Goal: Contribute content: Contribute content

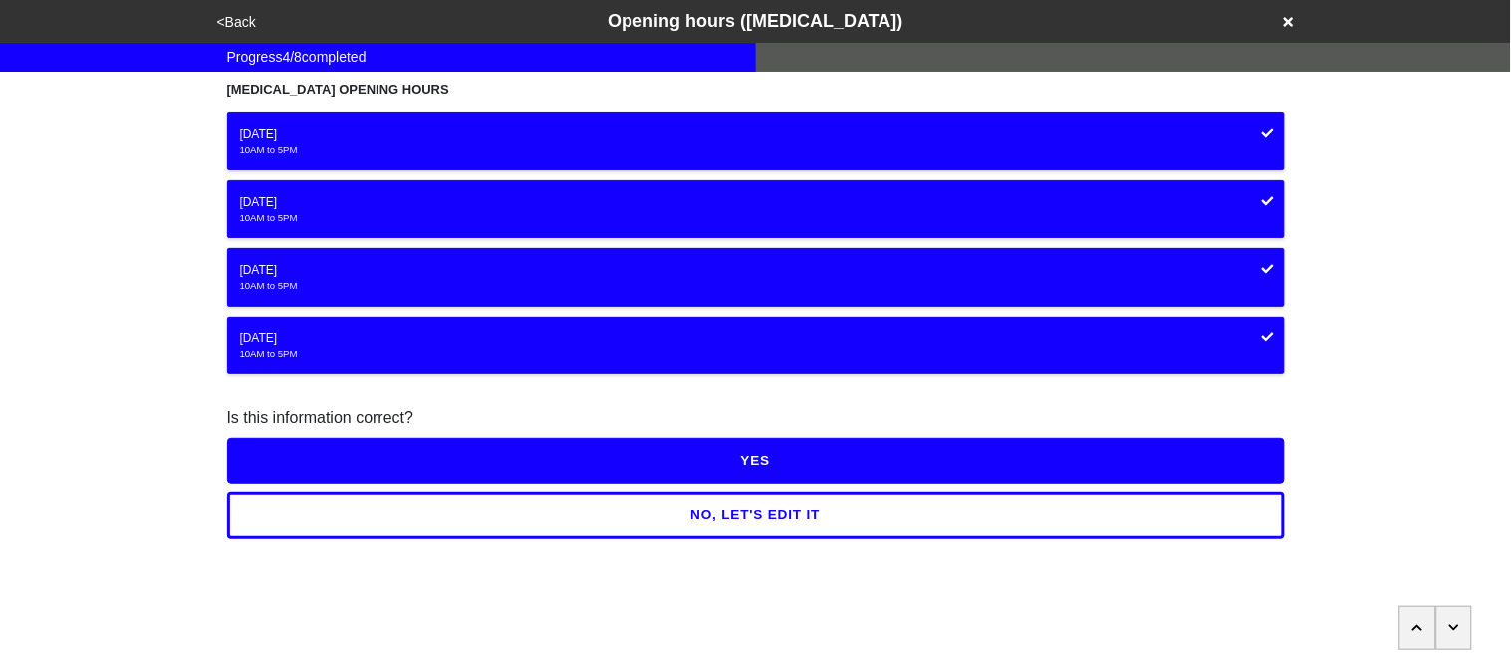
click at [464, 469] on button "YES" at bounding box center [756, 461] width 1058 height 46
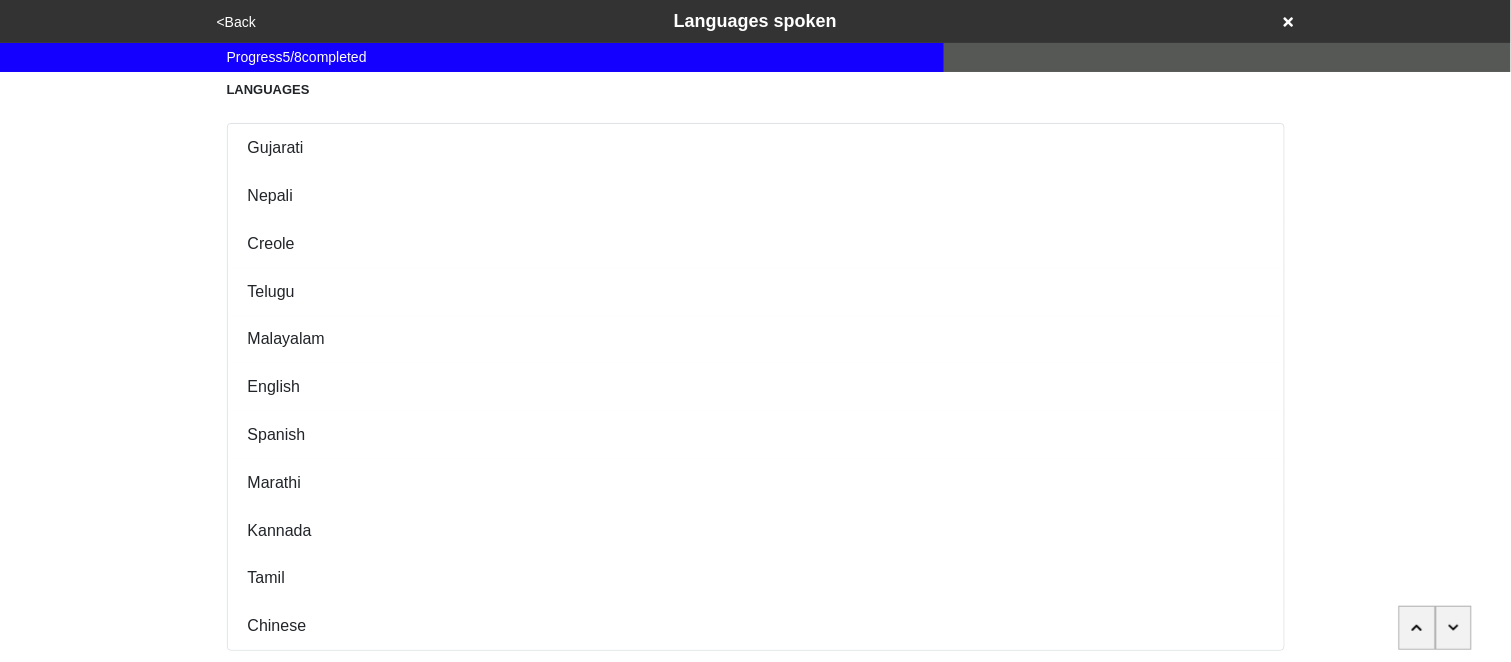
scroll to position [239, 0]
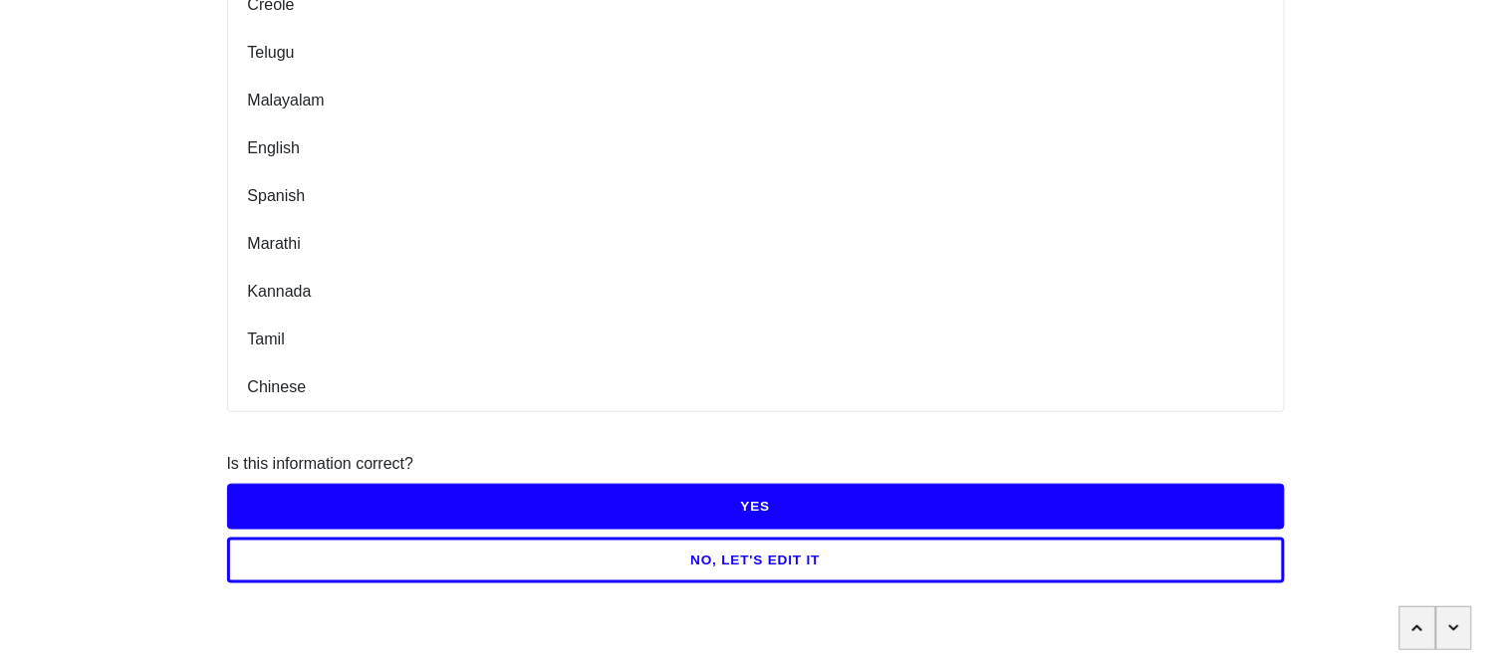
click at [345, 513] on button "YES" at bounding box center [756, 507] width 1058 height 46
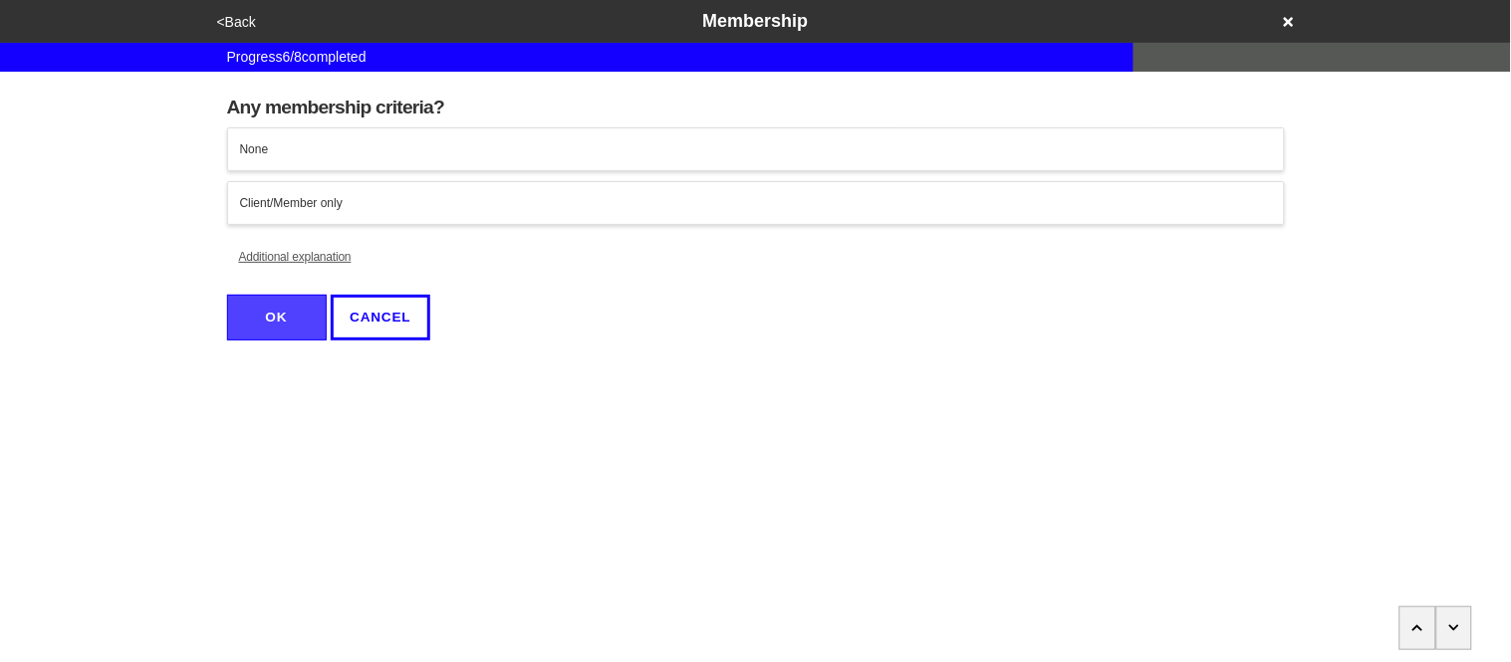
click at [273, 145] on div "None" at bounding box center [756, 149] width 1032 height 18
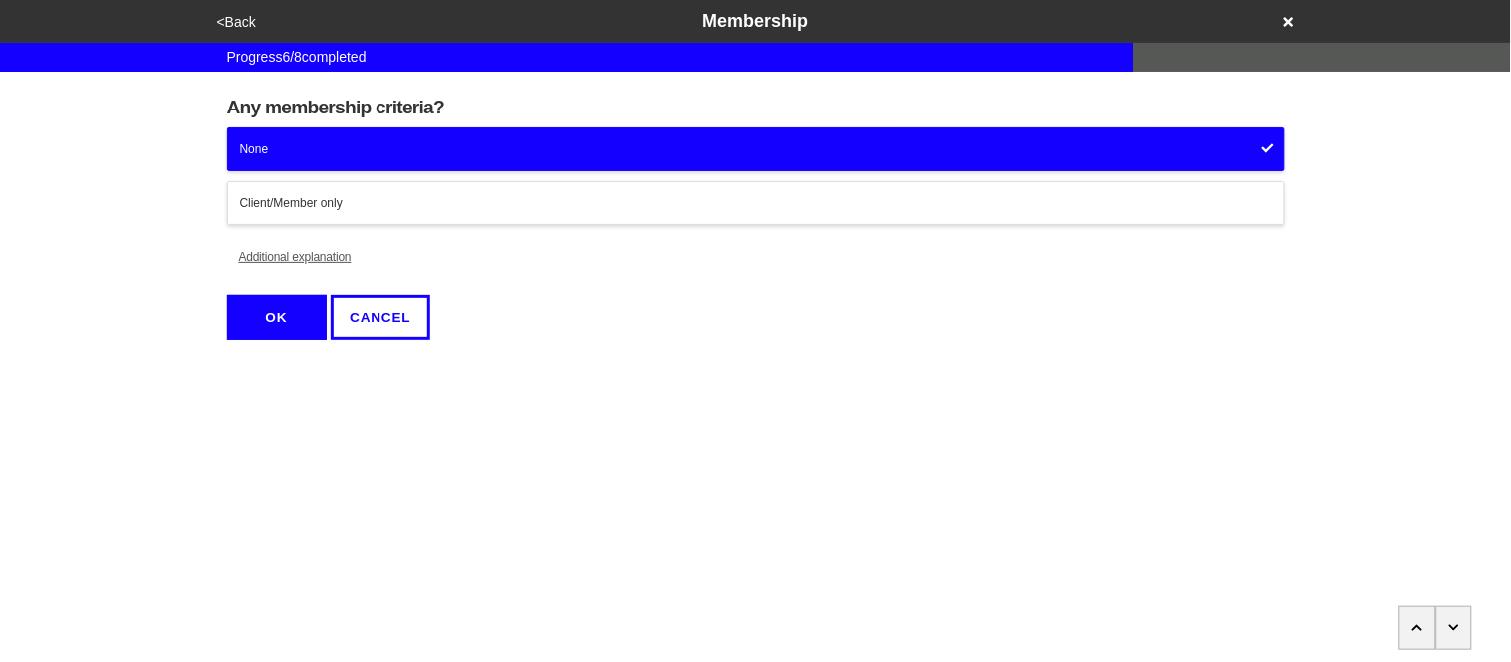
click at [328, 255] on button "Additional explanation" at bounding box center [295, 257] width 136 height 44
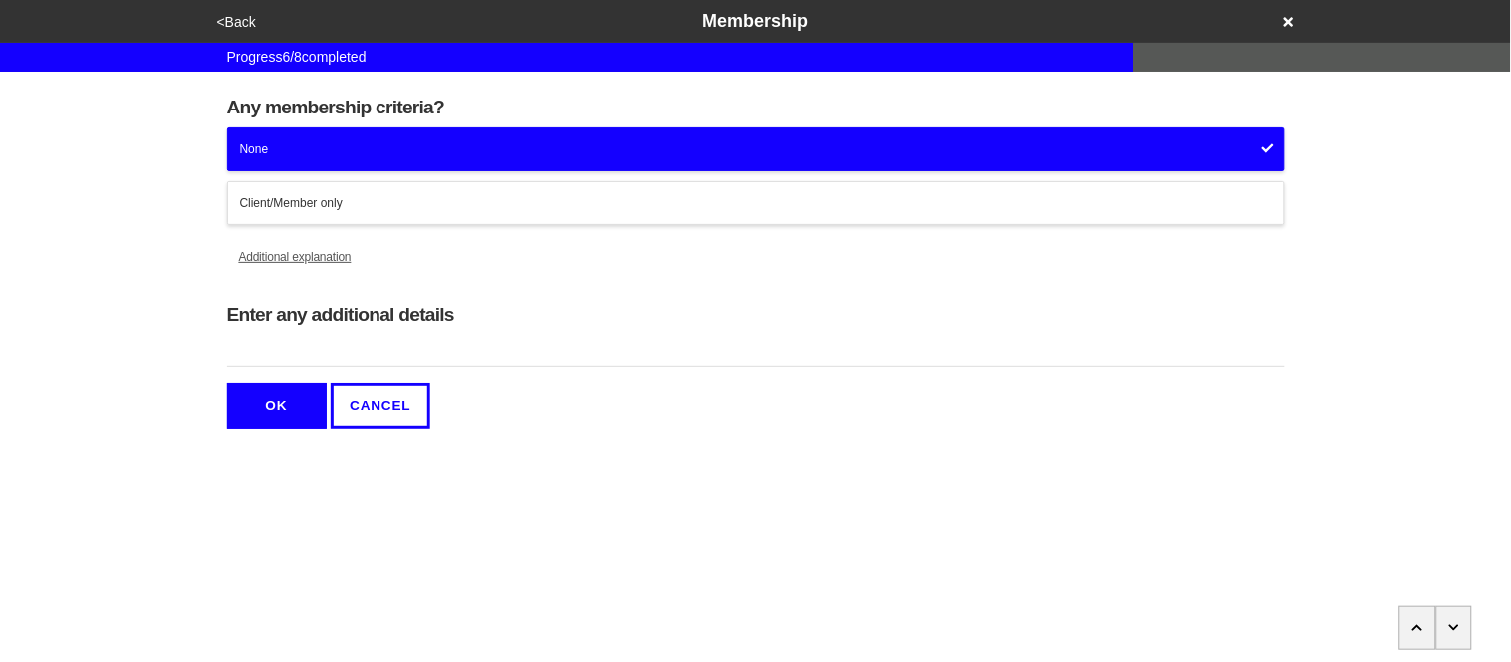
click at [355, 363] on input "Enter any additional details" at bounding box center [756, 351] width 1058 height 33
type input "Must register for services"
click at [293, 415] on button "OK" at bounding box center [277, 406] width 100 height 46
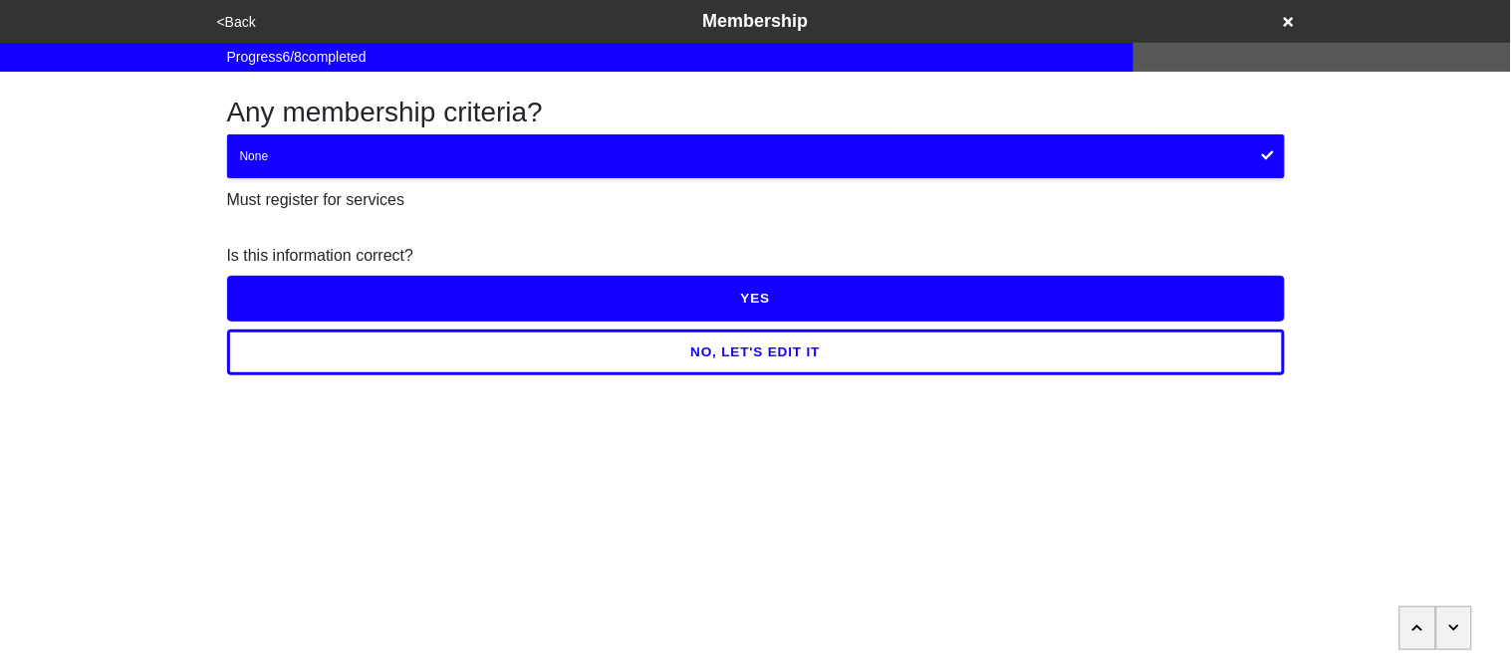
click at [288, 298] on button "YES" at bounding box center [756, 299] width 1058 height 46
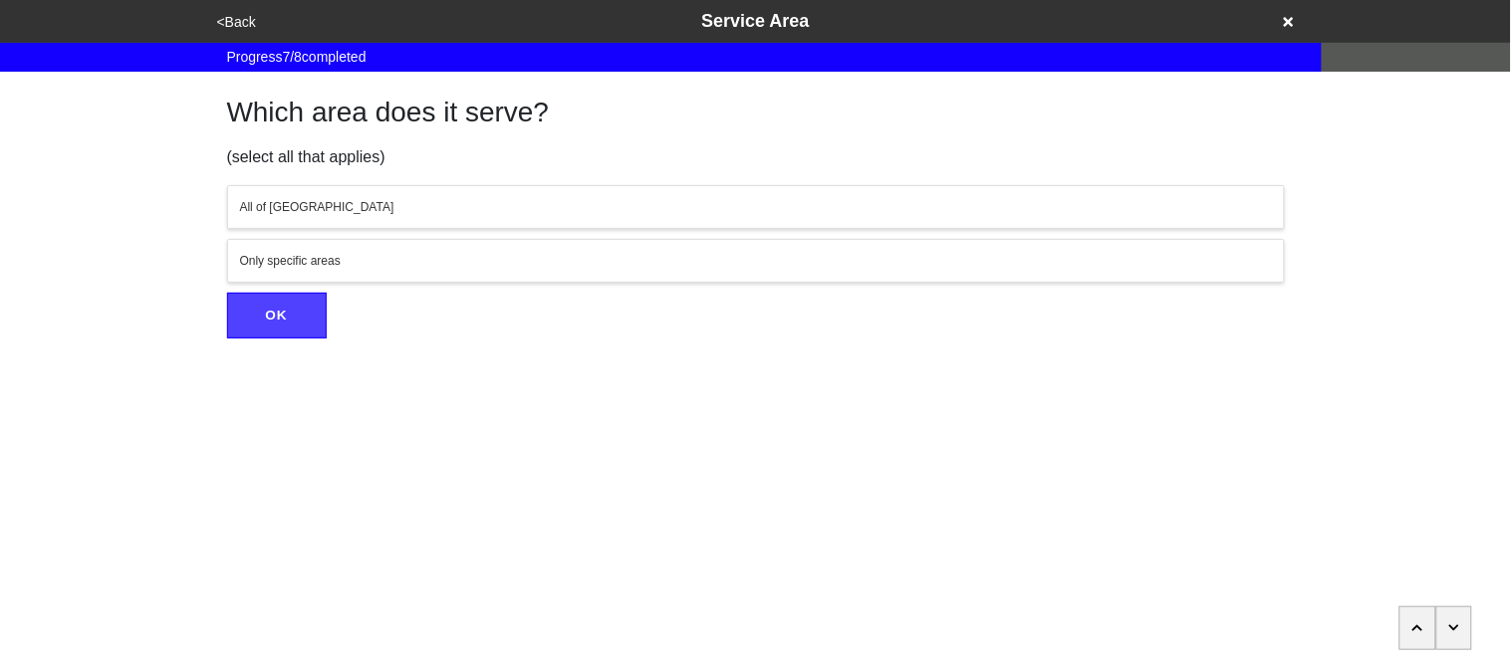
click at [282, 199] on div "All of [GEOGRAPHIC_DATA]" at bounding box center [756, 207] width 1032 height 18
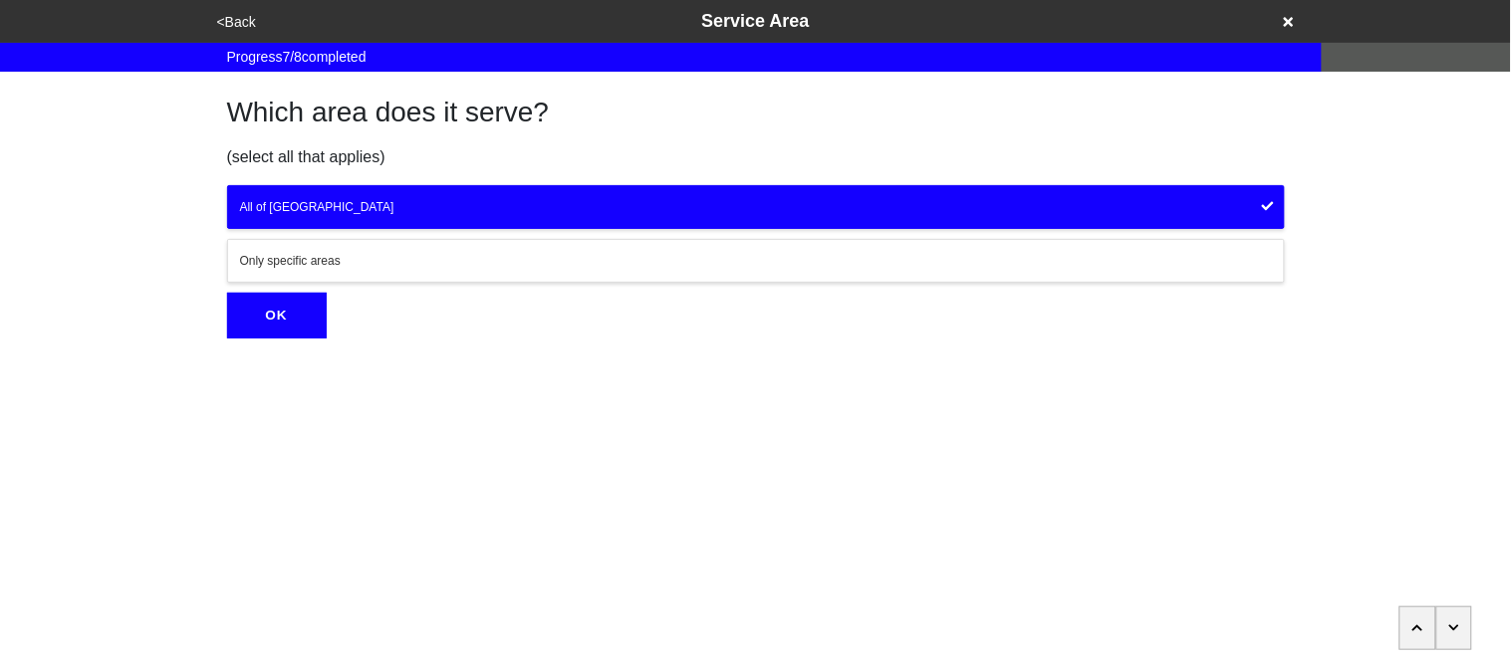
click at [302, 320] on button "OK" at bounding box center [277, 316] width 100 height 46
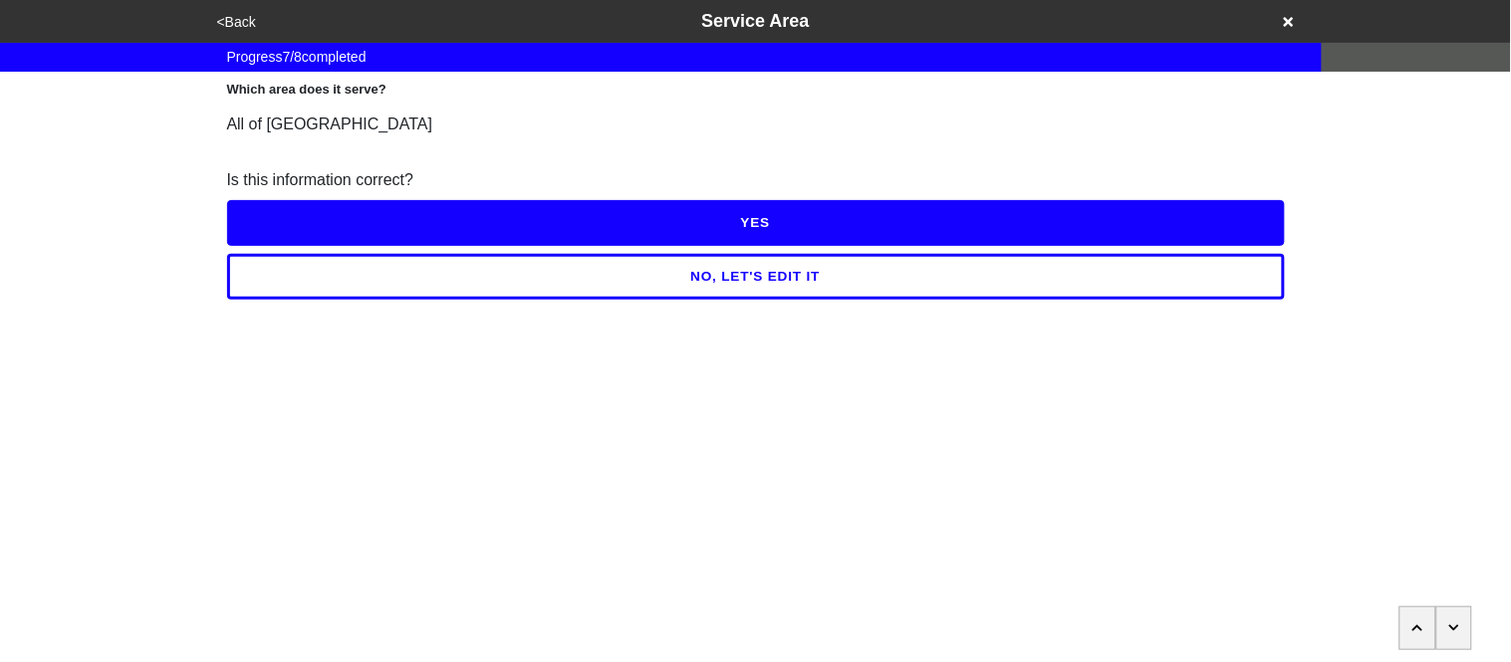
click at [302, 214] on button "YES" at bounding box center [756, 223] width 1058 height 46
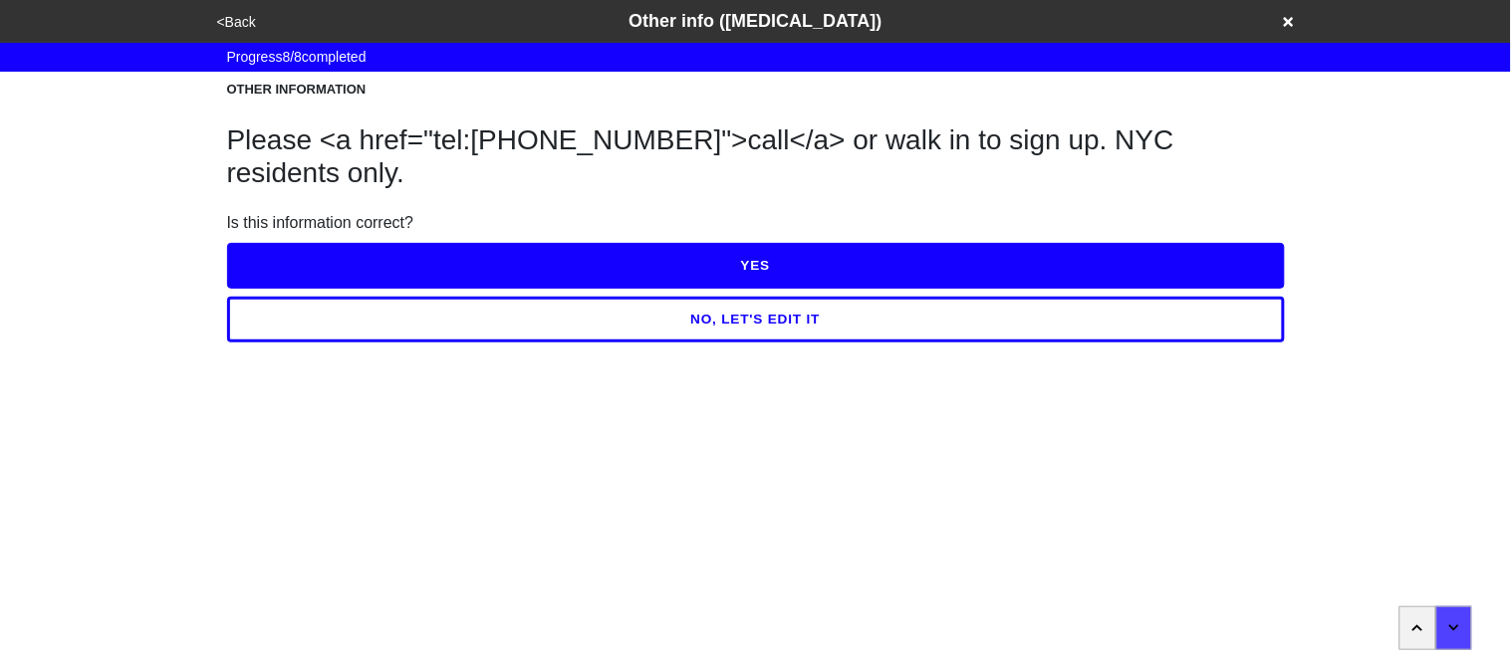
click at [323, 303] on button "NO, LET'S EDIT IT" at bounding box center [756, 320] width 1058 height 46
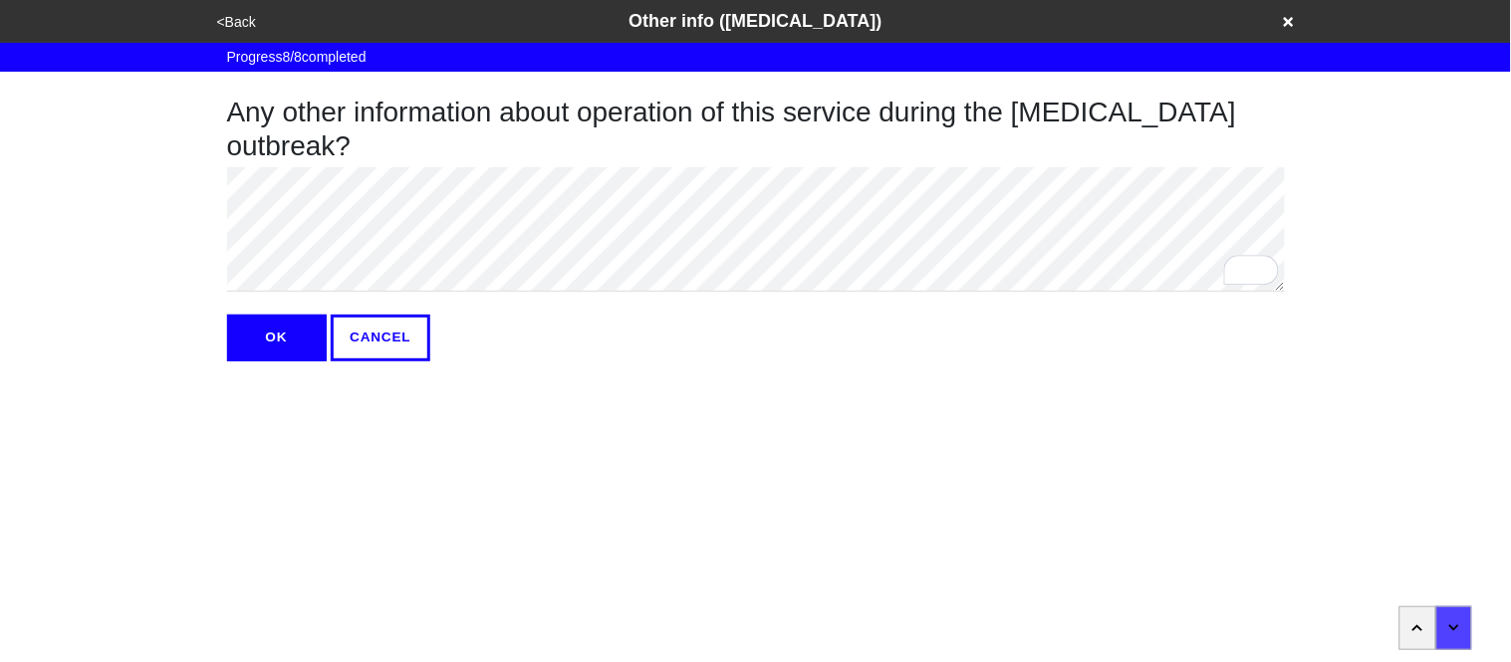
click at [521, 87] on div "Any other information about operation of this service during the coronavirus ou…" at bounding box center [756, 217] width 1058 height 290
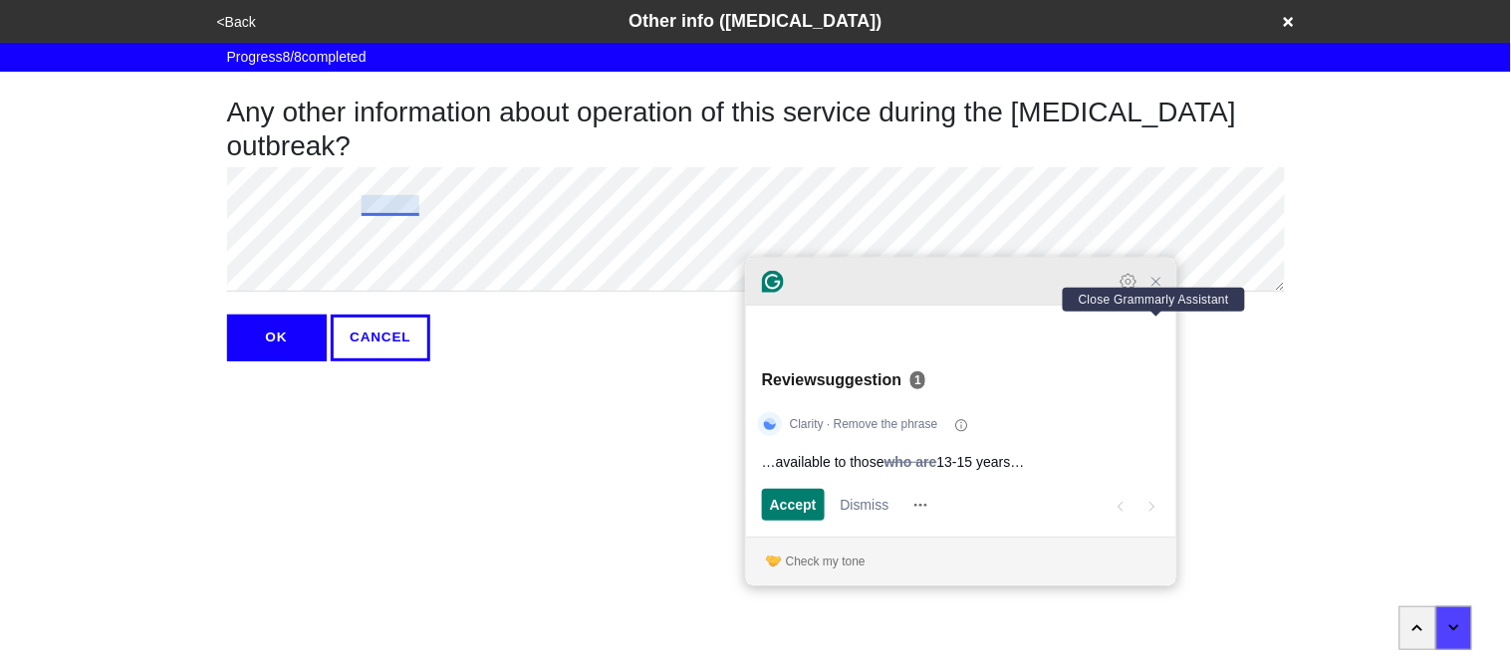
click at [1152, 290] on icon "Close Grammarly Assistant" at bounding box center [1156, 282] width 16 height 16
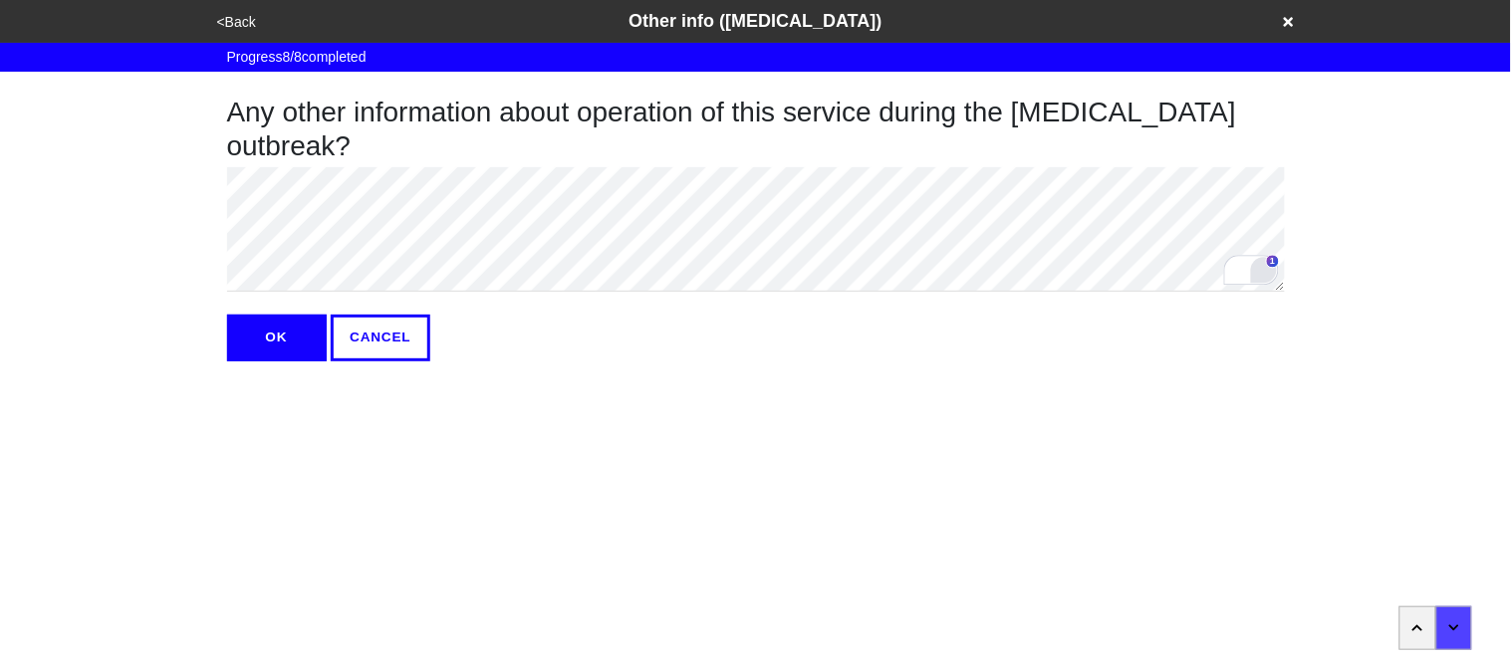
click at [1265, 271] on div "Open Grammarly." at bounding box center [1264, 270] width 24 height 24
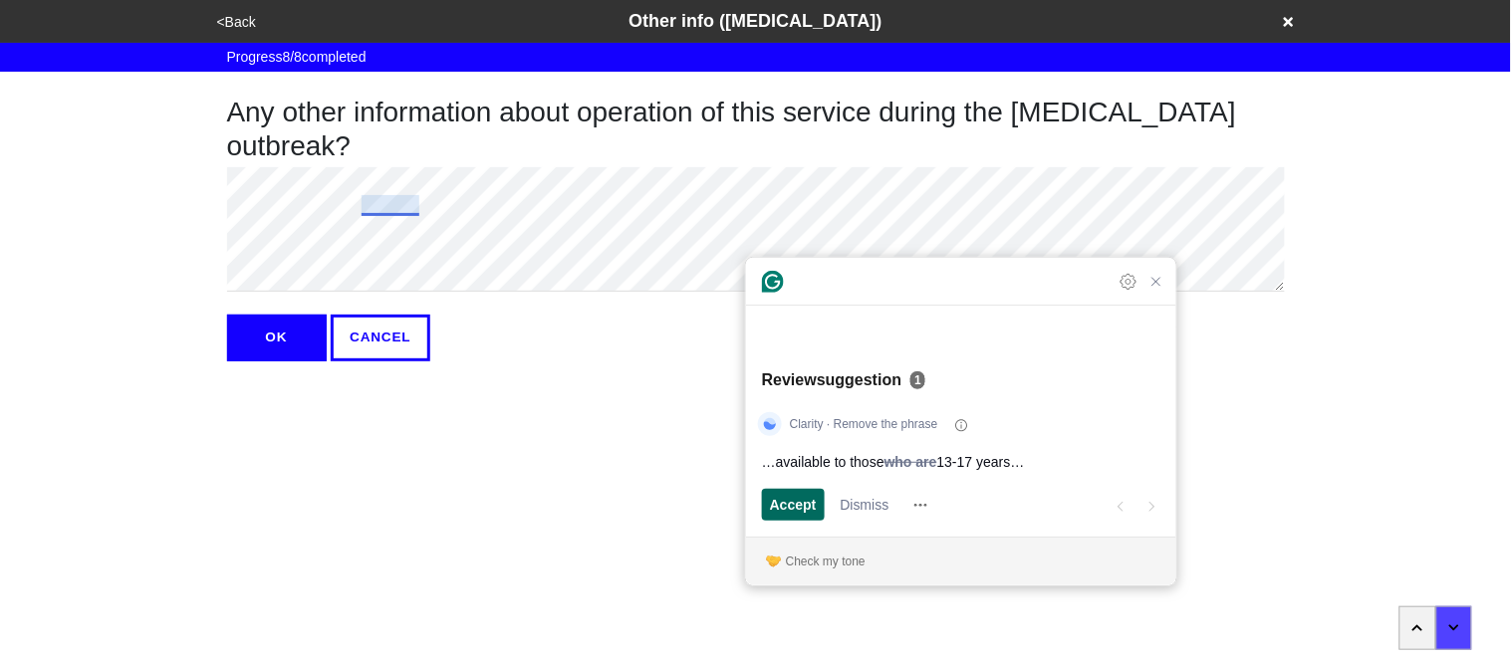
click at [790, 509] on span "Accept" at bounding box center [793, 505] width 47 height 21
click at [809, 503] on span "Accept" at bounding box center [793, 505] width 47 height 21
type textarea "x"
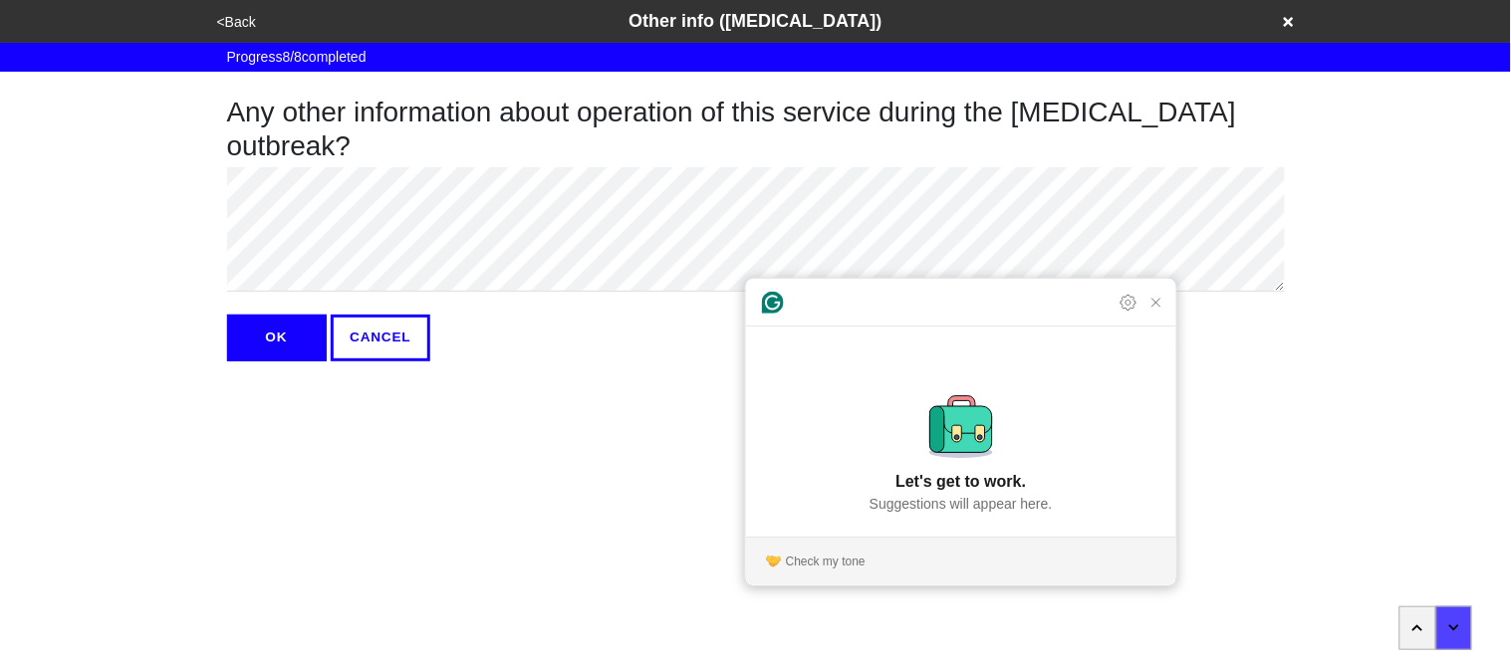
click at [287, 338] on button "OK" at bounding box center [277, 338] width 100 height 46
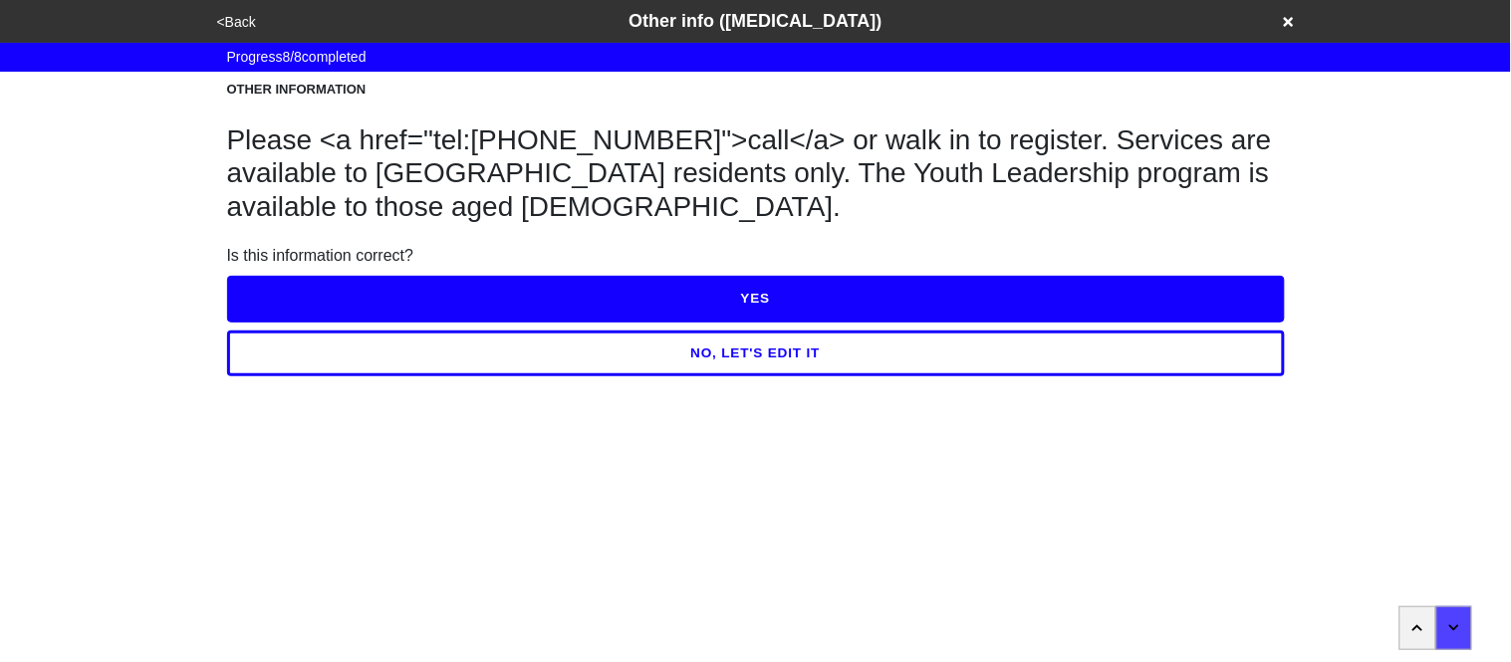
click at [385, 293] on button "YES" at bounding box center [756, 299] width 1058 height 46
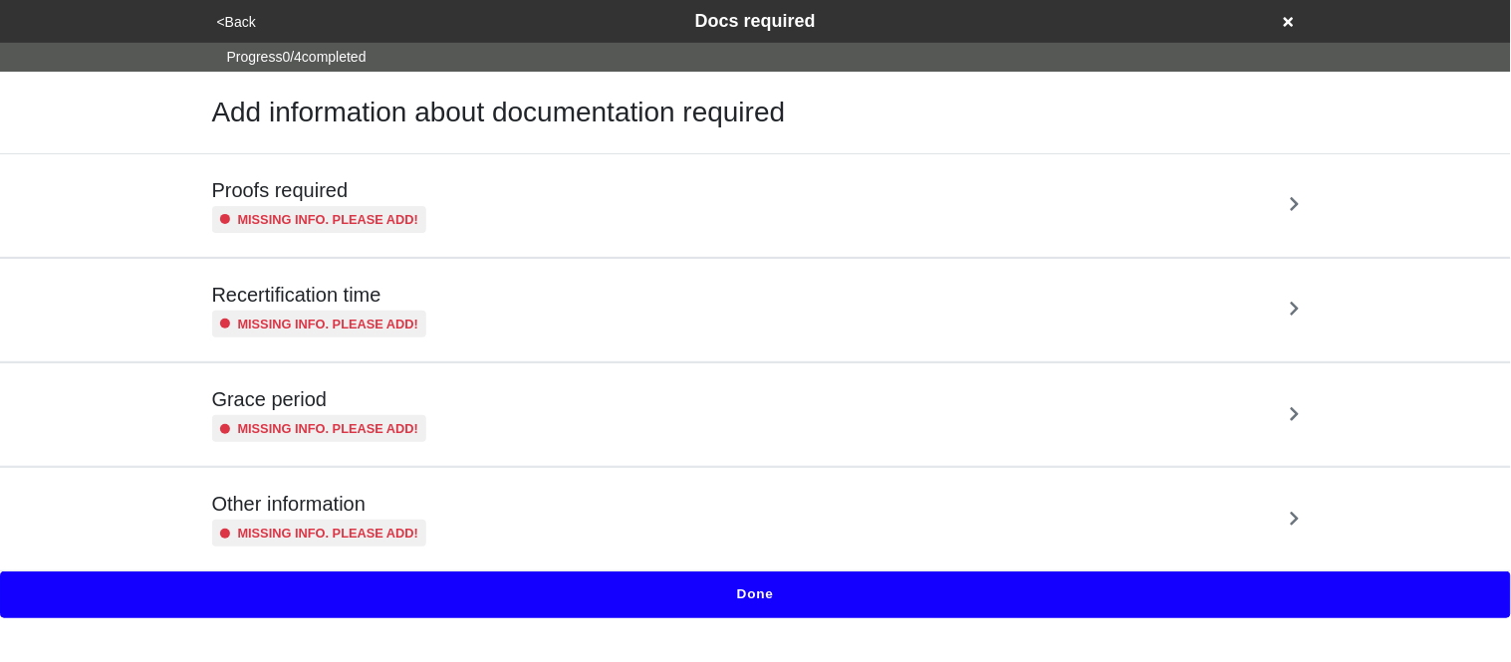
click at [414, 196] on div "Proofs required Missing info. Please add!" at bounding box center [755, 205] width 1087 height 55
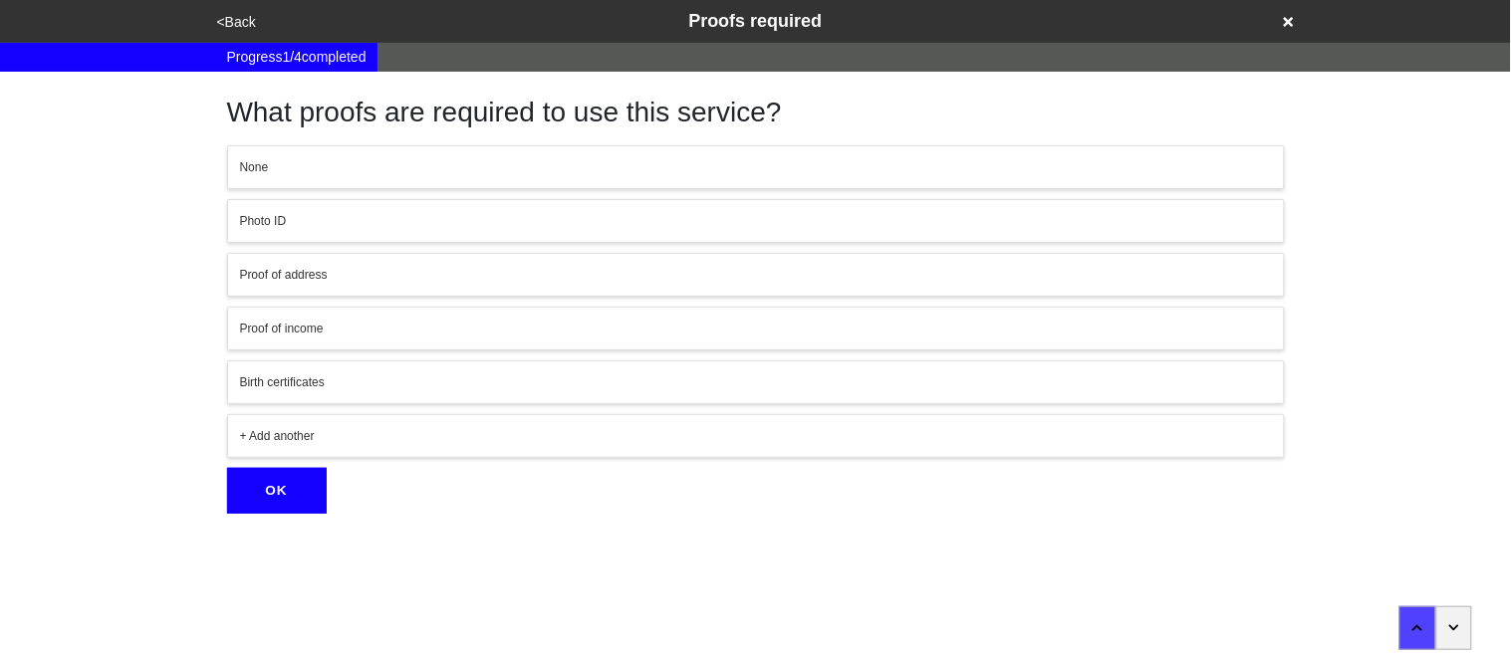
click at [277, 179] on button "None" at bounding box center [756, 167] width 1058 height 44
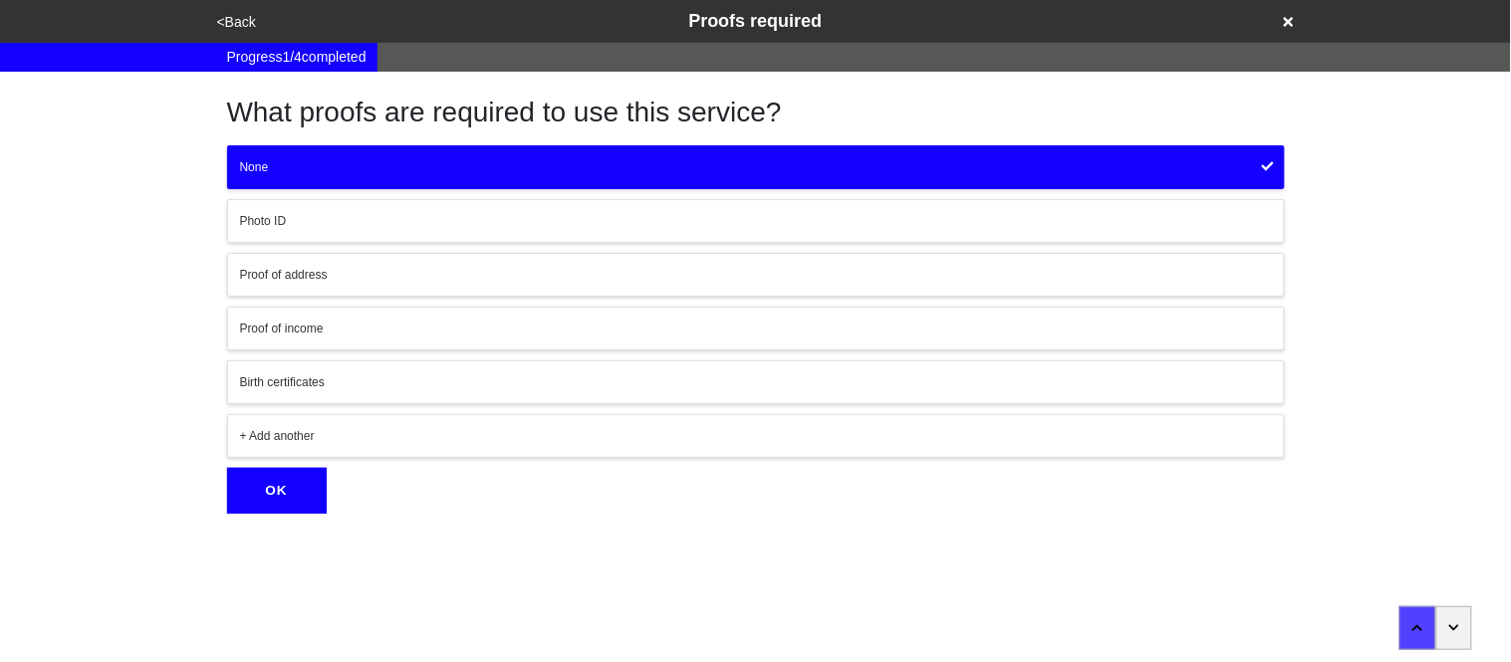
click at [278, 484] on button "OK" at bounding box center [277, 491] width 100 height 46
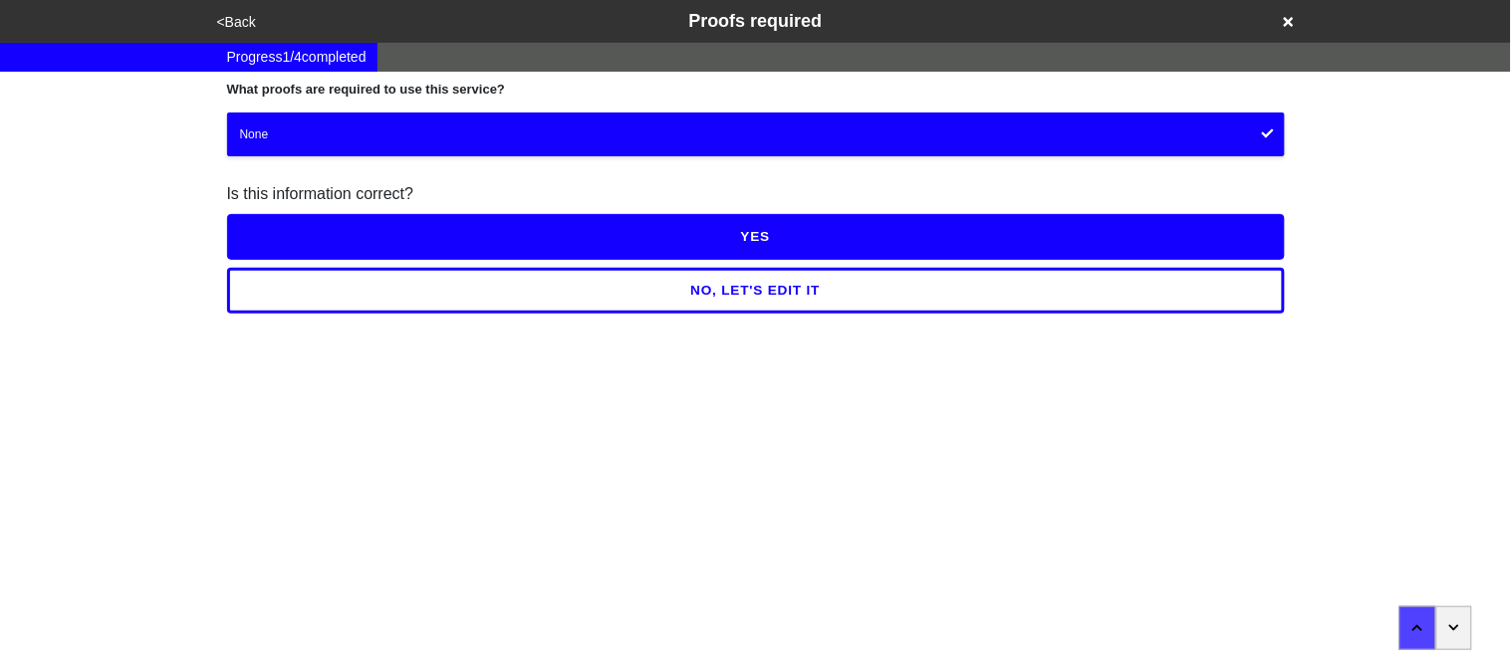
click at [353, 231] on button "YES" at bounding box center [756, 237] width 1058 height 46
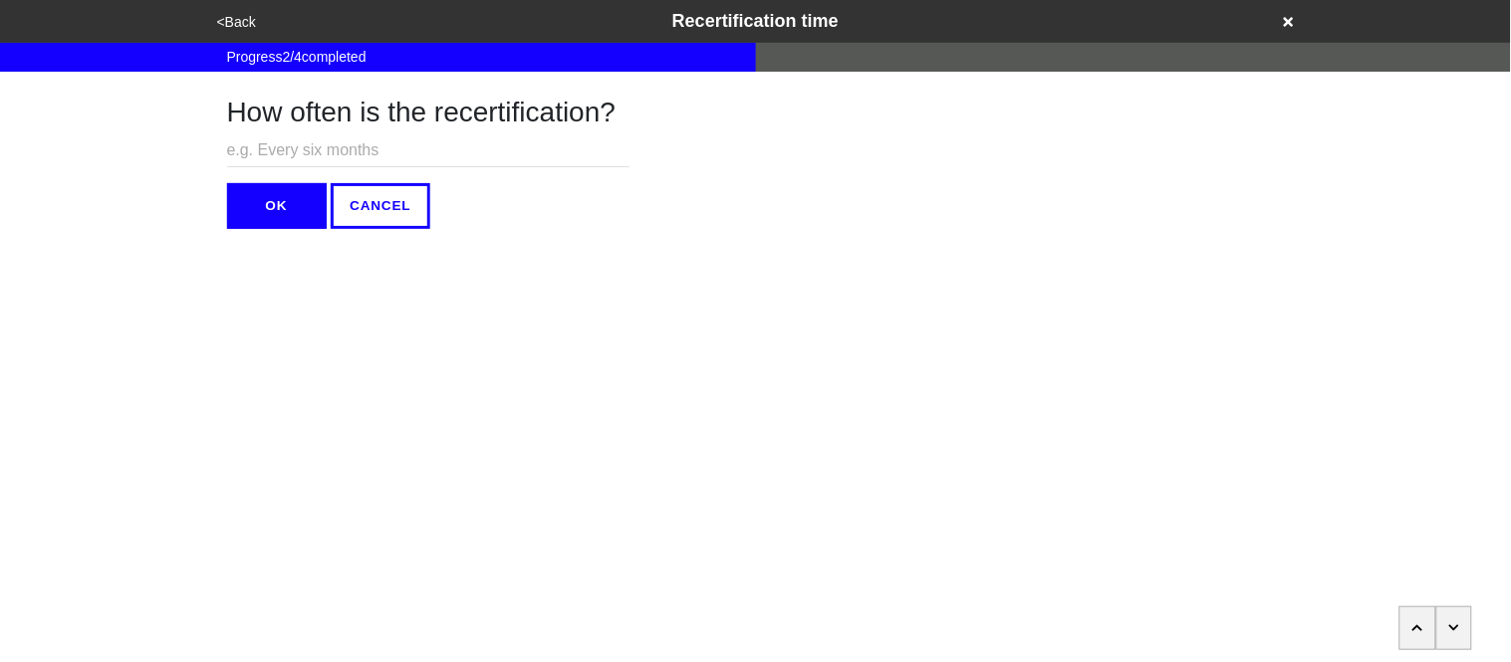
click at [305, 147] on input "text" at bounding box center [428, 150] width 402 height 33
type input "N/A"
click at [298, 194] on button "OK" at bounding box center [277, 206] width 100 height 46
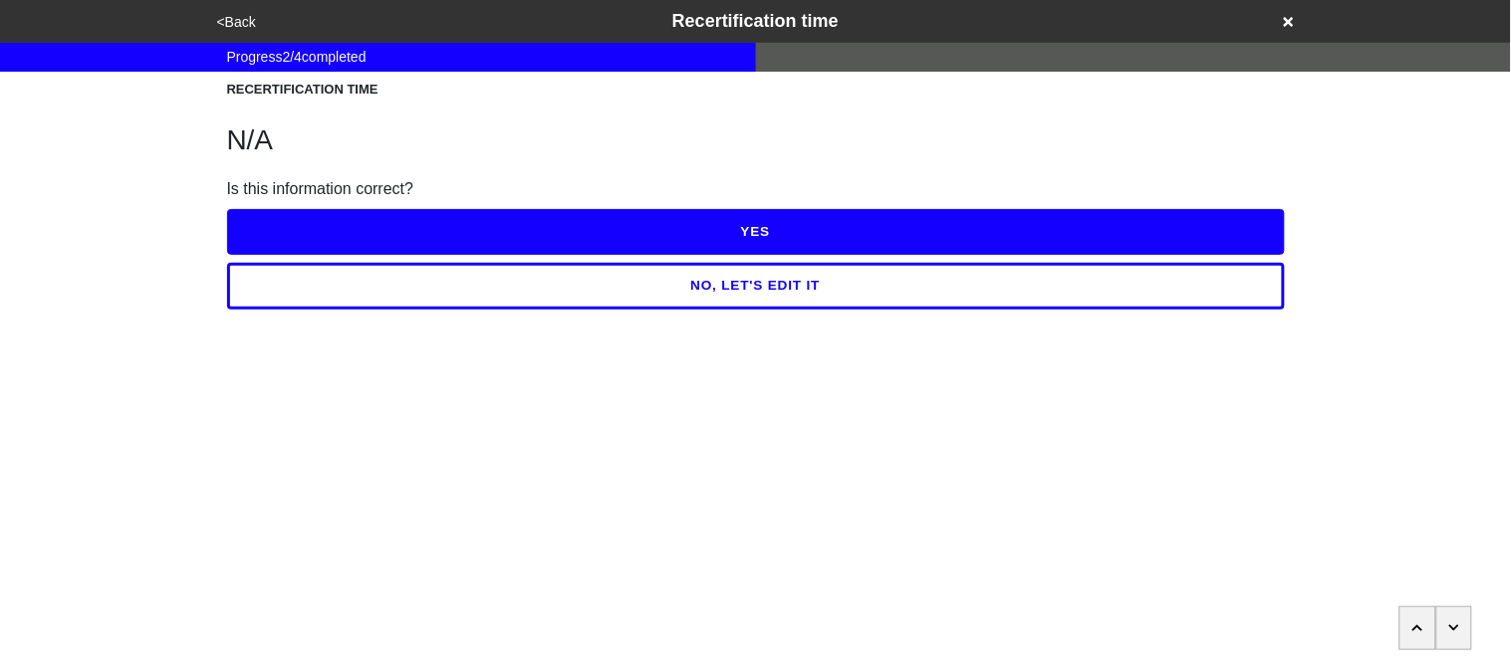
click at [300, 222] on button "YES" at bounding box center [756, 232] width 1058 height 46
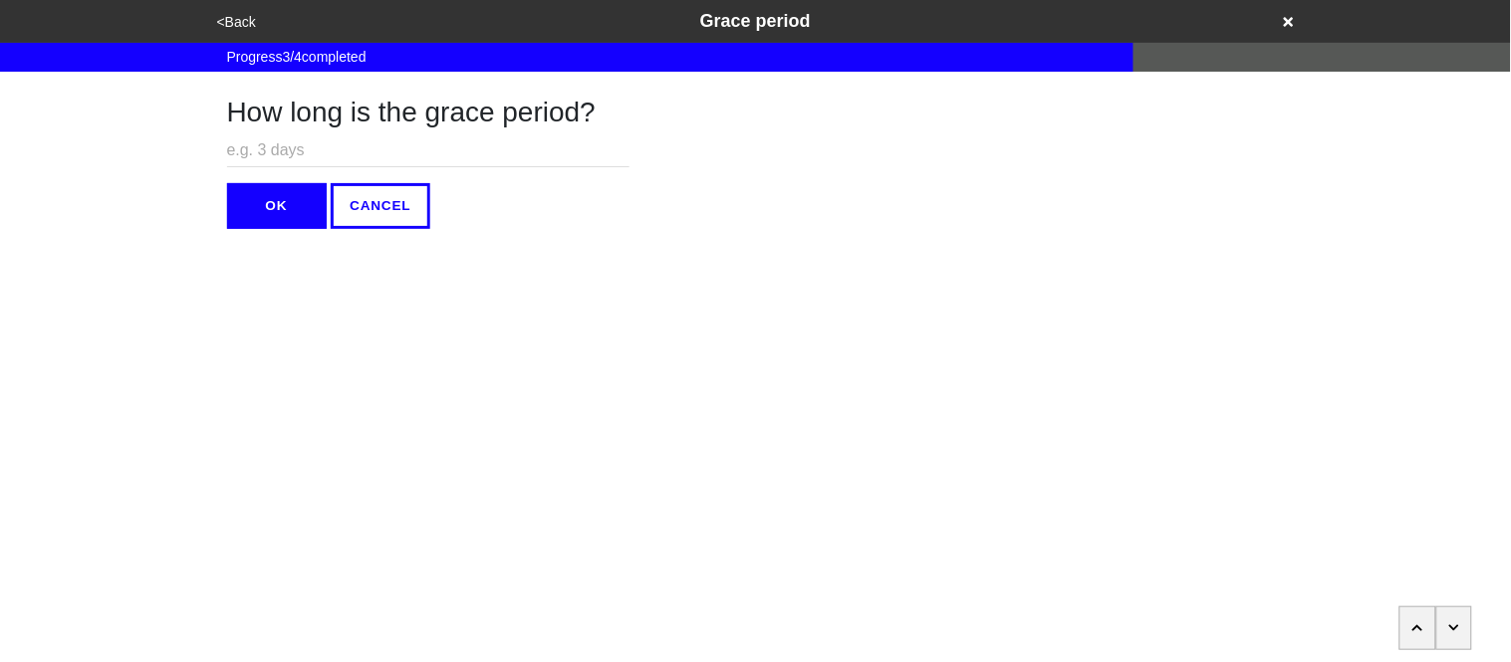
click at [267, 151] on input "text" at bounding box center [428, 150] width 402 height 33
type input "N/A"
click at [273, 206] on button "OK" at bounding box center [277, 206] width 100 height 46
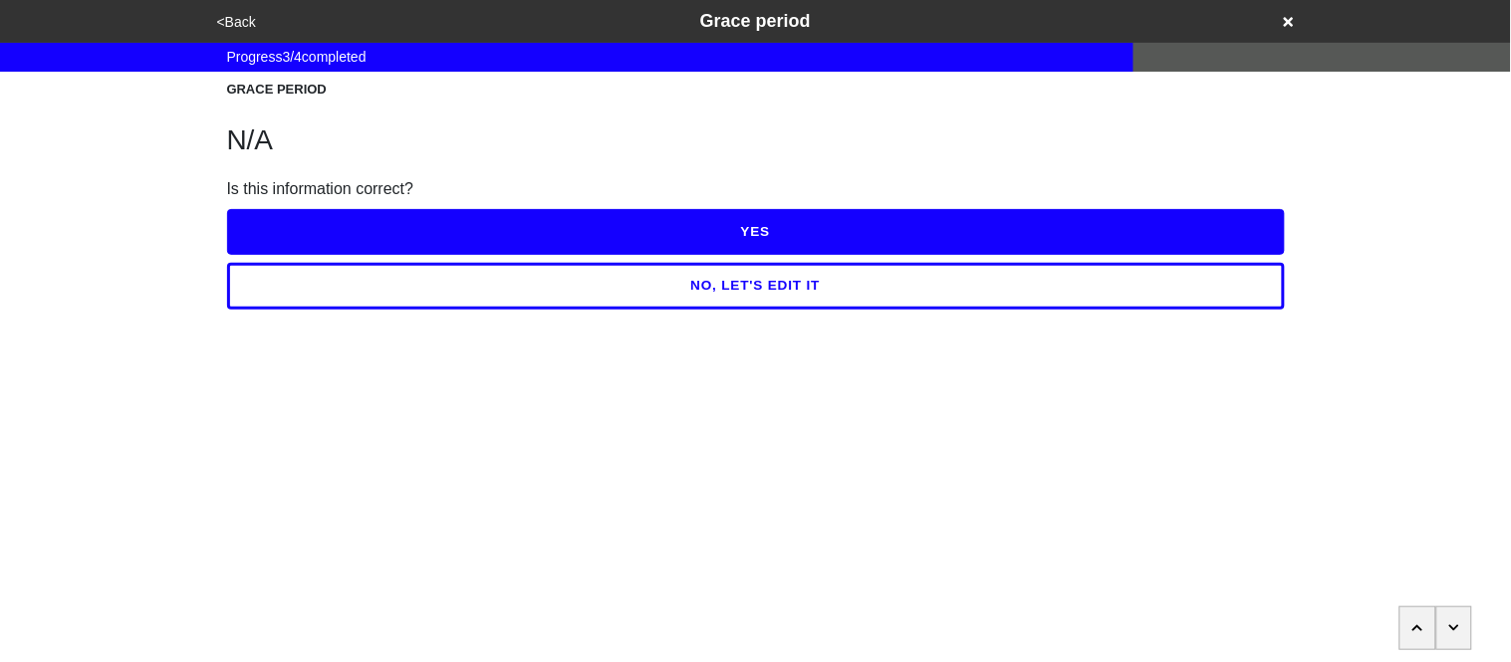
click at [269, 217] on button "YES" at bounding box center [756, 232] width 1058 height 46
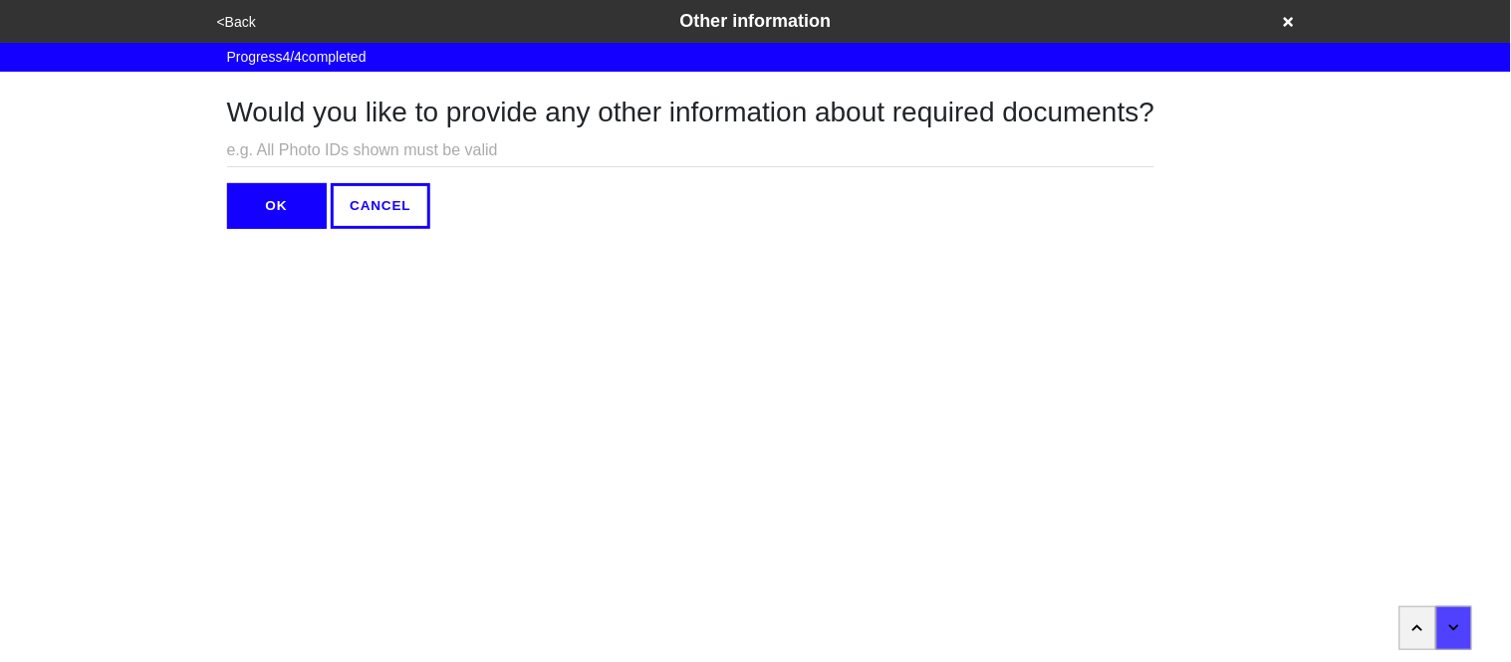
click at [260, 154] on input "text" at bounding box center [691, 150] width 928 height 33
type input "N/A"
click at [260, 190] on button "OK" at bounding box center [277, 206] width 100 height 46
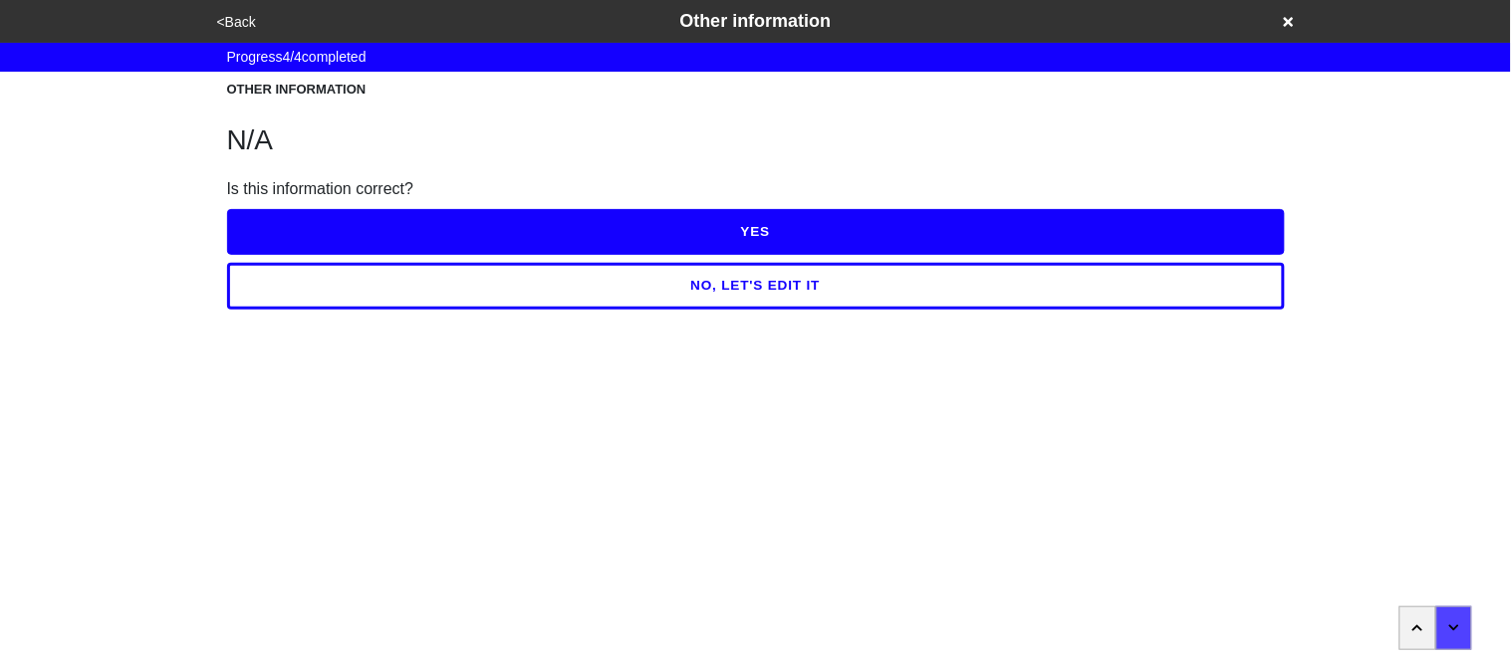
click at [269, 215] on button "YES" at bounding box center [756, 232] width 1058 height 46
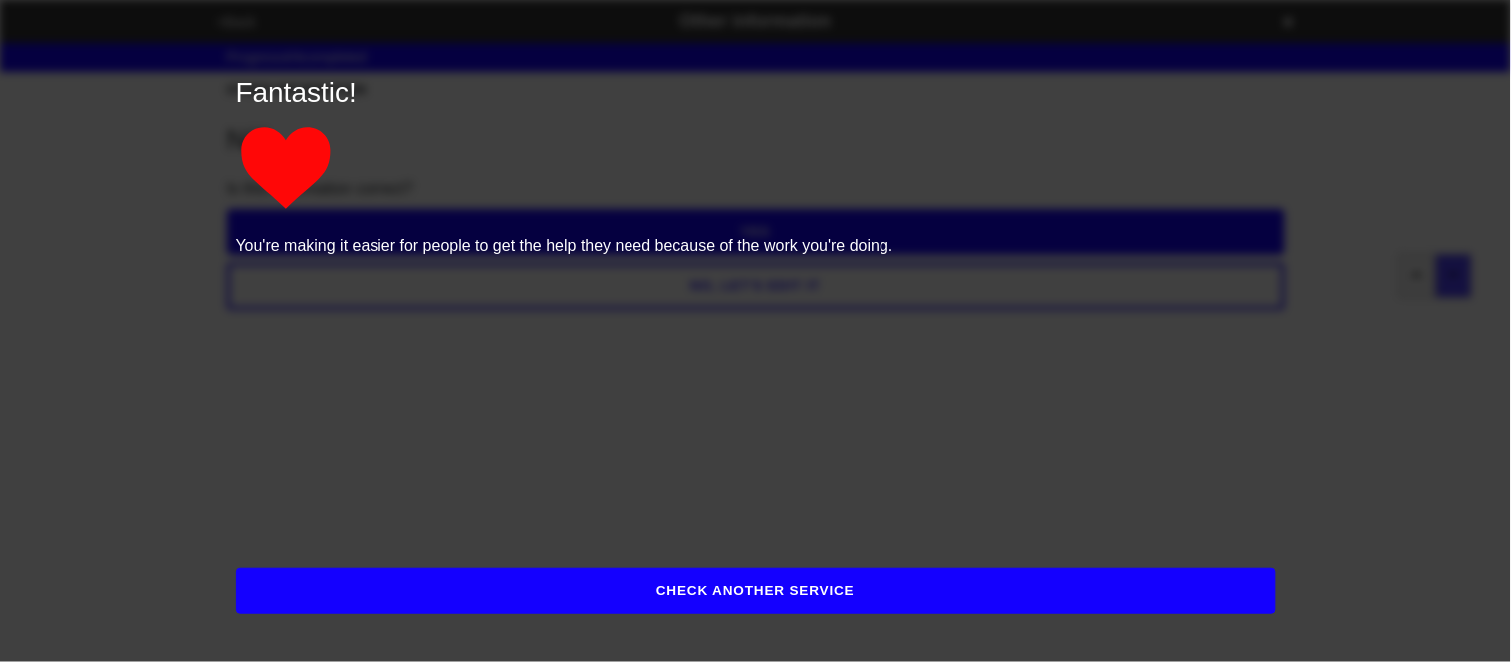
click at [406, 587] on button "CHECK ANOTHER SERVICE" at bounding box center [756, 592] width 1040 height 46
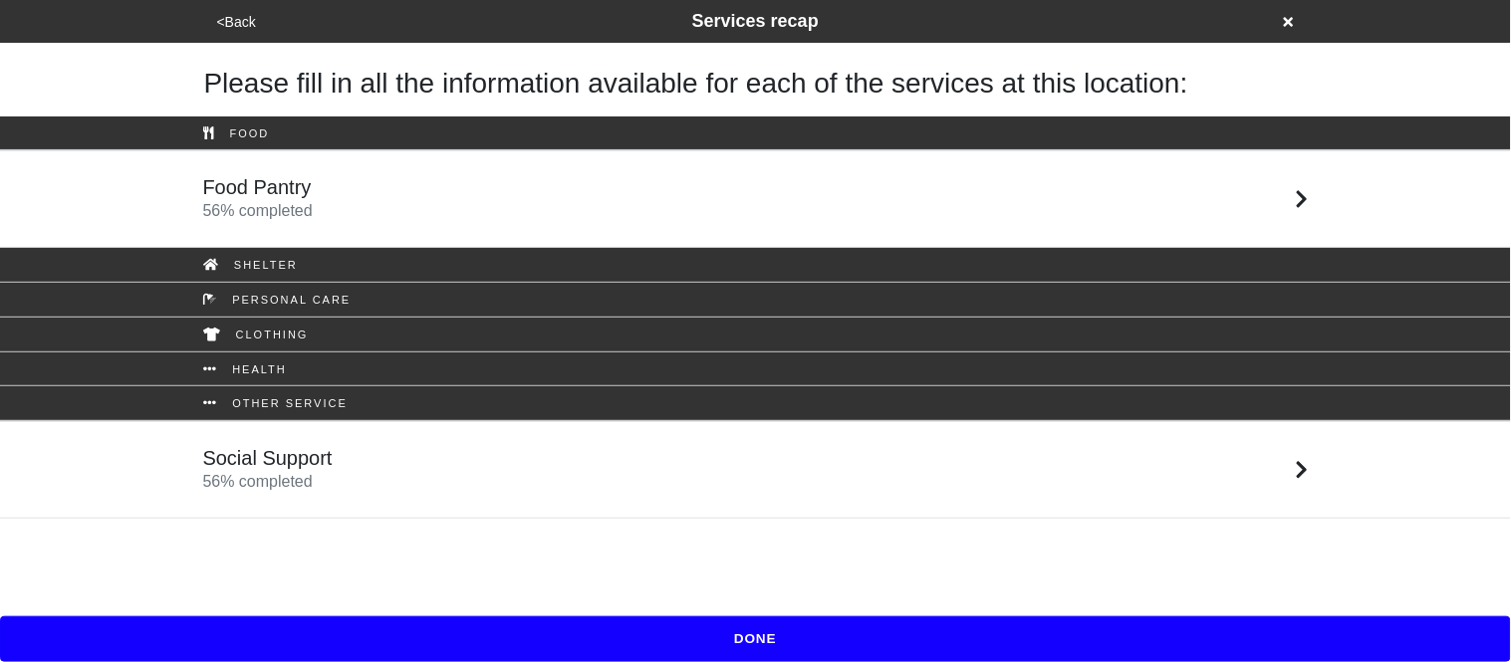
click at [477, 645] on button "DONE" at bounding box center [755, 639] width 1511 height 46
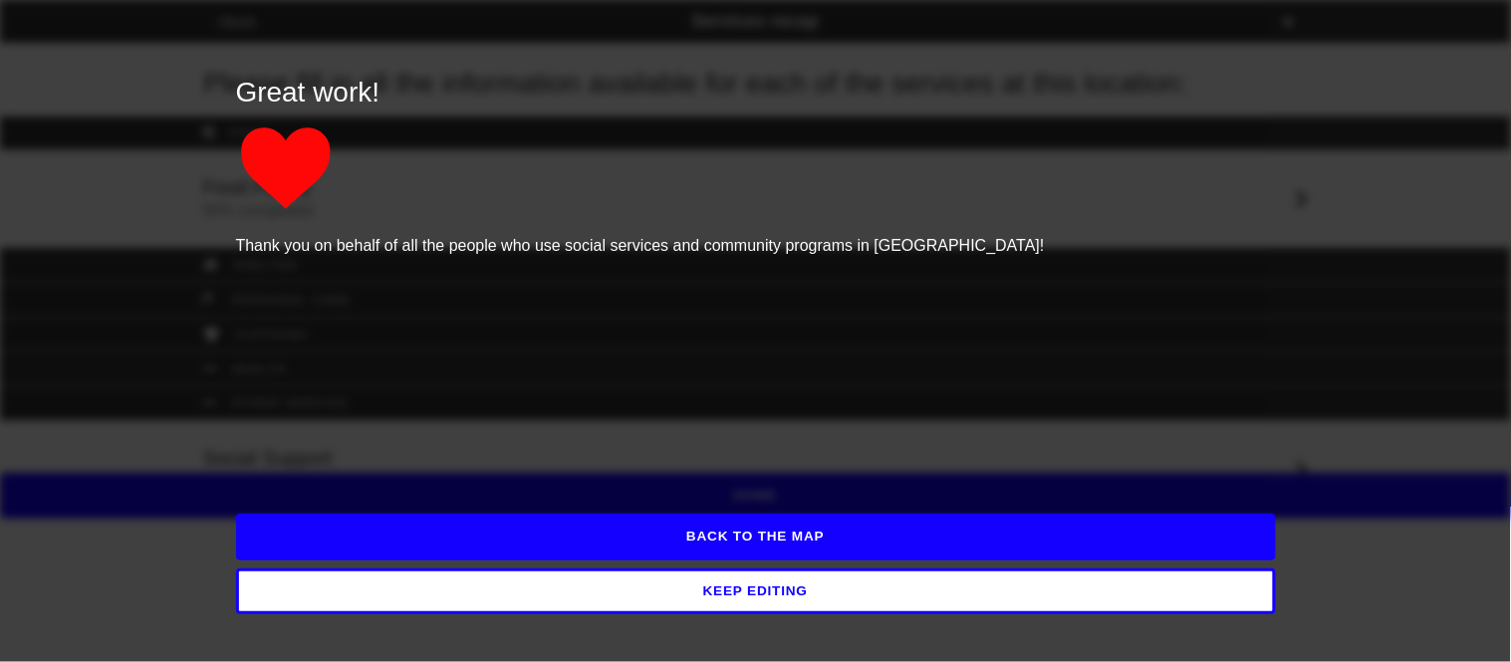
click at [532, 548] on button "BACK TO THE MAP" at bounding box center [756, 537] width 1040 height 46
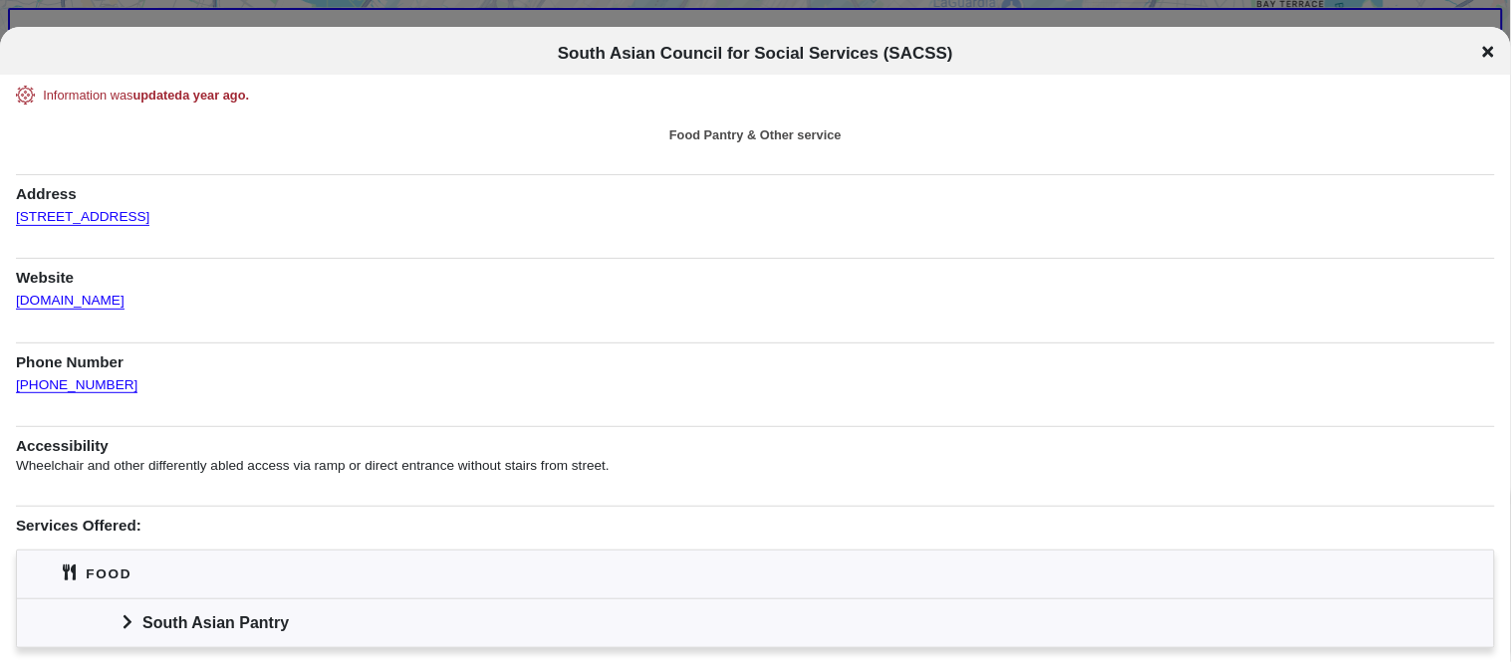
scroll to position [215, 0]
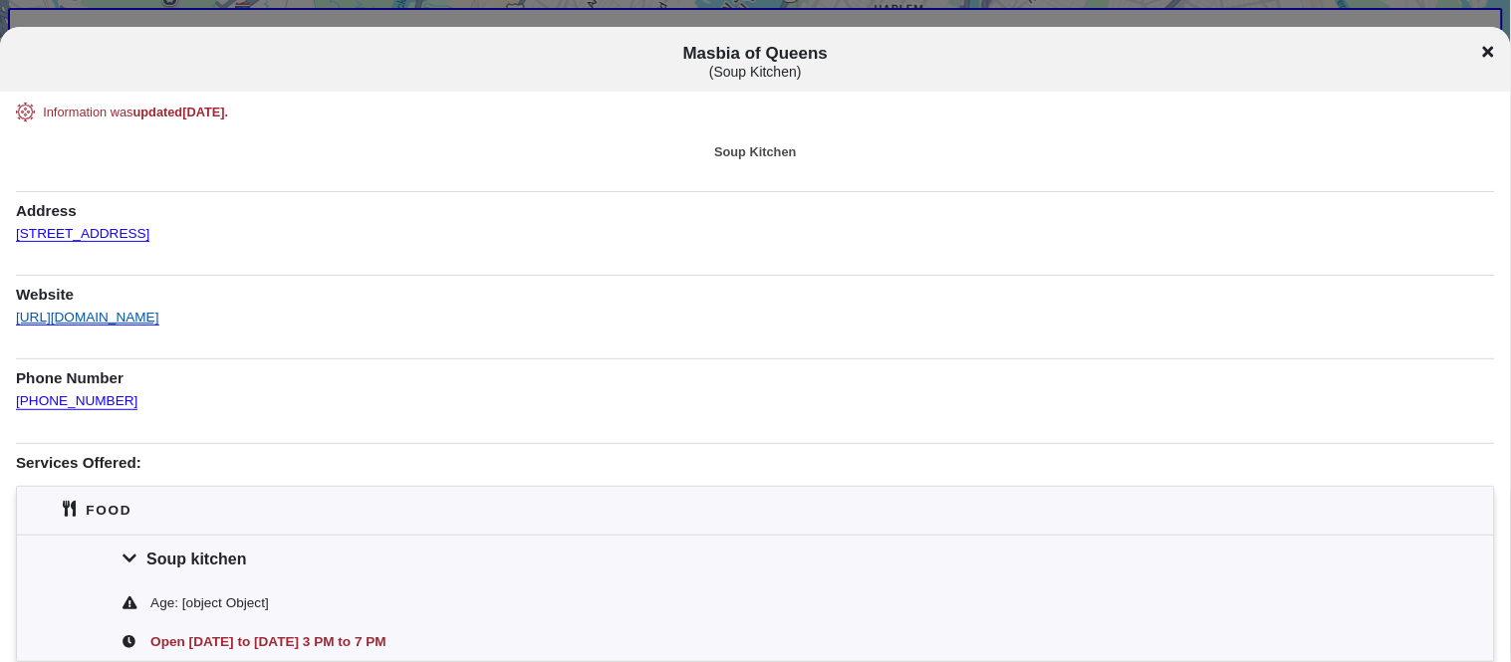
click at [131, 323] on link "https://www.masbiaqueens.org" at bounding box center [87, 311] width 143 height 29
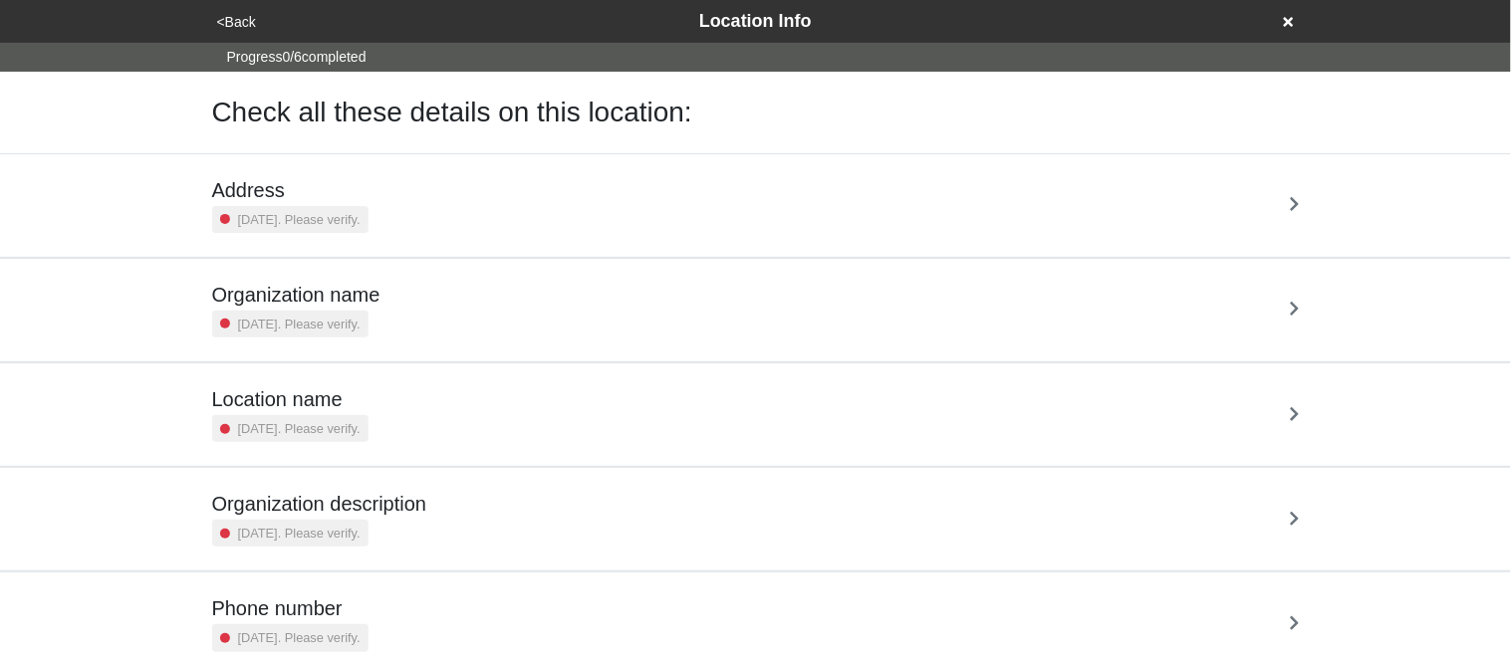
click at [337, 193] on h5 "Address" at bounding box center [290, 190] width 156 height 24
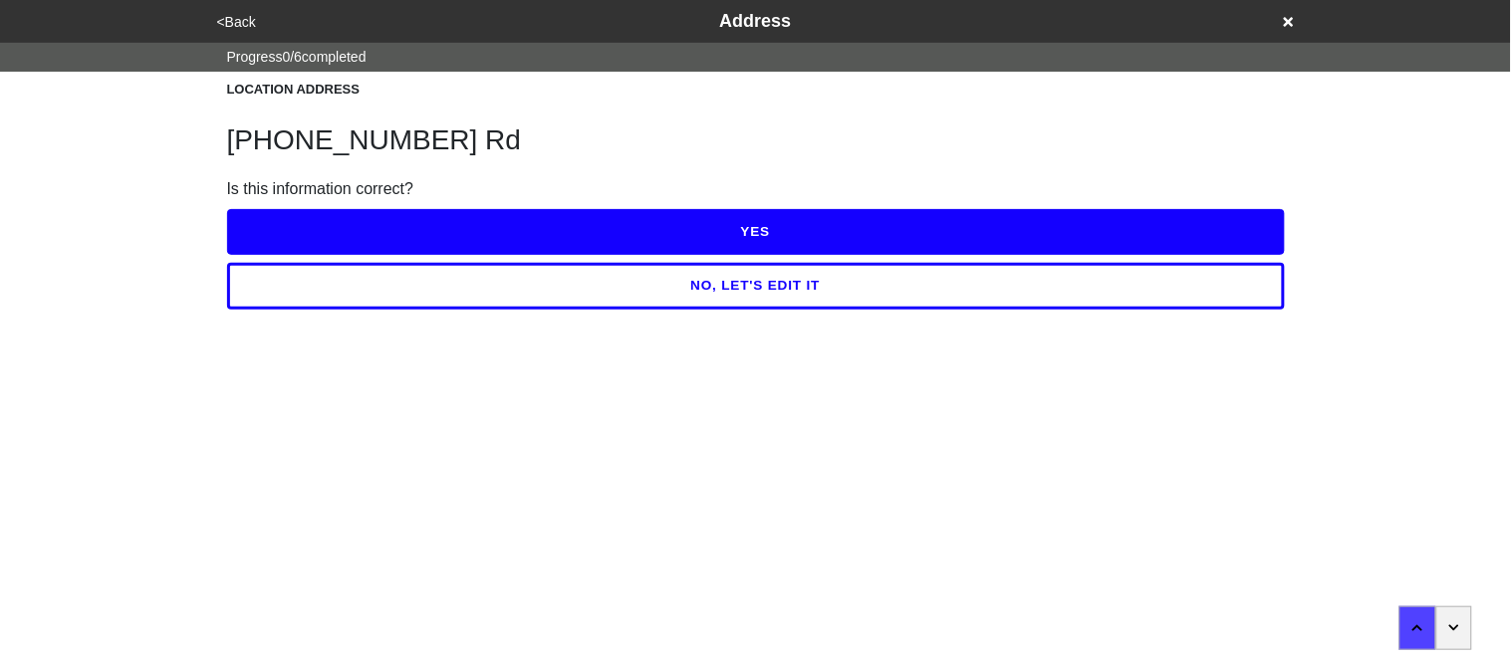
click at [474, 286] on button "NO, LET'S EDIT IT" at bounding box center [756, 286] width 1058 height 46
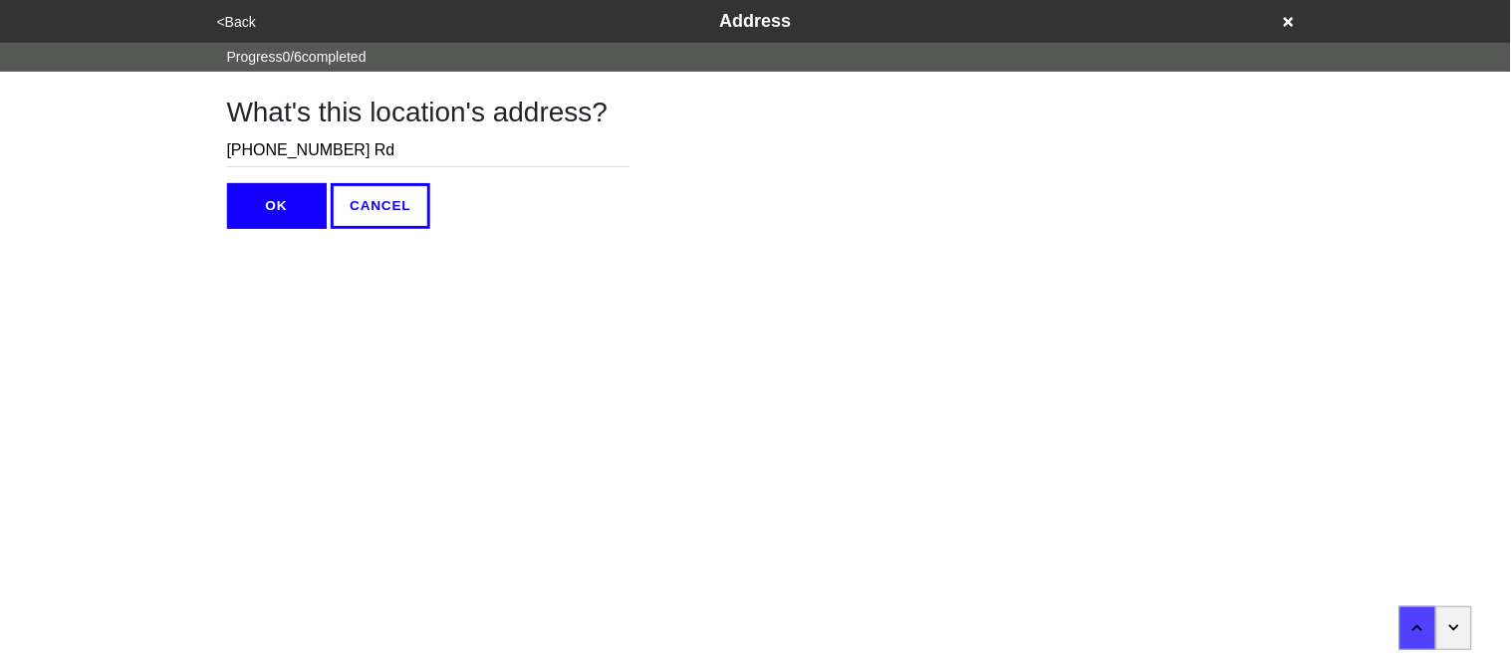
click at [297, 157] on input "[PHONE_NUMBER] Rd" at bounding box center [428, 150] width 402 height 33
type input "[STREET_ADDRESS]"
click at [310, 217] on button "OK" at bounding box center [277, 206] width 100 height 46
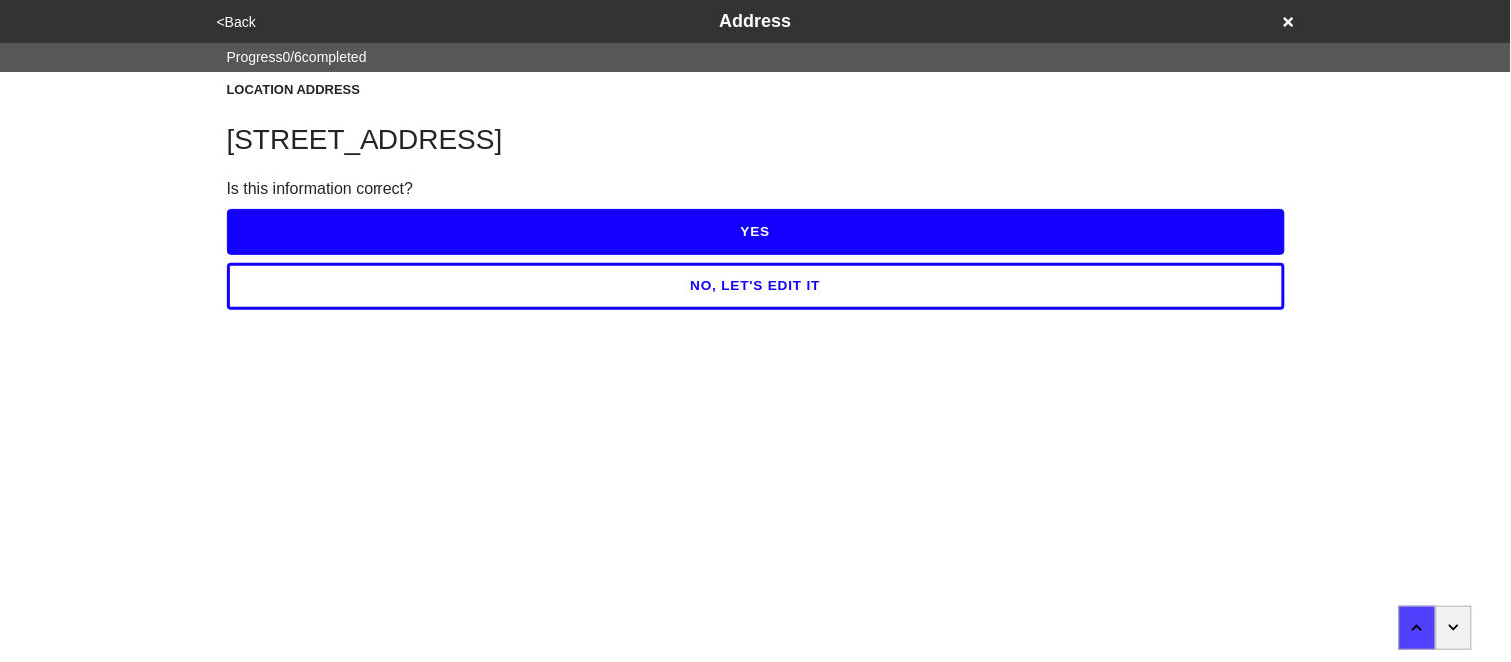
click at [323, 236] on button "YES" at bounding box center [756, 232] width 1058 height 46
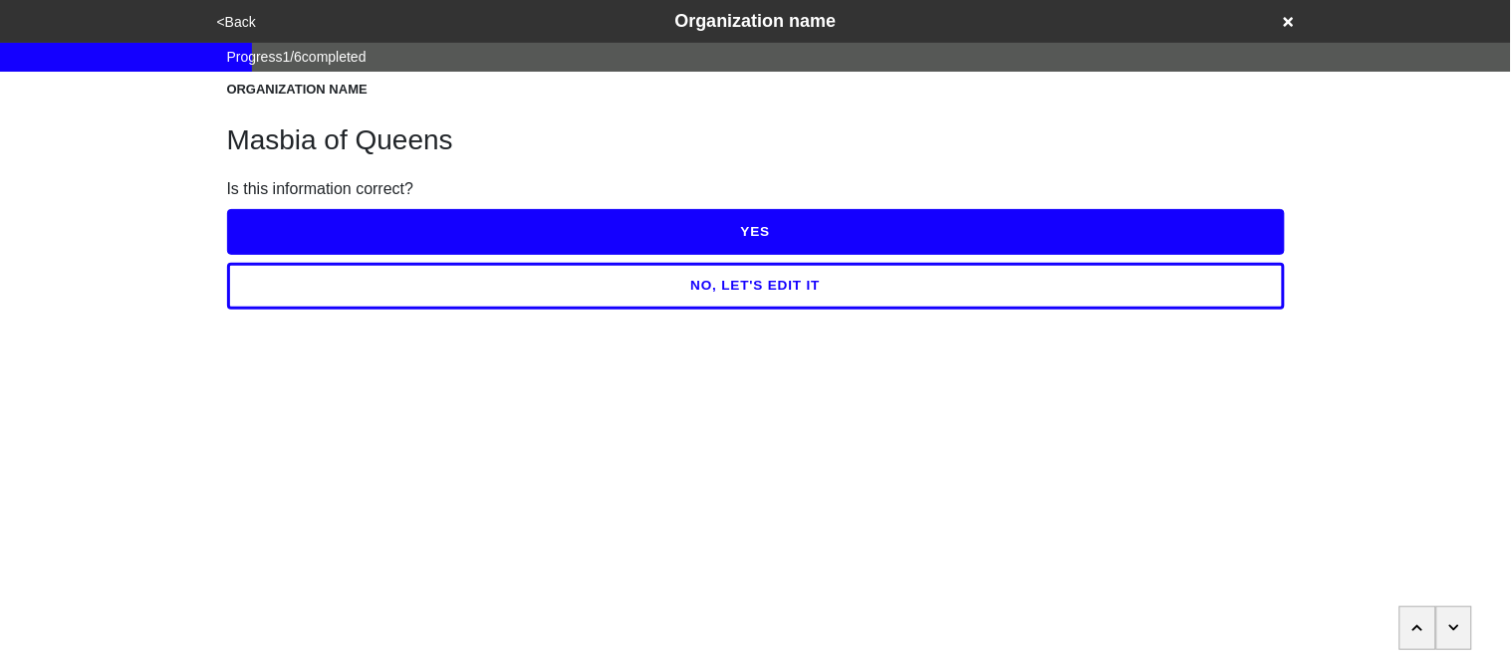
click at [323, 236] on button "YES" at bounding box center [756, 232] width 1058 height 46
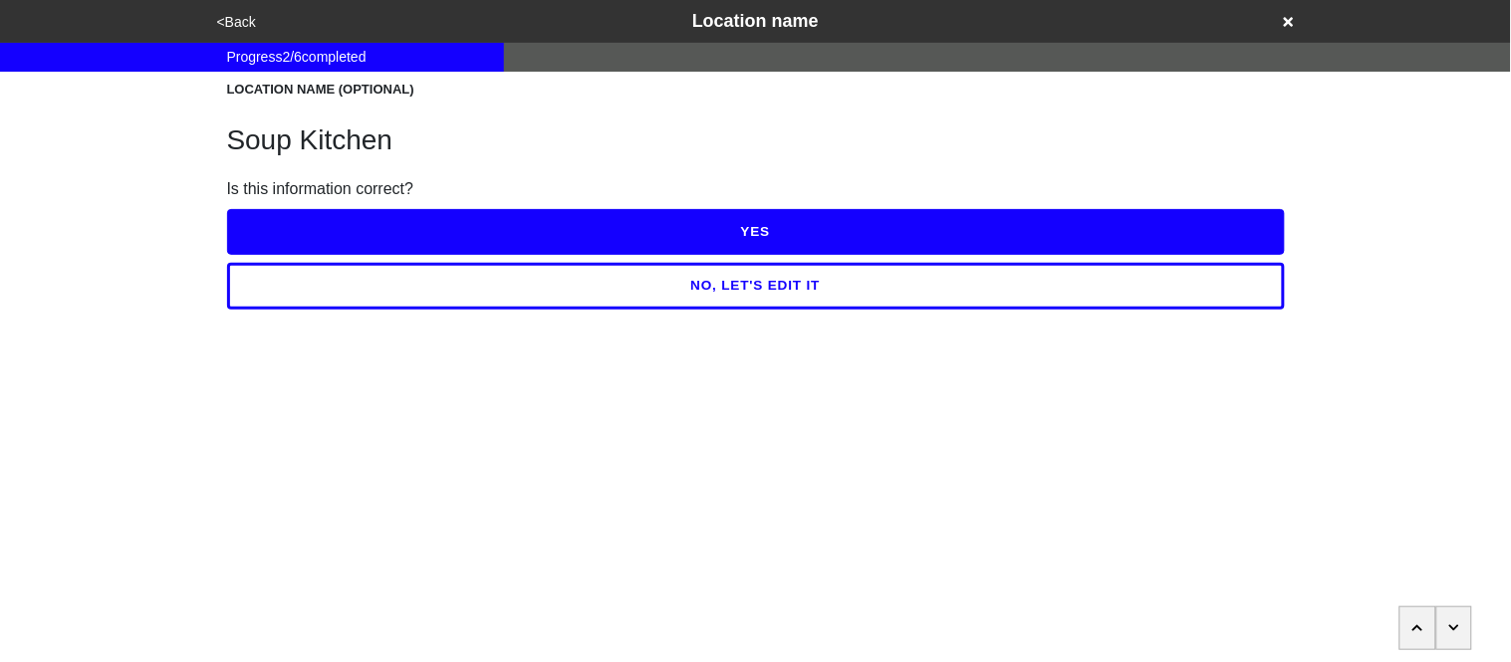
click at [426, 278] on button "NO, LET'S EDIT IT" at bounding box center [756, 286] width 1058 height 46
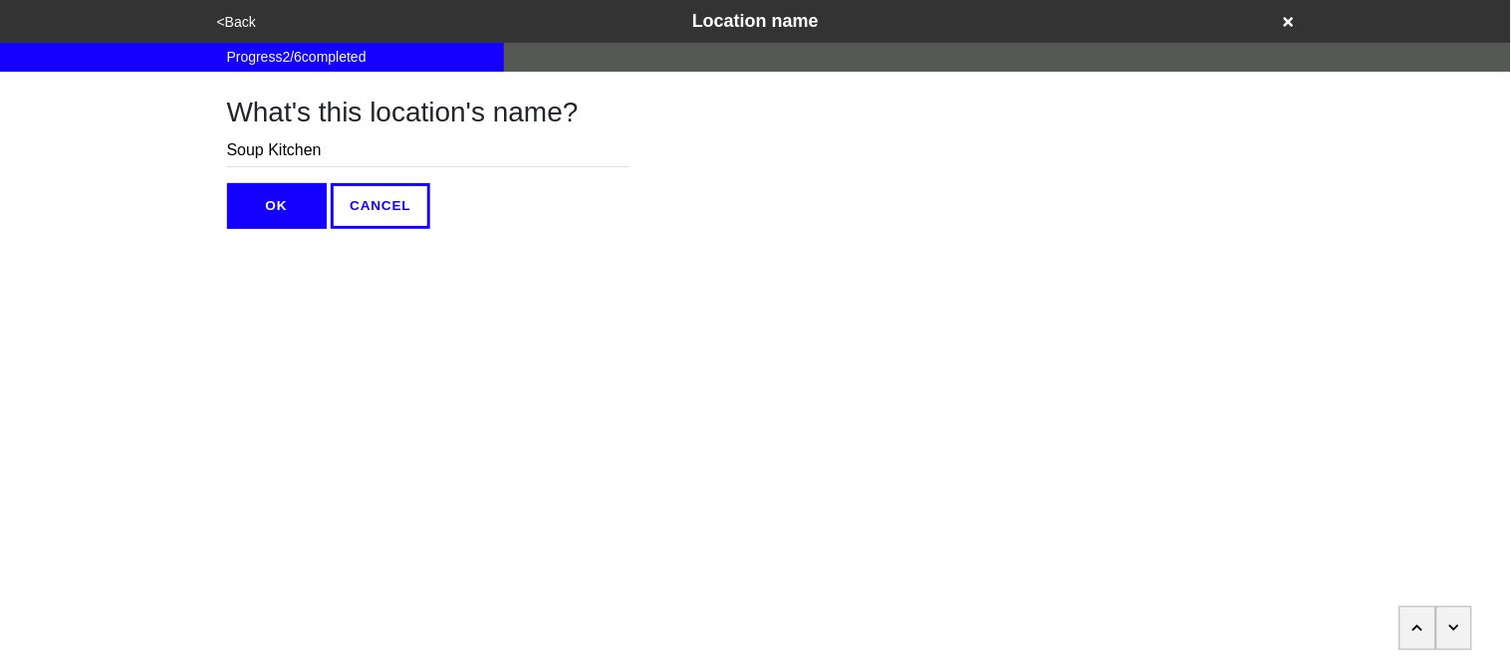
click at [335, 142] on input "Soup Kitchen" at bounding box center [428, 150] width 402 height 33
type input "Queens"
click at [283, 191] on button "OK" at bounding box center [277, 206] width 100 height 46
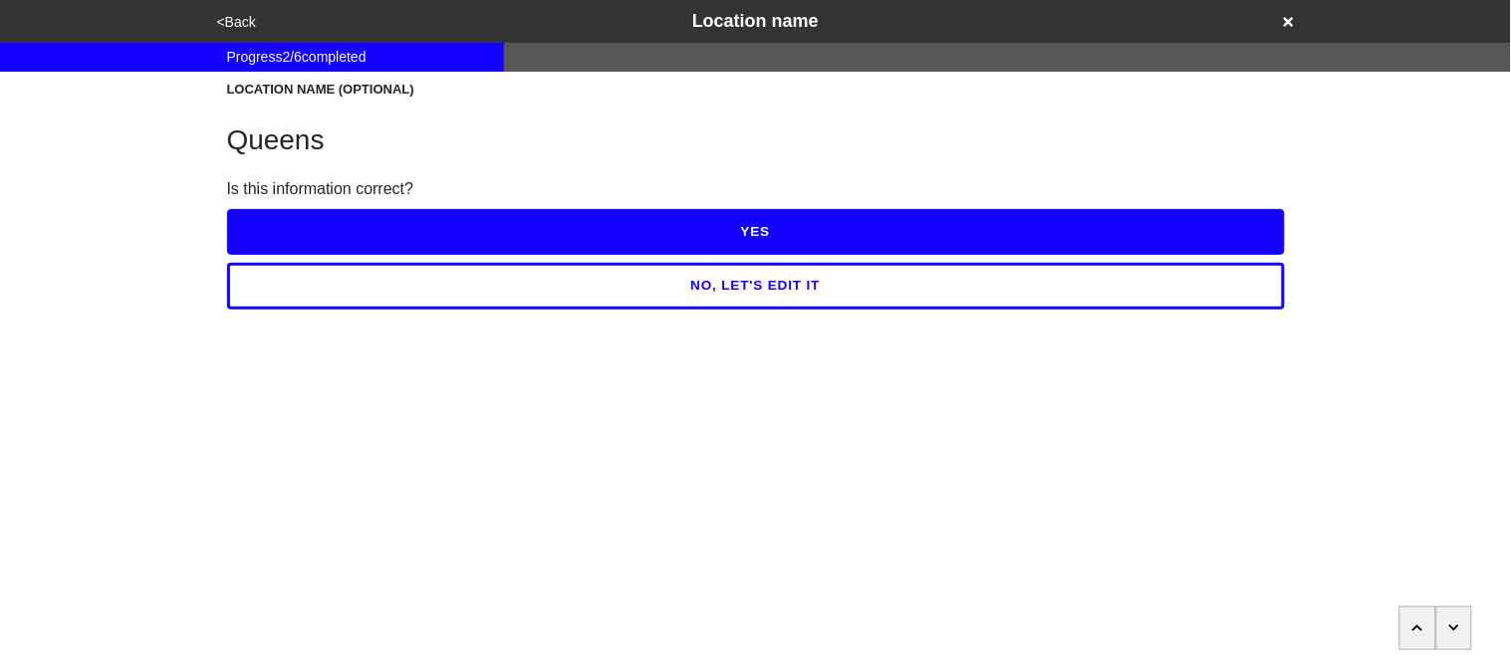
click at [304, 254] on button "YES" at bounding box center [756, 232] width 1058 height 46
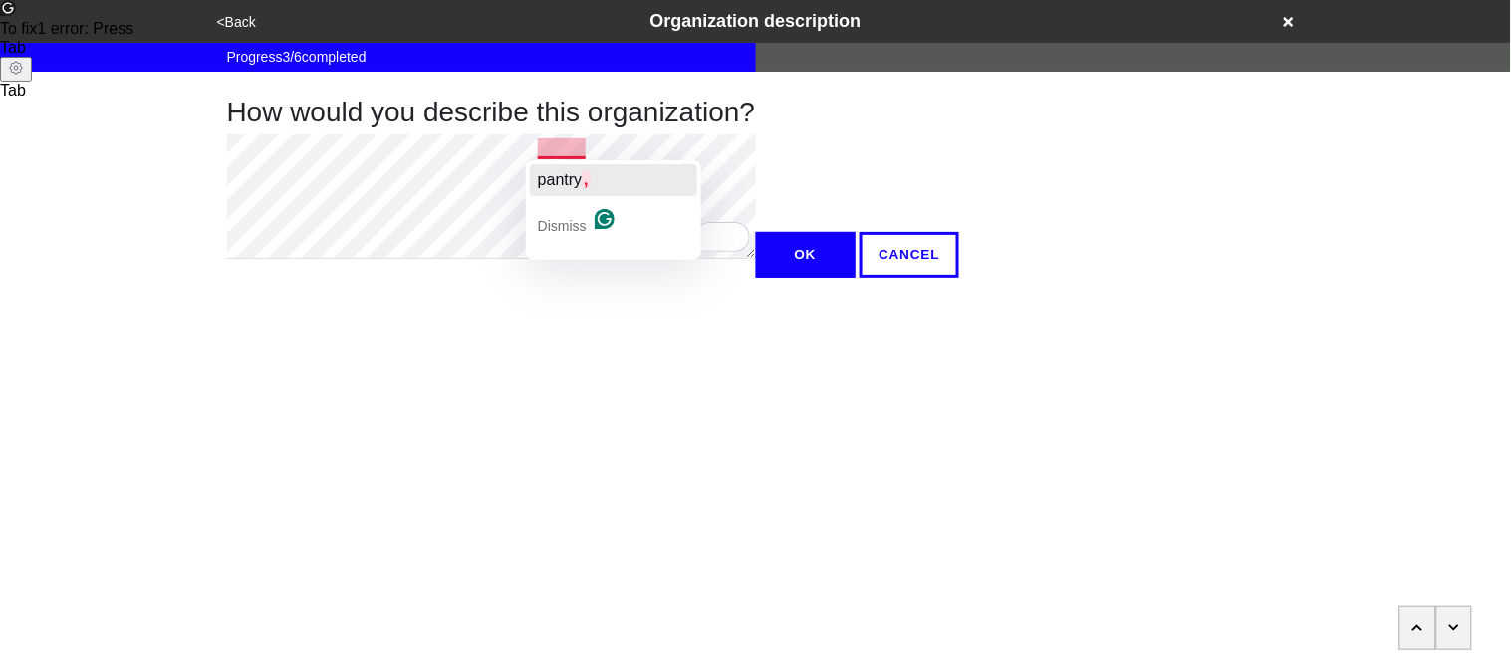
click at [578, 172] on span "pantry" at bounding box center [560, 179] width 44 height 17
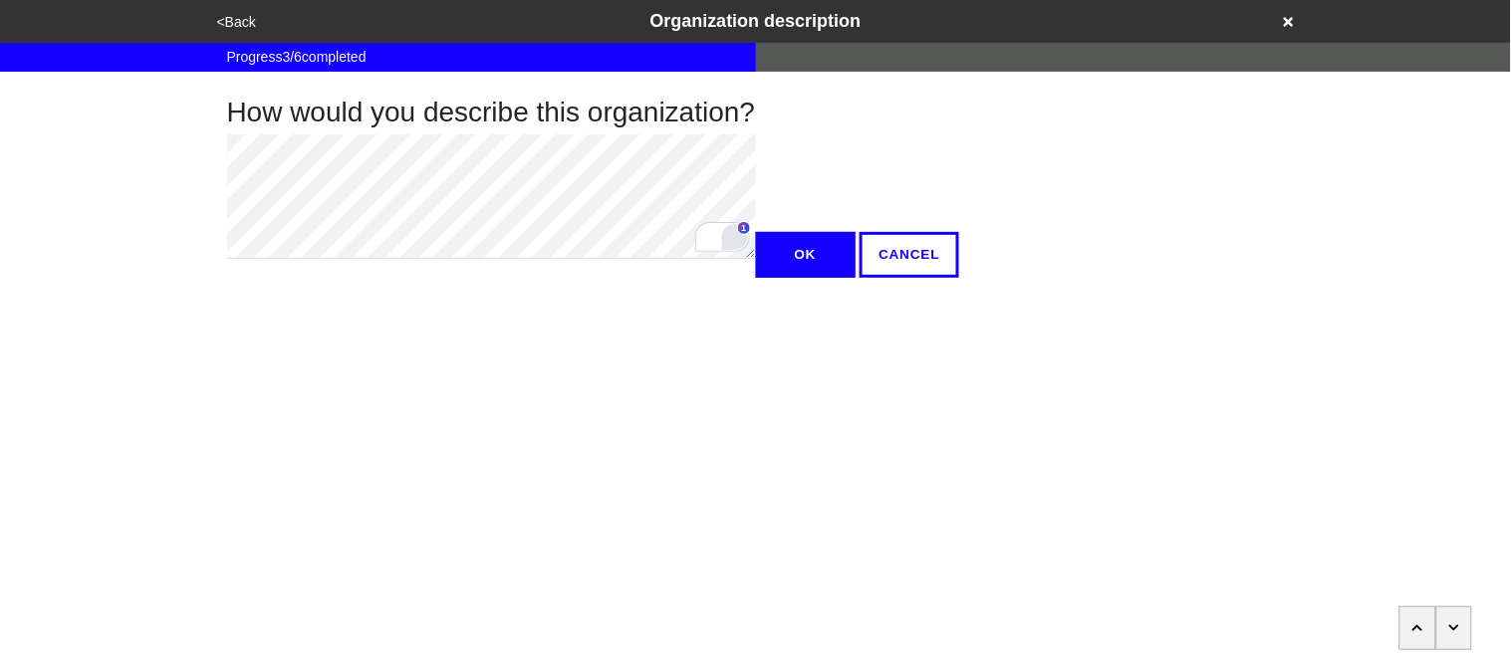
click at [741, 240] on div "Open Grammarly." at bounding box center [735, 237] width 22 height 22
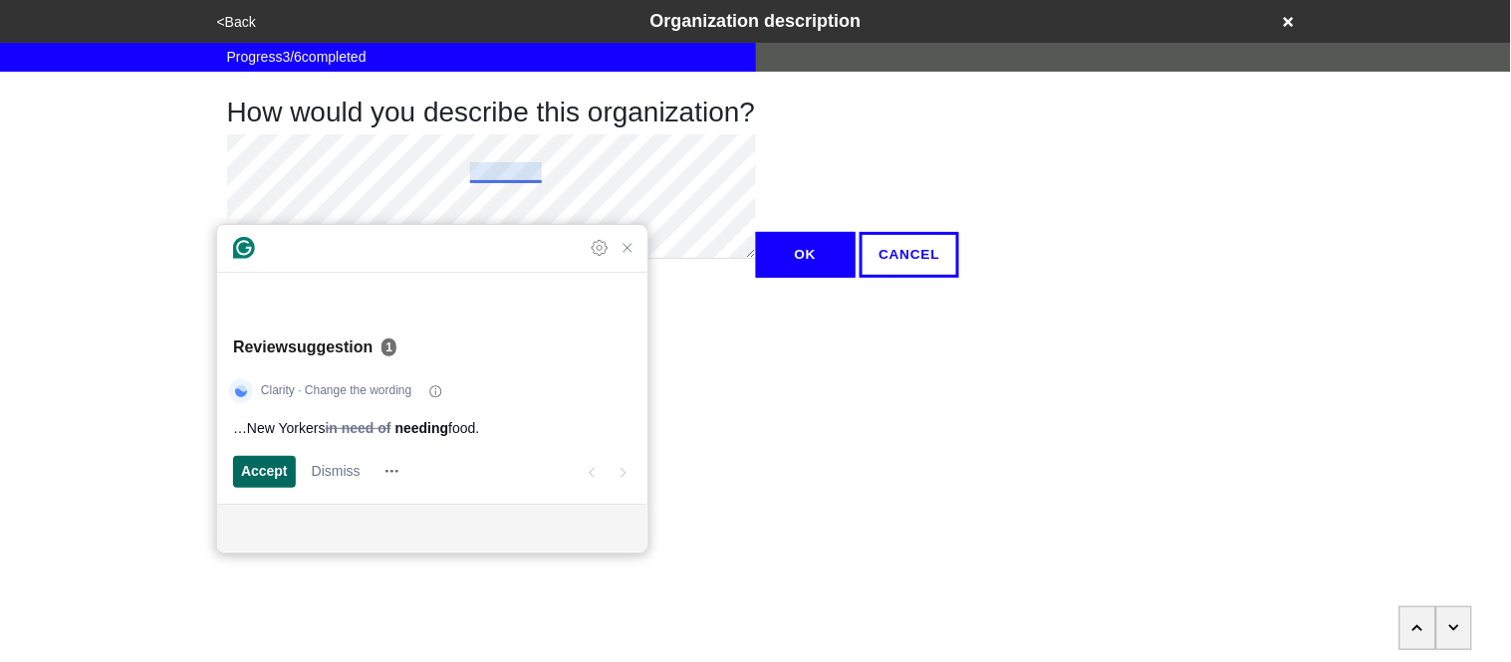
click at [281, 471] on span "Accept" at bounding box center [264, 471] width 47 height 21
type textarea "x"
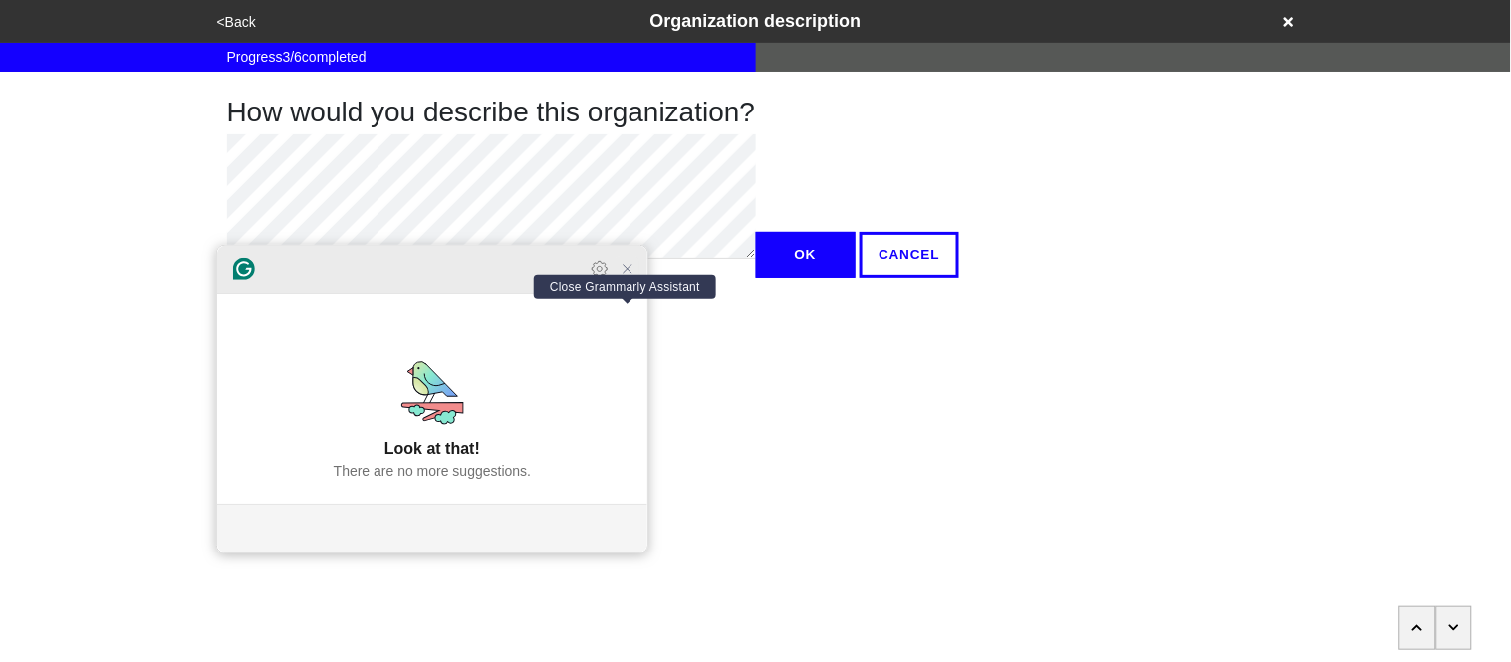
click at [625, 277] on icon "Close Grammarly Assistant" at bounding box center [627, 269] width 16 height 16
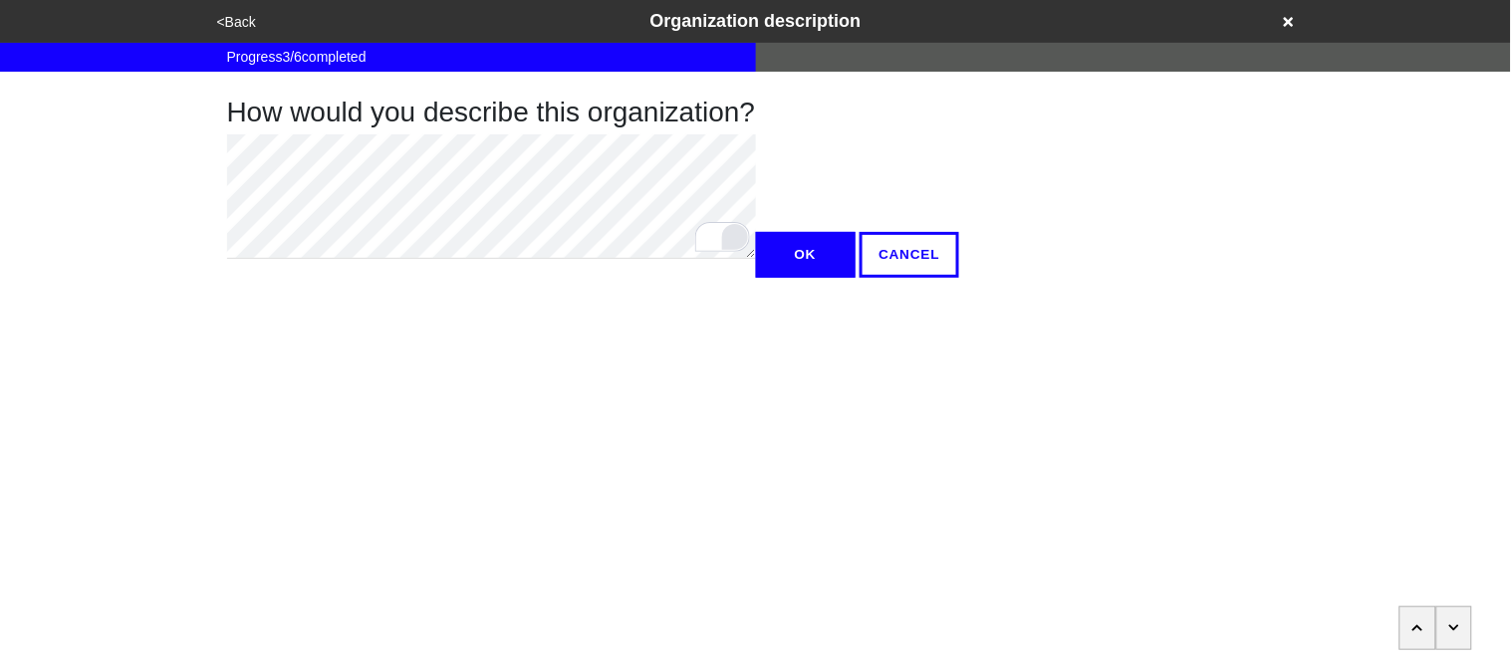
click at [756, 278] on button "OK" at bounding box center [806, 255] width 100 height 46
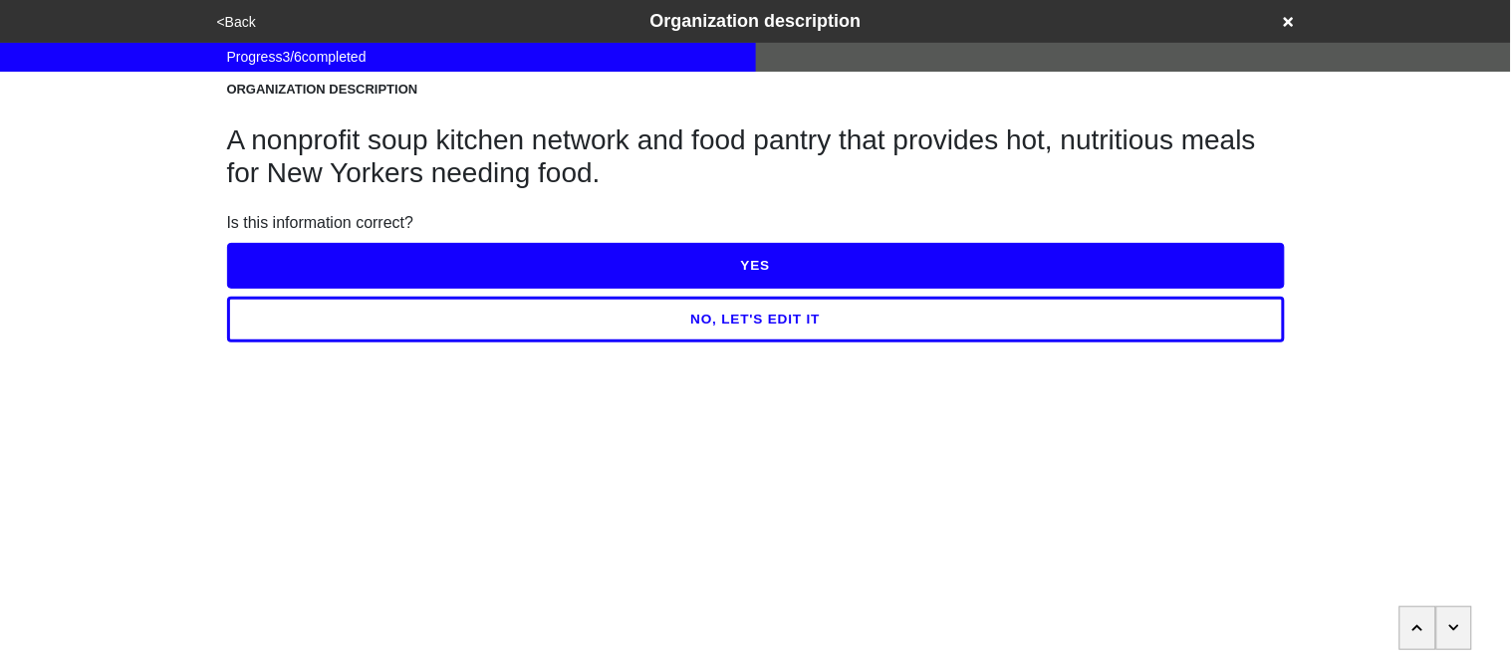
click at [313, 274] on button "YES" at bounding box center [756, 266] width 1058 height 46
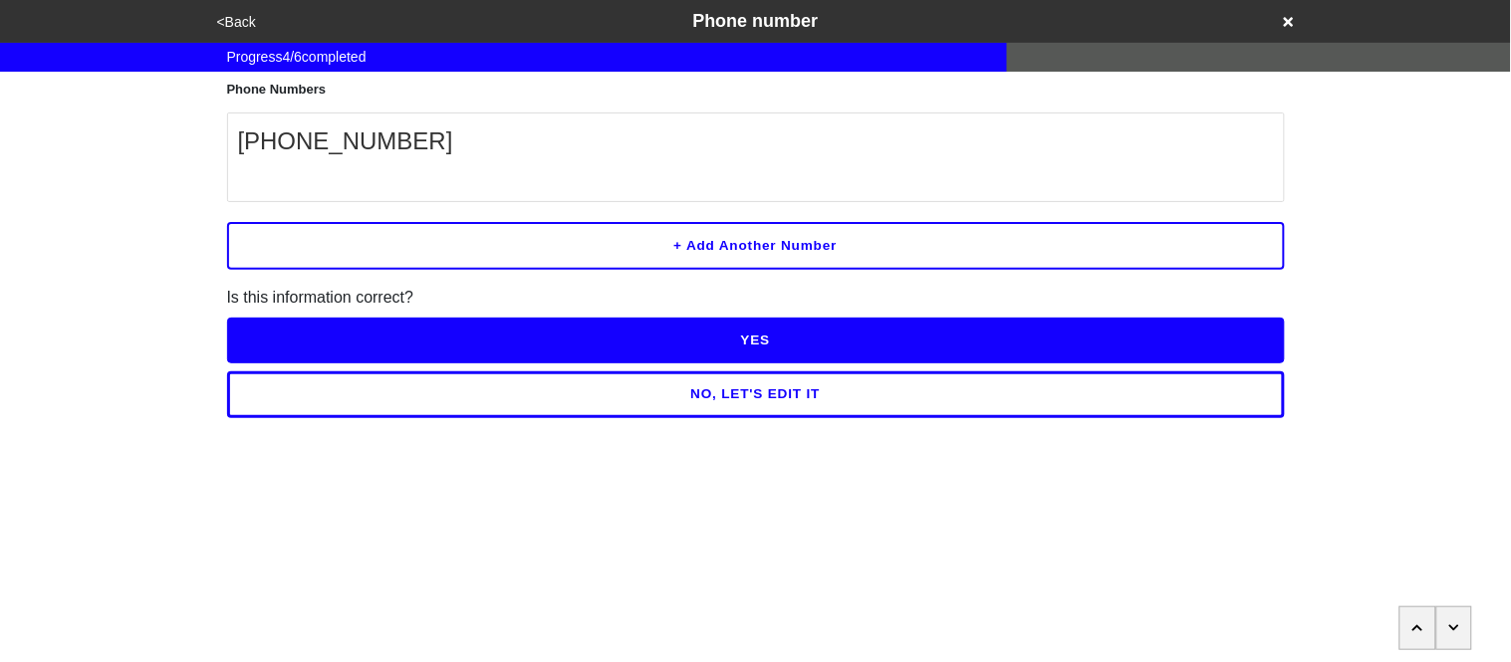
click at [391, 406] on button "NO, LET'S EDIT IT" at bounding box center [756, 394] width 1058 height 46
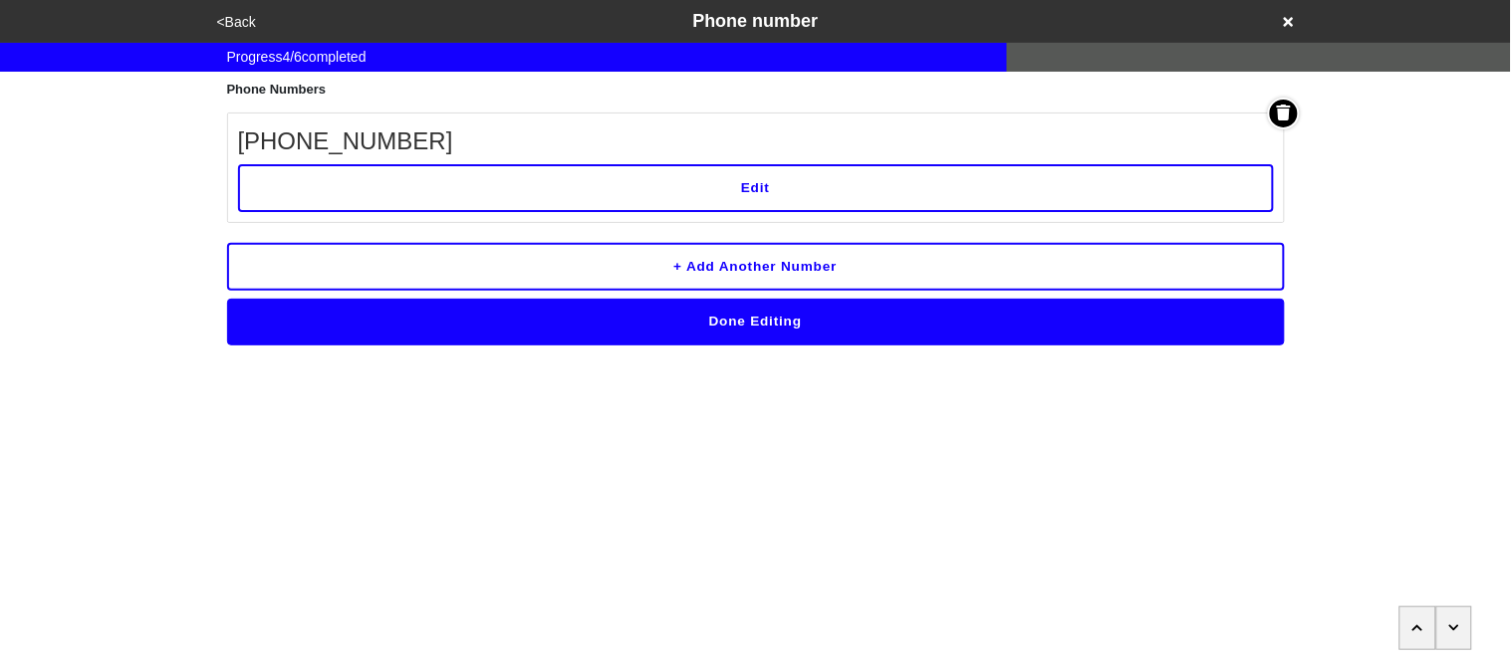
click at [356, 177] on button "Edit" at bounding box center [756, 188] width 1036 height 48
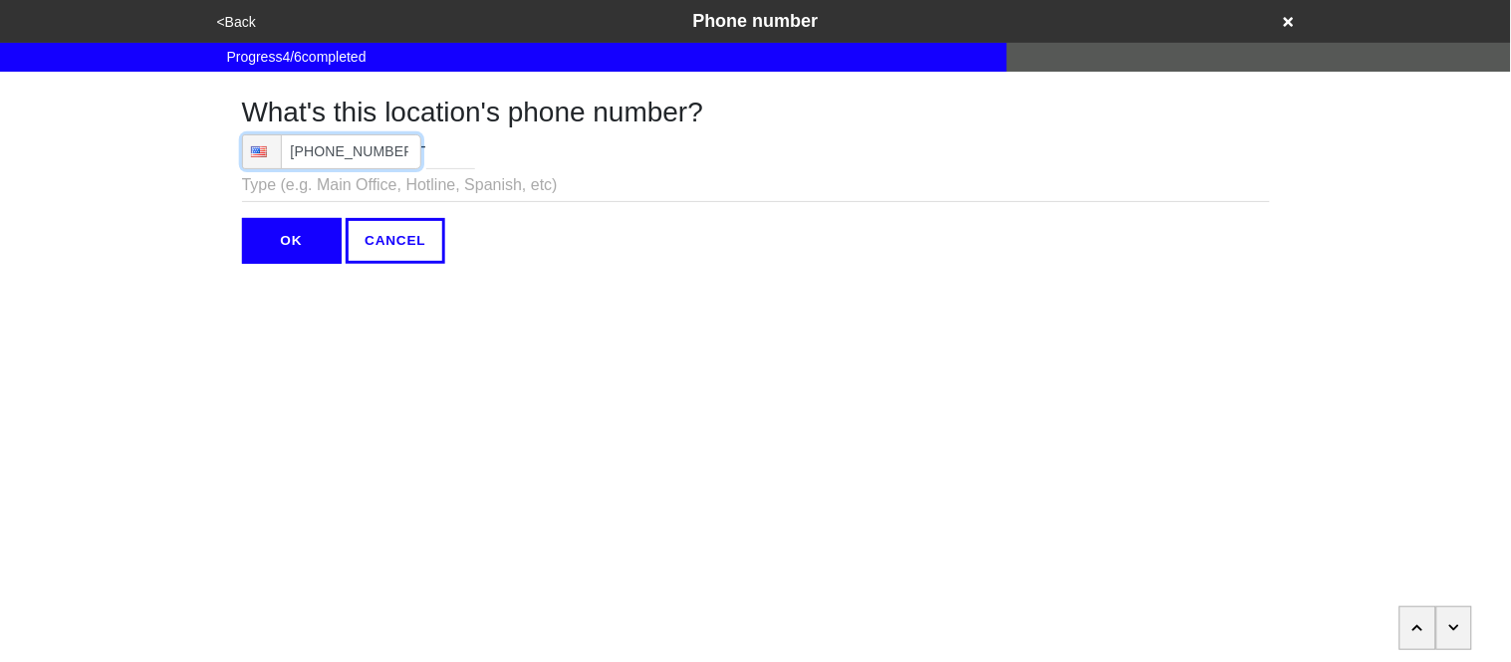
click at [398, 144] on input "[PHONE_NUMBER]" at bounding box center [331, 151] width 179 height 35
type input "[PHONE_NUMBER]"
click at [305, 256] on input "OK" at bounding box center [292, 241] width 100 height 46
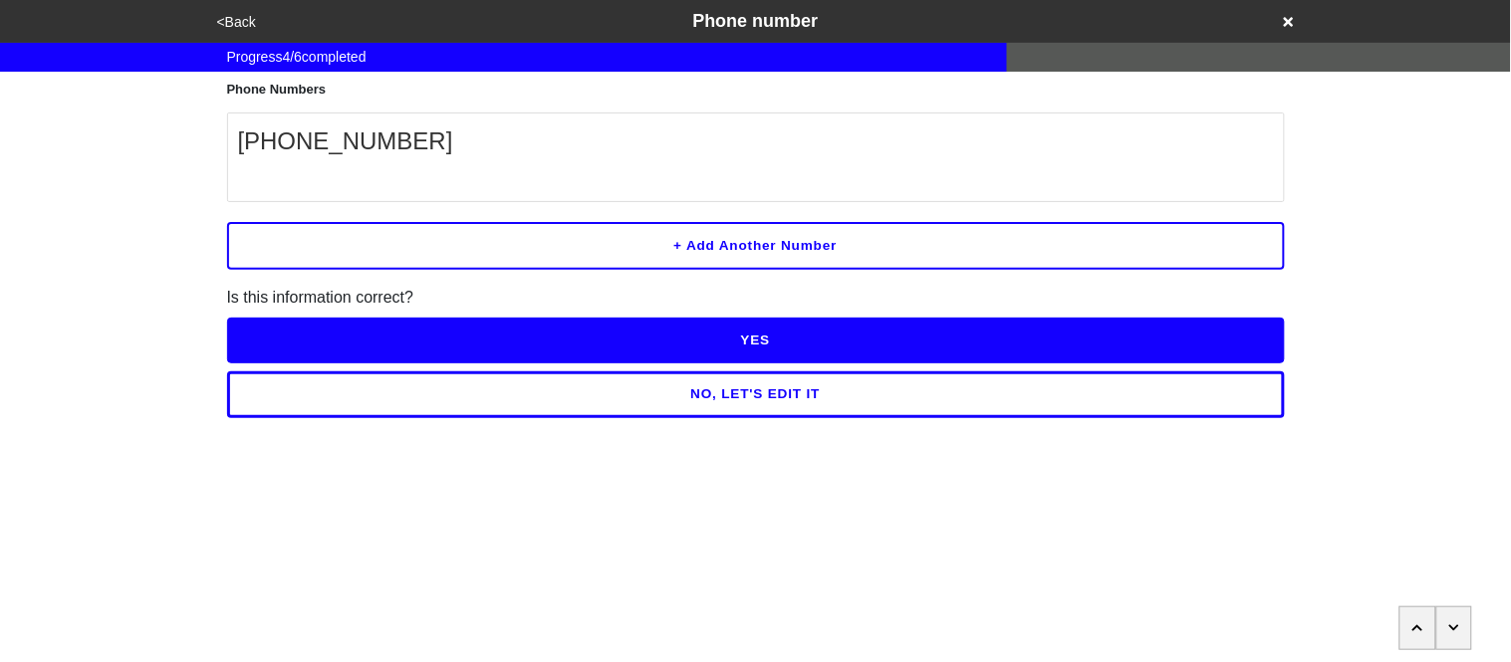
click at [337, 328] on button "YES" at bounding box center [756, 341] width 1058 height 46
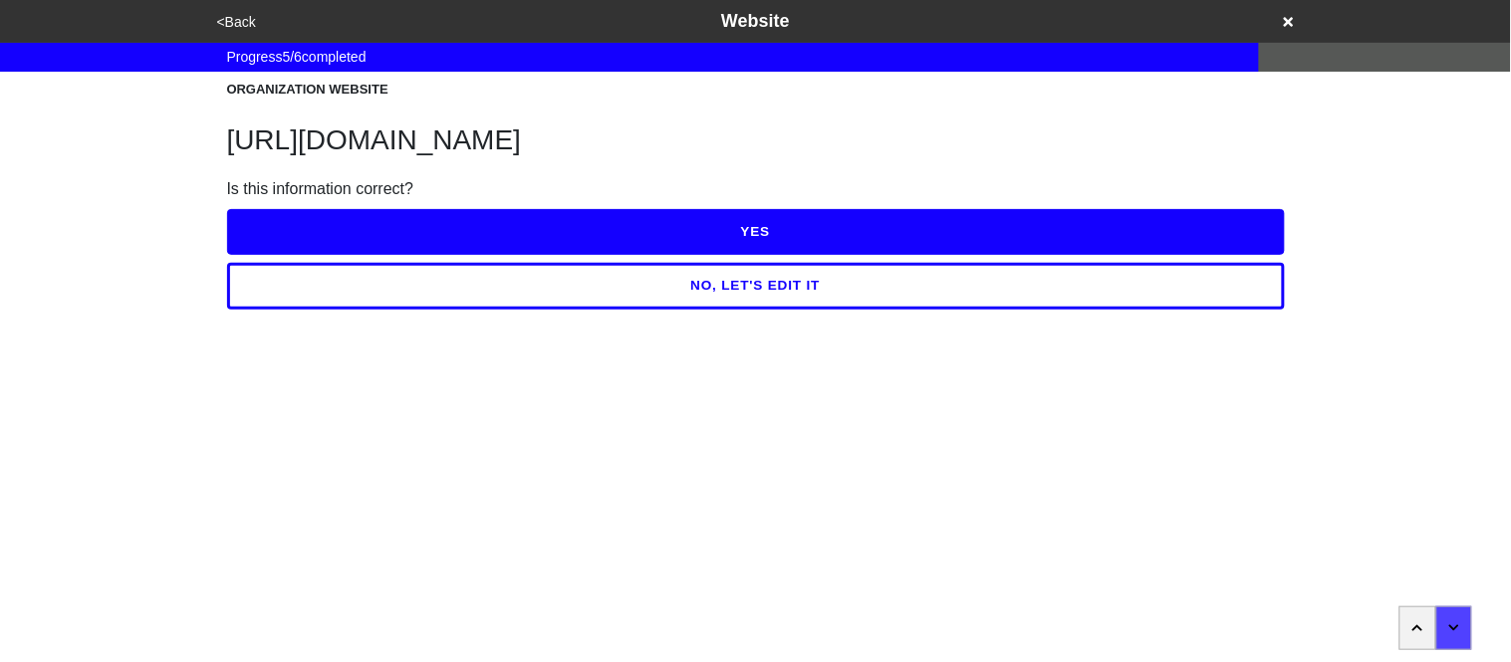
click at [368, 308] on div "NO, LET'S EDIT IT" at bounding box center [756, 282] width 1058 height 54
click at [365, 290] on button "NO, LET'S EDIT IT" at bounding box center [756, 286] width 1058 height 46
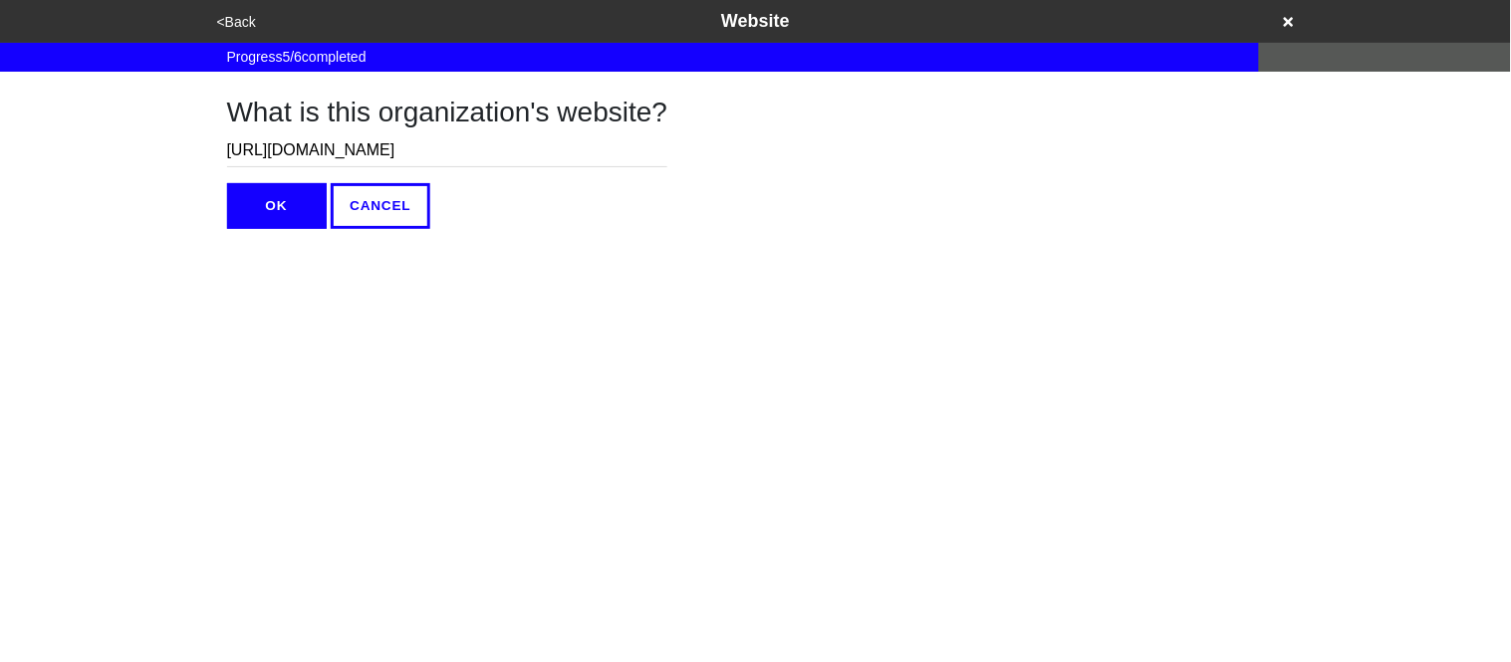
drag, startPoint x: 280, startPoint y: 153, endPoint x: 184, endPoint y: 152, distance: 95.6
click at [184, 152] on div "<Back Website Progress 5 / 6 completed What is this organization's website? [UR…" at bounding box center [755, 114] width 1511 height 229
type input "[DOMAIN_NAME]"
click at [275, 200] on button "OK" at bounding box center [277, 206] width 100 height 46
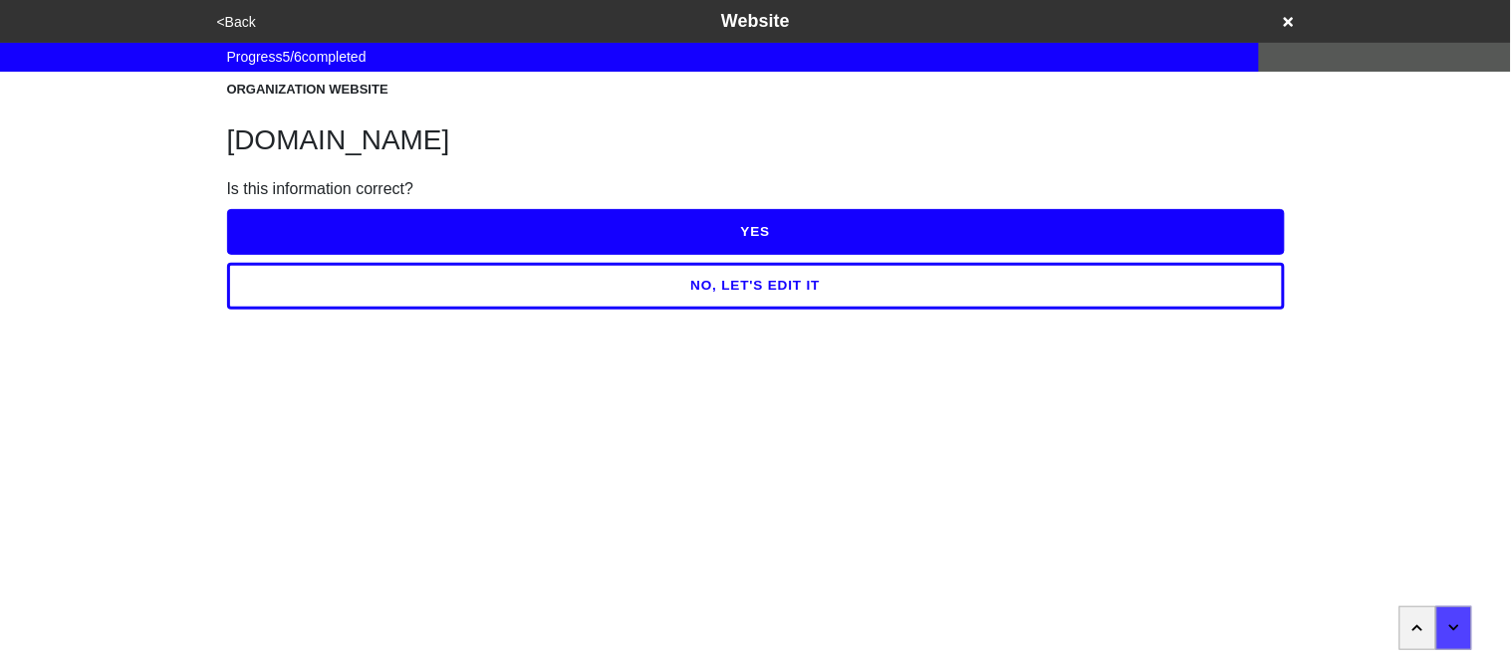
click at [296, 228] on button "YES" at bounding box center [756, 232] width 1058 height 46
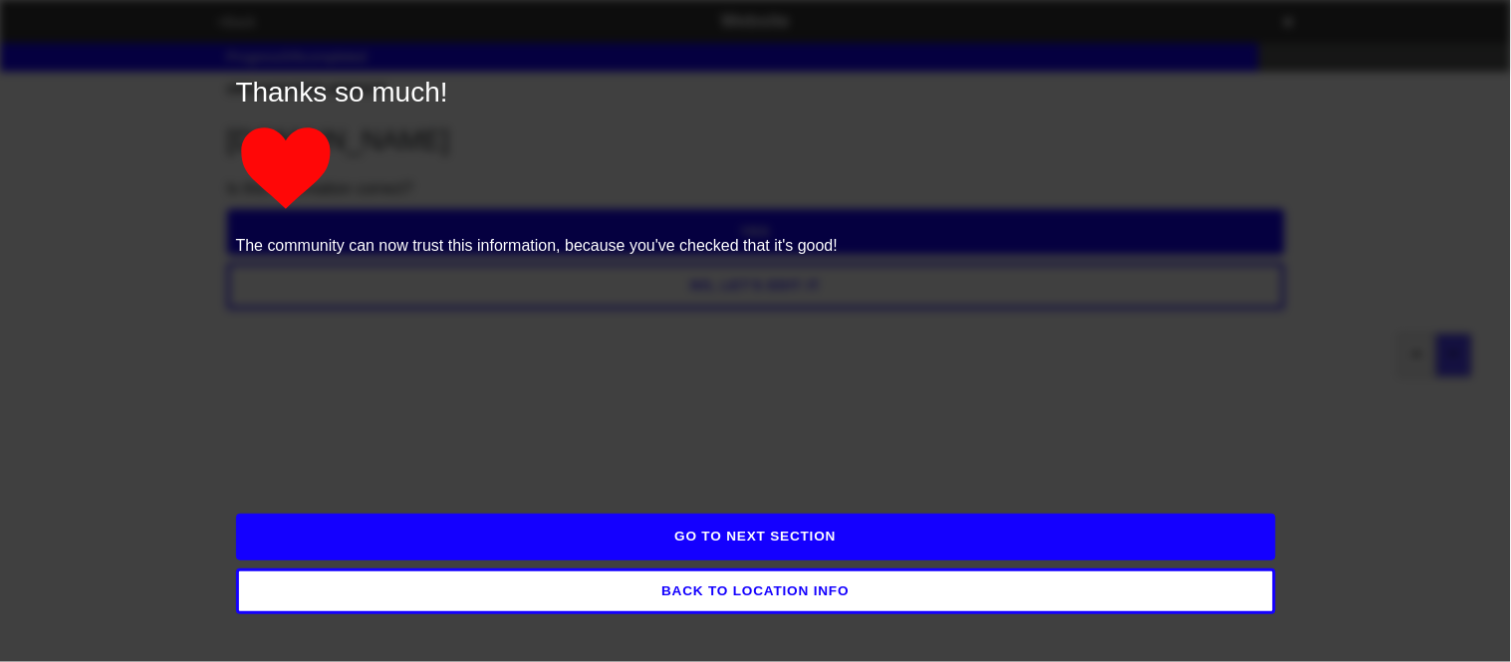
click at [477, 540] on button "GO TO NEXT SECTION" at bounding box center [756, 537] width 1040 height 46
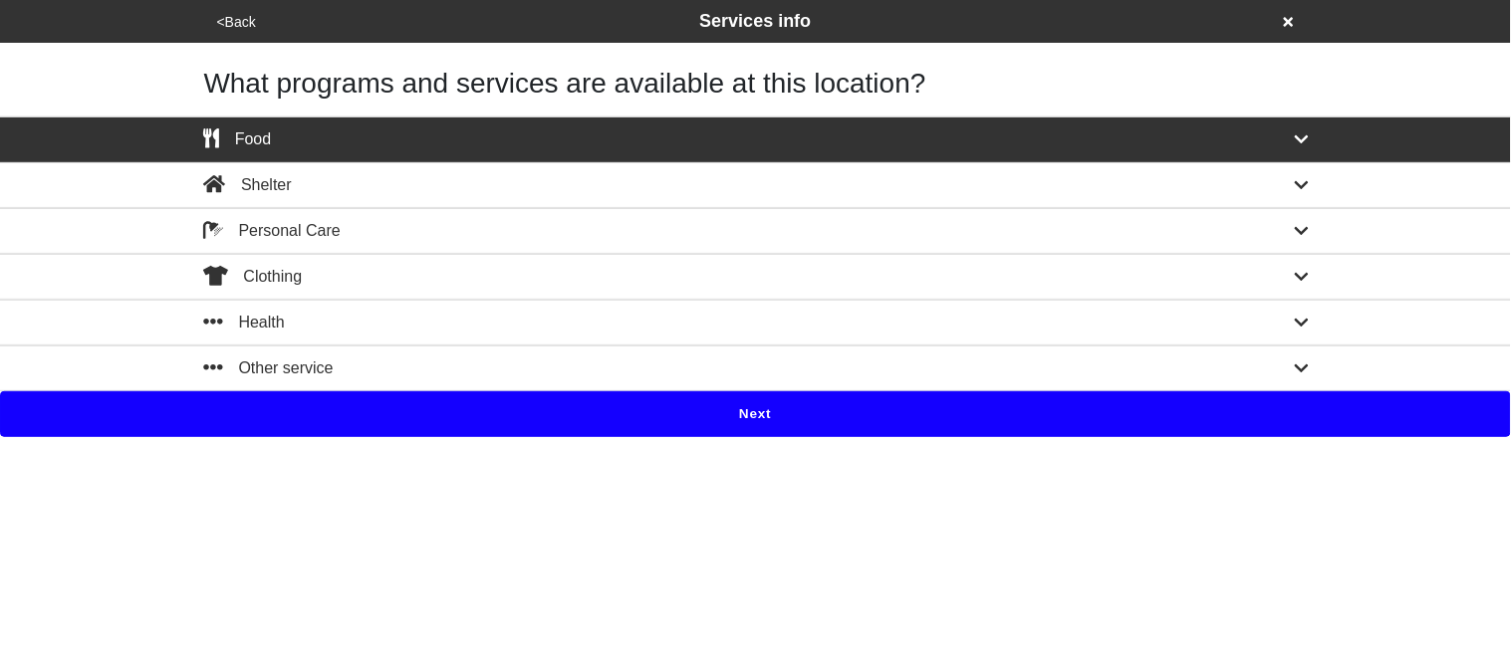
click at [1275, 149] on div "Food" at bounding box center [755, 139] width 1135 height 24
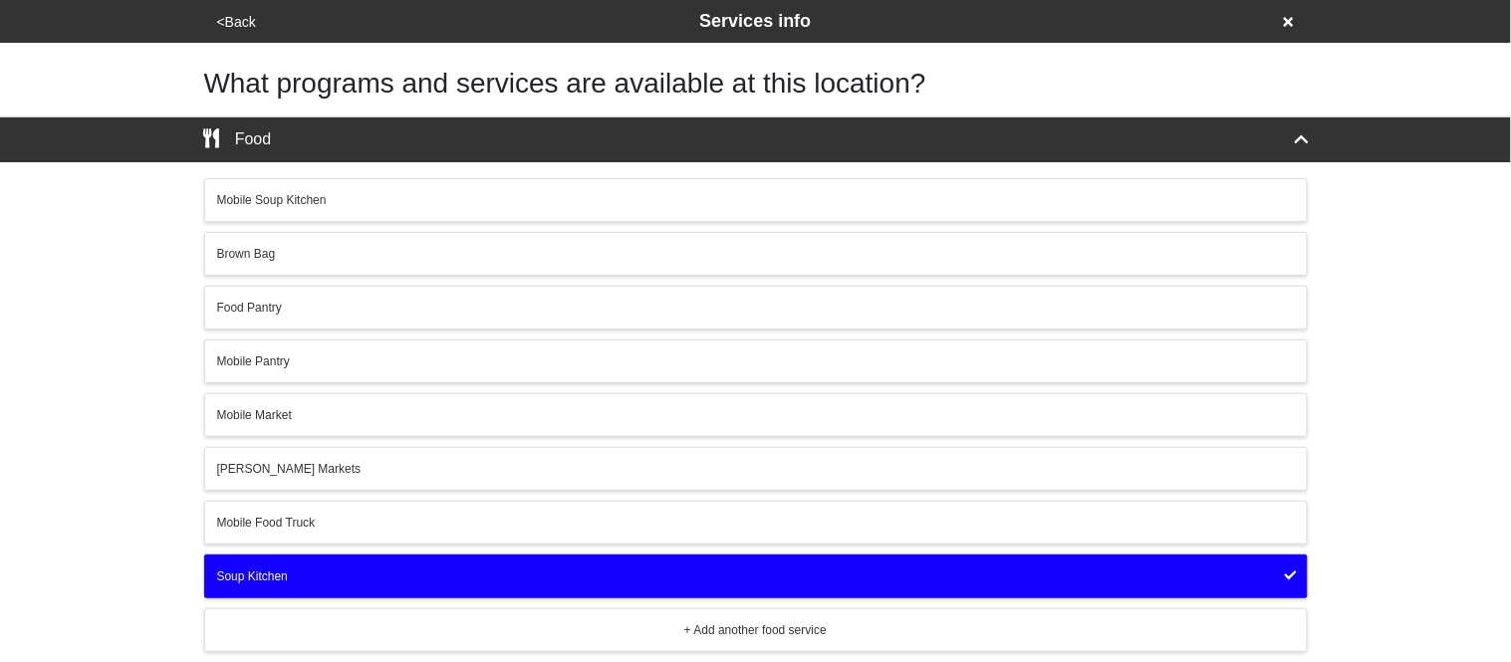
click at [832, 308] on div "Food Pantry" at bounding box center [755, 308] width 1077 height 18
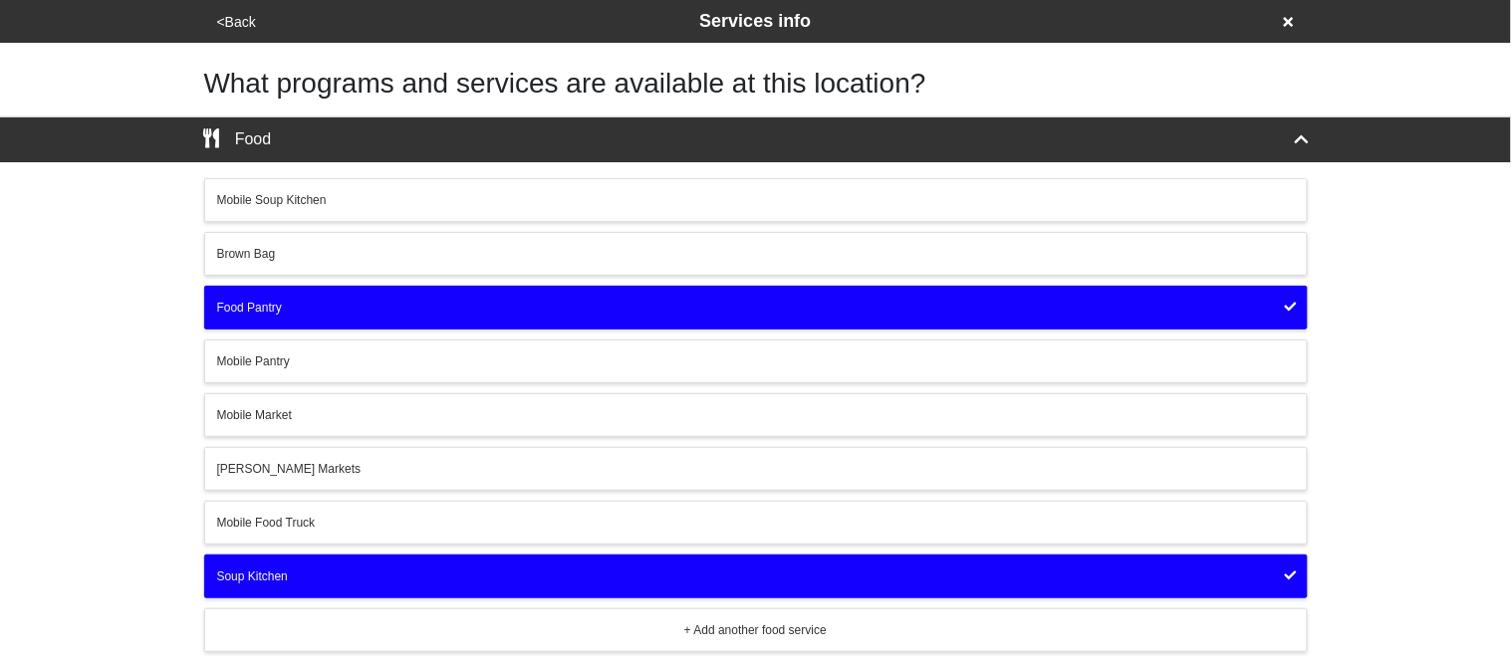
scroll to position [293, 0]
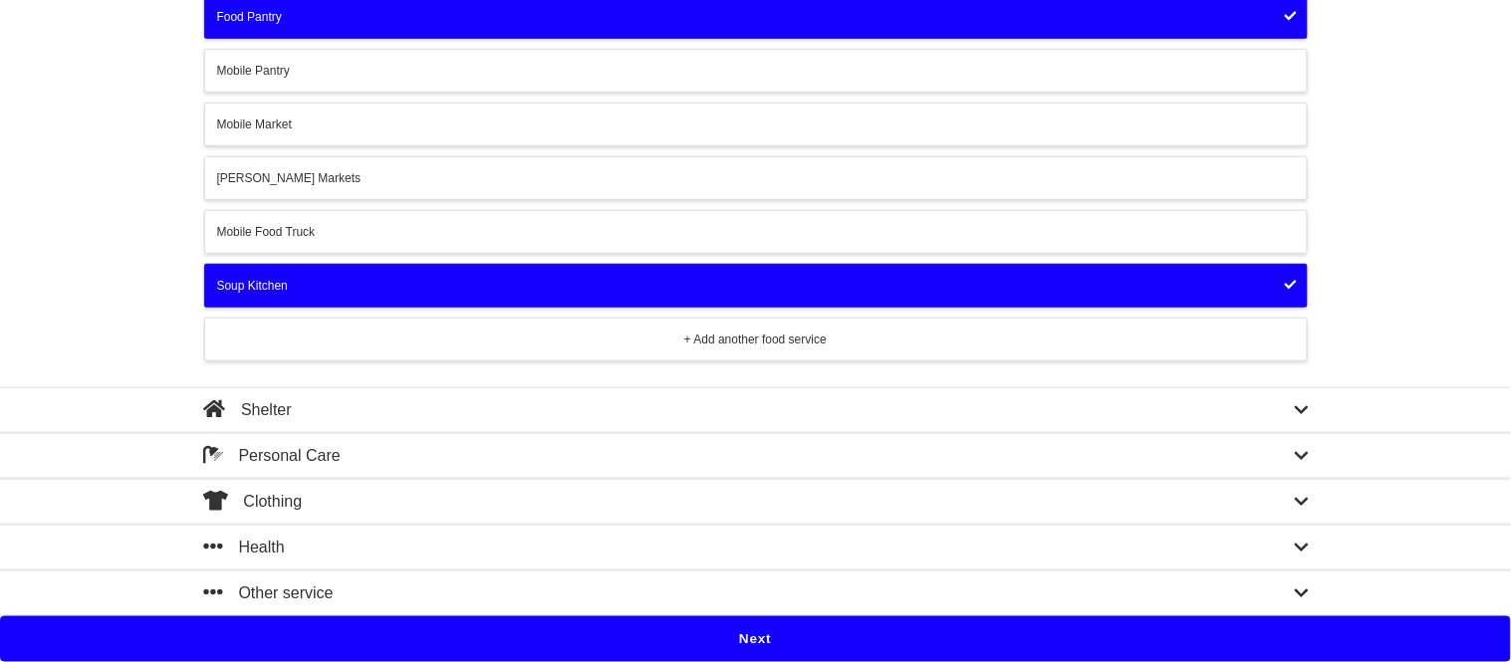
click at [419, 635] on button "Next" at bounding box center [755, 639] width 1511 height 46
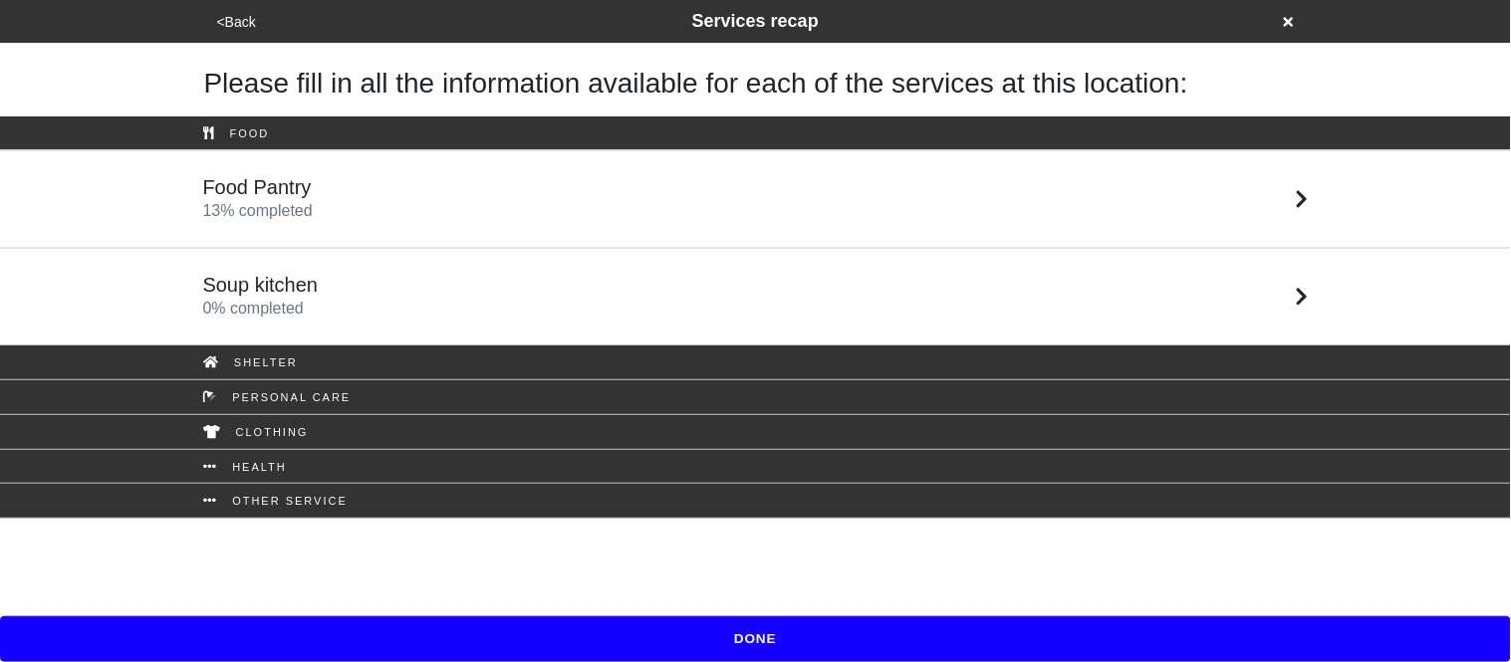
click at [327, 289] on div "Soup kitchen 0 % completed" at bounding box center [755, 297] width 1135 height 48
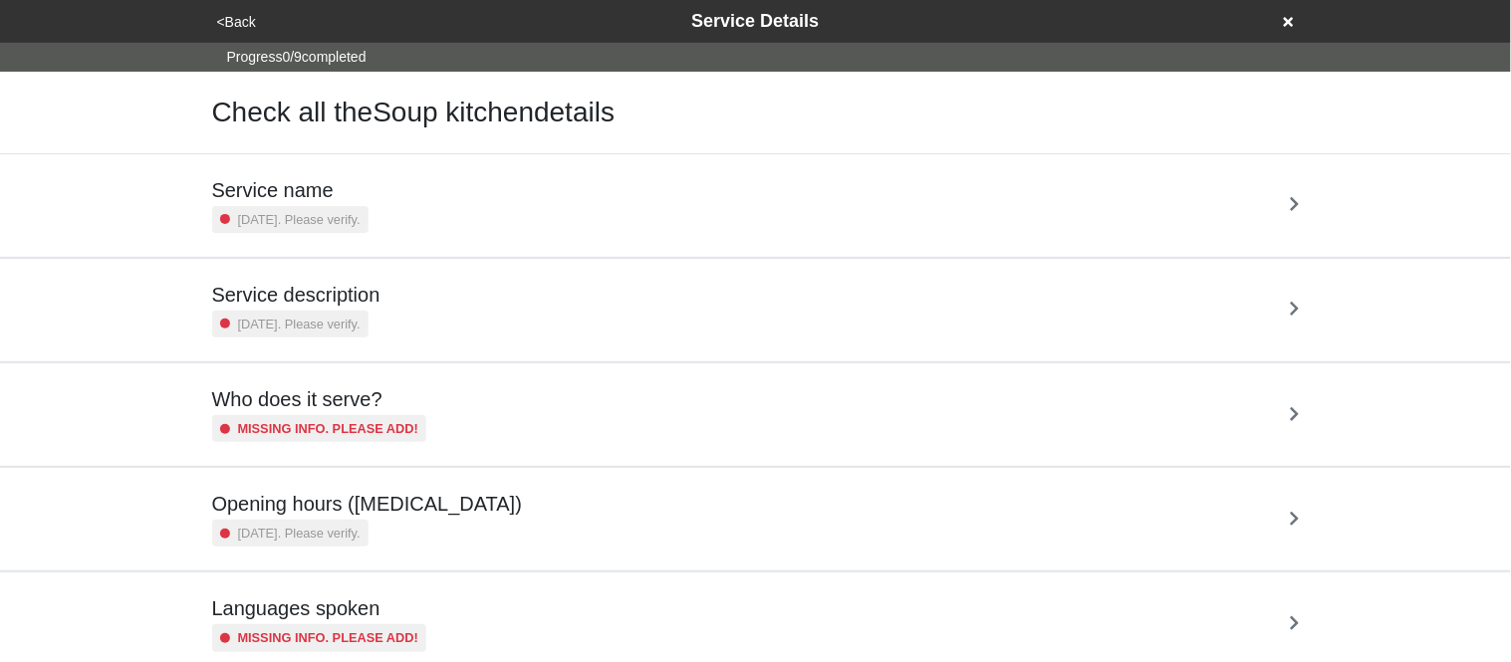
click at [327, 289] on h5 "Service description" at bounding box center [296, 295] width 168 height 24
type textarea "x"
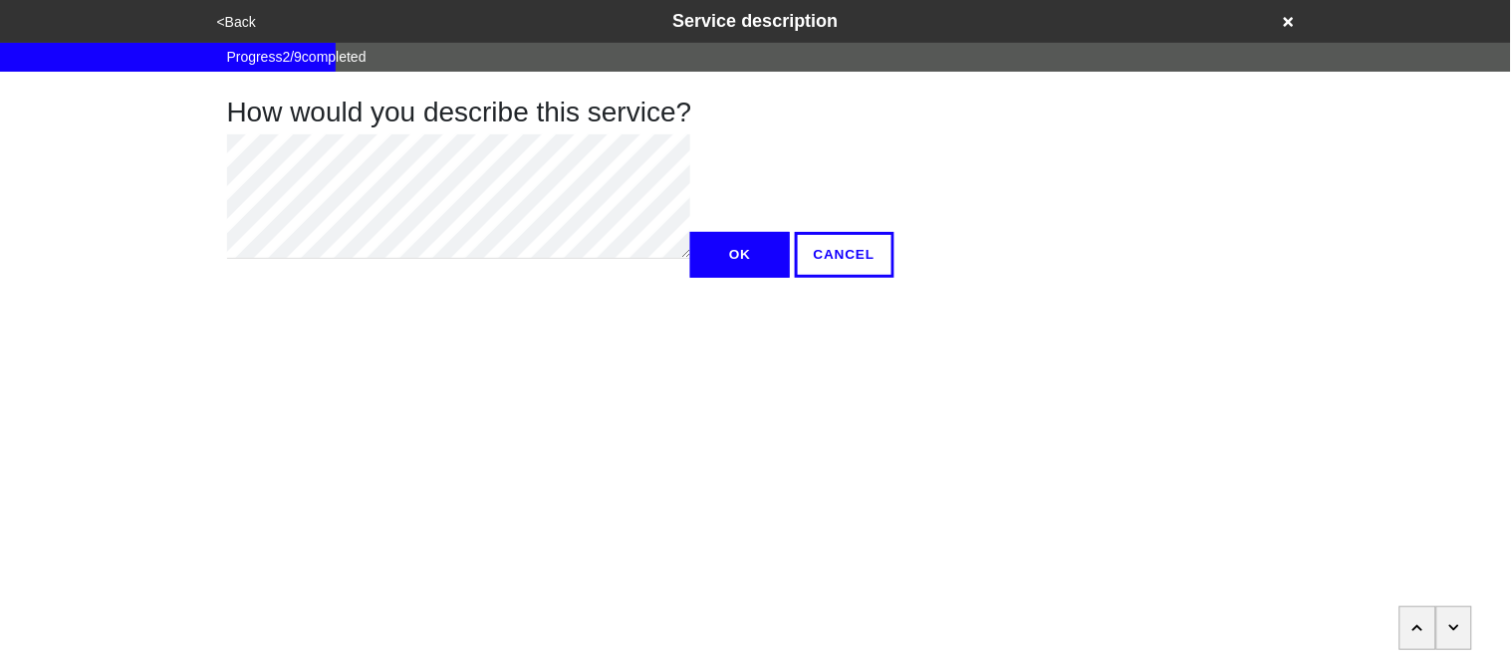
click at [242, 28] on button "<Back" at bounding box center [236, 22] width 51 height 23
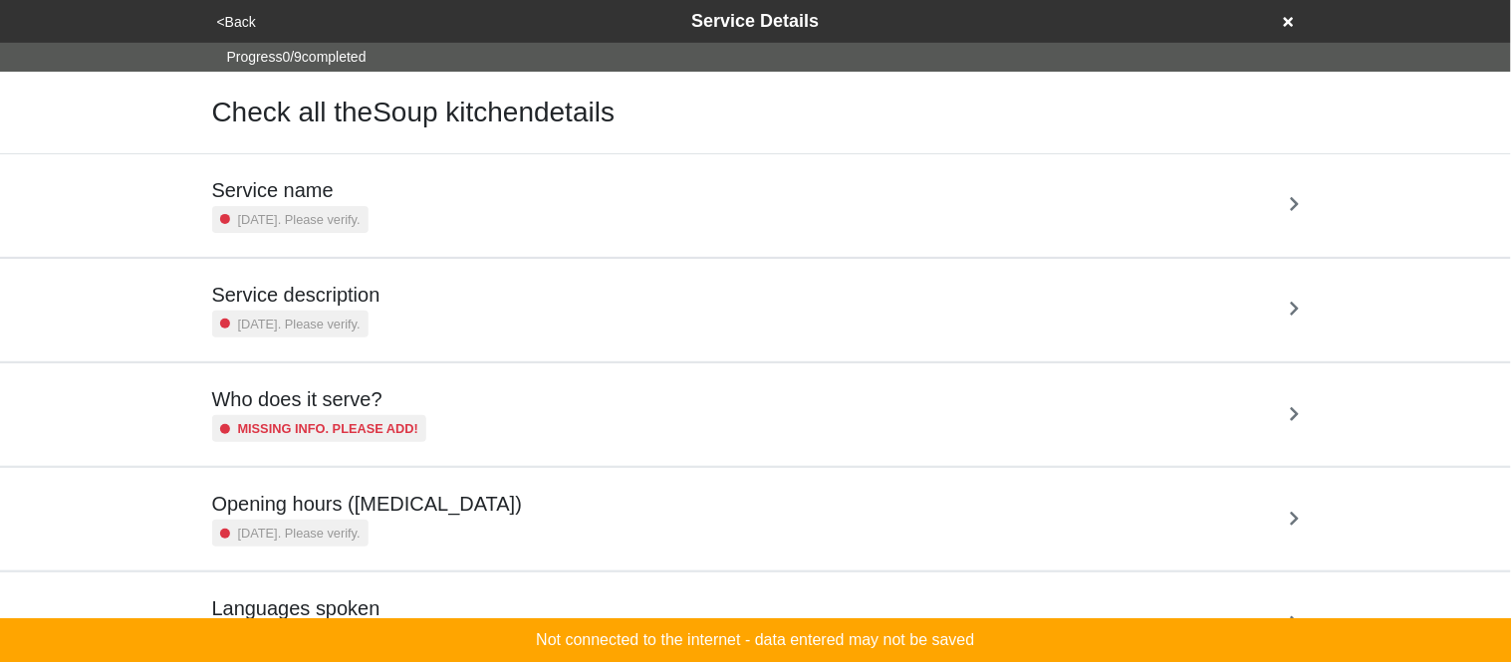
click at [293, 221] on small "[DATE]. Please verify." at bounding box center [299, 219] width 122 height 19
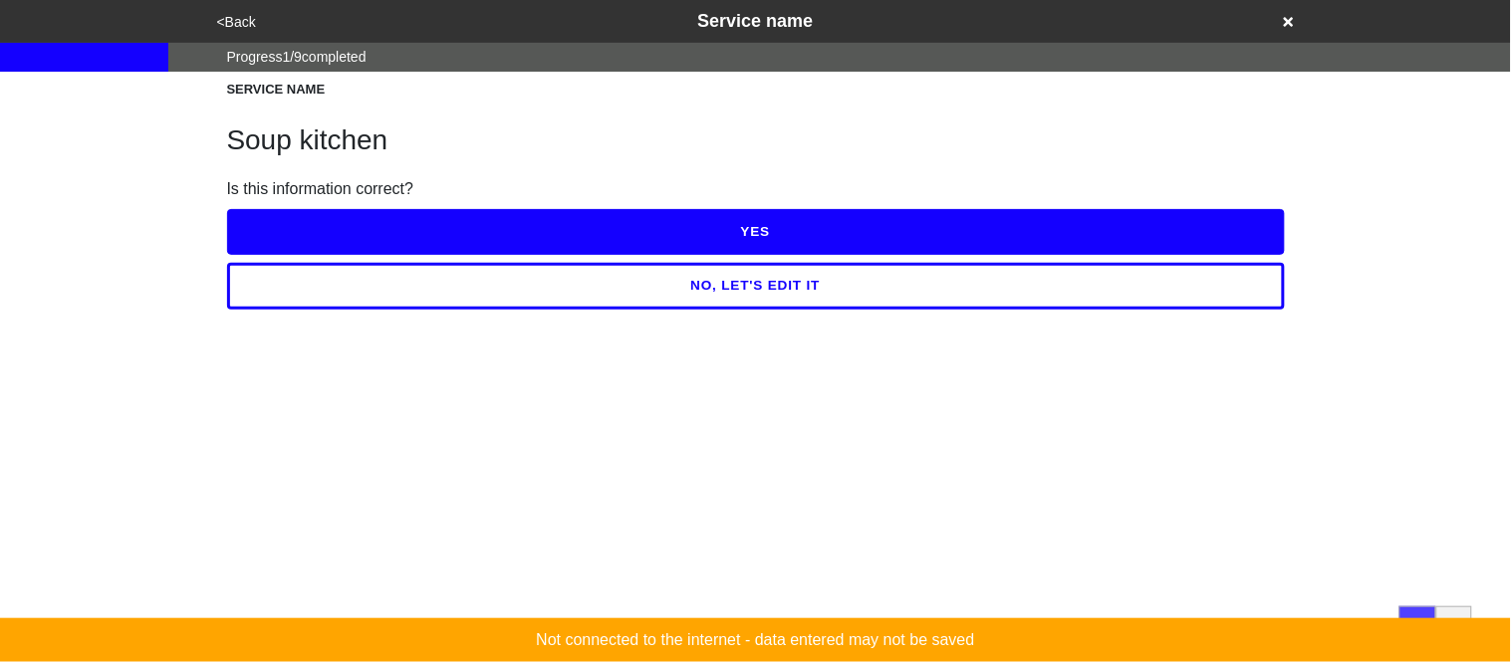
click at [325, 287] on button "NO, LET'S EDIT IT" at bounding box center [756, 286] width 1058 height 46
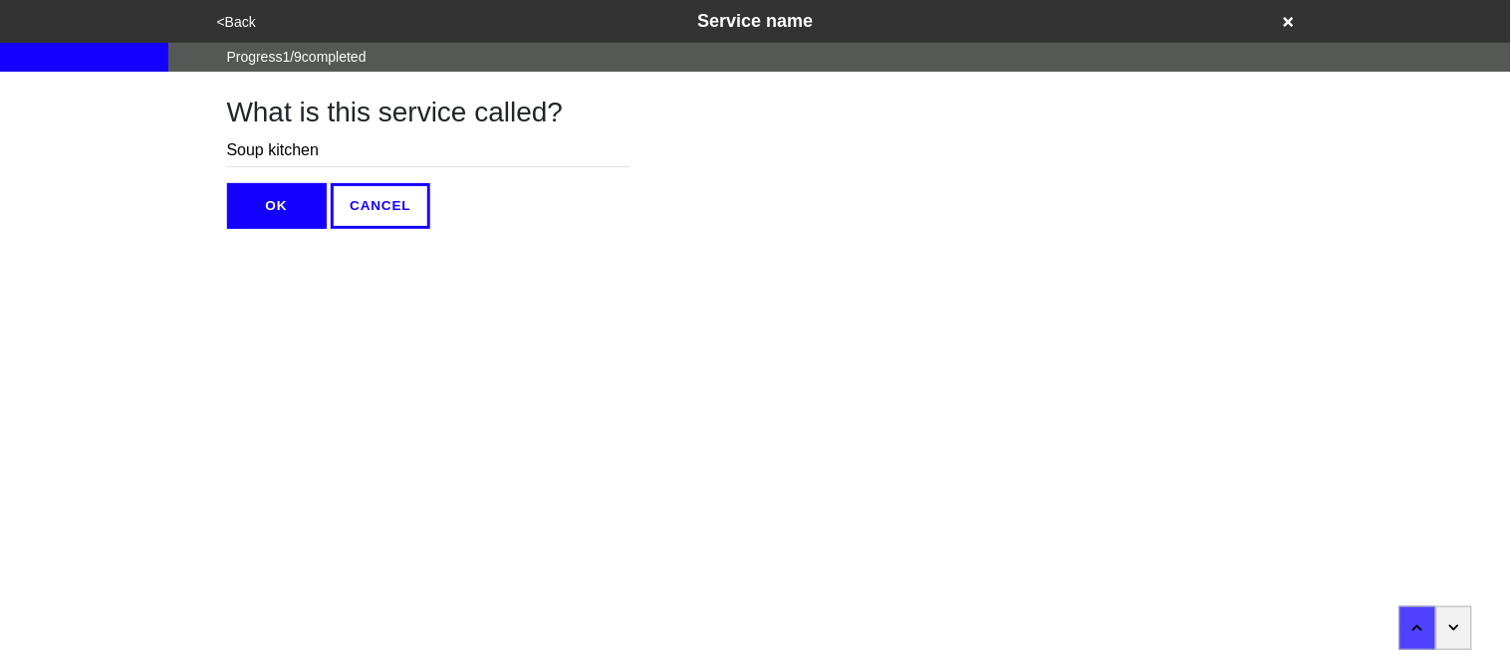
click at [273, 150] on input "Soup kitchen" at bounding box center [428, 150] width 402 height 33
type input "Soup Kitchen"
click at [286, 206] on button "OK" at bounding box center [277, 206] width 100 height 46
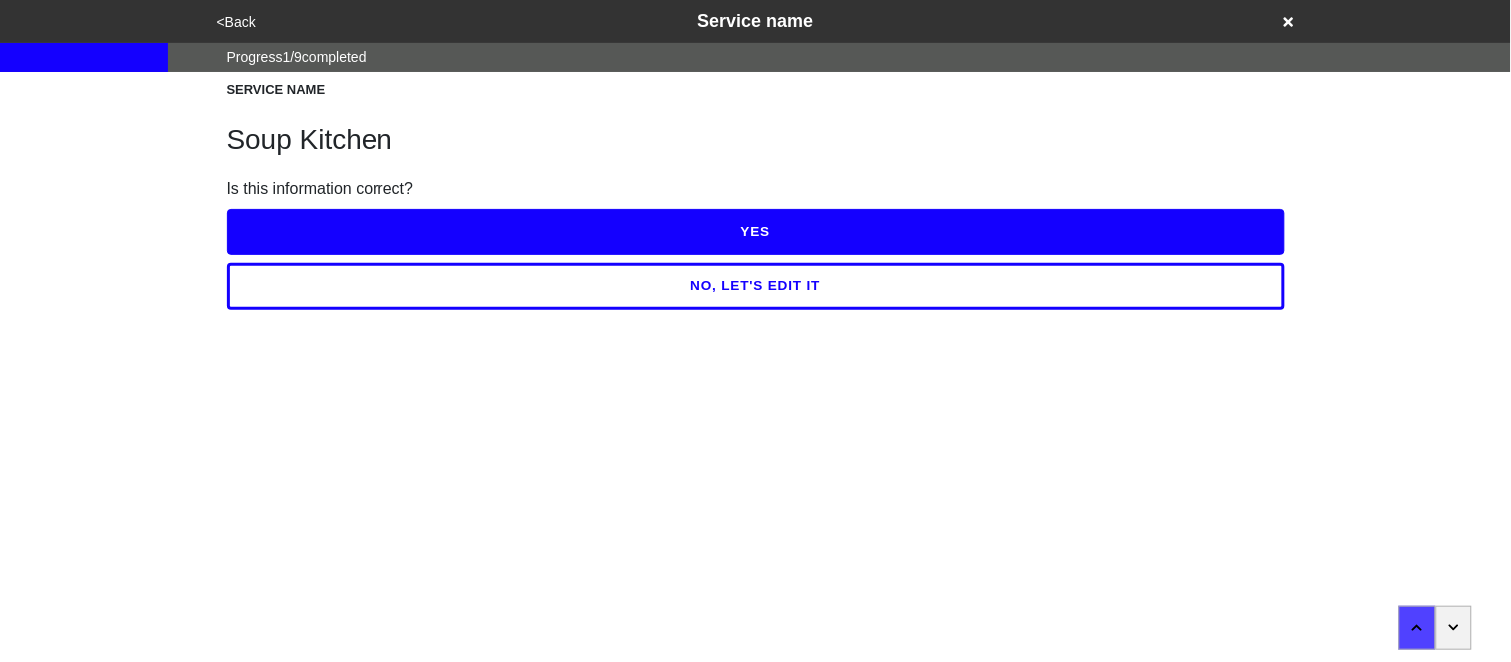
click at [406, 233] on button "YES" at bounding box center [756, 232] width 1058 height 46
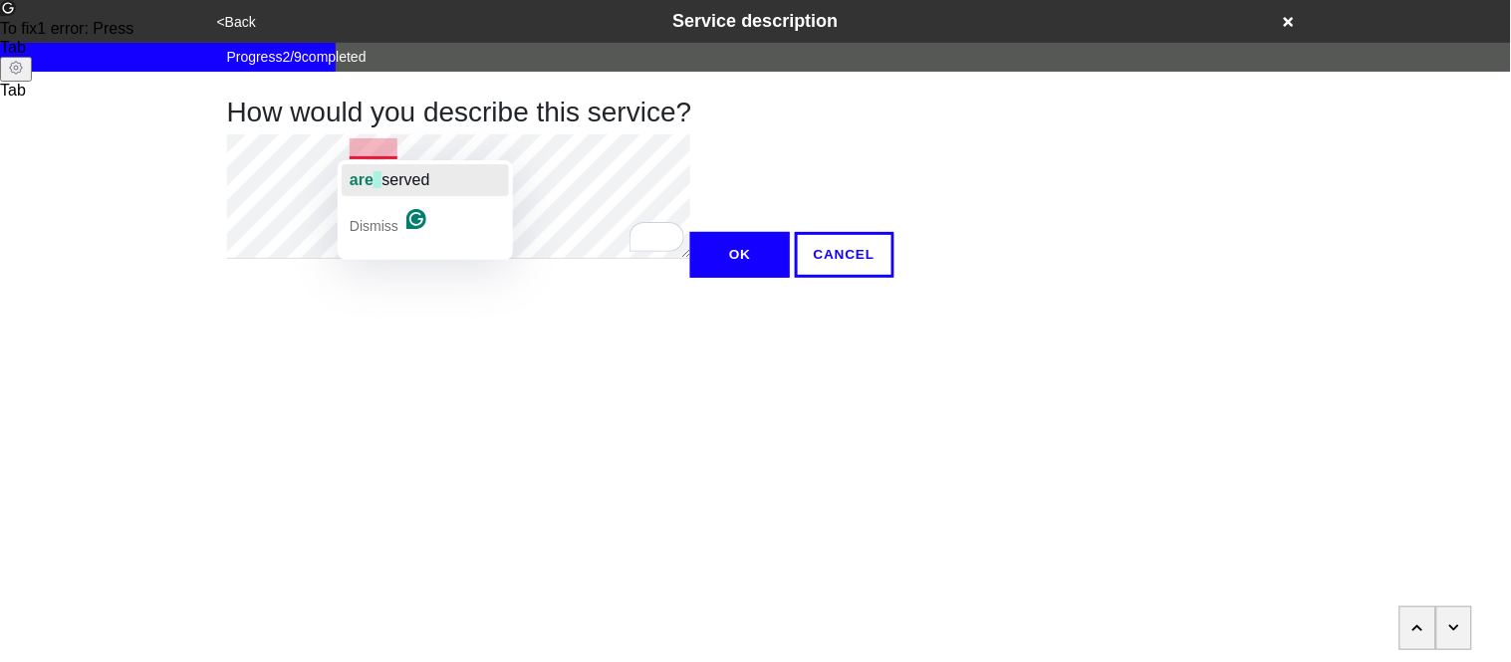
click at [376, 178] on span "button" at bounding box center [377, 179] width 8 height 17
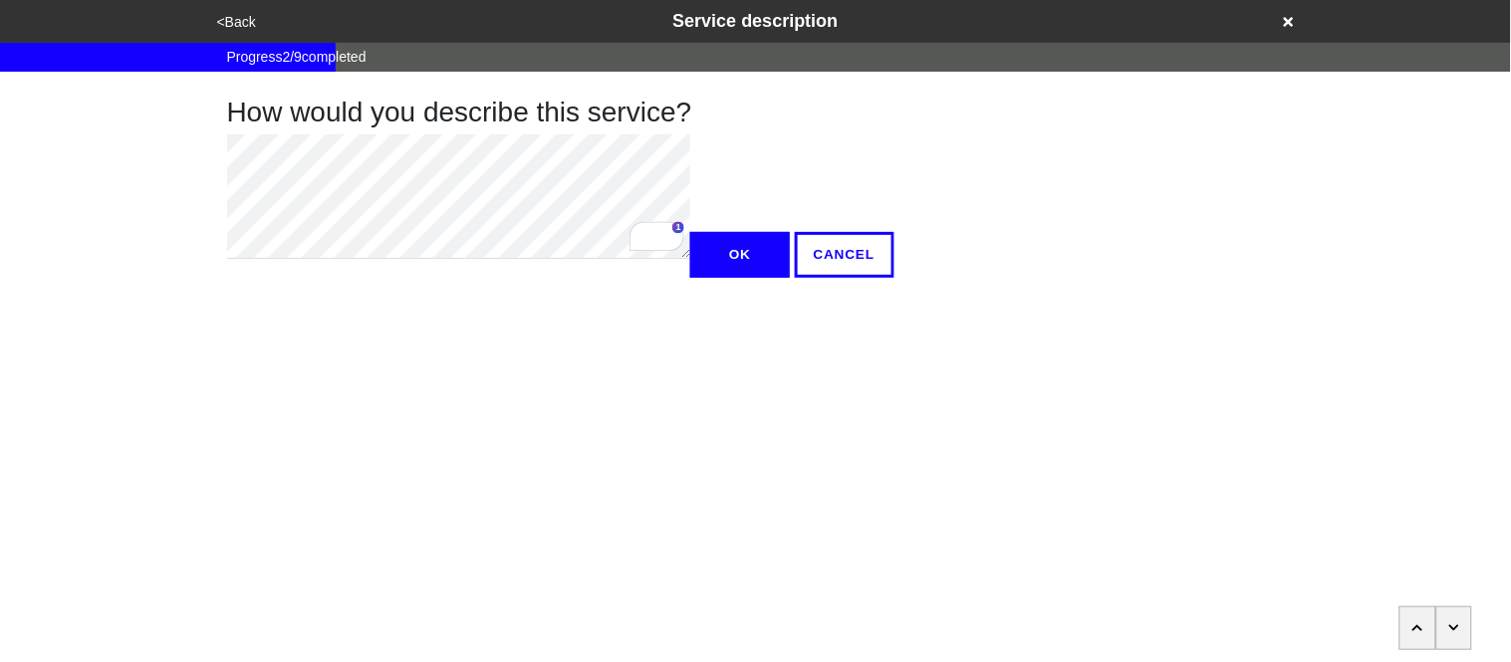
click at [192, 171] on div "How would you describe this service? OK CANCEL" at bounding box center [755, 175] width 1135 height 206
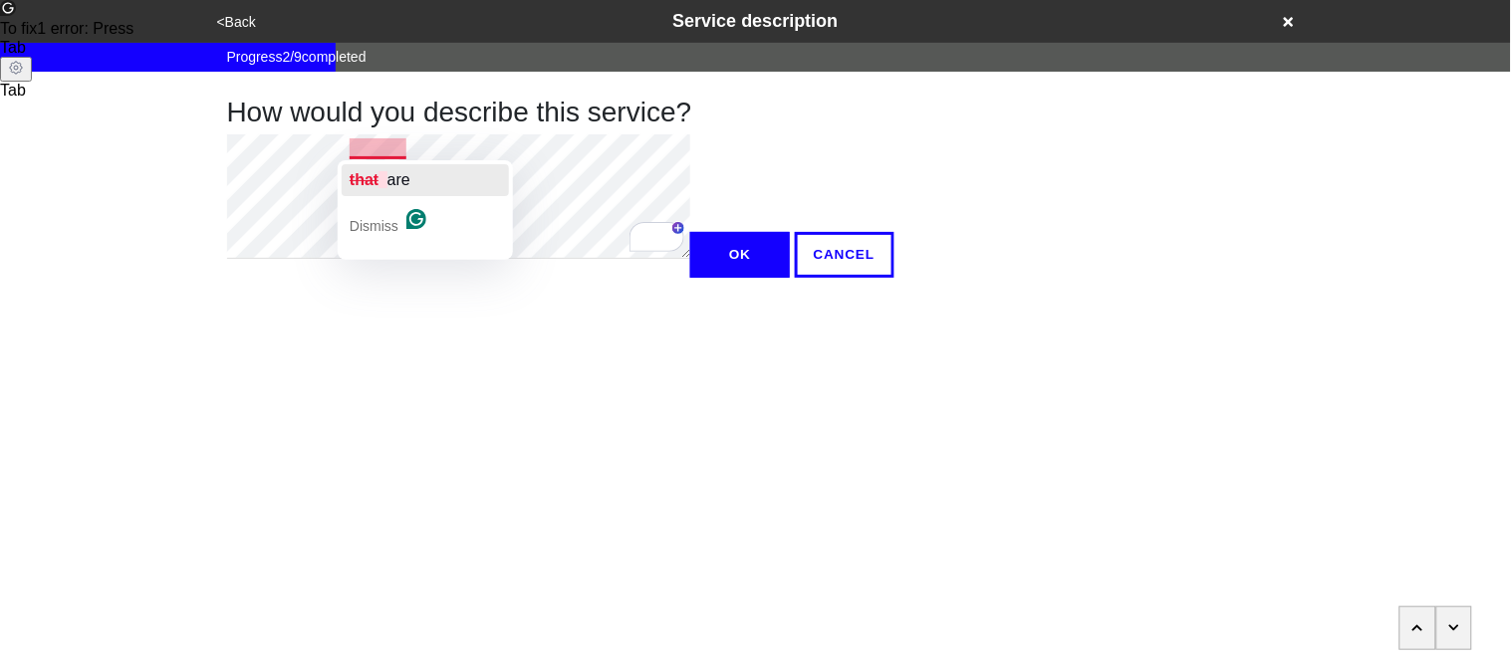
click at [385, 171] on span "button" at bounding box center [382, 179] width 8 height 17
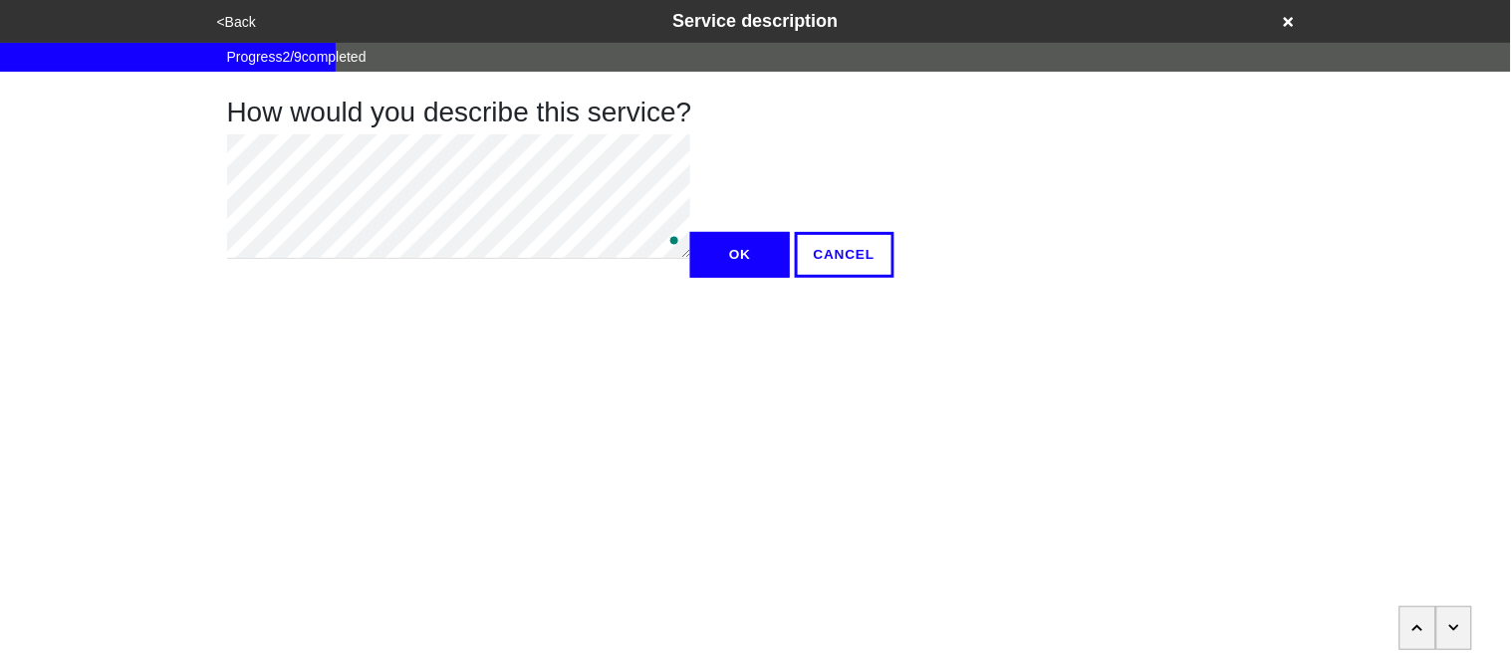
type textarea "x"
click at [690, 278] on button "OK" at bounding box center [740, 255] width 100 height 46
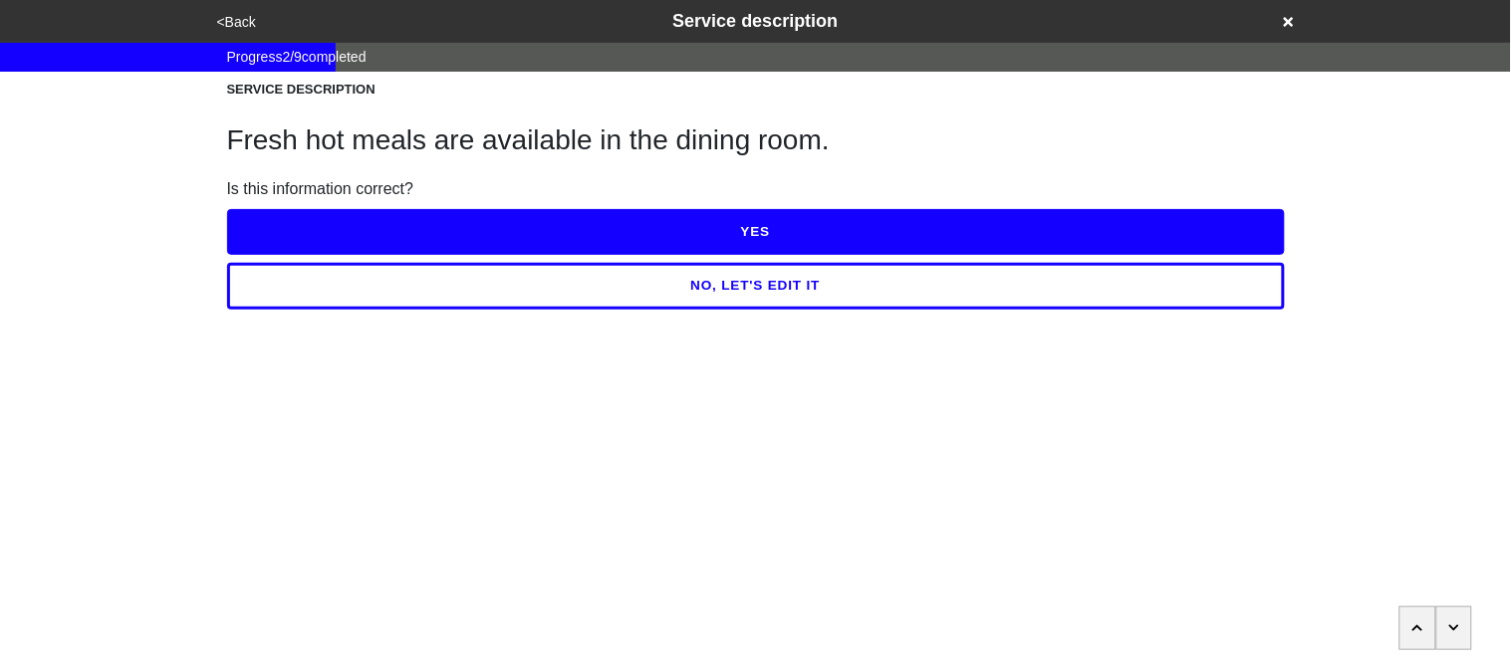
click at [294, 232] on button "YES" at bounding box center [756, 232] width 1058 height 46
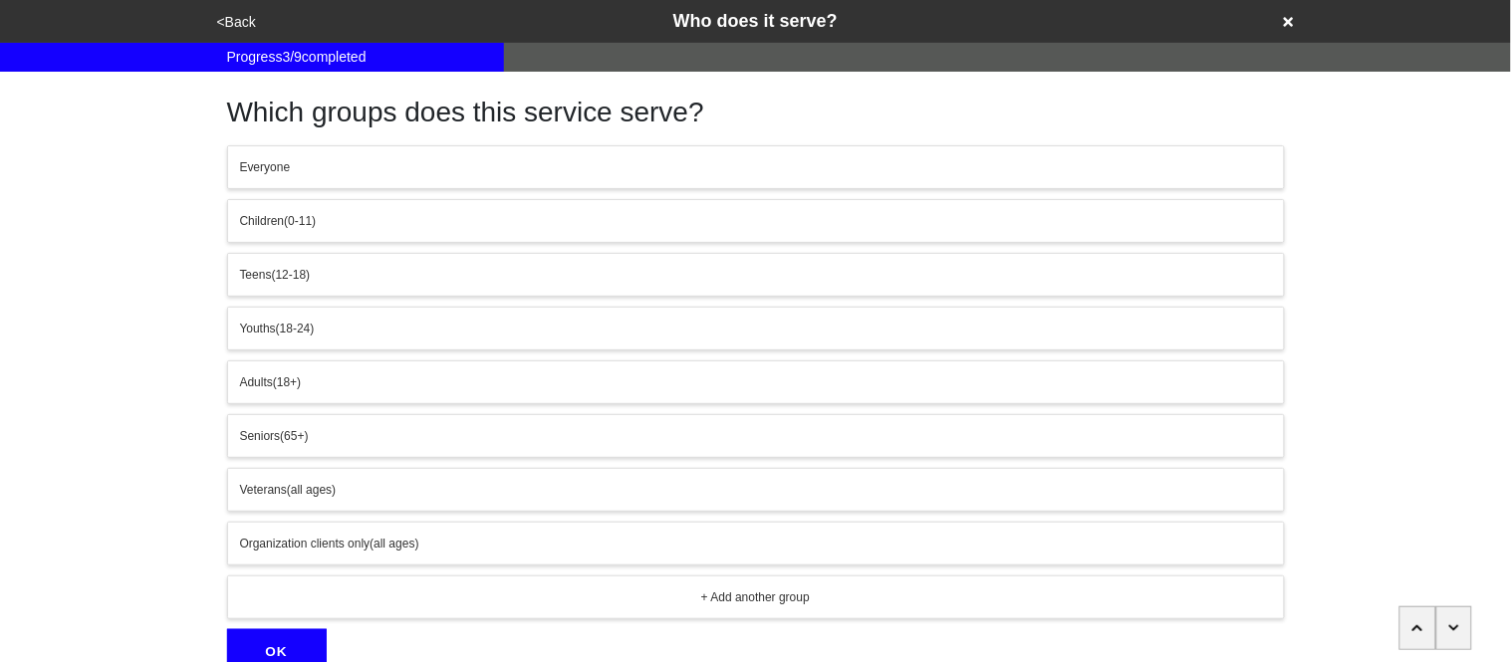
click at [318, 539] on span "Organization clients only" at bounding box center [305, 544] width 130 height 14
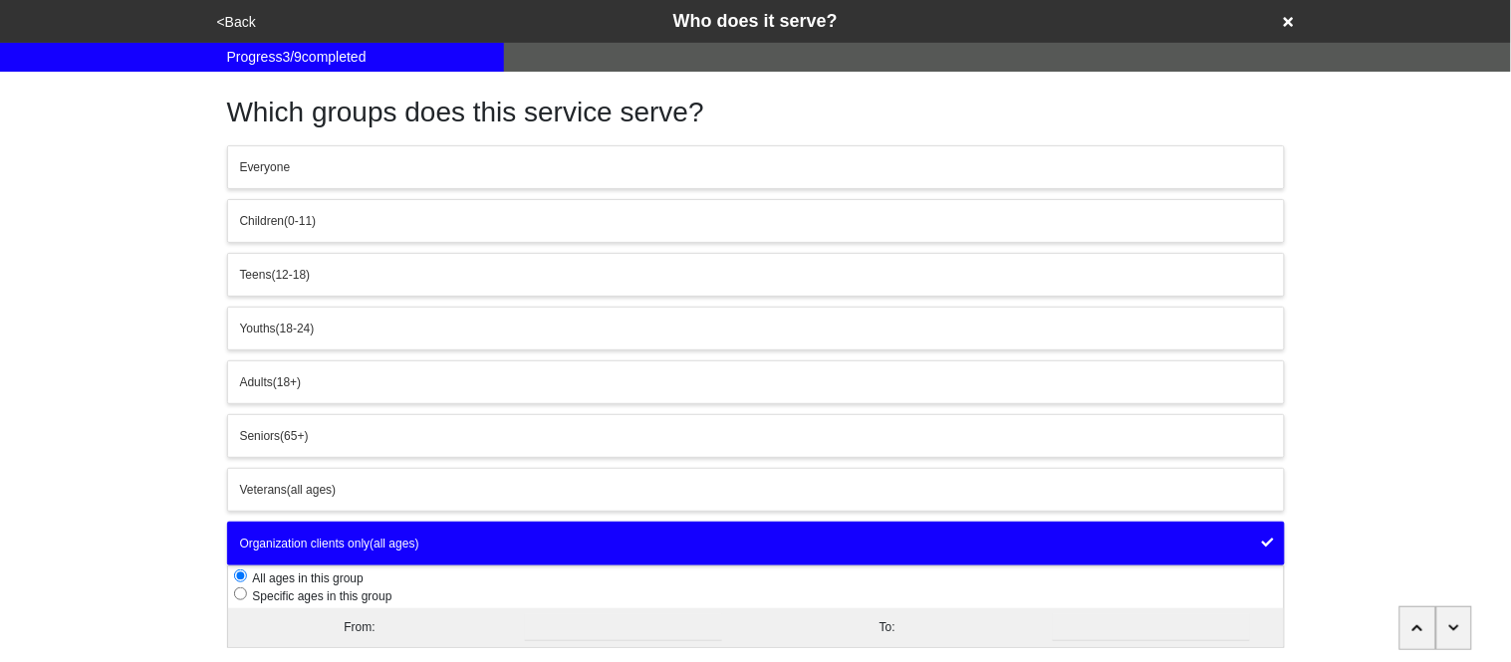
click at [318, 539] on span "Organization clients only" at bounding box center [305, 544] width 130 height 14
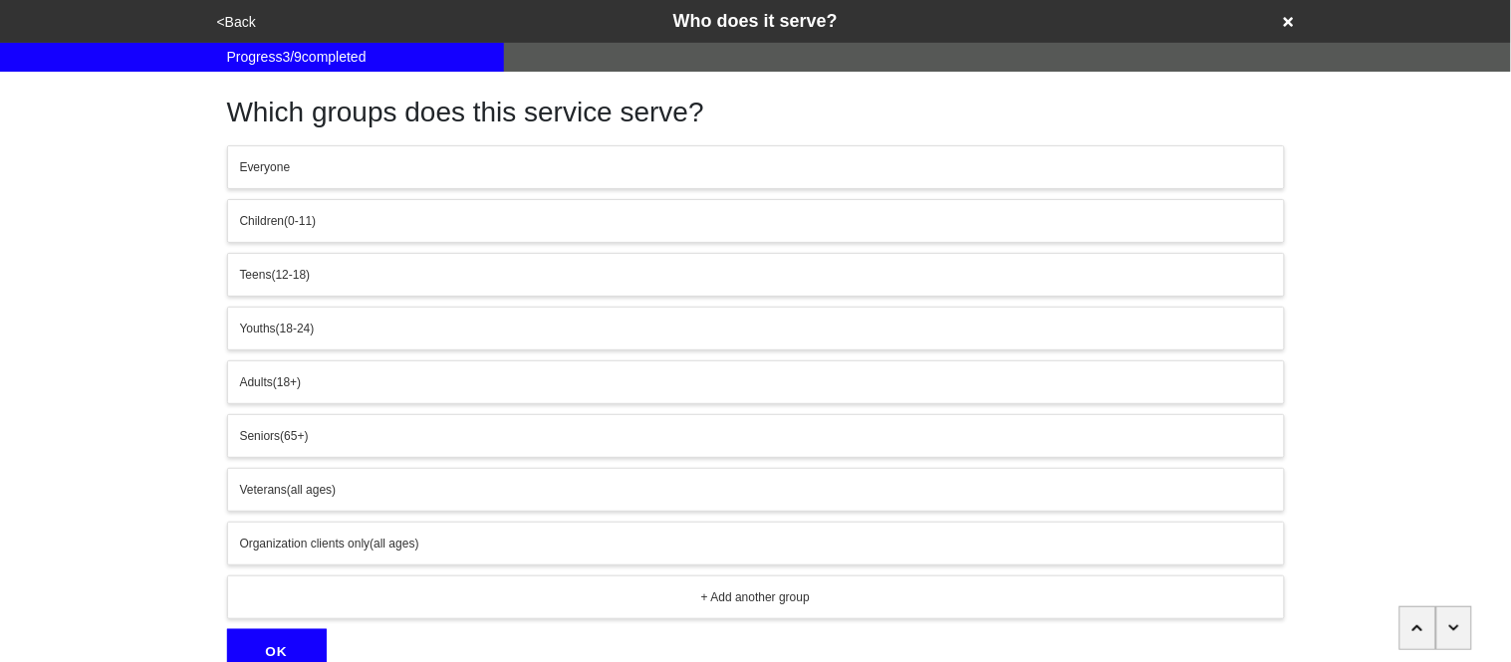
click at [324, 155] on button "Everyone" at bounding box center [756, 167] width 1058 height 44
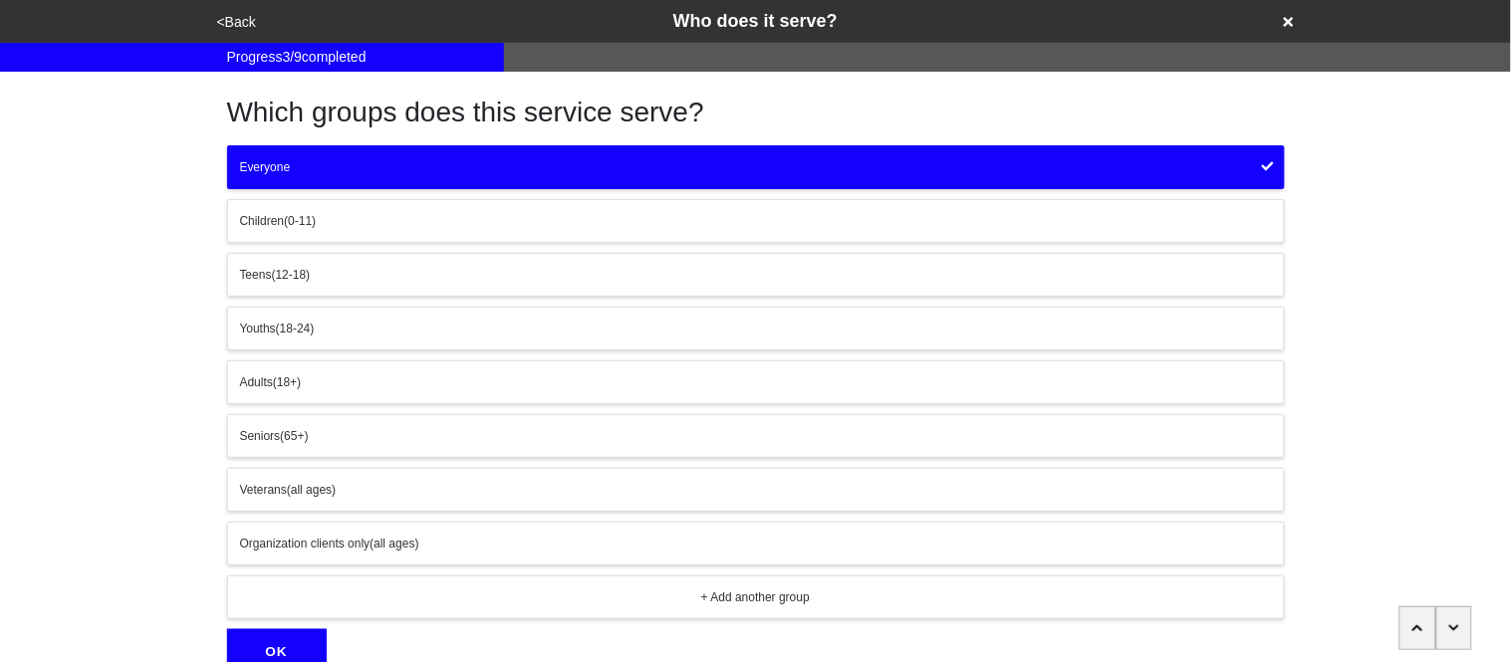
click at [252, 635] on button "OK" at bounding box center [277, 652] width 100 height 46
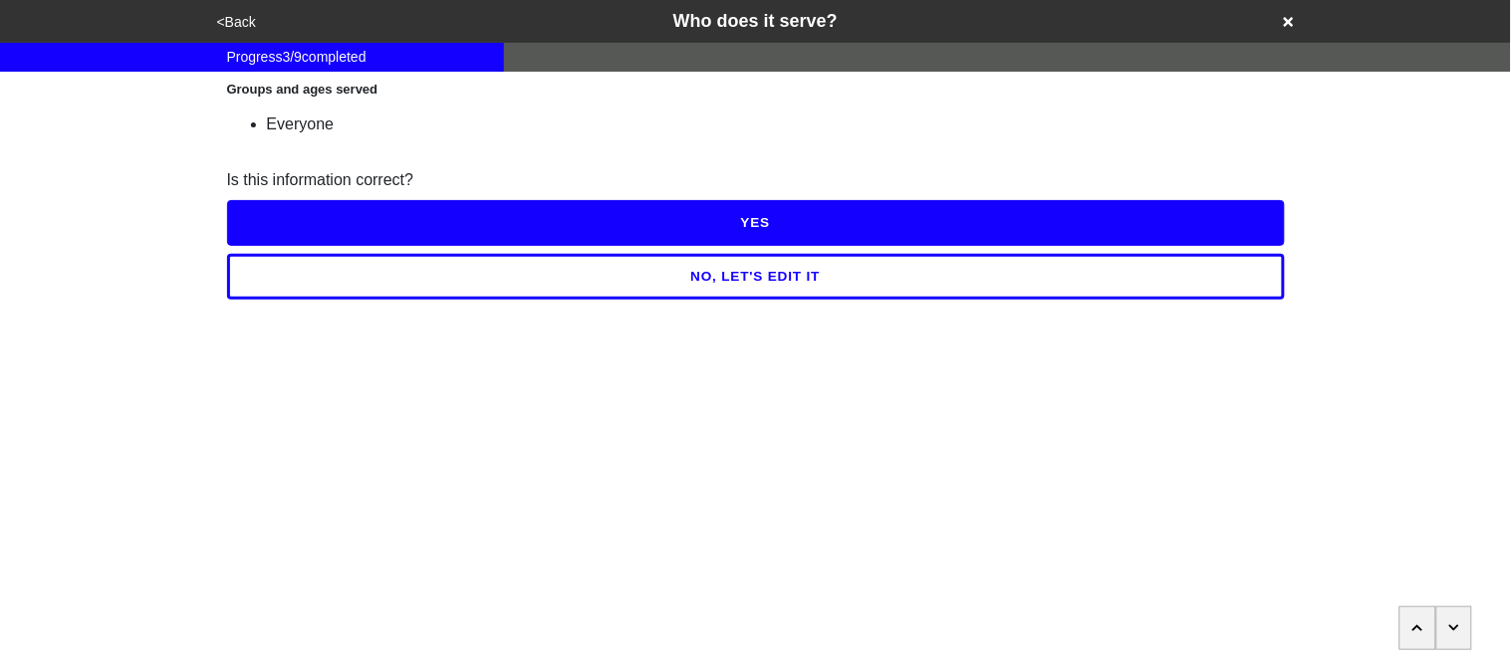
click at [254, 231] on button "YES" at bounding box center [756, 223] width 1058 height 46
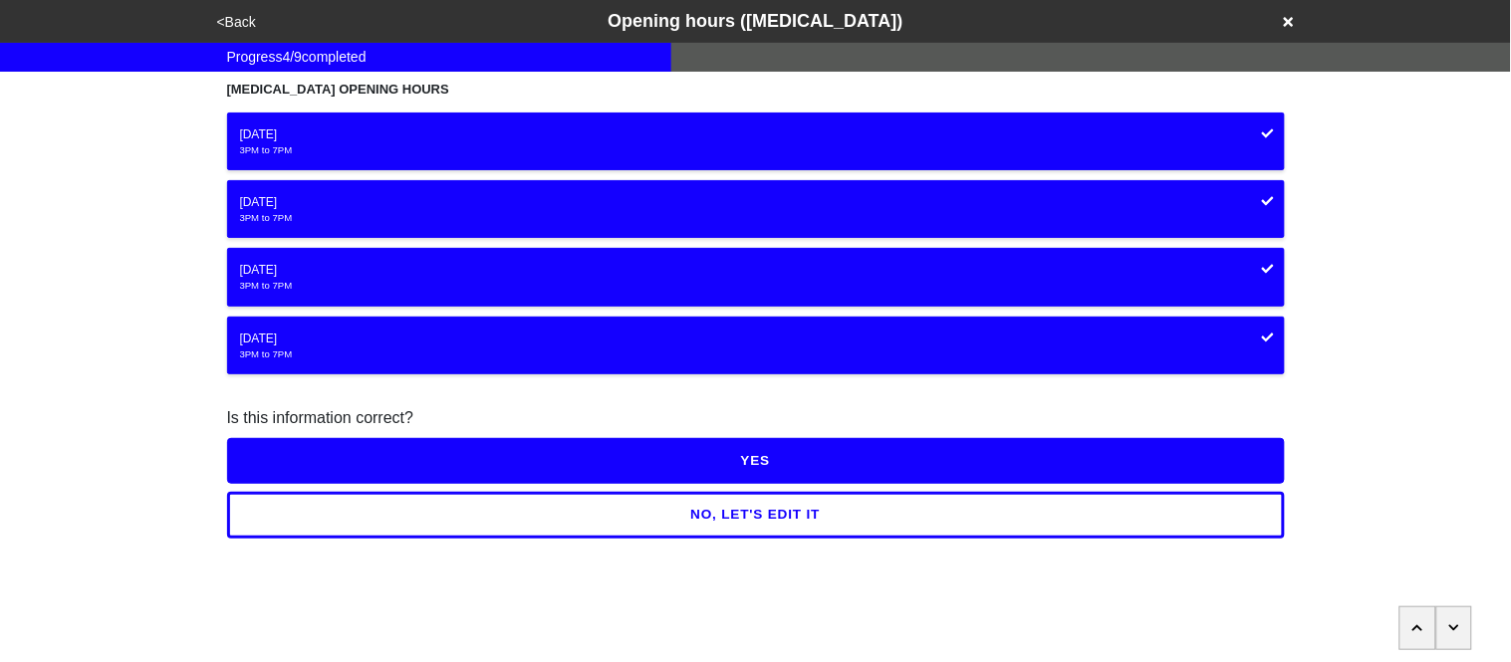
click at [316, 463] on button "YES" at bounding box center [756, 461] width 1058 height 46
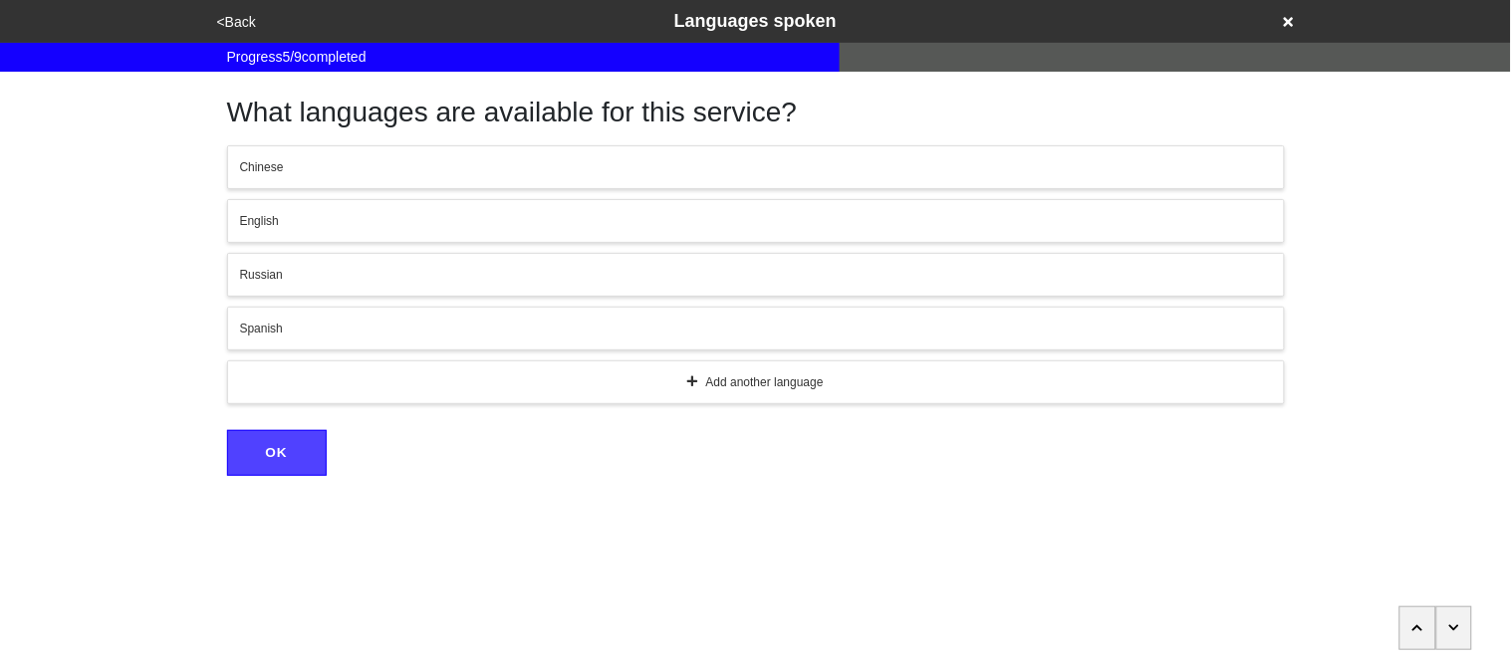
click at [301, 218] on div "English" at bounding box center [756, 221] width 1032 height 18
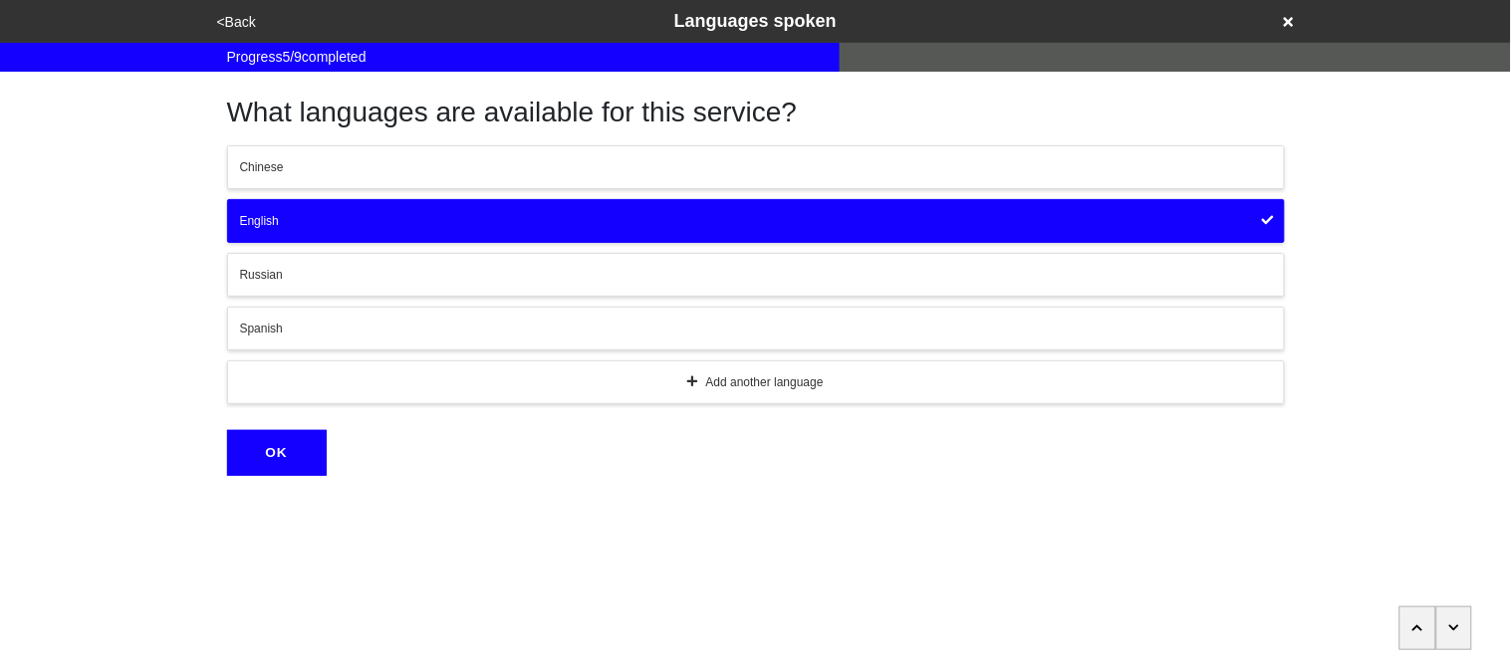
click at [309, 320] on div "Spanish" at bounding box center [756, 329] width 1032 height 18
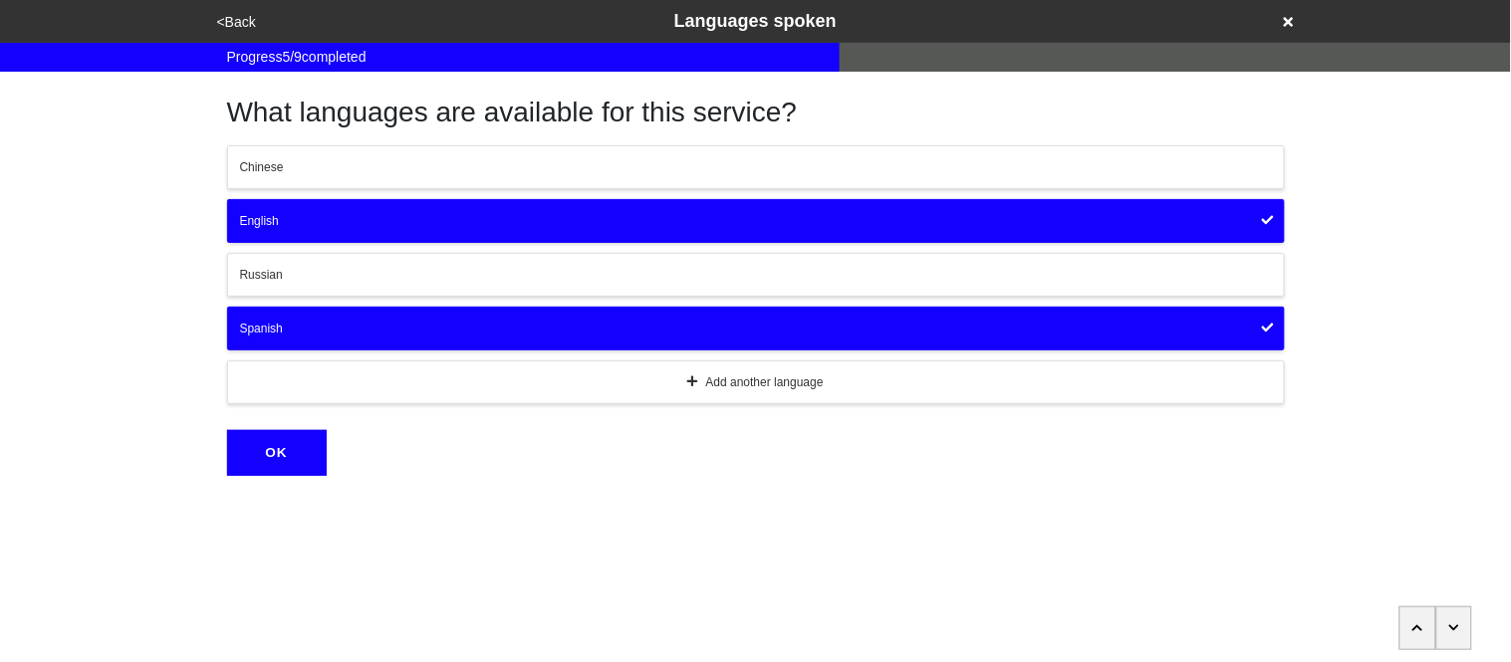
click at [414, 393] on button "Add another language" at bounding box center [756, 382] width 1058 height 44
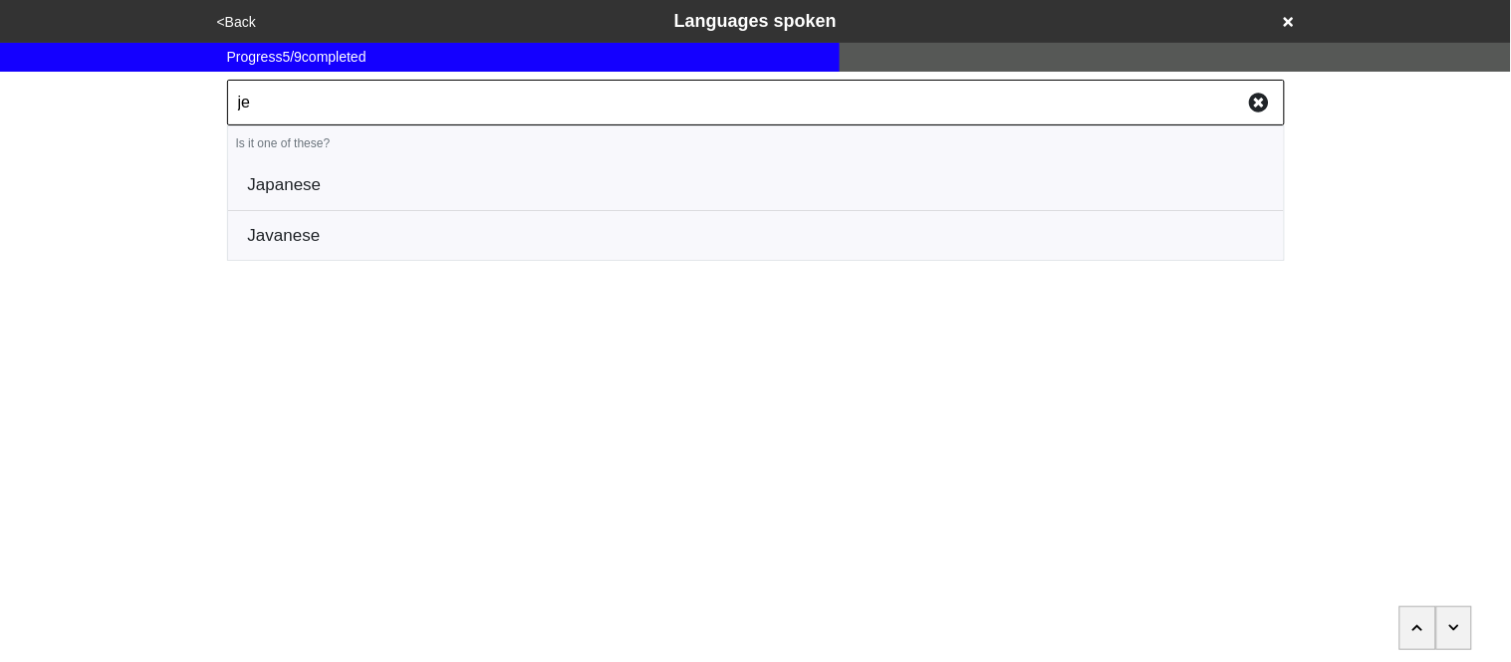
type input "j"
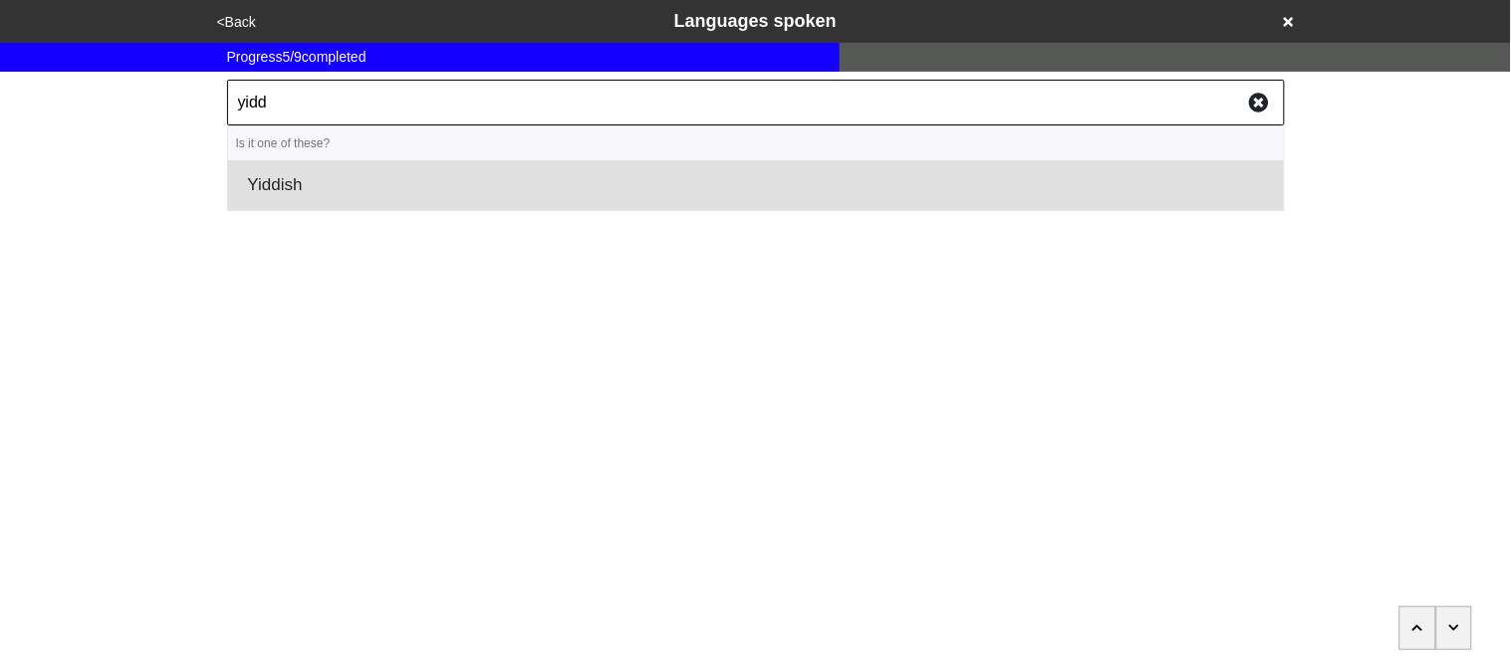
type input "yidd"
click at [255, 184] on li "Yiddish" at bounding box center [756, 185] width 1056 height 50
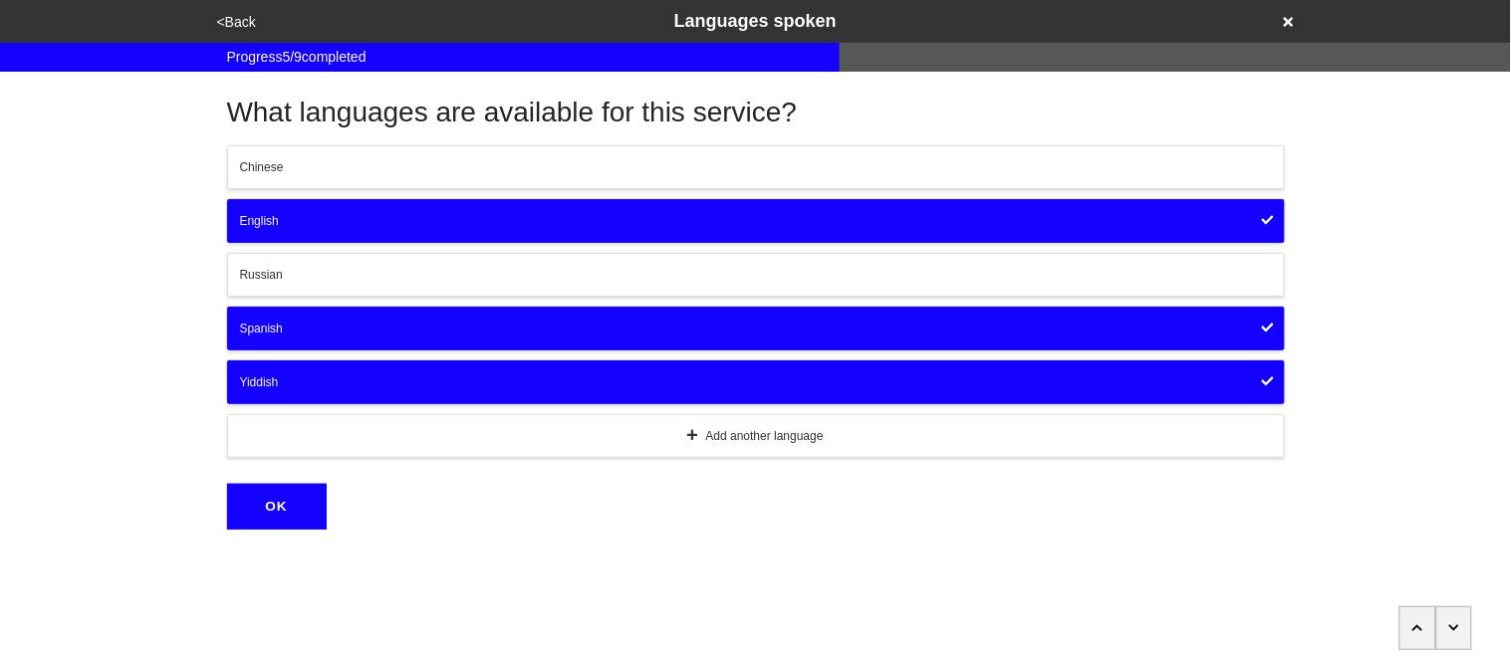
click at [277, 441] on div "Add another language" at bounding box center [756, 436] width 1032 height 18
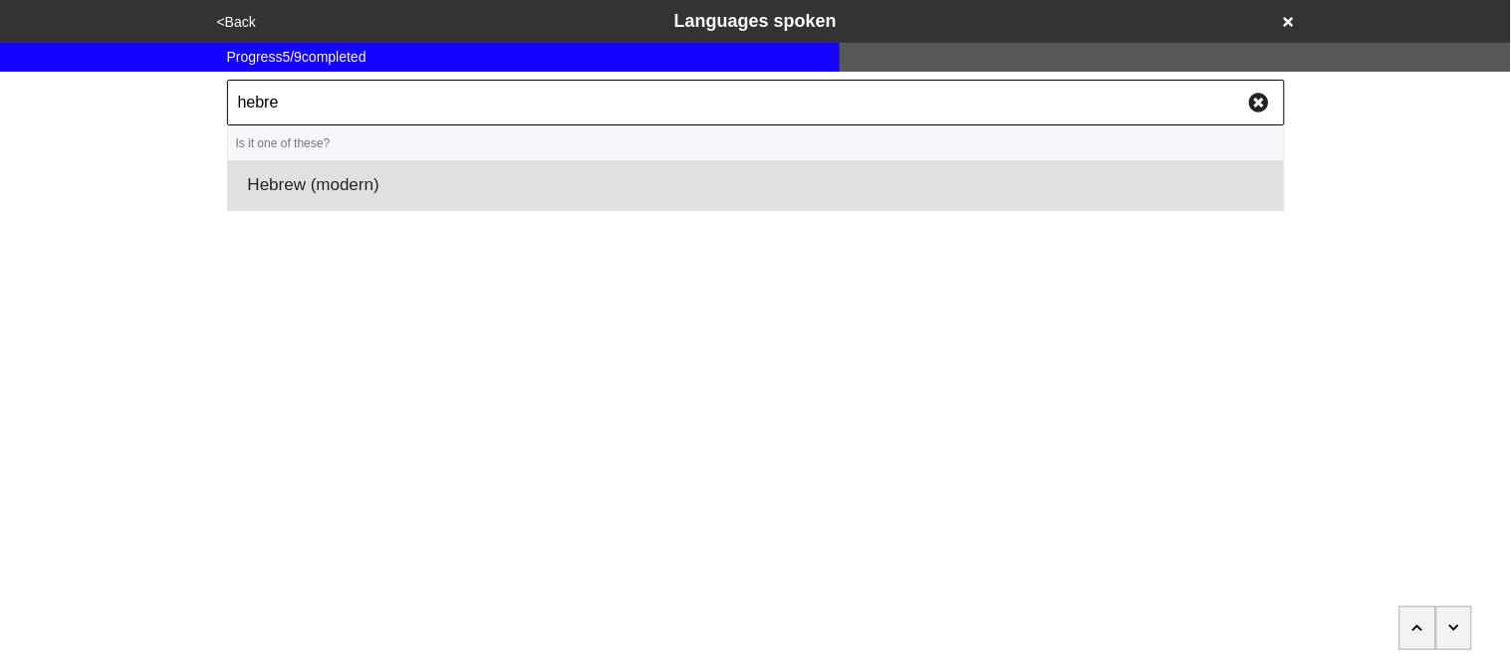
type input "hebre"
click at [334, 177] on li "Hebrew (modern)" at bounding box center [756, 185] width 1056 height 50
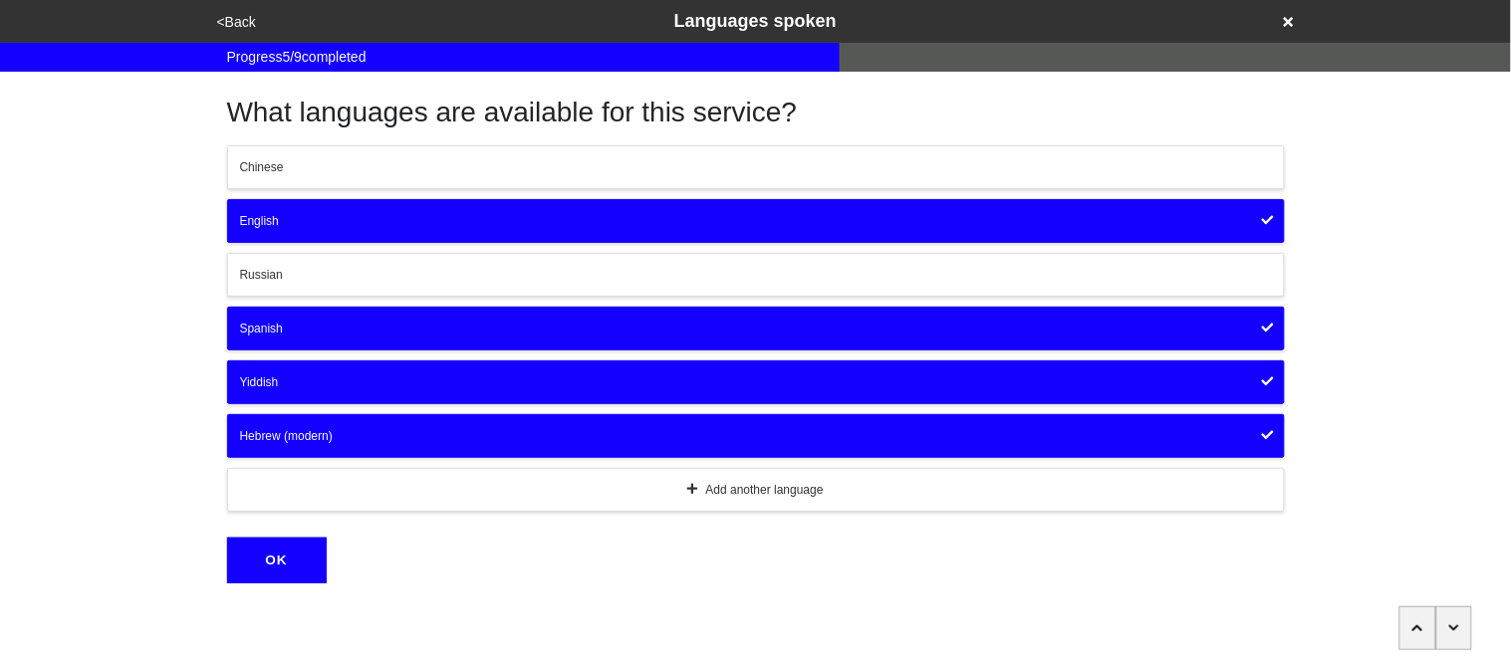
click at [289, 548] on button "OK" at bounding box center [277, 561] width 100 height 46
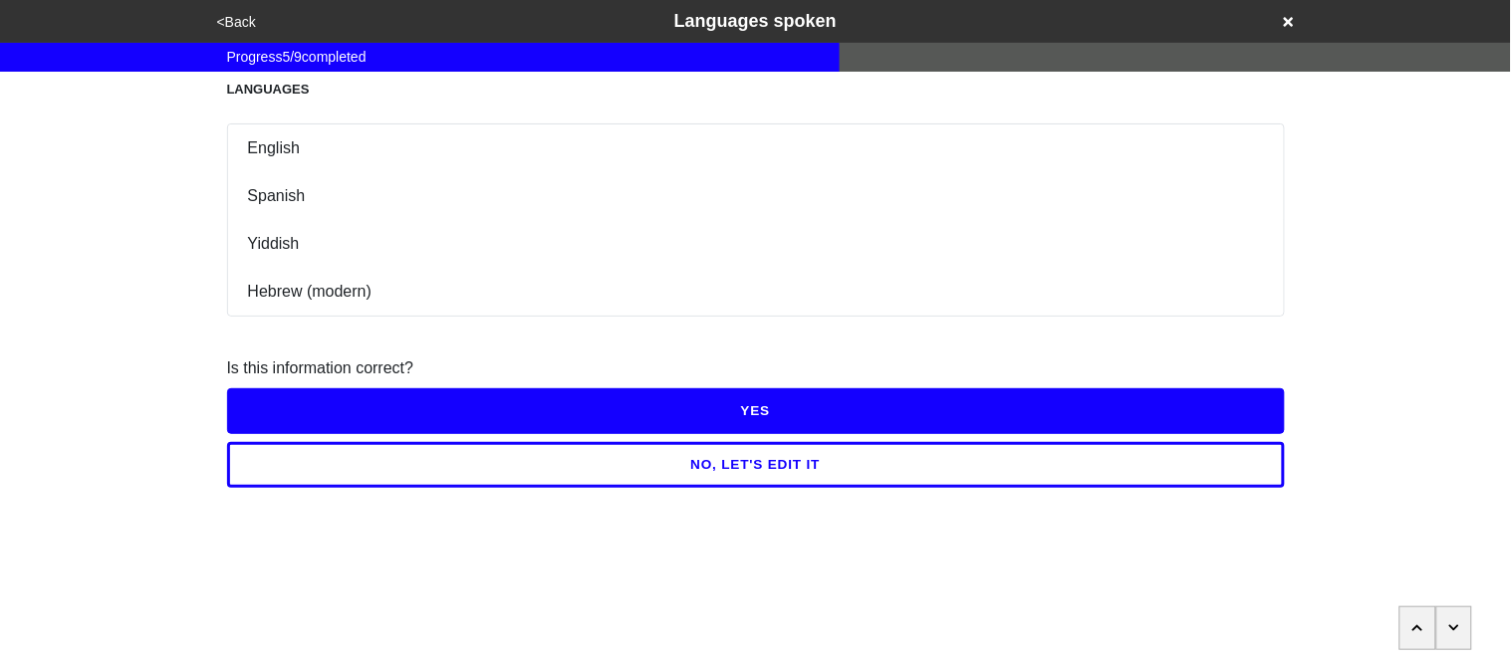
click at [280, 415] on button "YES" at bounding box center [756, 411] width 1058 height 46
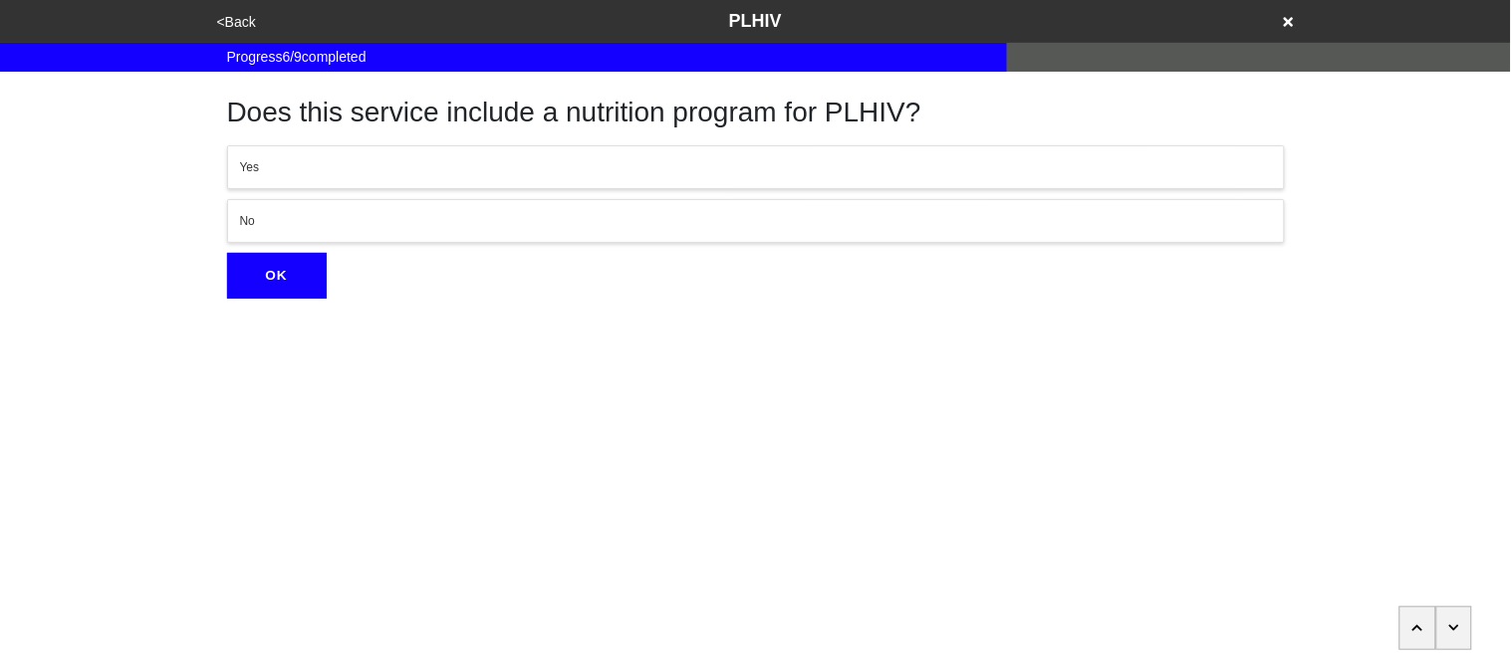
click at [363, 212] on div "No" at bounding box center [756, 221] width 1032 height 18
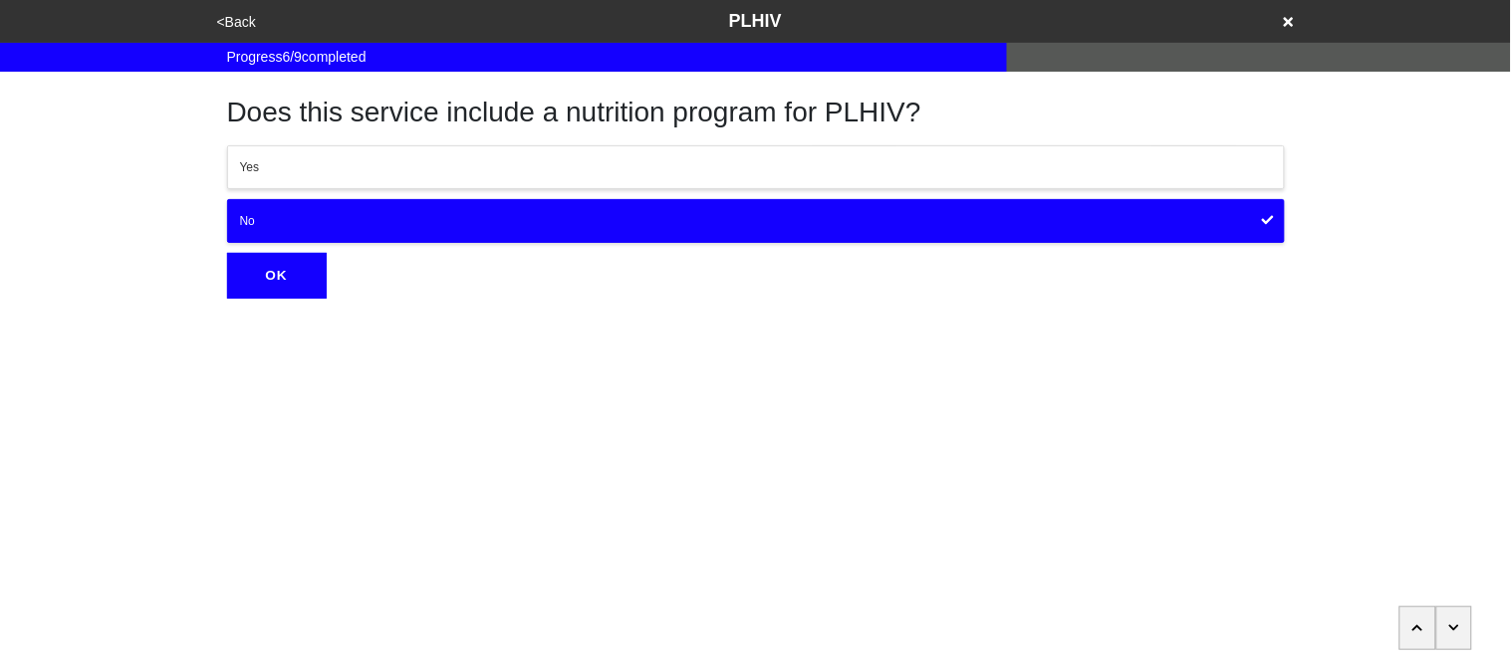
click at [297, 289] on button "OK" at bounding box center [277, 276] width 100 height 46
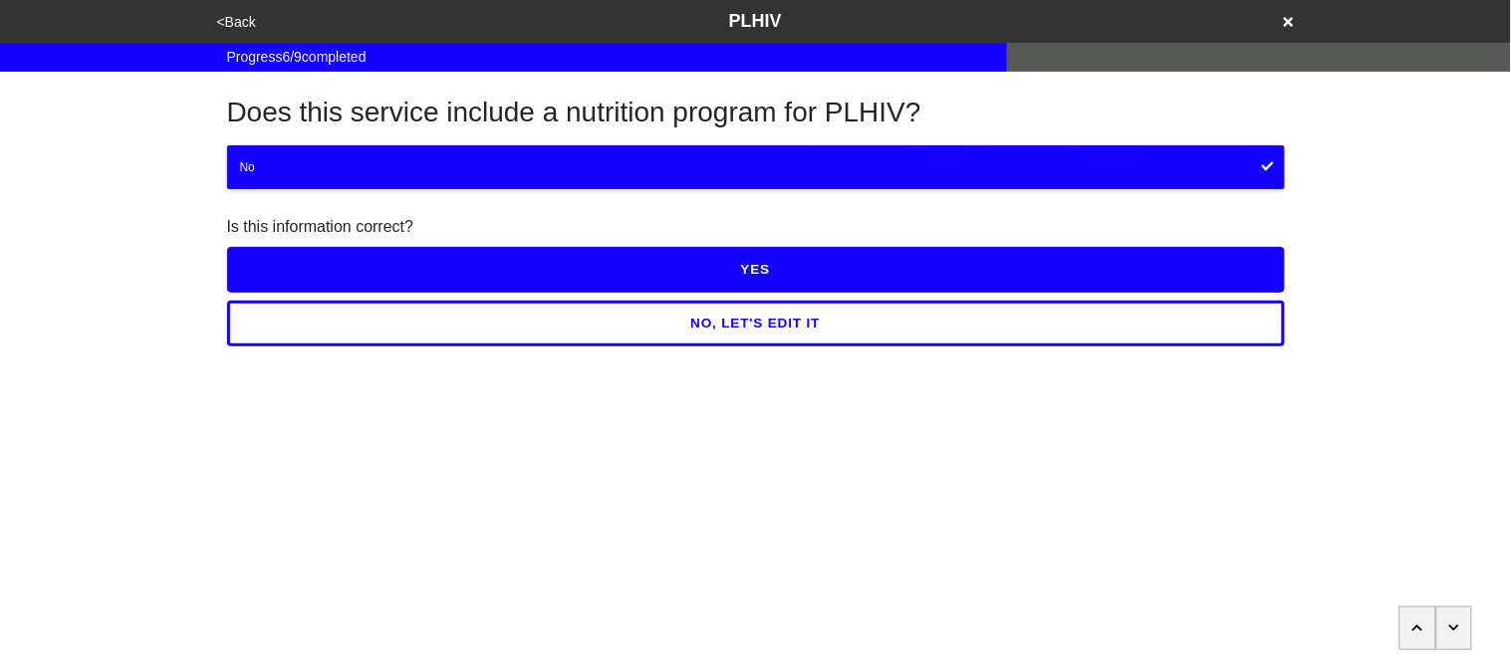
click at [300, 282] on button "YES" at bounding box center [756, 270] width 1058 height 46
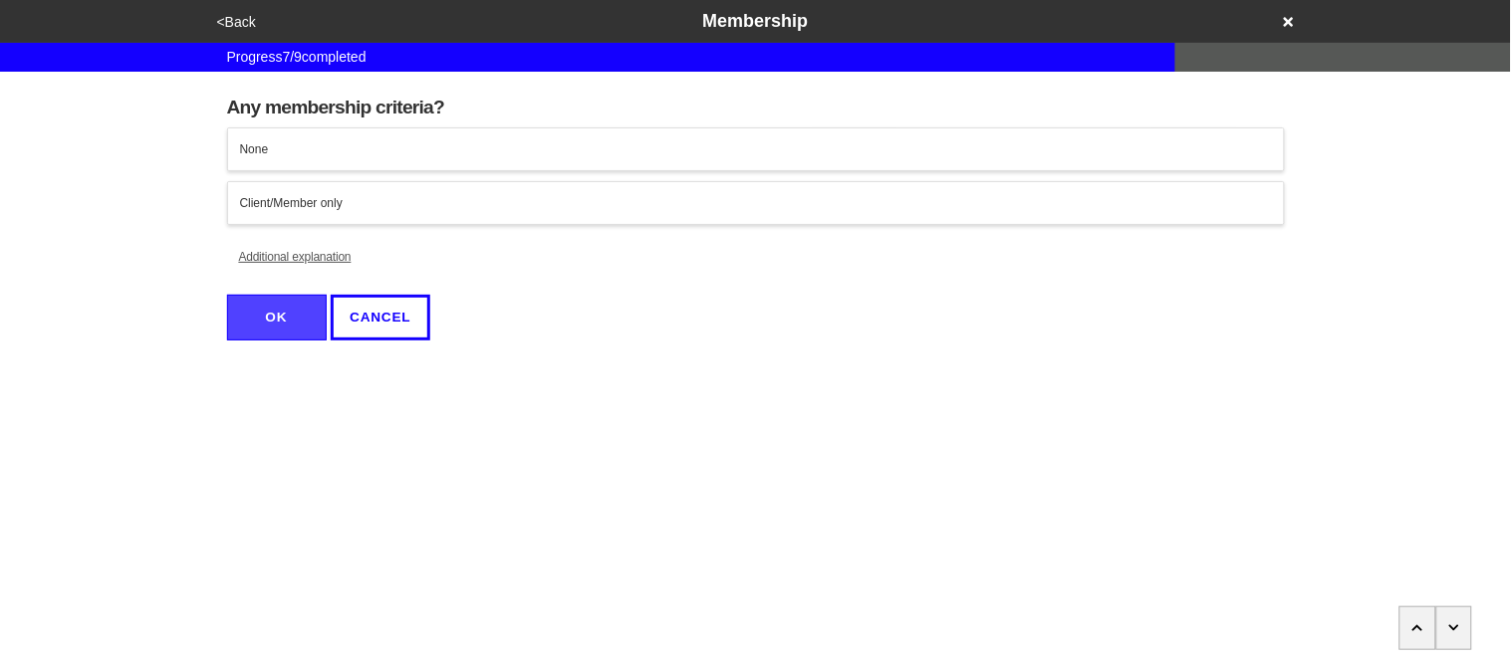
click at [300, 156] on div "None" at bounding box center [756, 149] width 1032 height 18
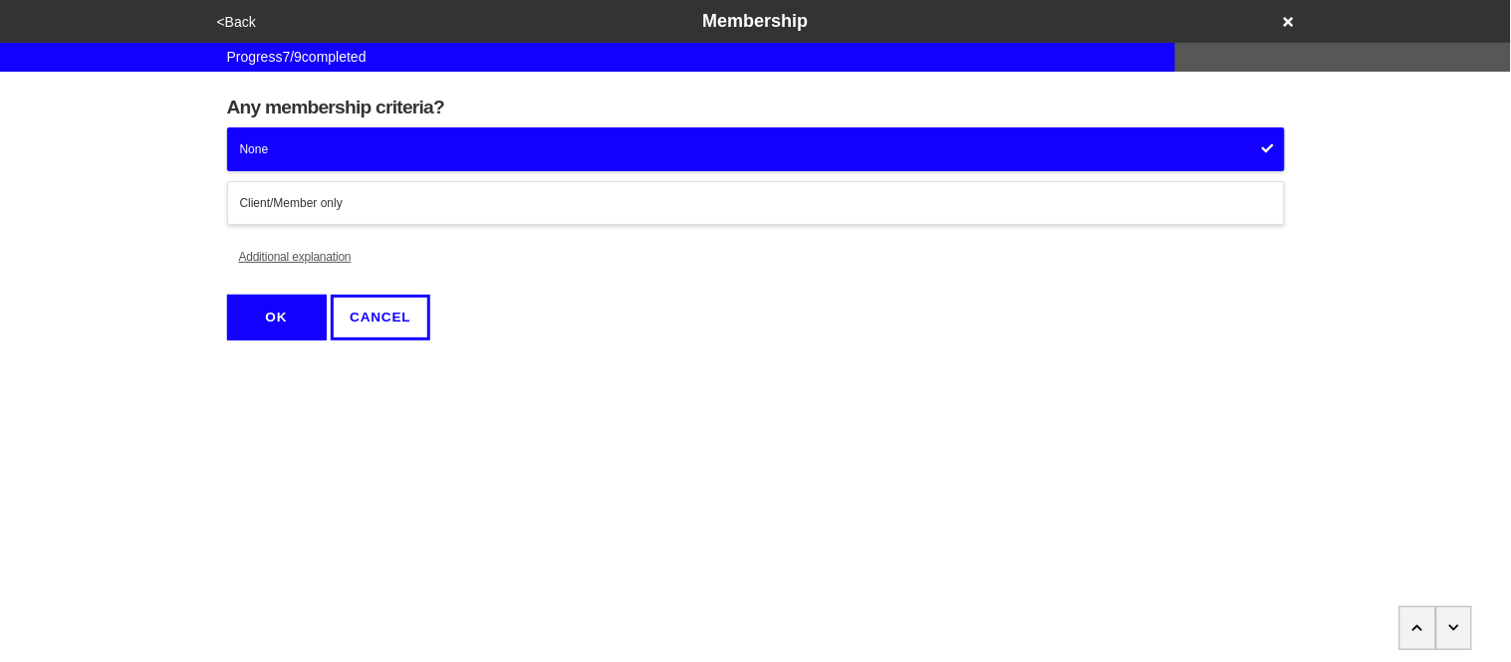
click at [295, 306] on button "OK" at bounding box center [277, 318] width 100 height 46
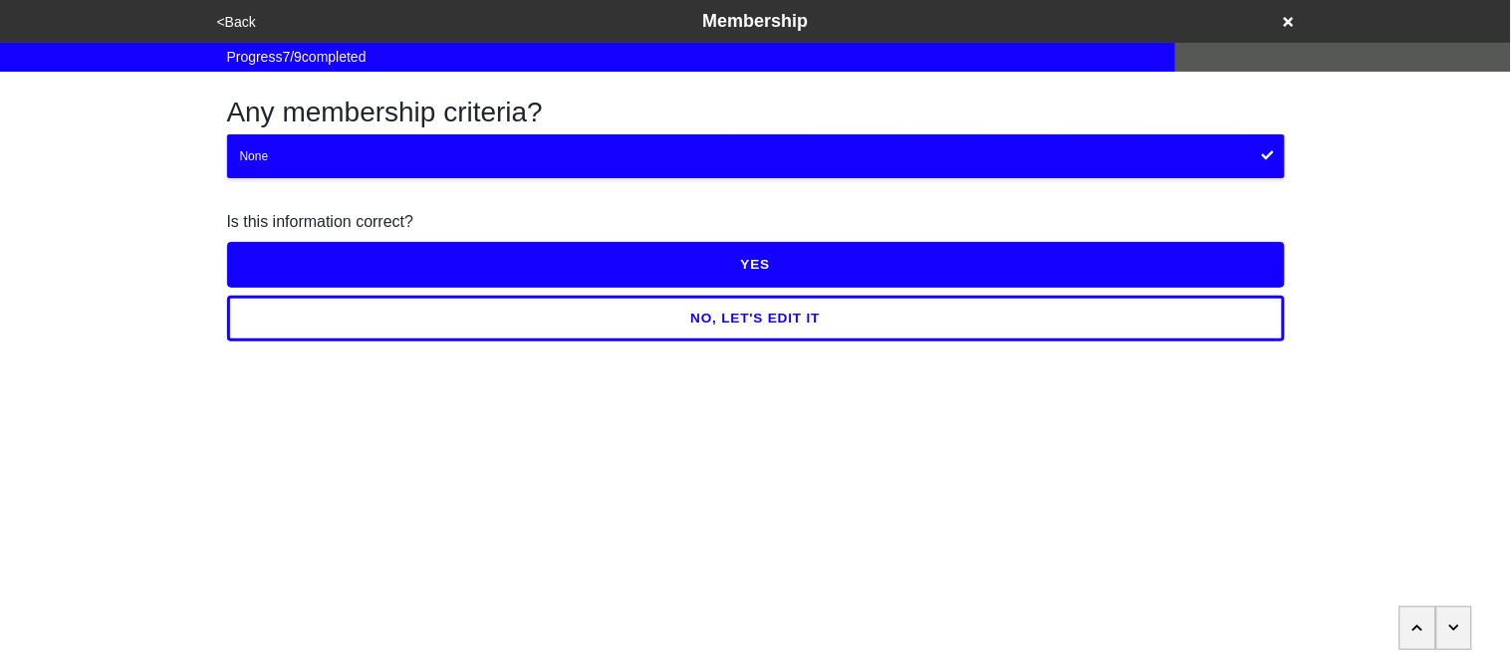
click at [278, 270] on button "YES" at bounding box center [756, 265] width 1058 height 46
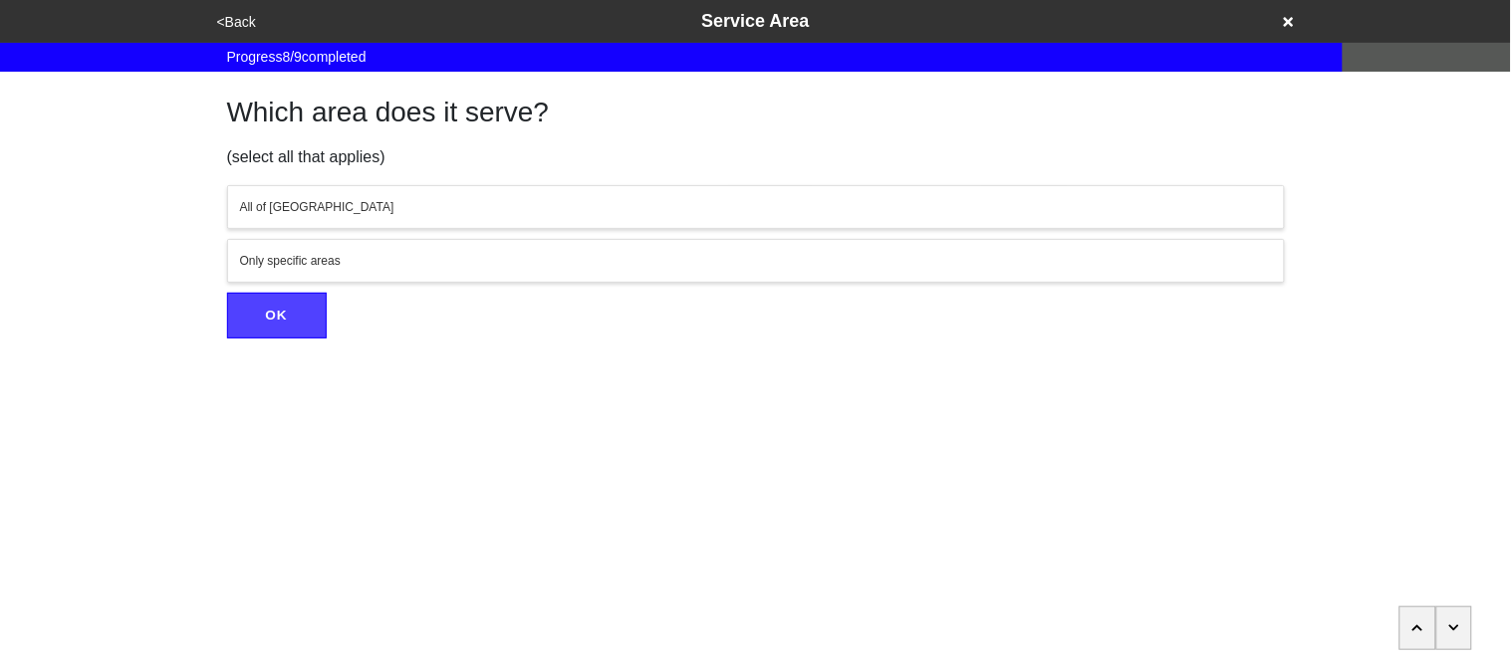
click at [292, 193] on button "All of [GEOGRAPHIC_DATA]" at bounding box center [756, 207] width 1058 height 44
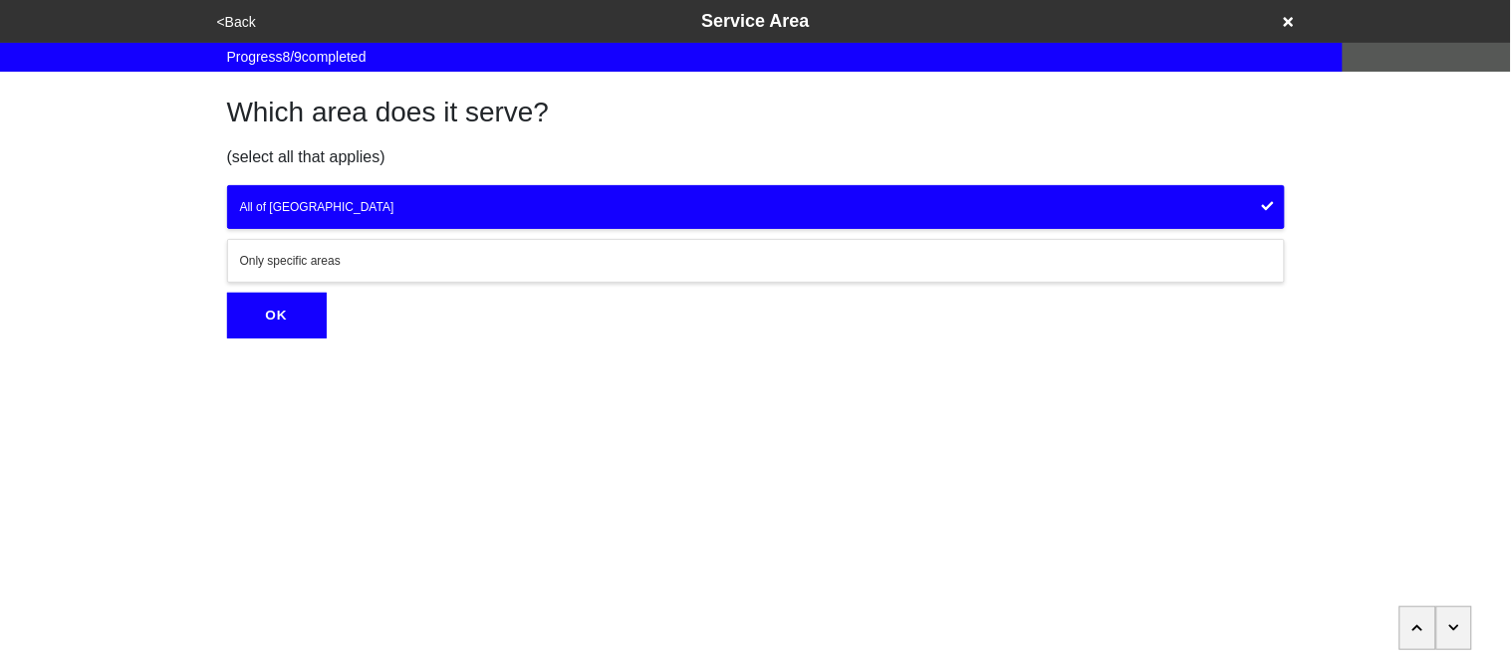
click at [291, 329] on button "OK" at bounding box center [277, 316] width 100 height 46
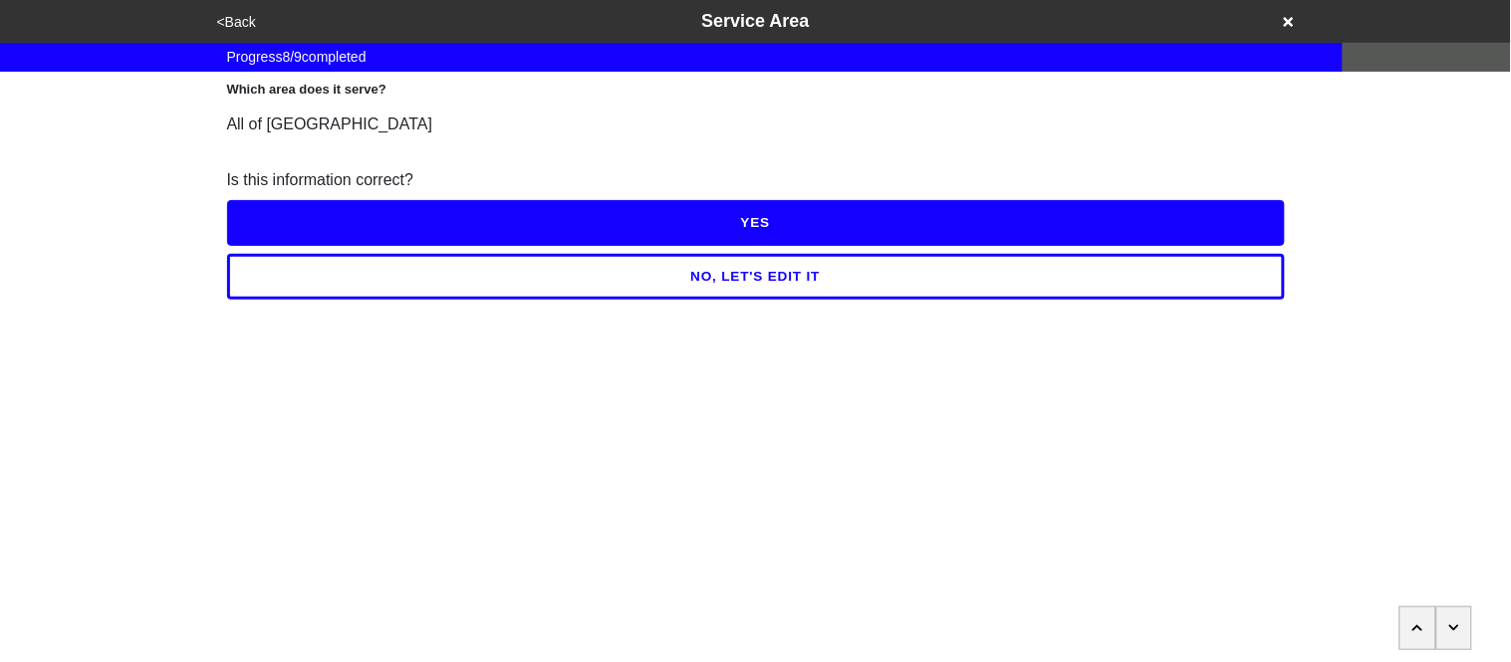
click at [304, 214] on button "YES" at bounding box center [756, 223] width 1058 height 46
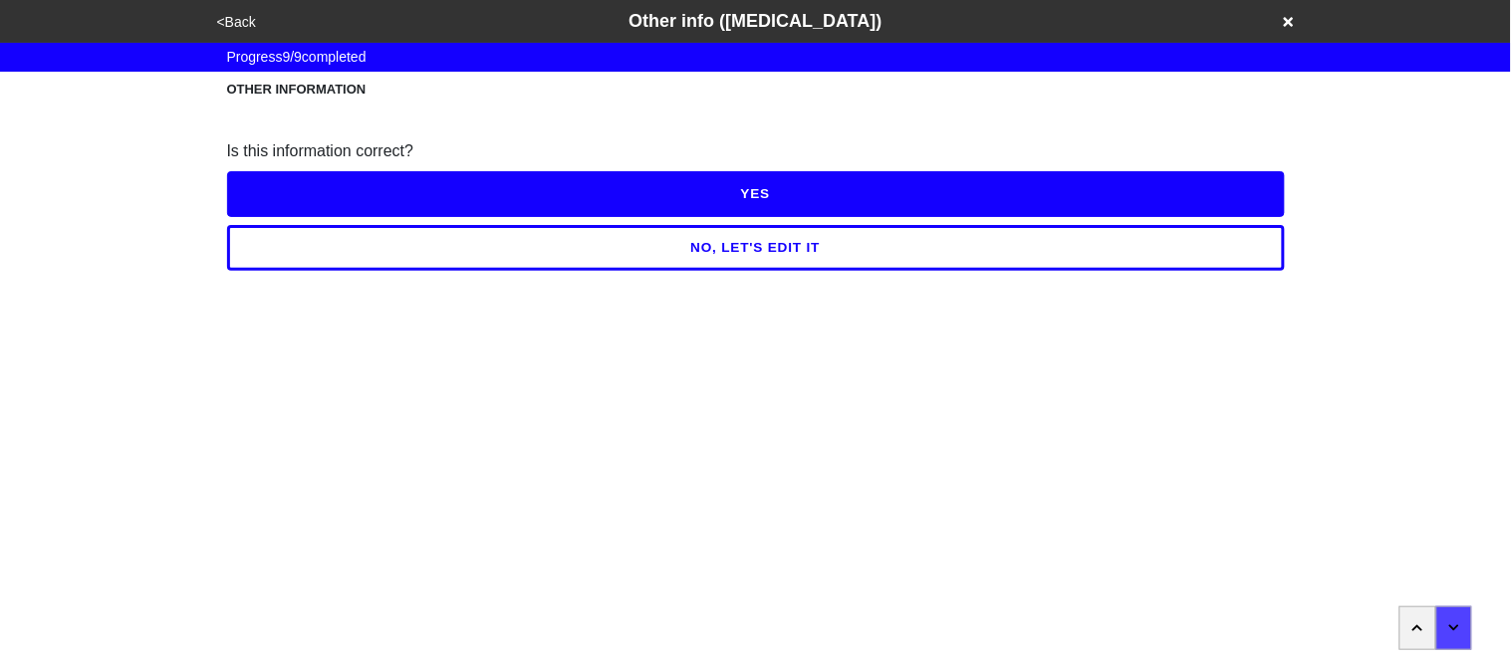
click at [310, 247] on button "NO, LET'S EDIT IT" at bounding box center [756, 248] width 1058 height 46
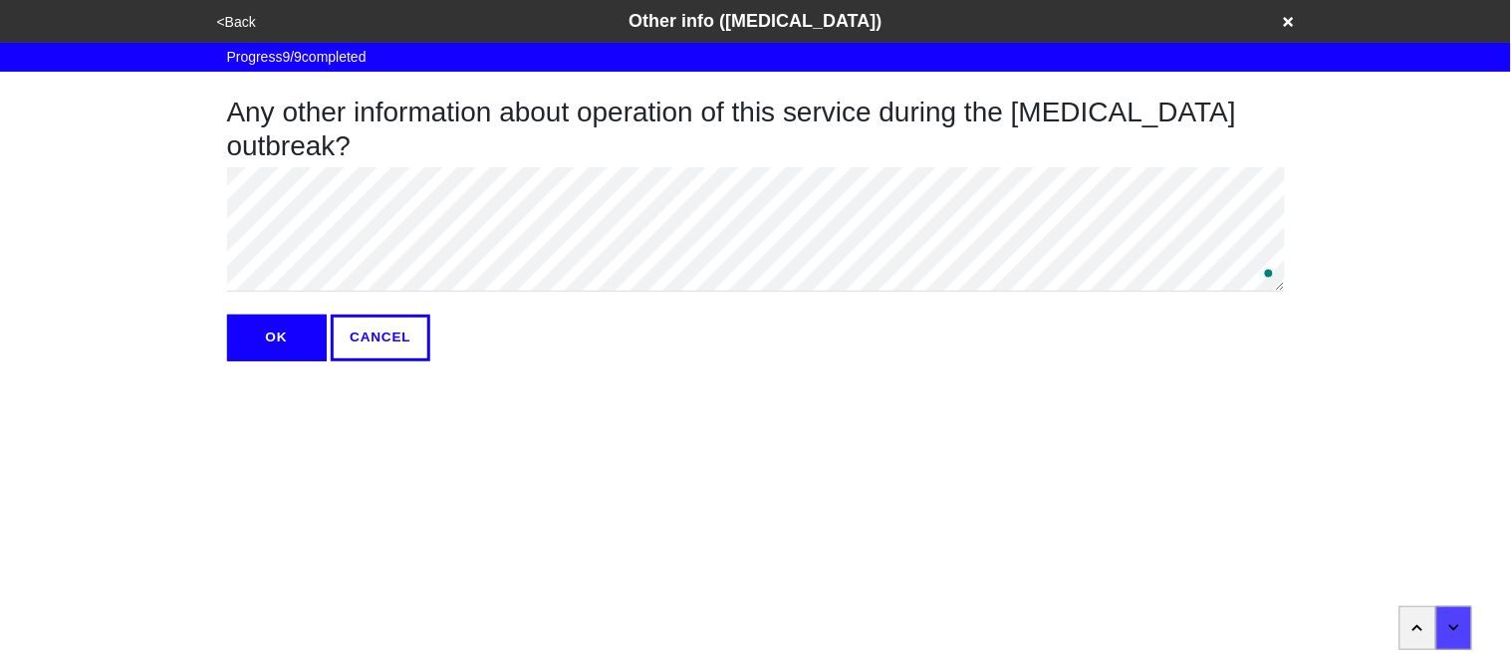
type textarea "x"
click at [264, 334] on button "OK" at bounding box center [277, 338] width 100 height 46
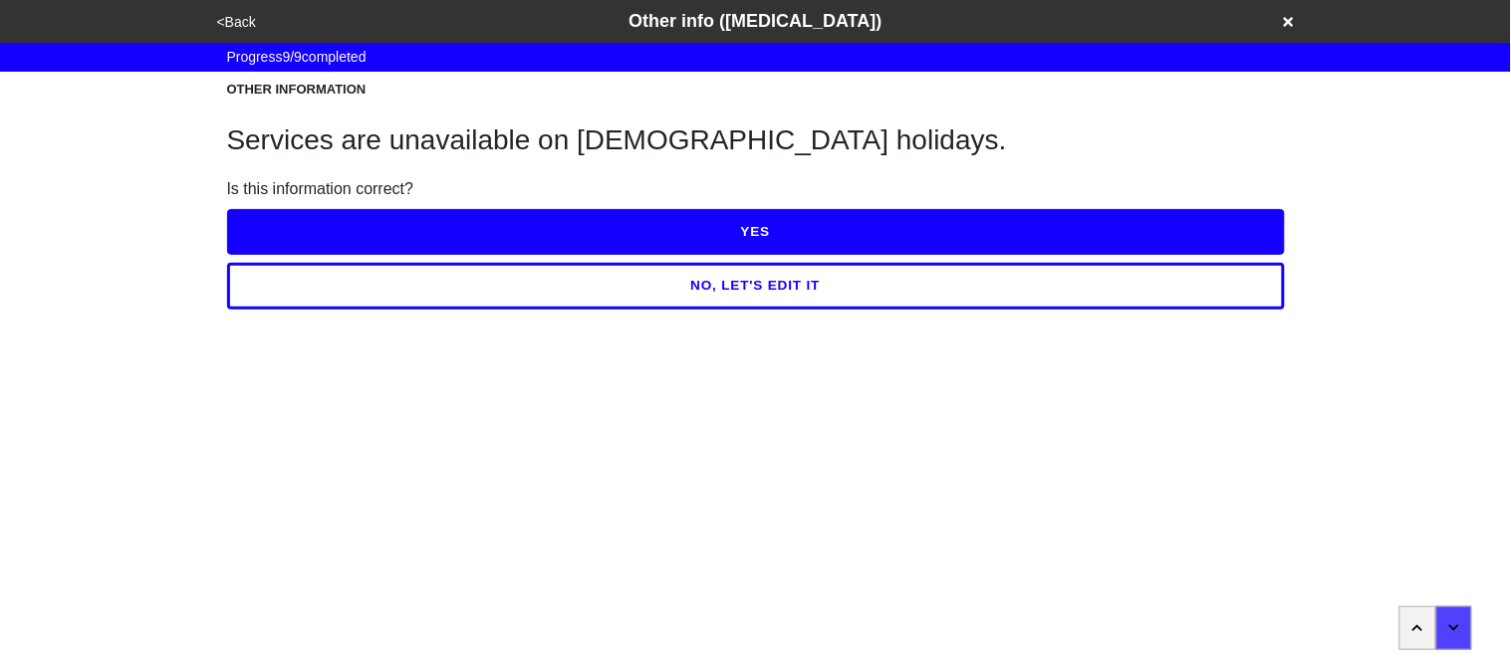
click at [403, 233] on button "YES" at bounding box center [756, 232] width 1058 height 46
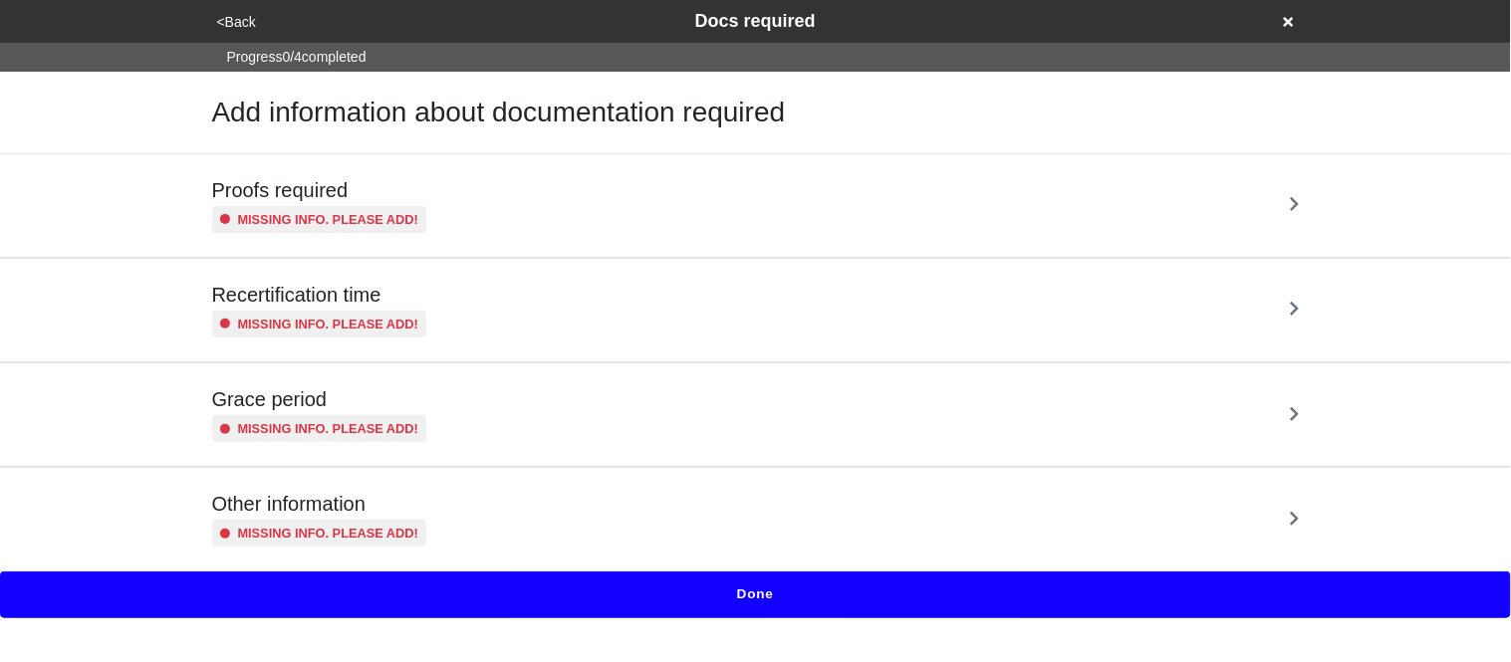
click at [403, 233] on div "Proofs required Missing info. Please add!" at bounding box center [755, 205] width 1135 height 103
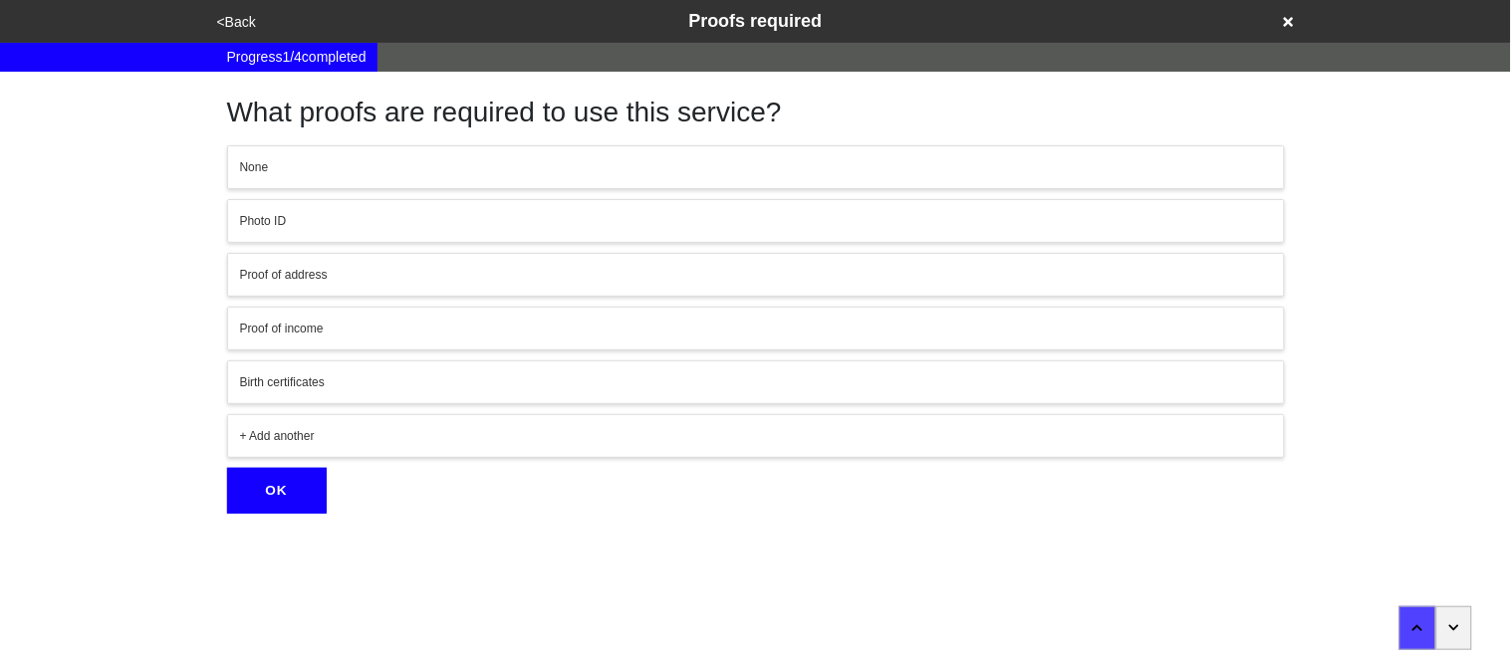
click at [255, 159] on div "None" at bounding box center [756, 167] width 1032 height 18
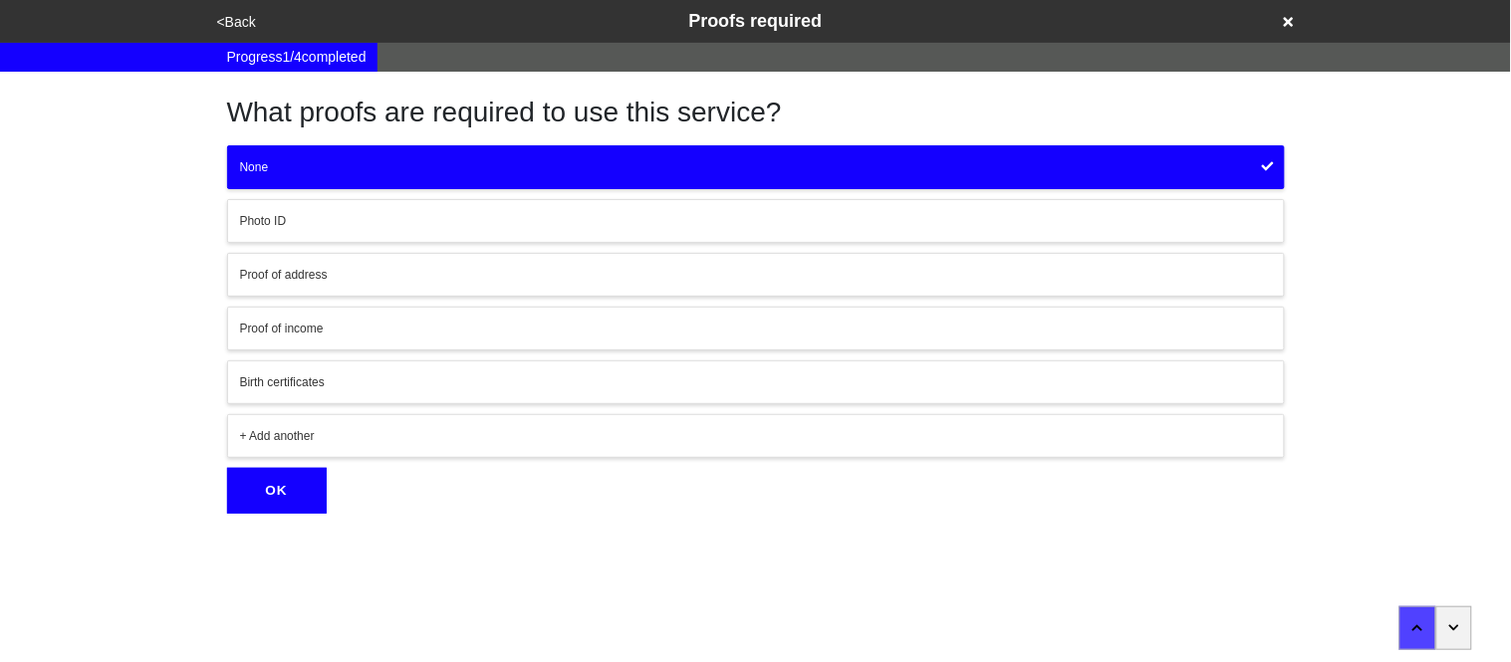
click at [288, 487] on button "OK" at bounding box center [277, 491] width 100 height 46
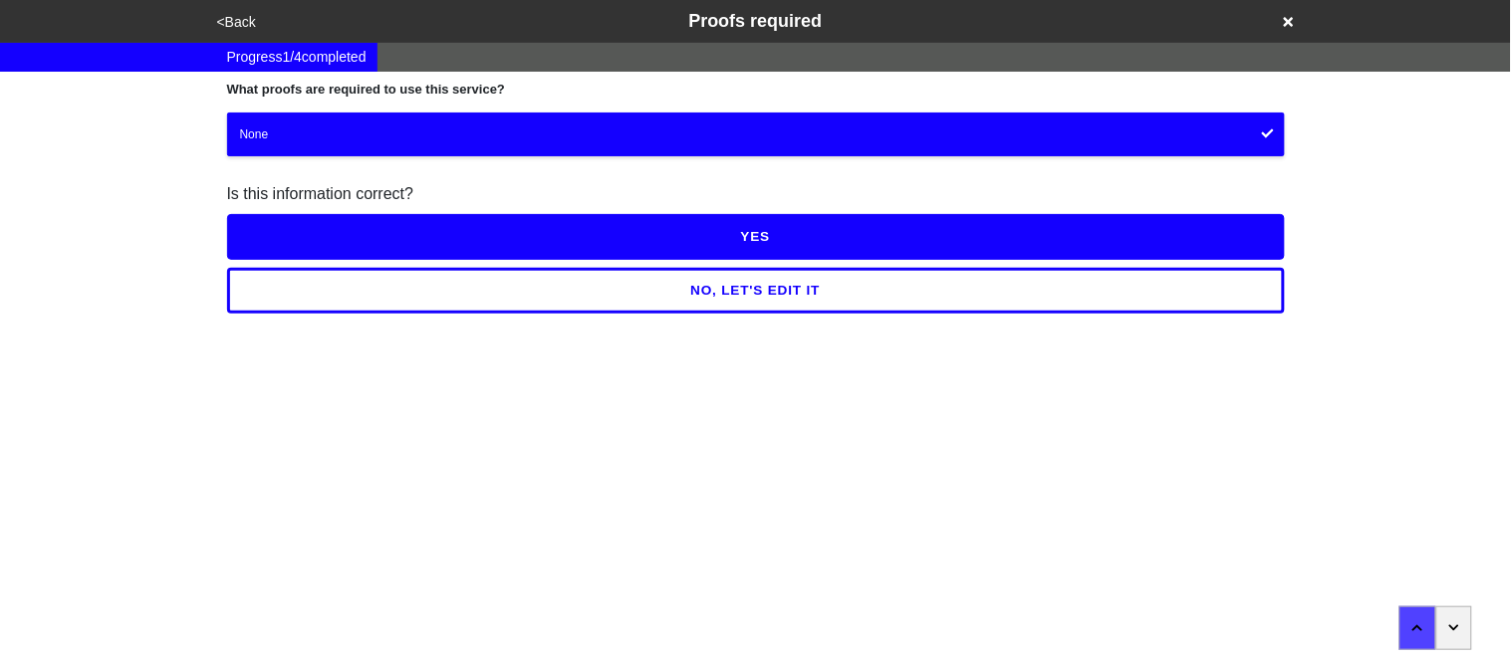
click at [315, 252] on button "YES" at bounding box center [756, 237] width 1058 height 46
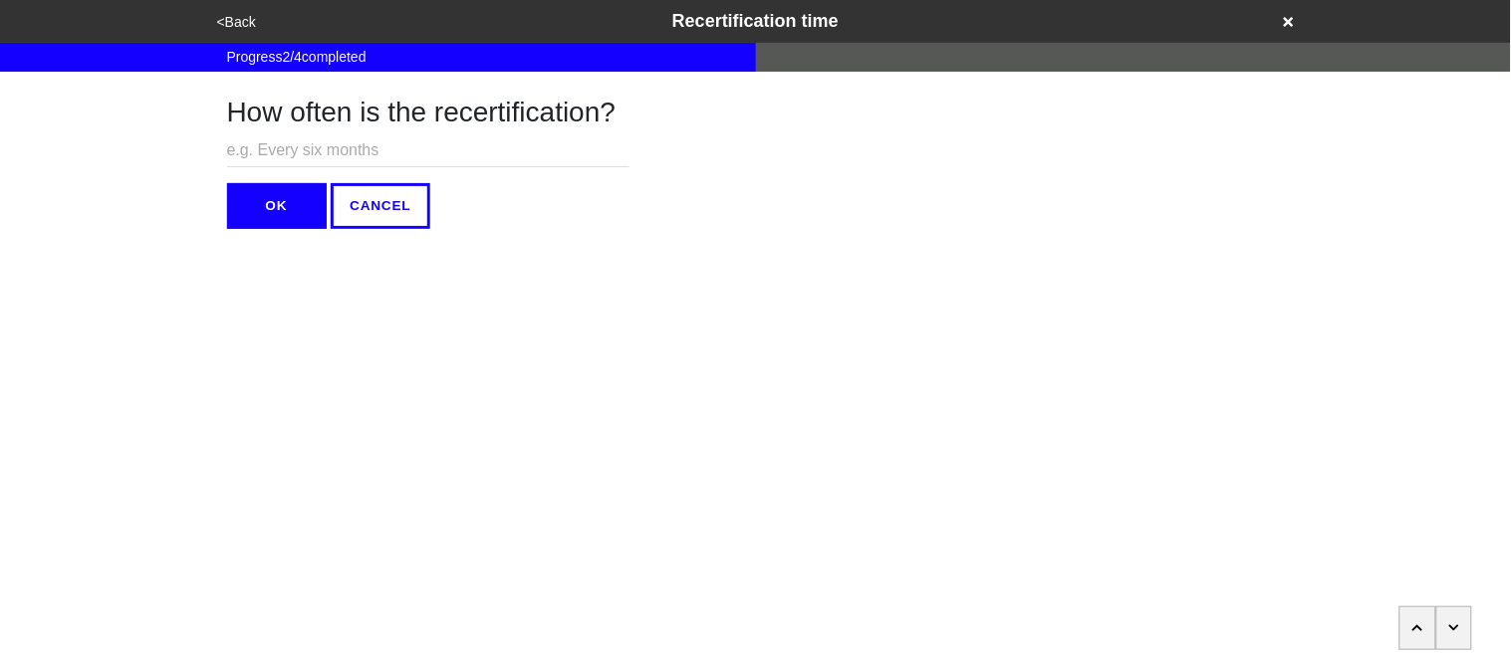
click at [279, 156] on input "text" at bounding box center [428, 150] width 402 height 33
type input "N/A"
click at [275, 196] on button "OK" at bounding box center [277, 206] width 100 height 46
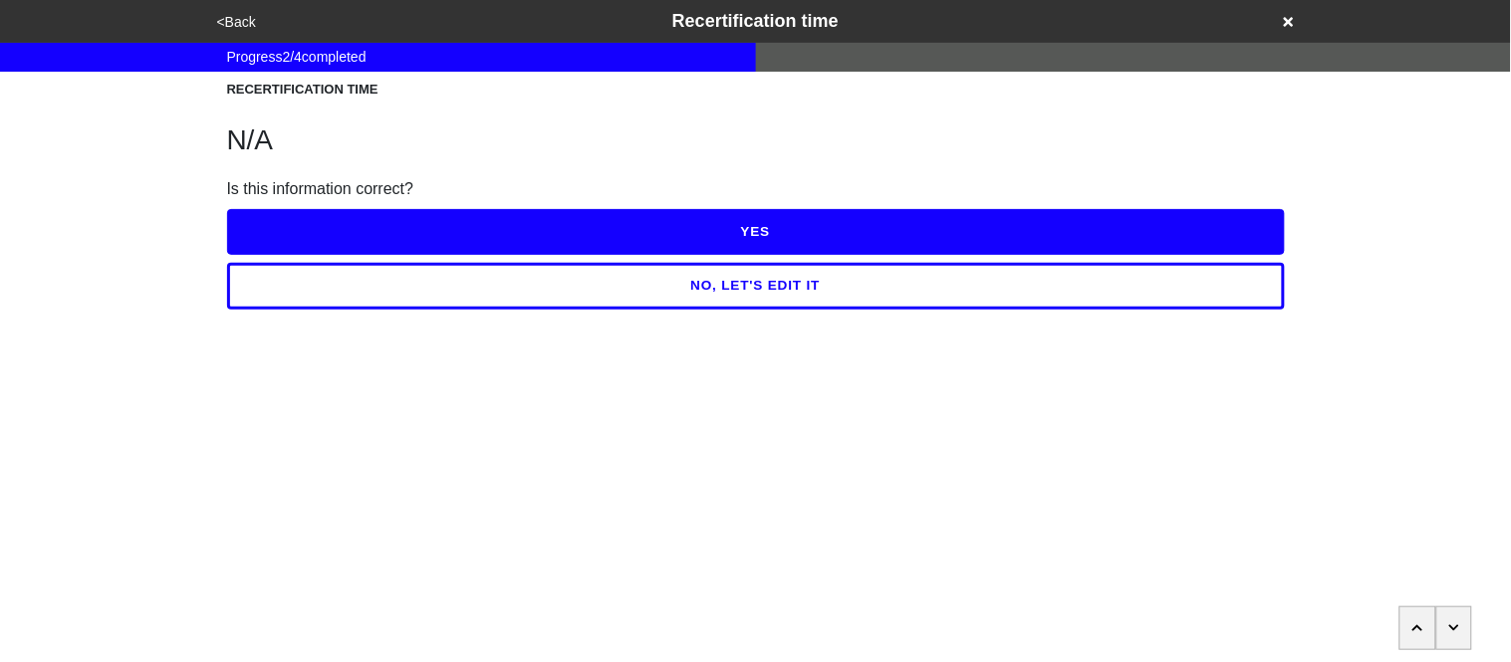
click at [282, 220] on button "YES" at bounding box center [756, 232] width 1058 height 46
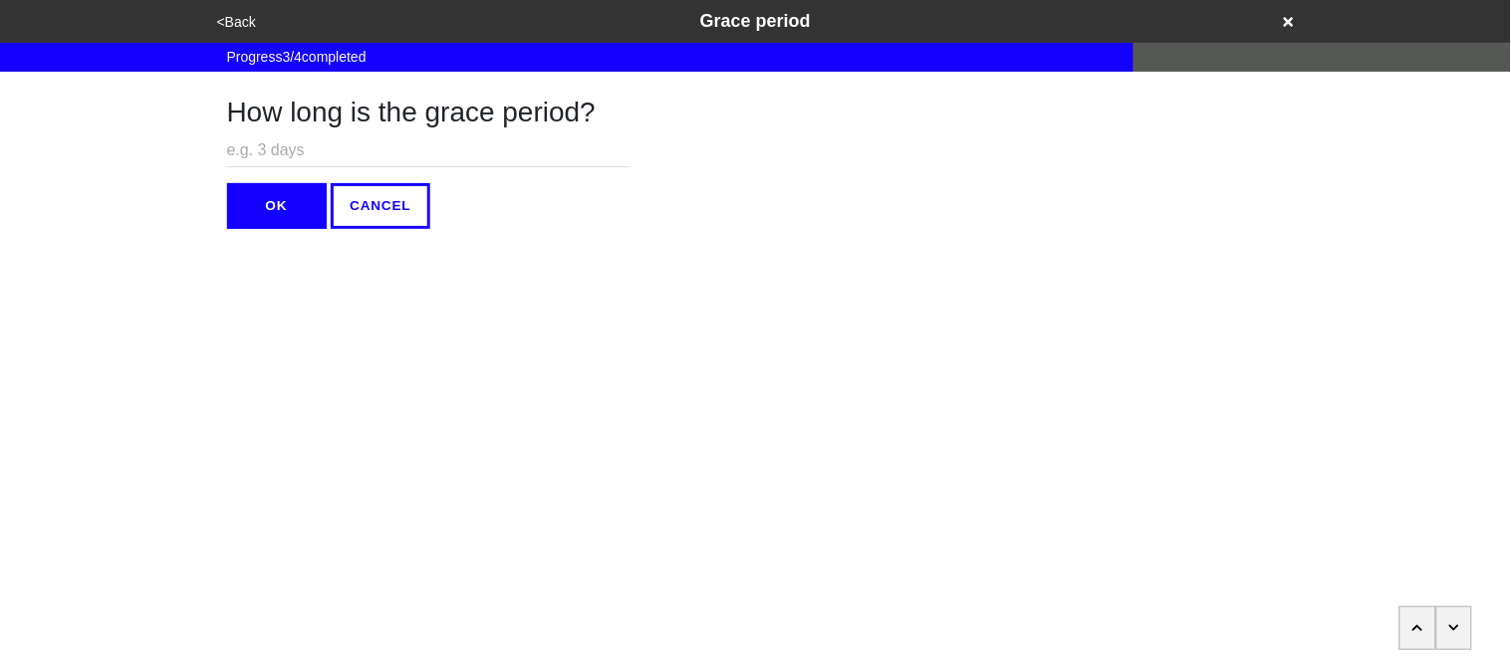
click at [274, 151] on input "text" at bounding box center [428, 150] width 402 height 33
type input "N/A"
click at [276, 190] on button "OK" at bounding box center [277, 206] width 100 height 46
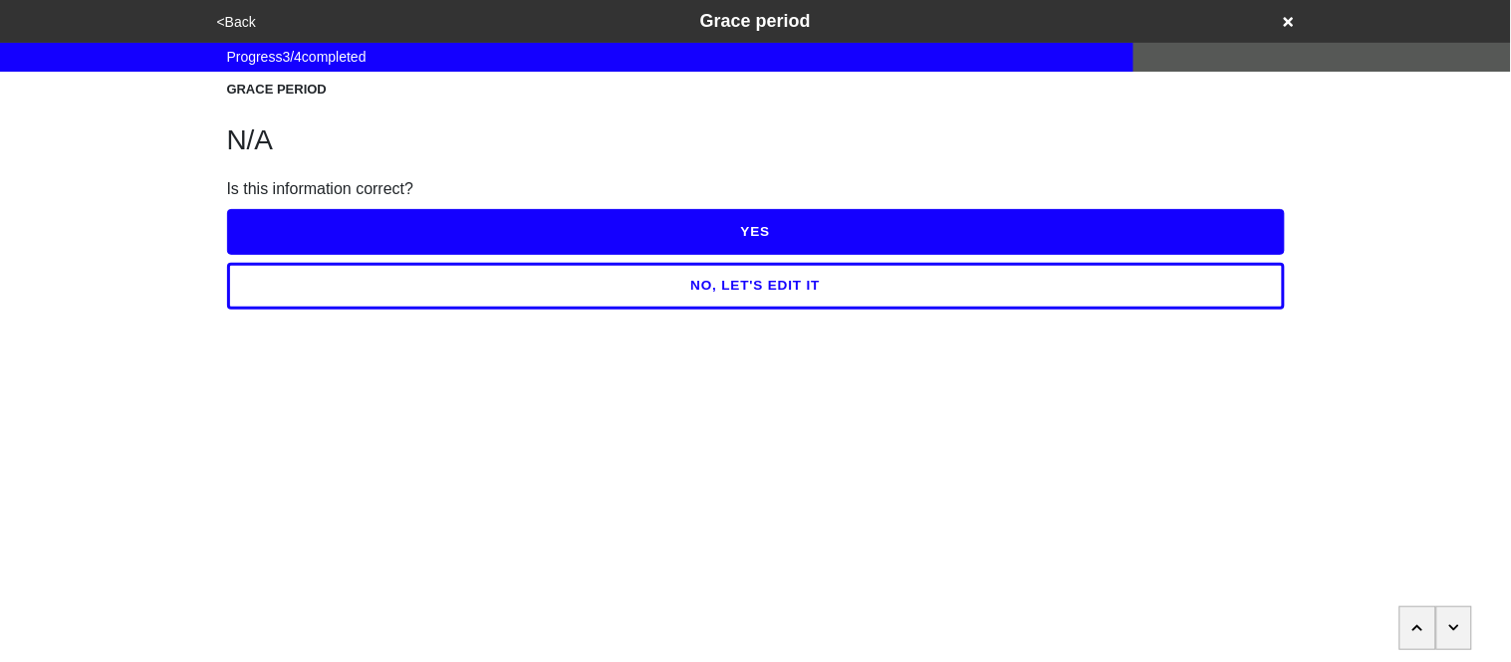
click at [278, 213] on button "YES" at bounding box center [756, 232] width 1058 height 46
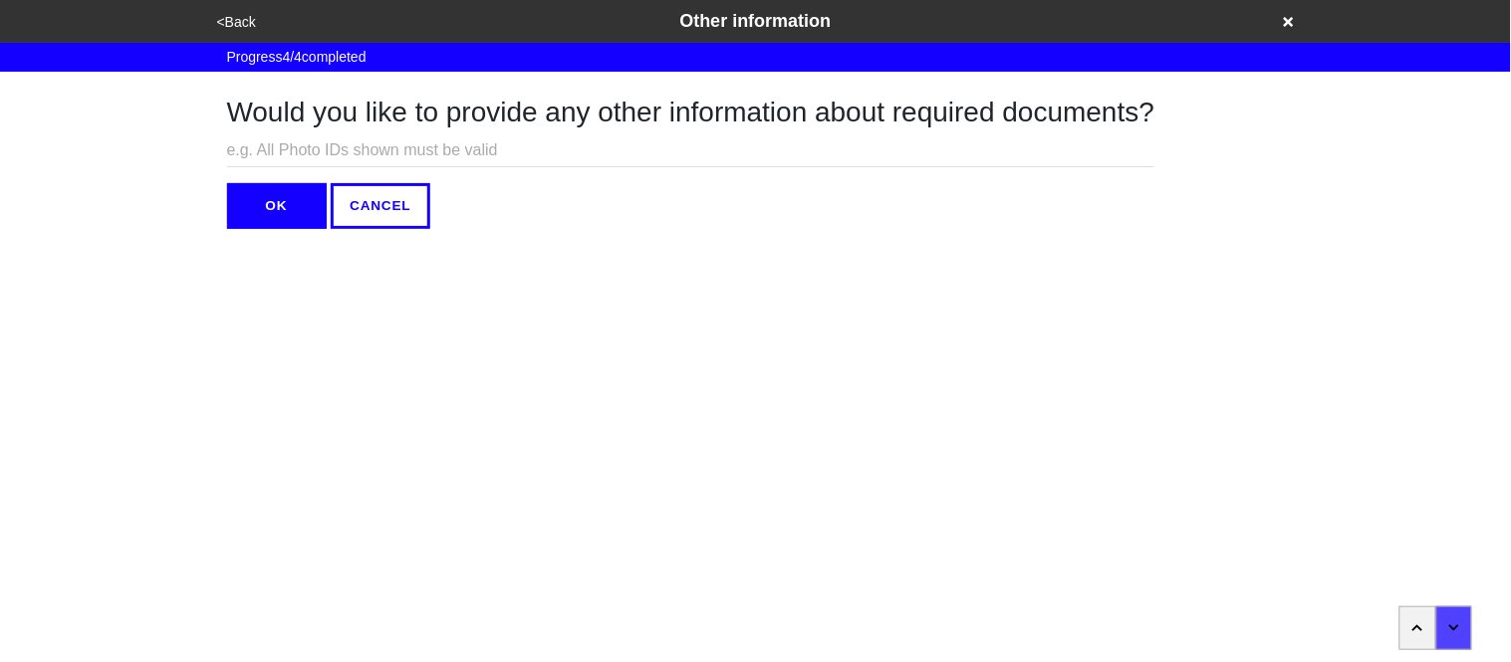
click at [260, 149] on input "text" at bounding box center [691, 150] width 928 height 33
type input "N/A"
click at [268, 188] on button "OK" at bounding box center [277, 206] width 100 height 46
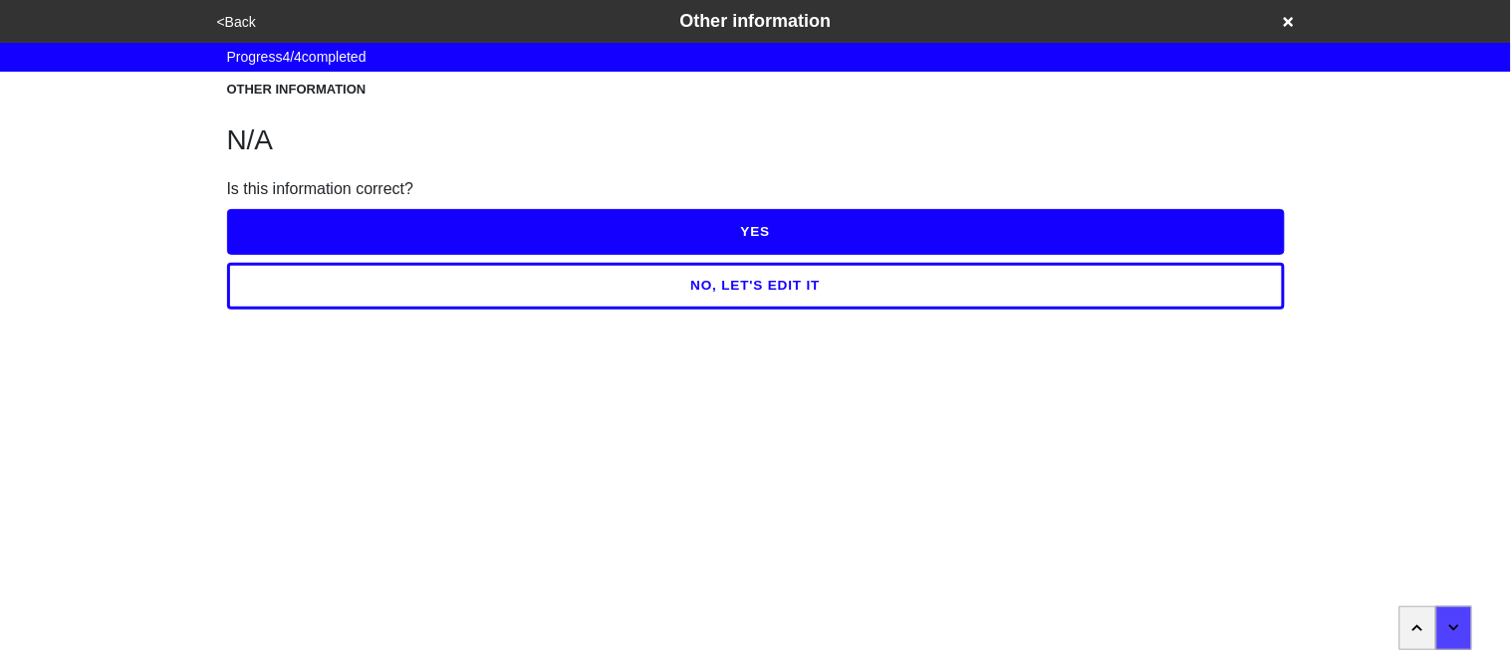
click at [281, 217] on button "YES" at bounding box center [756, 232] width 1058 height 46
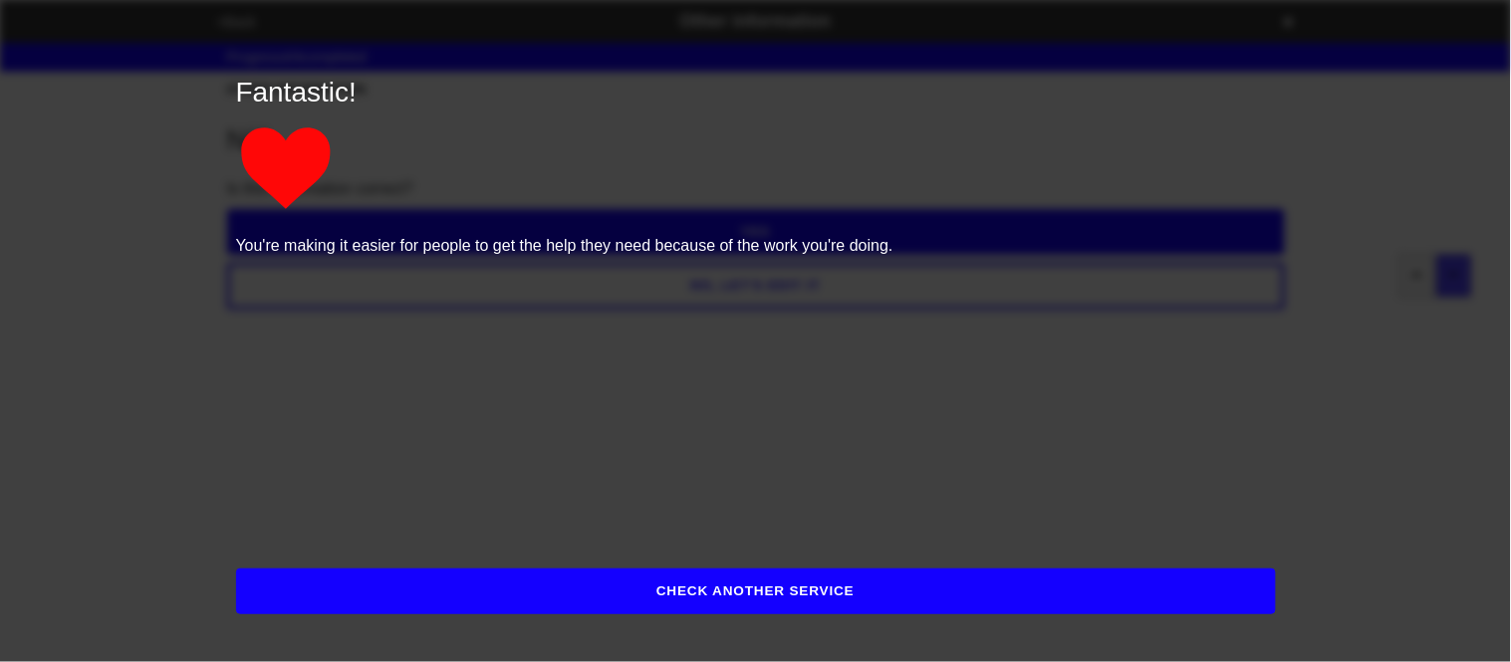
click at [373, 574] on button "CHECK ANOTHER SERVICE" at bounding box center [756, 592] width 1040 height 46
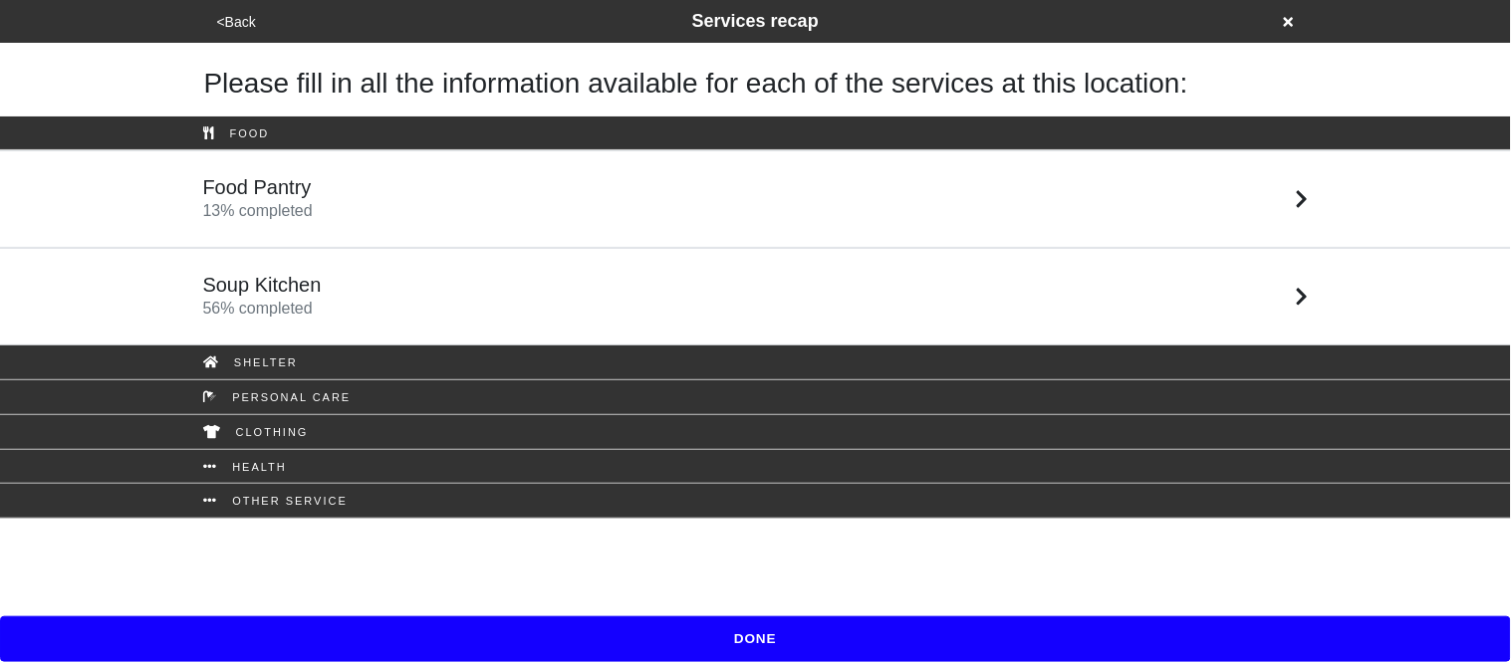
click at [293, 195] on h5 "Food Pantry" at bounding box center [258, 187] width 110 height 24
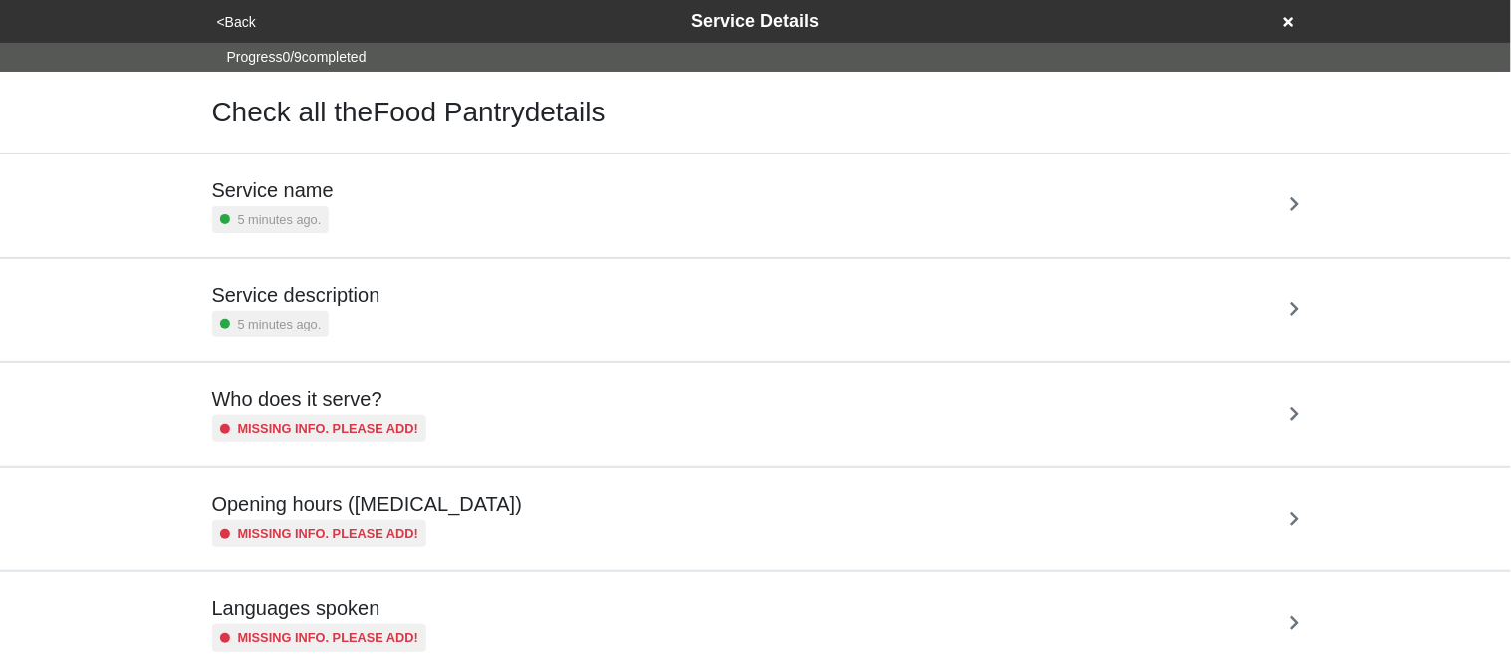
click at [350, 333] on div "5 minutes ago." at bounding box center [296, 324] width 168 height 27
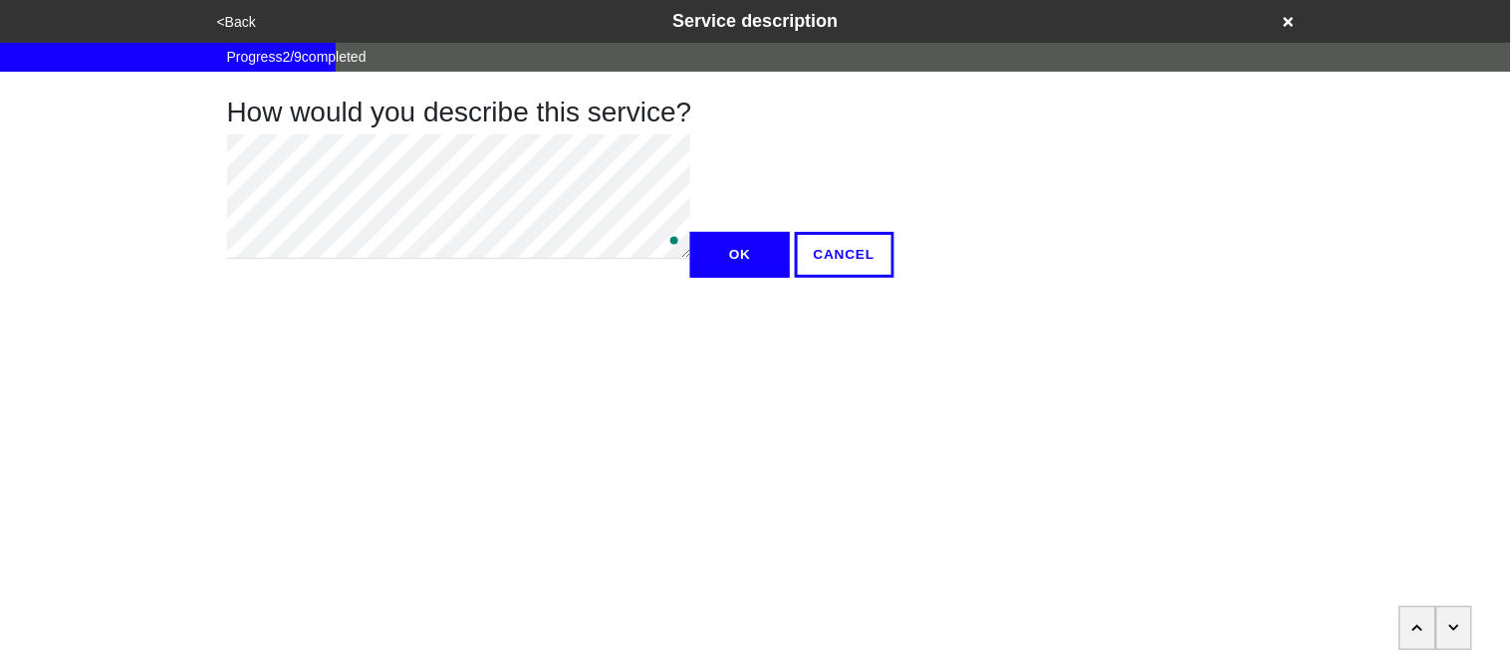
type textarea "x"
click at [690, 278] on button "OK" at bounding box center [740, 255] width 100 height 46
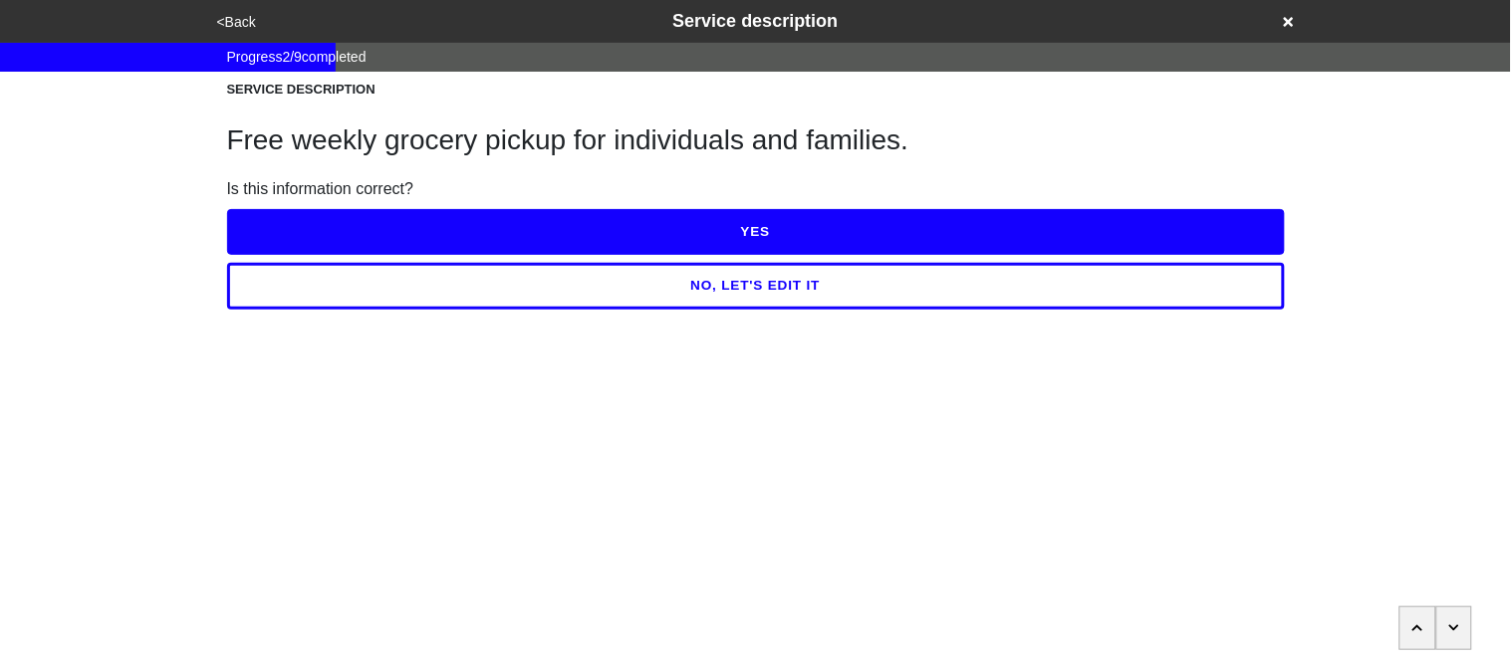
click at [283, 227] on button "YES" at bounding box center [756, 232] width 1058 height 46
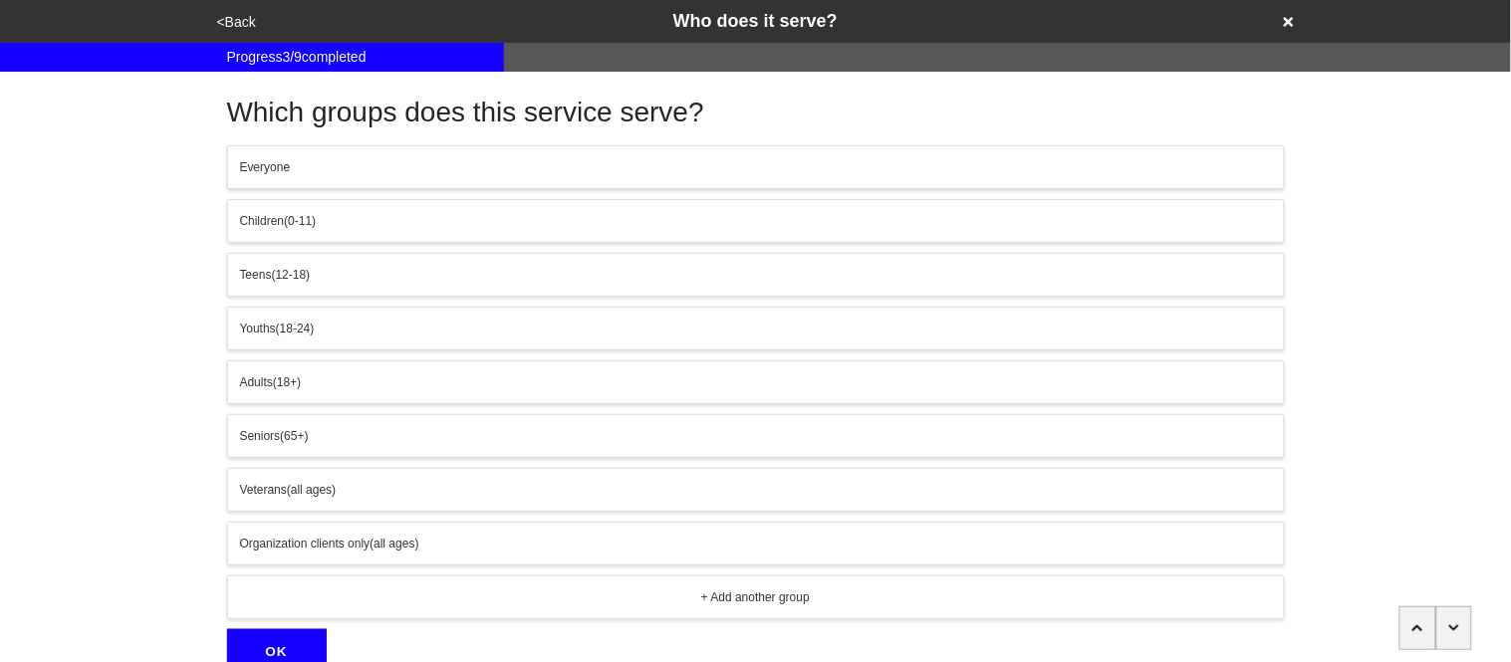
click at [262, 165] on span "Everyone" at bounding box center [265, 167] width 51 height 14
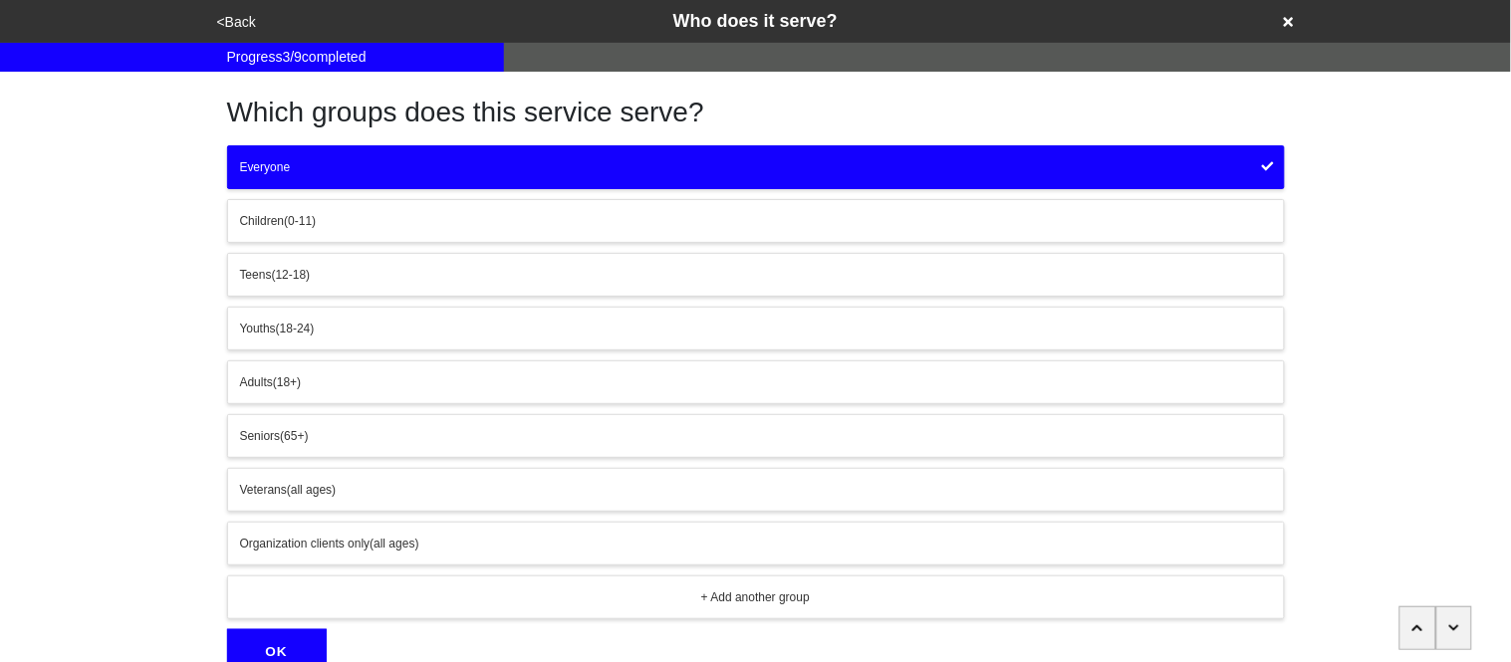
click at [301, 648] on button "OK" at bounding box center [277, 652] width 100 height 46
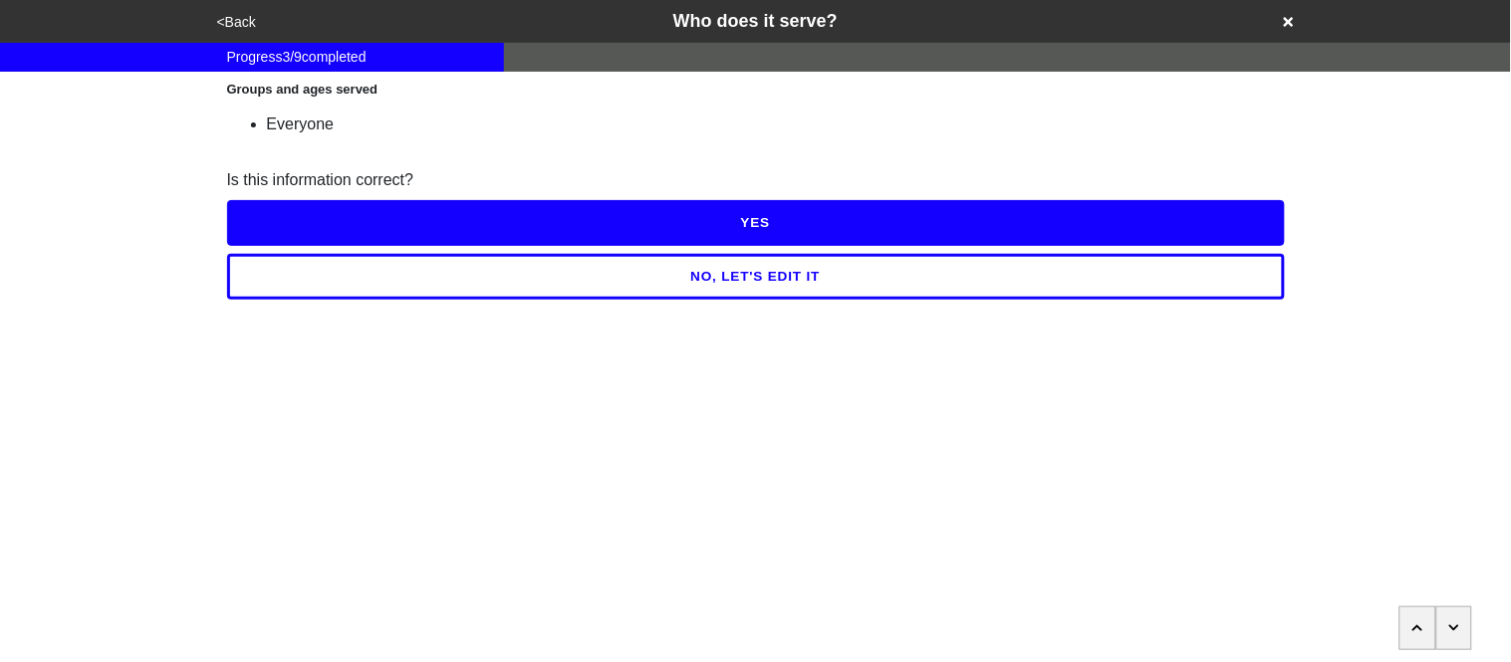
click at [305, 215] on button "YES" at bounding box center [756, 223] width 1058 height 46
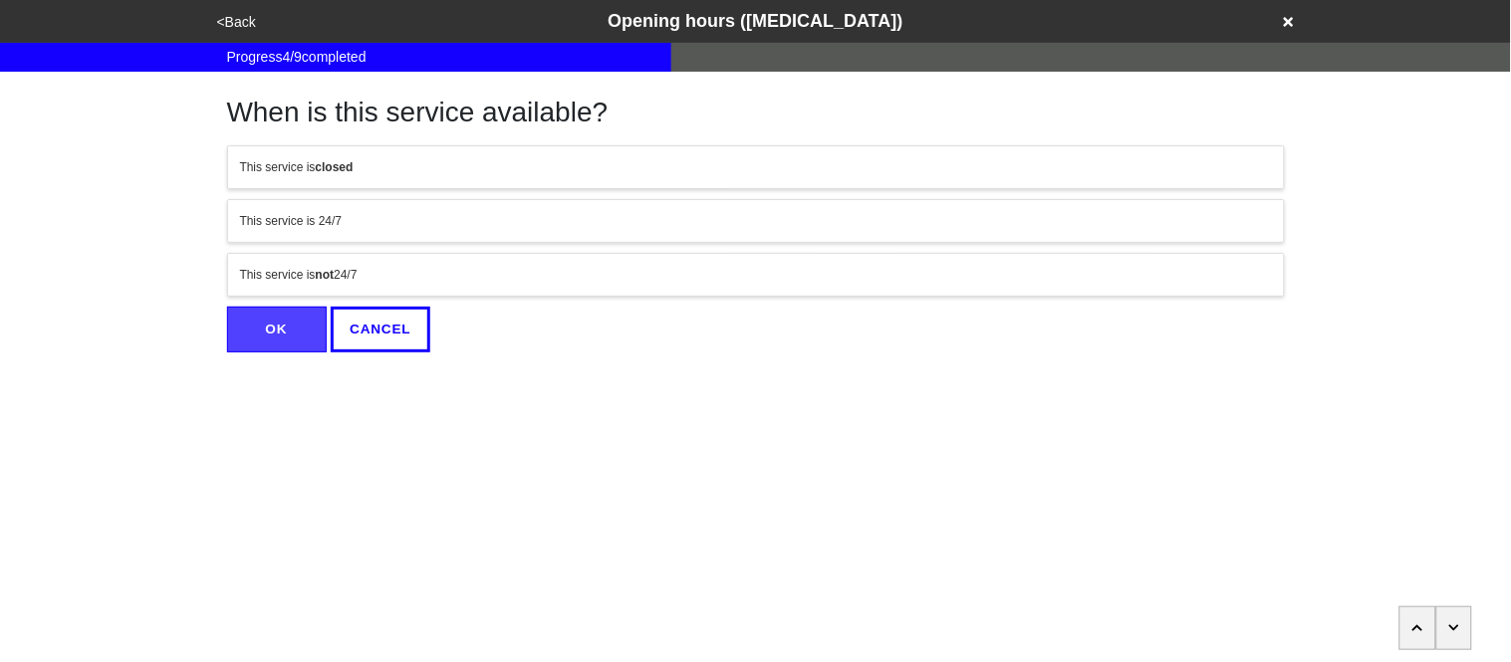
click at [301, 276] on div "This service is not 24/7" at bounding box center [756, 275] width 1032 height 18
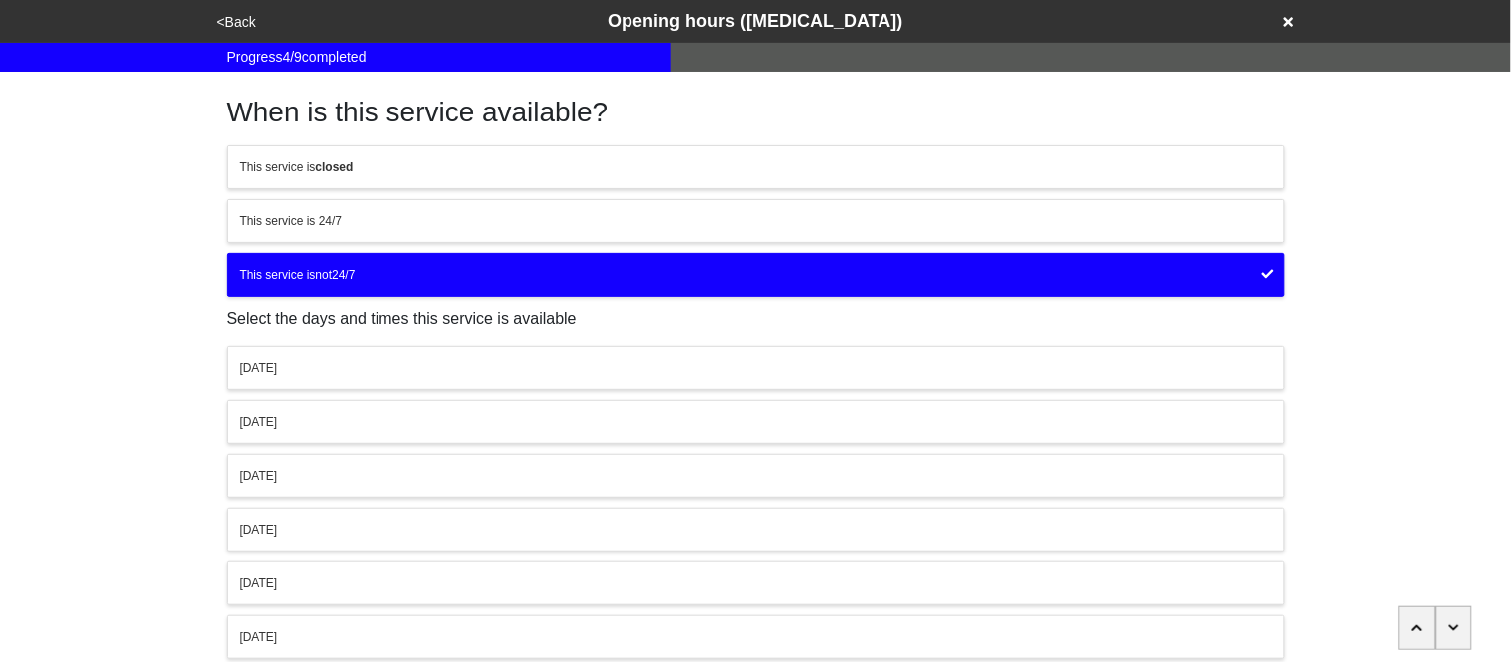
click at [337, 381] on button "[DATE]" at bounding box center [756, 369] width 1058 height 44
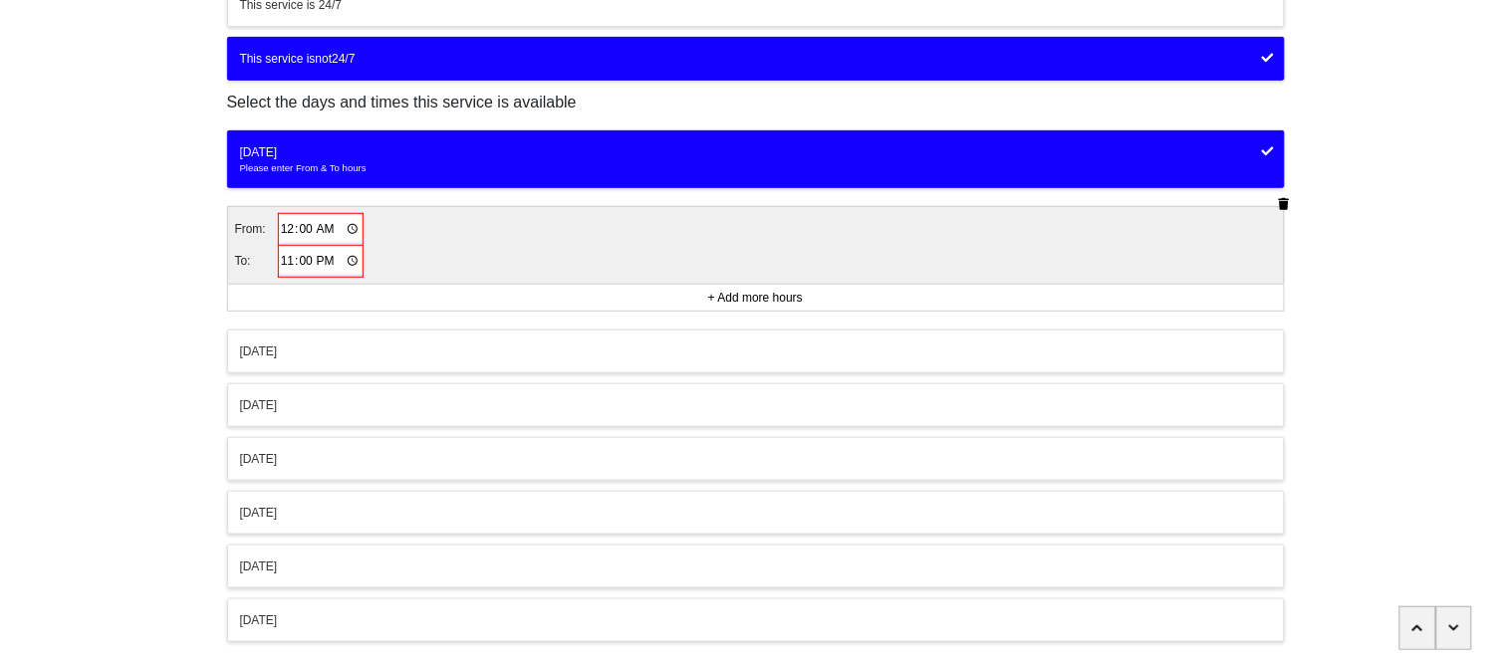
scroll to position [221, 0]
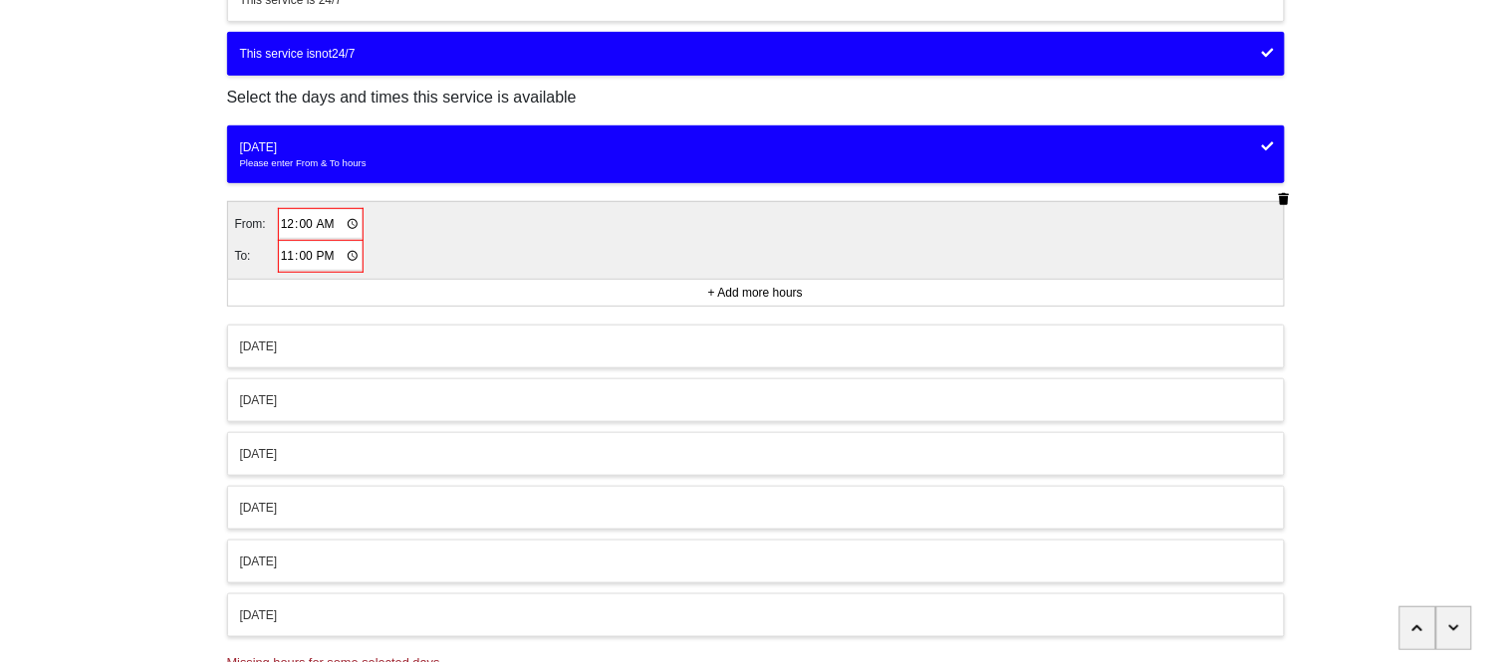
click at [287, 224] on input "00:00" at bounding box center [321, 224] width 83 height 29
type input "11:00"
click at [286, 258] on input "23:00" at bounding box center [320, 255] width 83 height 29
type input "19:00"
click at [323, 364] on button "[DATE]" at bounding box center [756, 344] width 1058 height 44
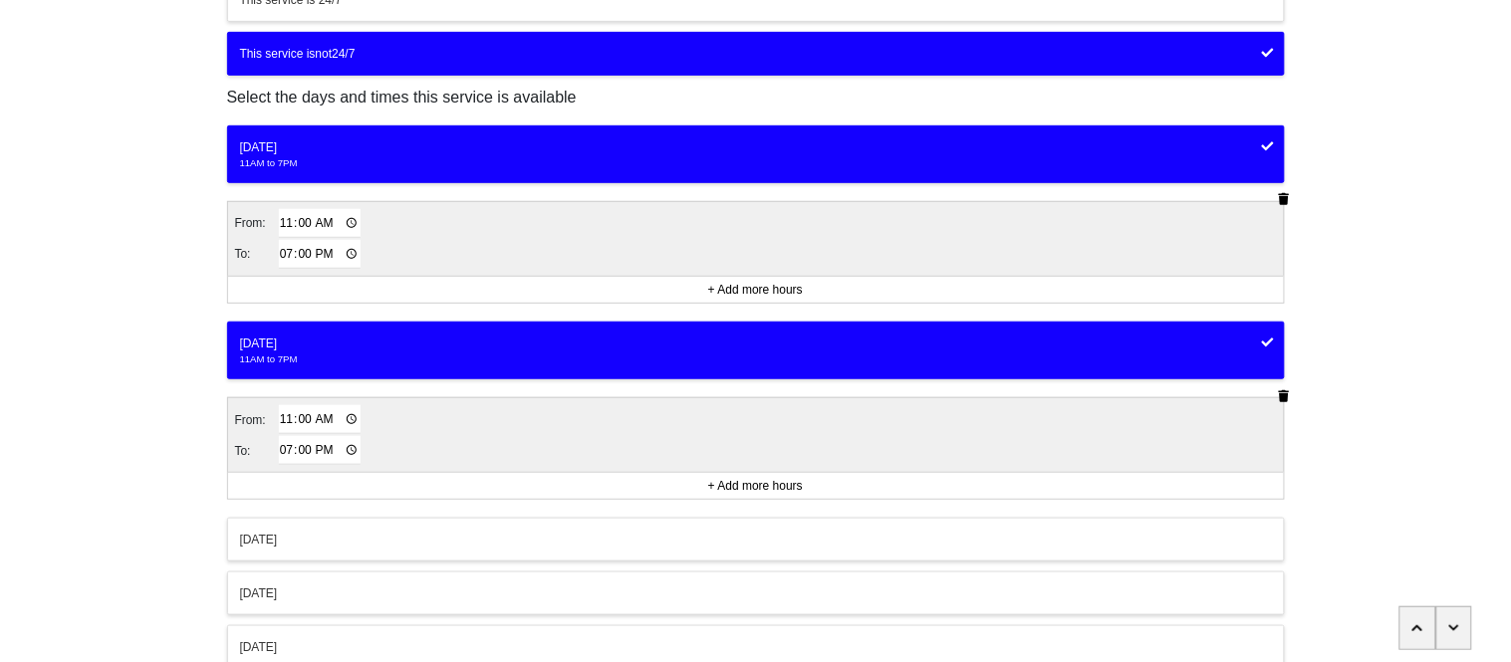
click at [338, 558] on button "[DATE]" at bounding box center [756, 540] width 1058 height 44
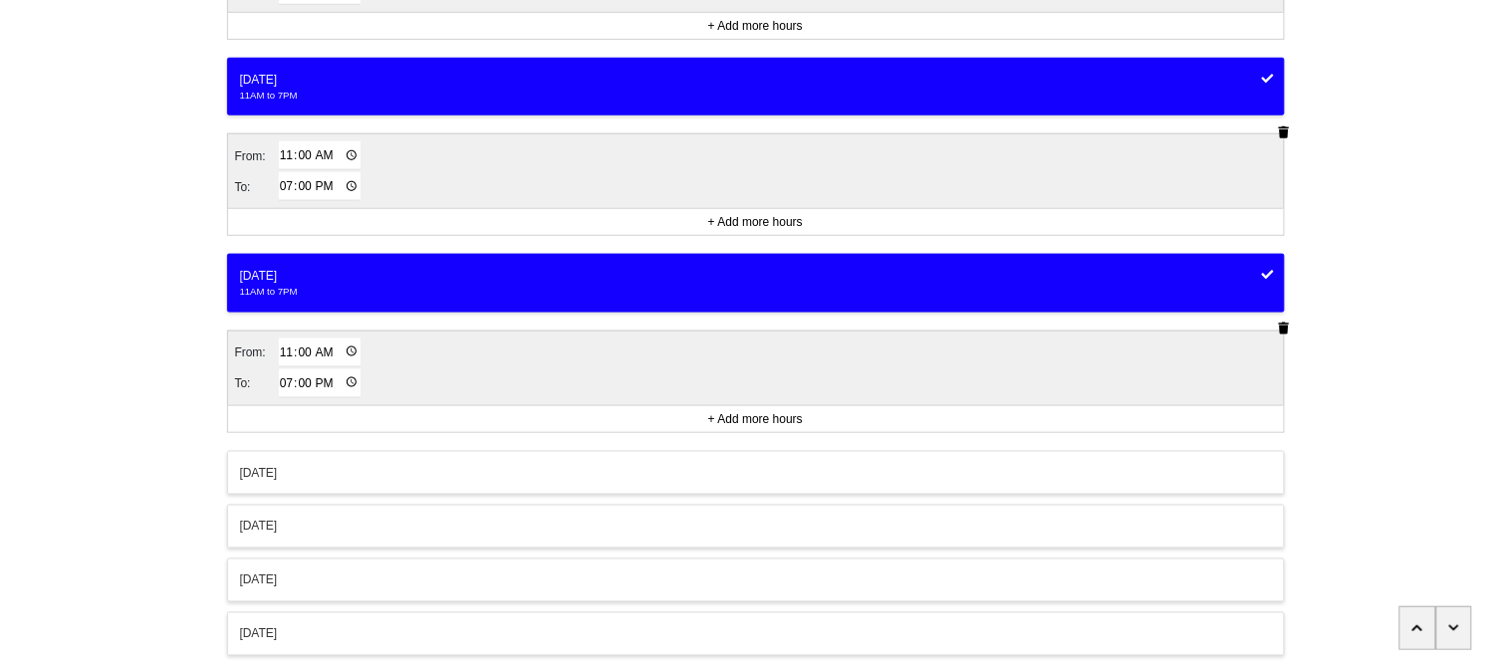
scroll to position [504, 0]
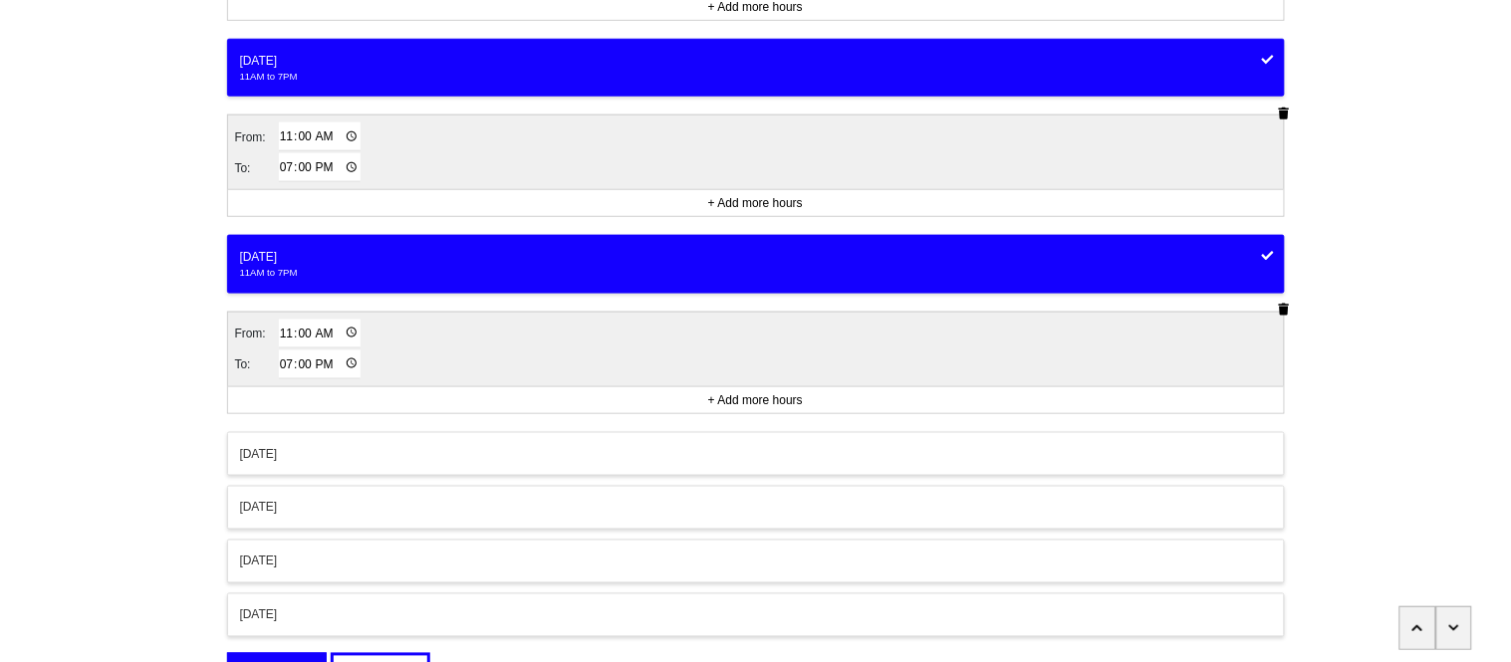
click at [284, 462] on div "[DATE]" at bounding box center [756, 454] width 1032 height 18
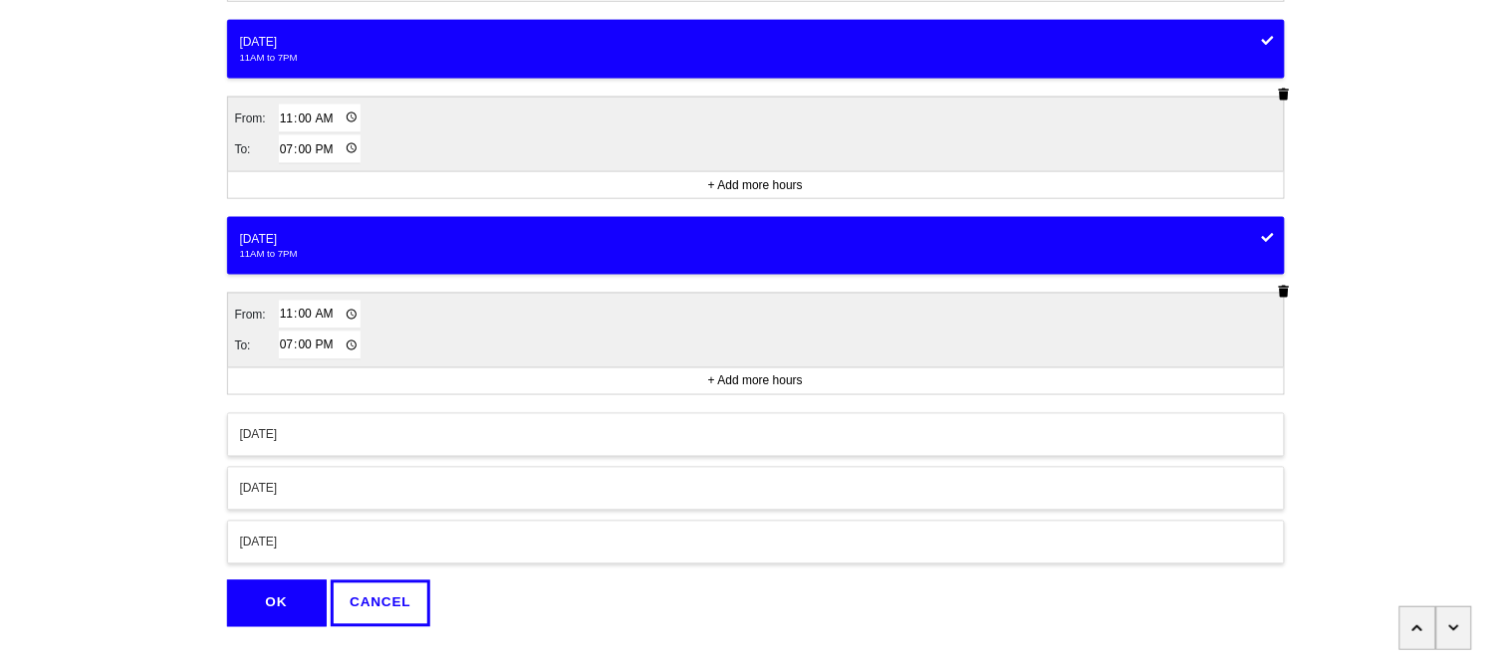
scroll to position [735, 0]
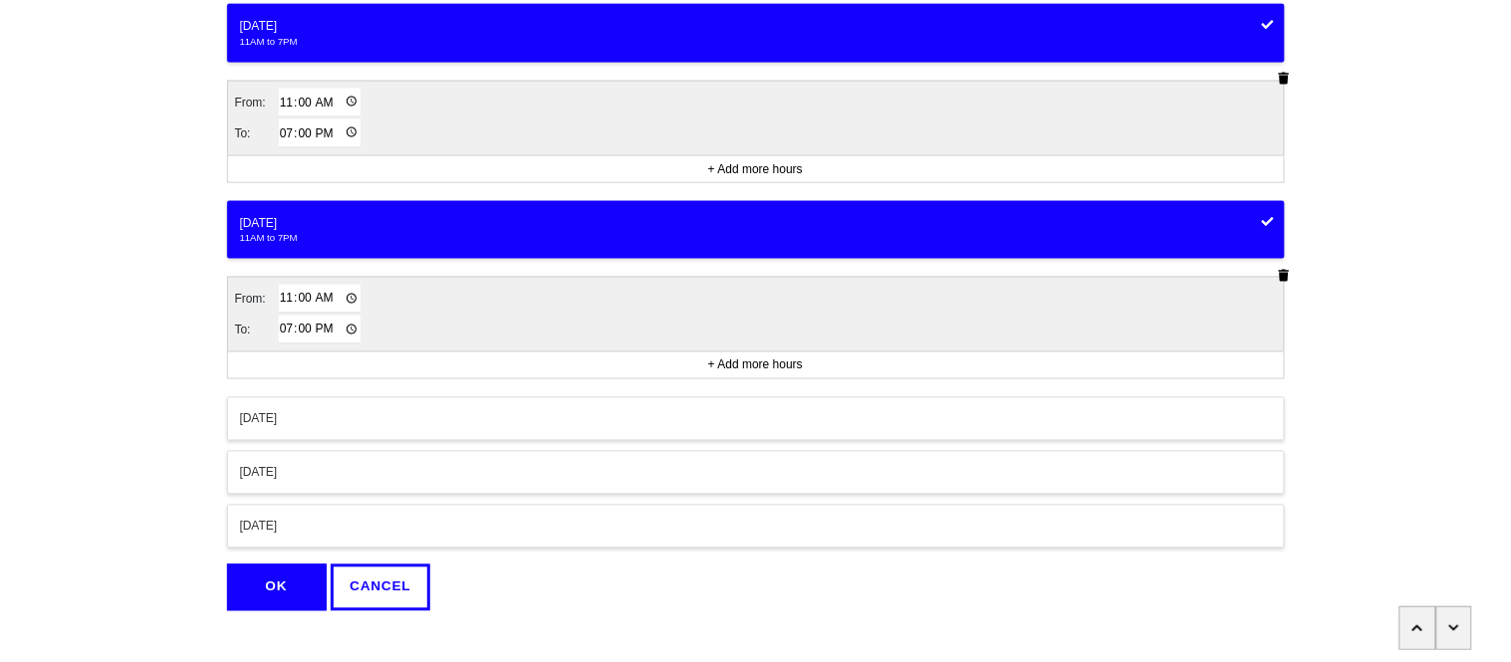
click at [277, 430] on button "[DATE]" at bounding box center [756, 419] width 1058 height 44
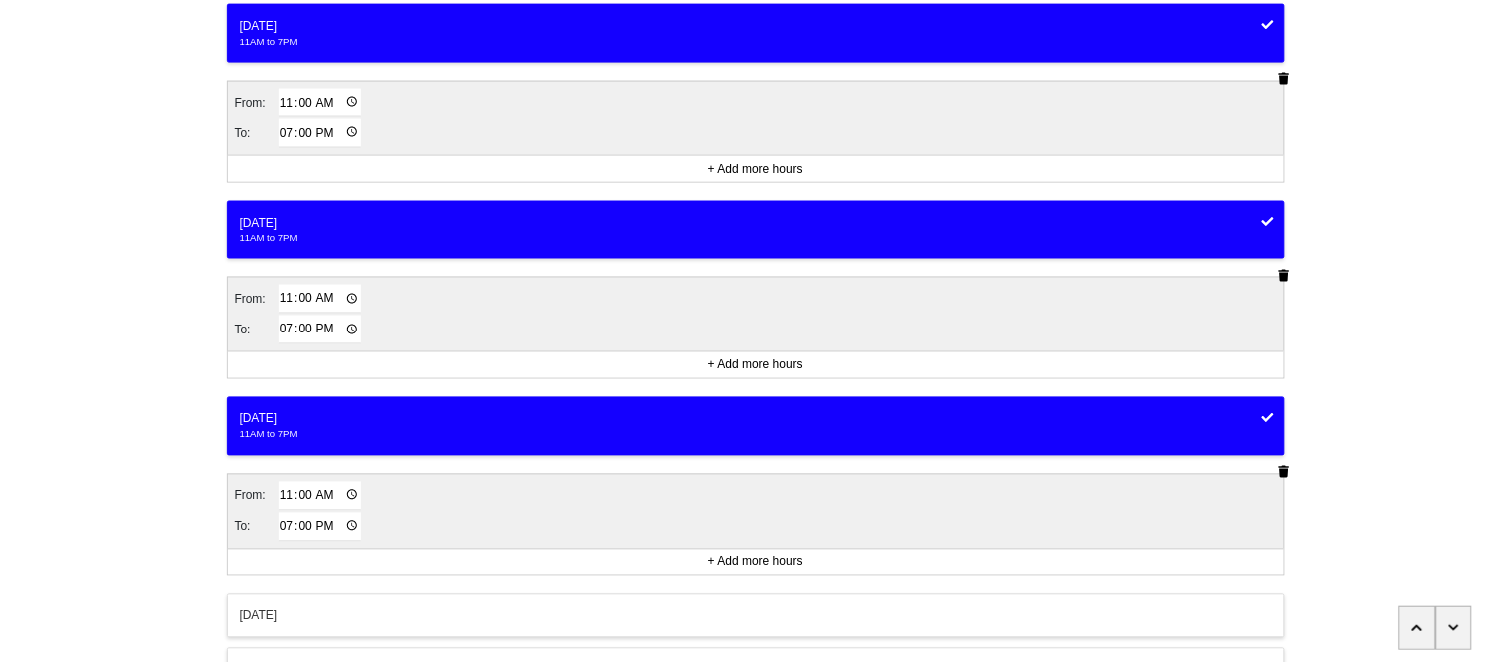
click at [288, 495] on input "11:00" at bounding box center [320, 496] width 83 height 29
type input "09:00"
click at [284, 529] on input "19:00" at bounding box center [320, 527] width 83 height 29
type input "13:00"
click at [179, 500] on div "<Back Opening hours (coronavirus) Progress 4 / 9 completed When is this service…" at bounding box center [755, 9] width 1511 height 1489
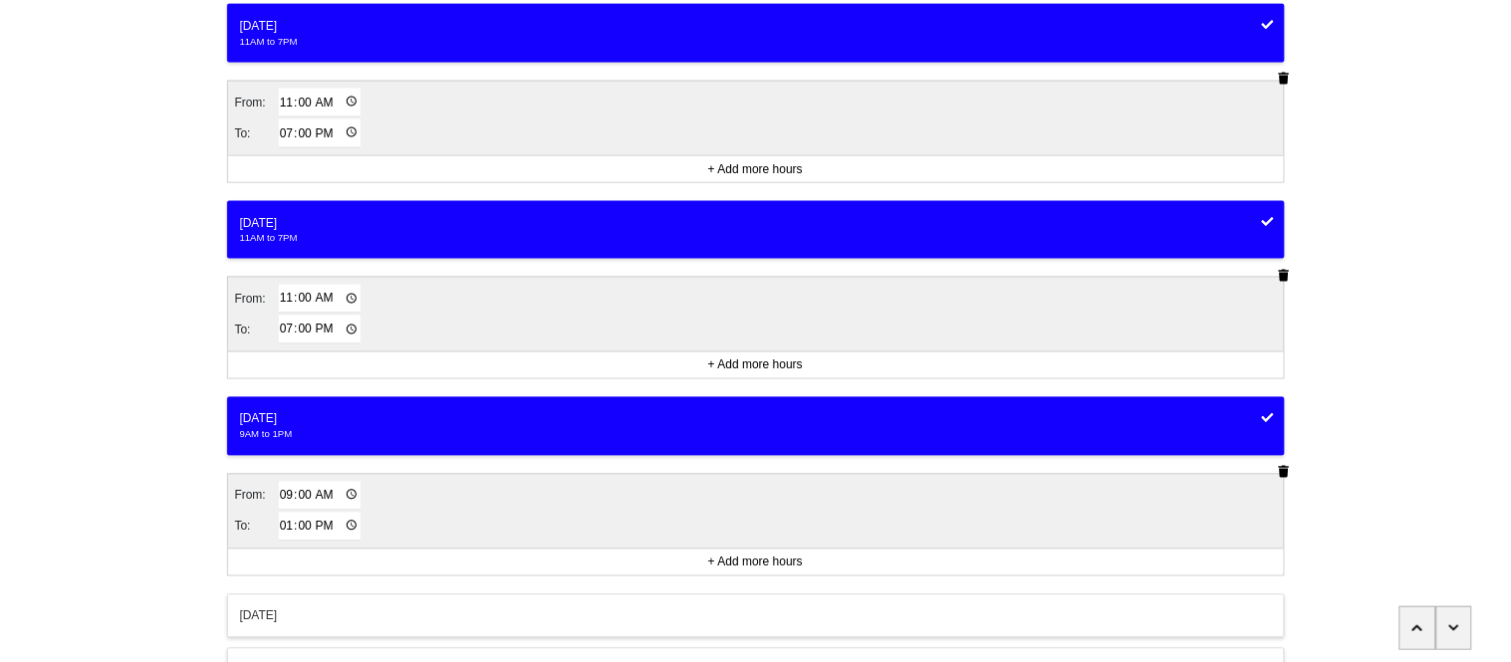
scroll to position [909, 0]
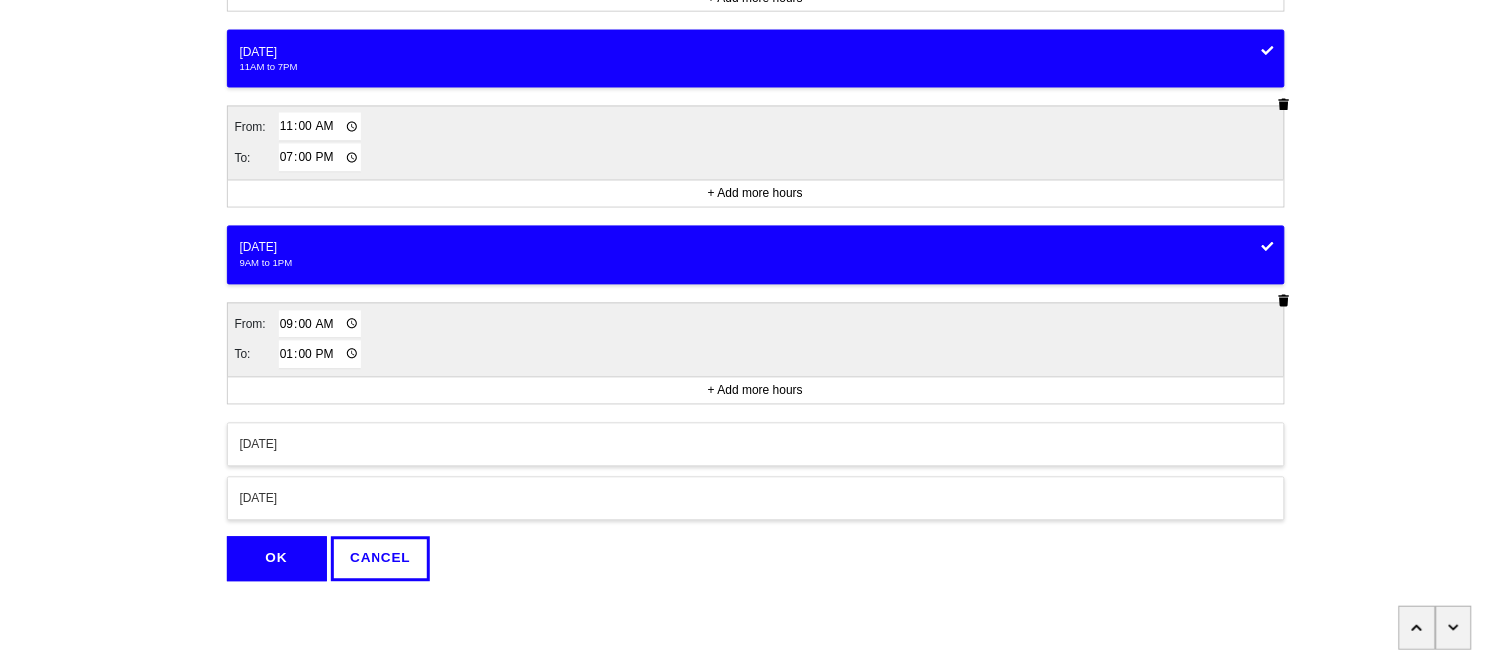
click at [278, 560] on button "OK" at bounding box center [277, 560] width 100 height 46
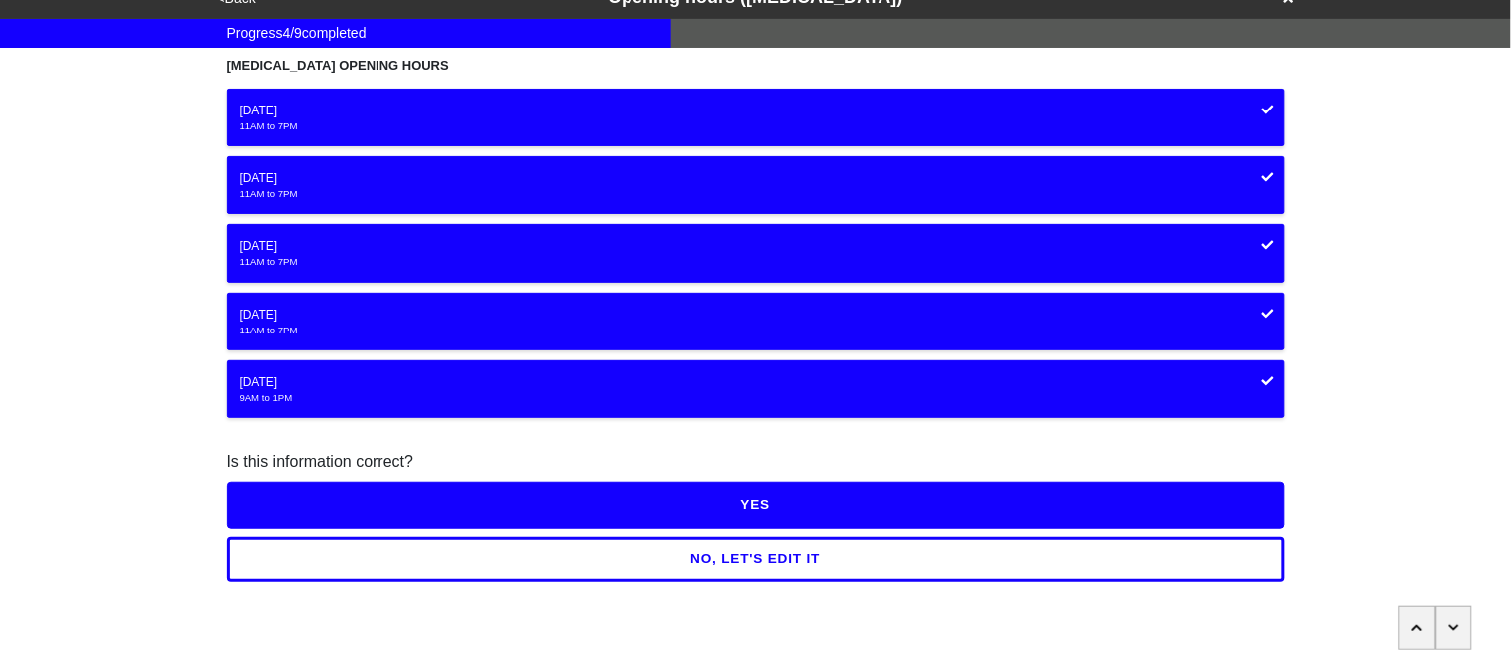
scroll to position [23, 0]
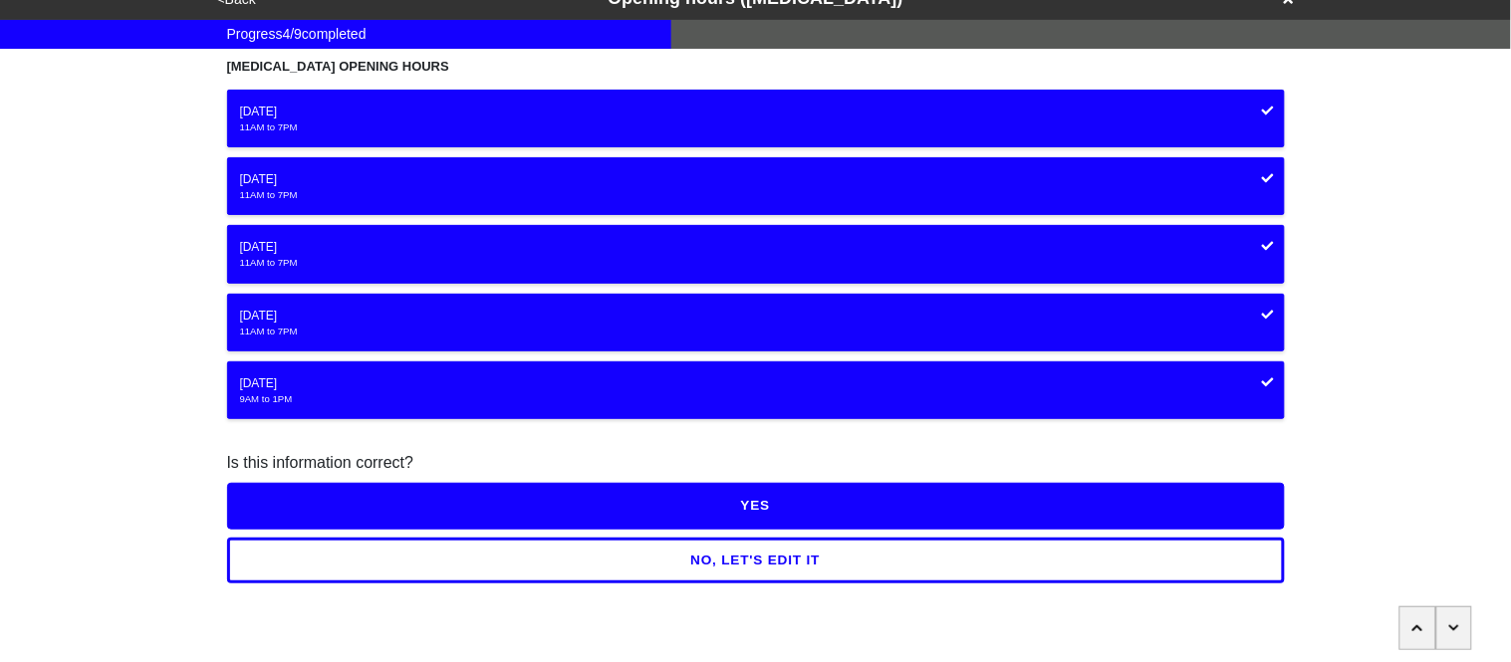
click at [367, 510] on button "YES" at bounding box center [756, 506] width 1058 height 46
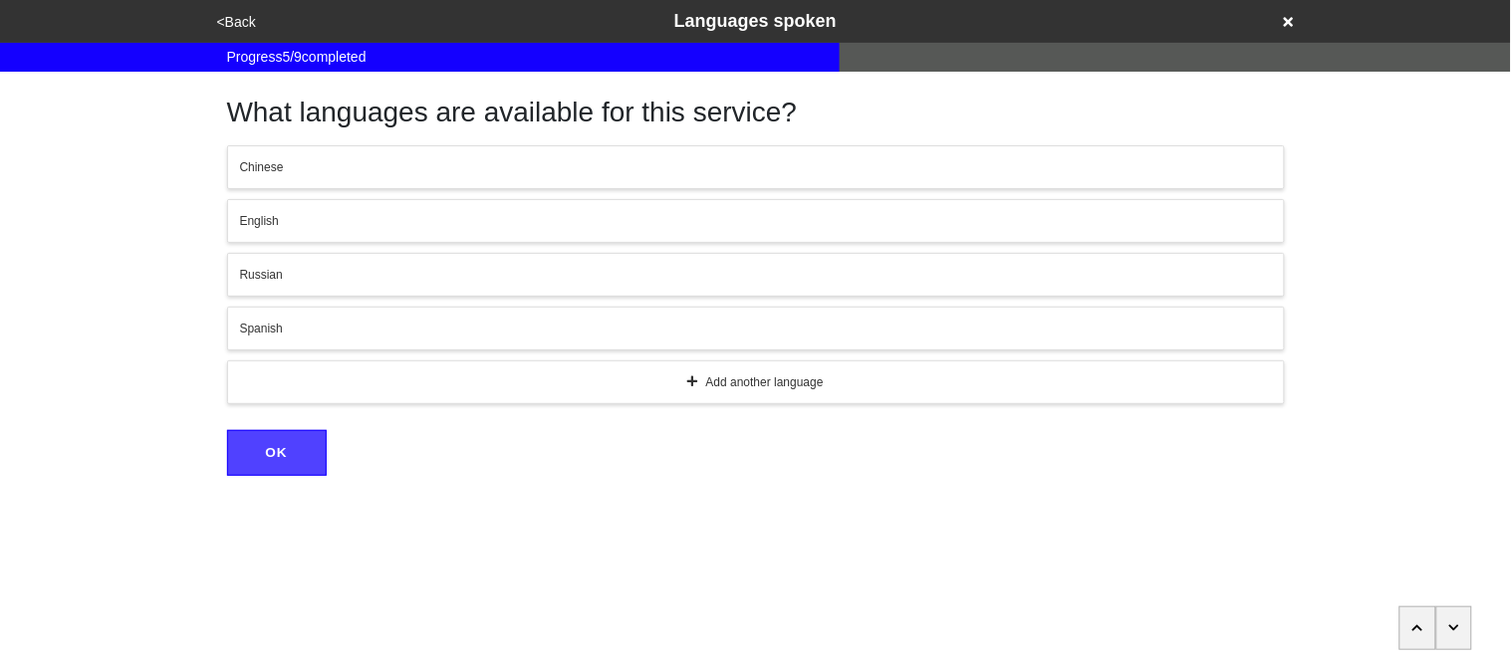
click at [273, 228] on div "English" at bounding box center [756, 221] width 1032 height 18
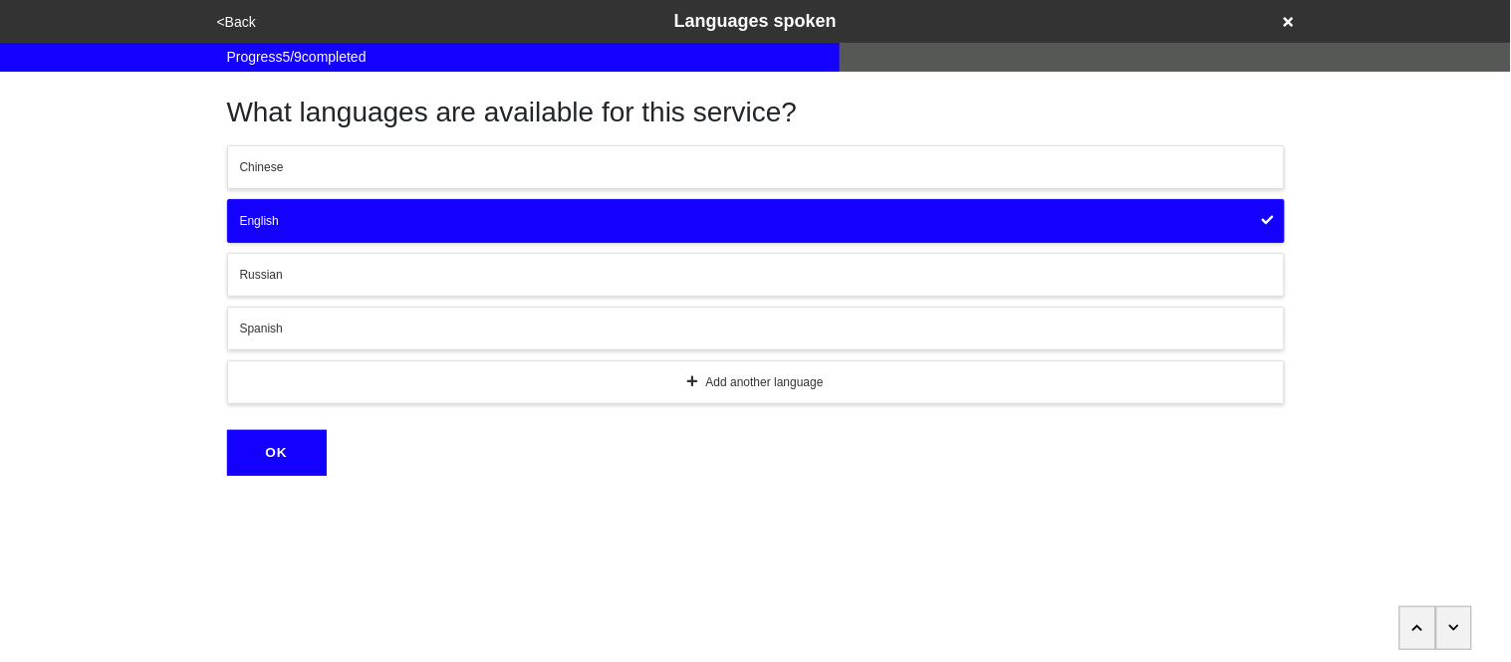
click at [303, 323] on div "Spanish" at bounding box center [756, 329] width 1032 height 18
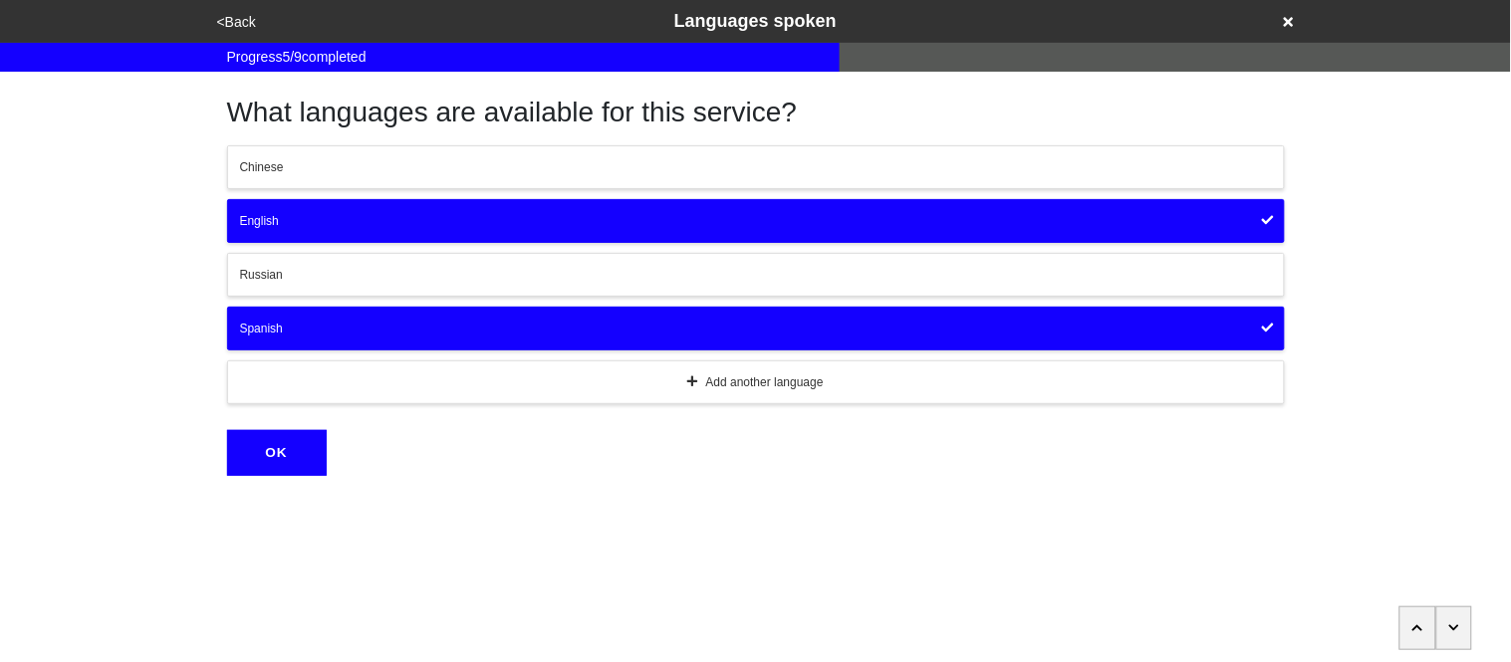
click at [315, 375] on div "Add another language" at bounding box center [756, 382] width 1032 height 18
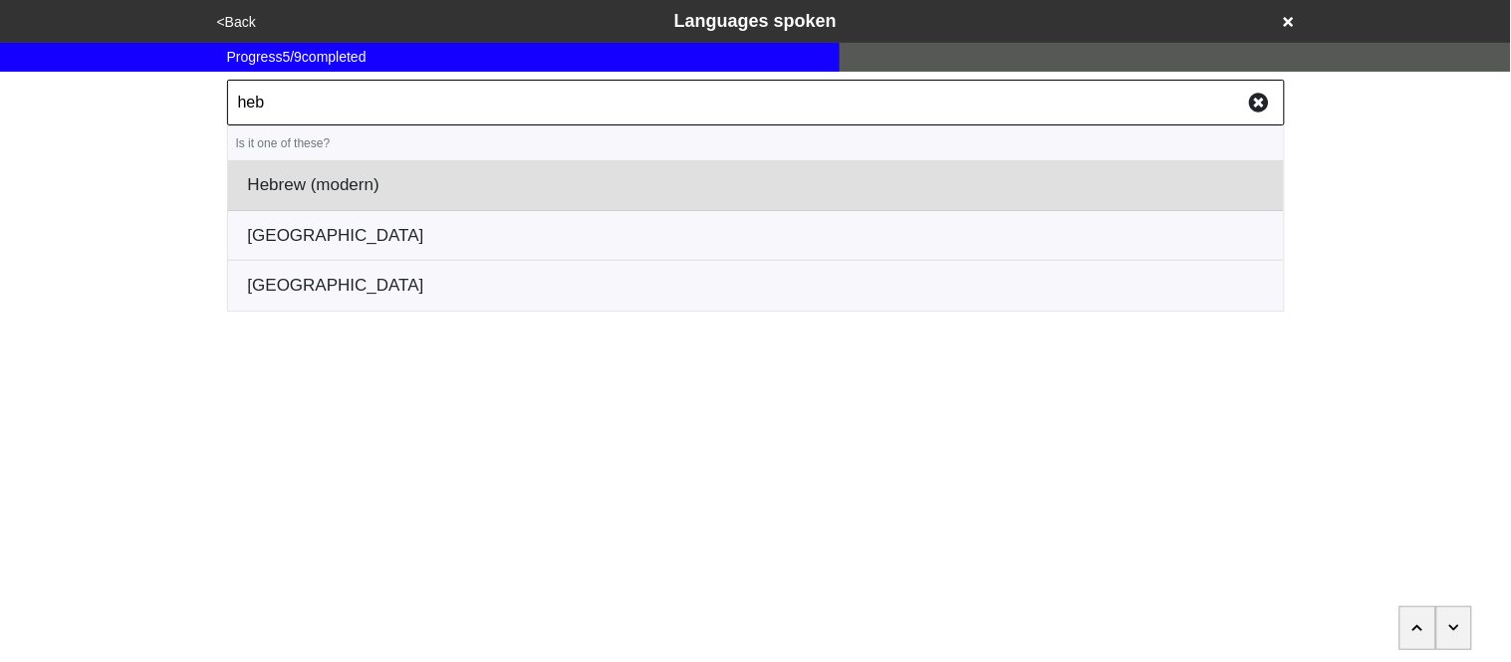
type input "heb"
click at [278, 194] on li "Hebrew (modern)" at bounding box center [756, 185] width 1056 height 51
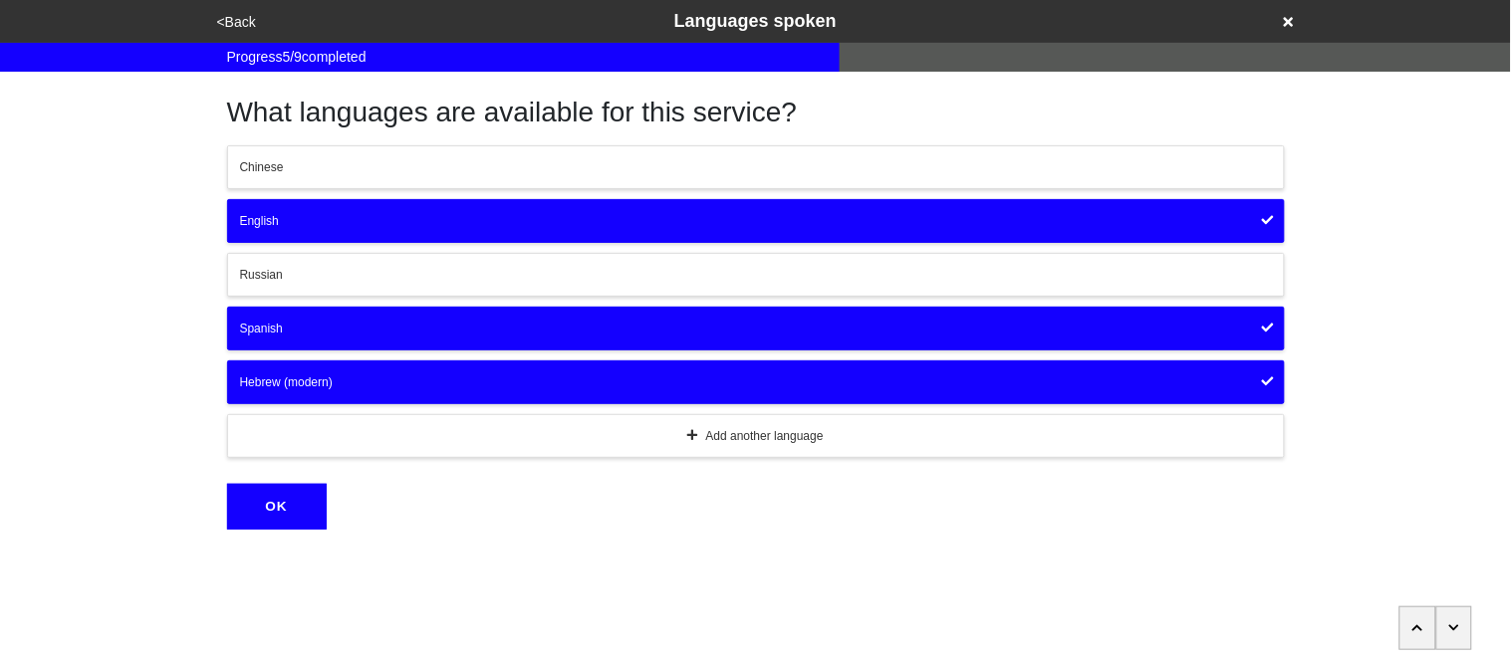
click at [292, 451] on button "Add another language" at bounding box center [756, 436] width 1058 height 44
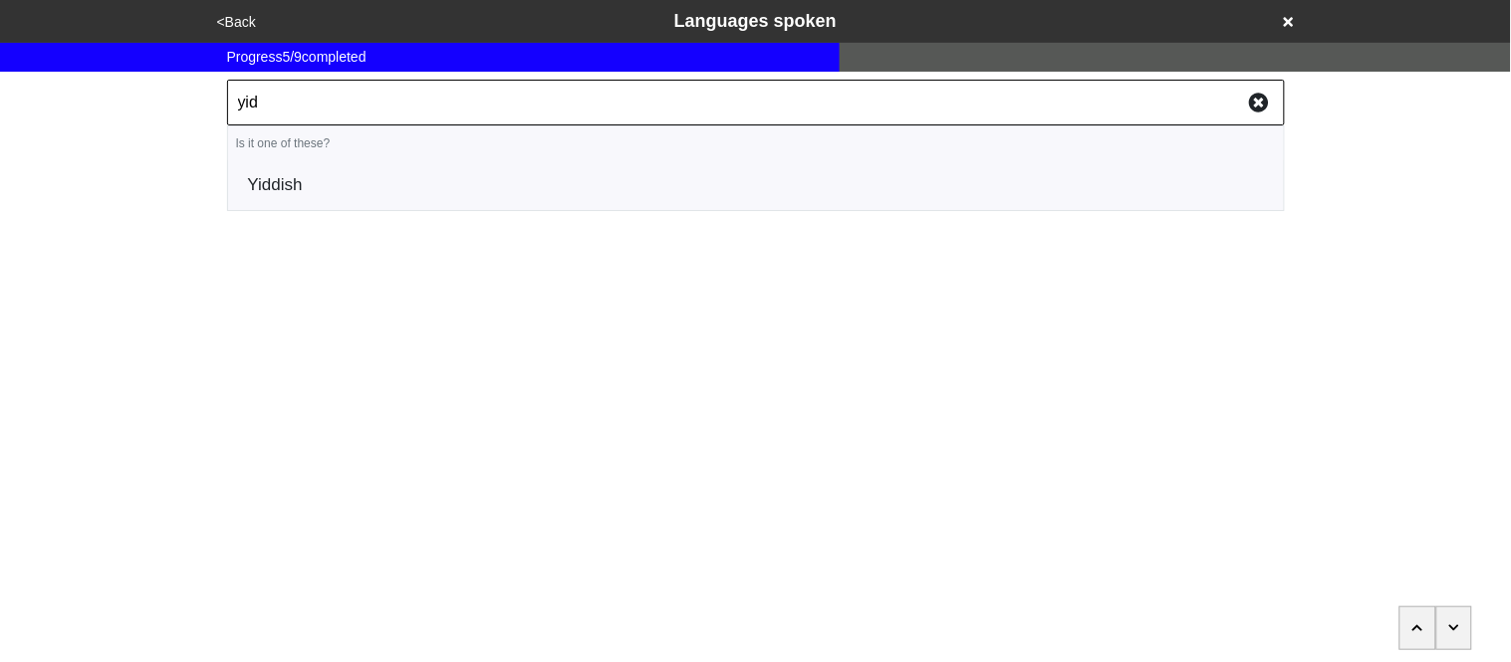
type input "yidd"
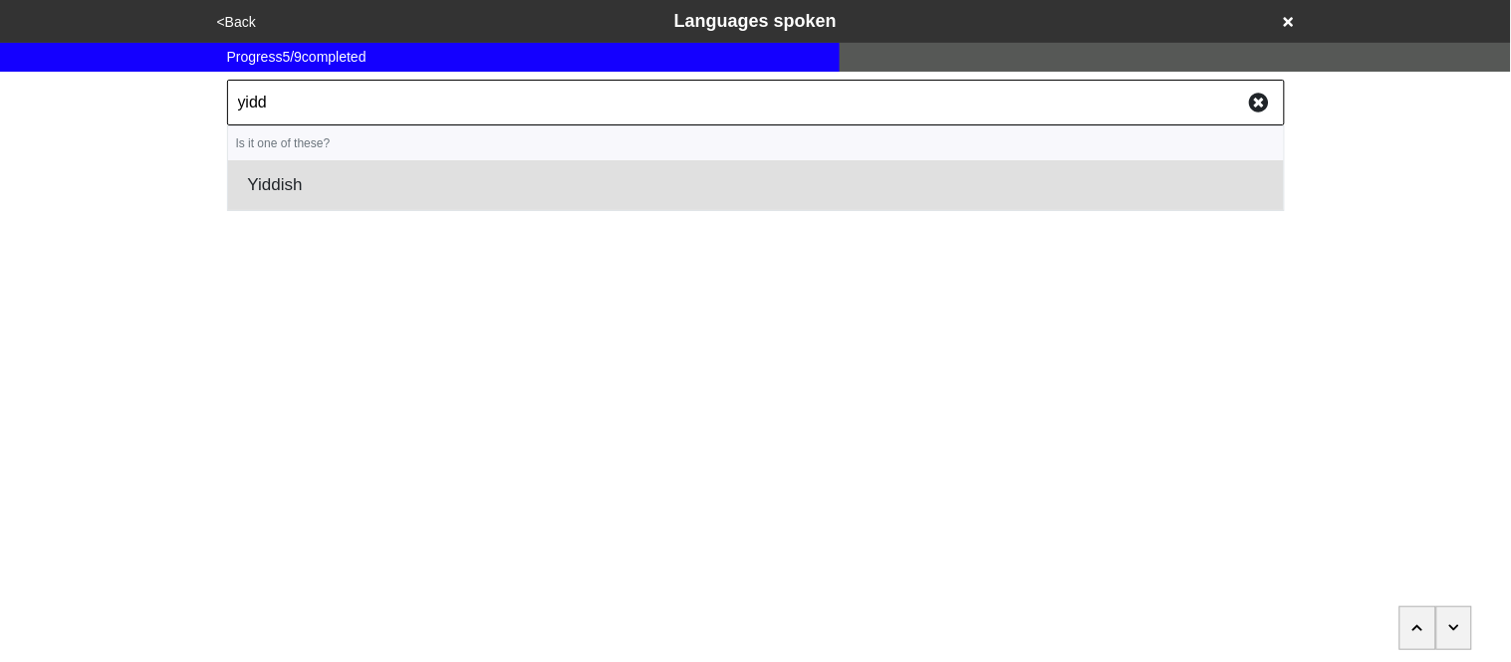
click at [292, 202] on li "Yiddish" at bounding box center [756, 185] width 1056 height 50
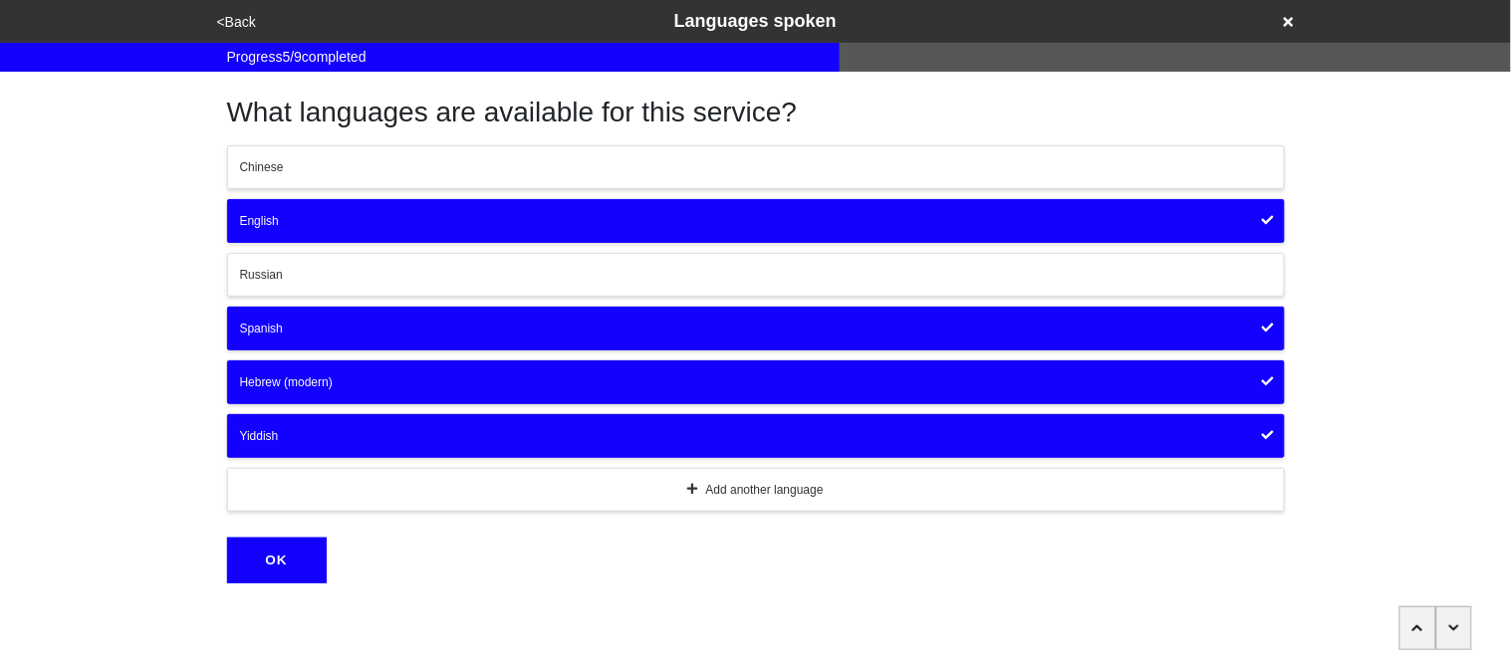
click at [284, 568] on button "OK" at bounding box center [277, 561] width 100 height 46
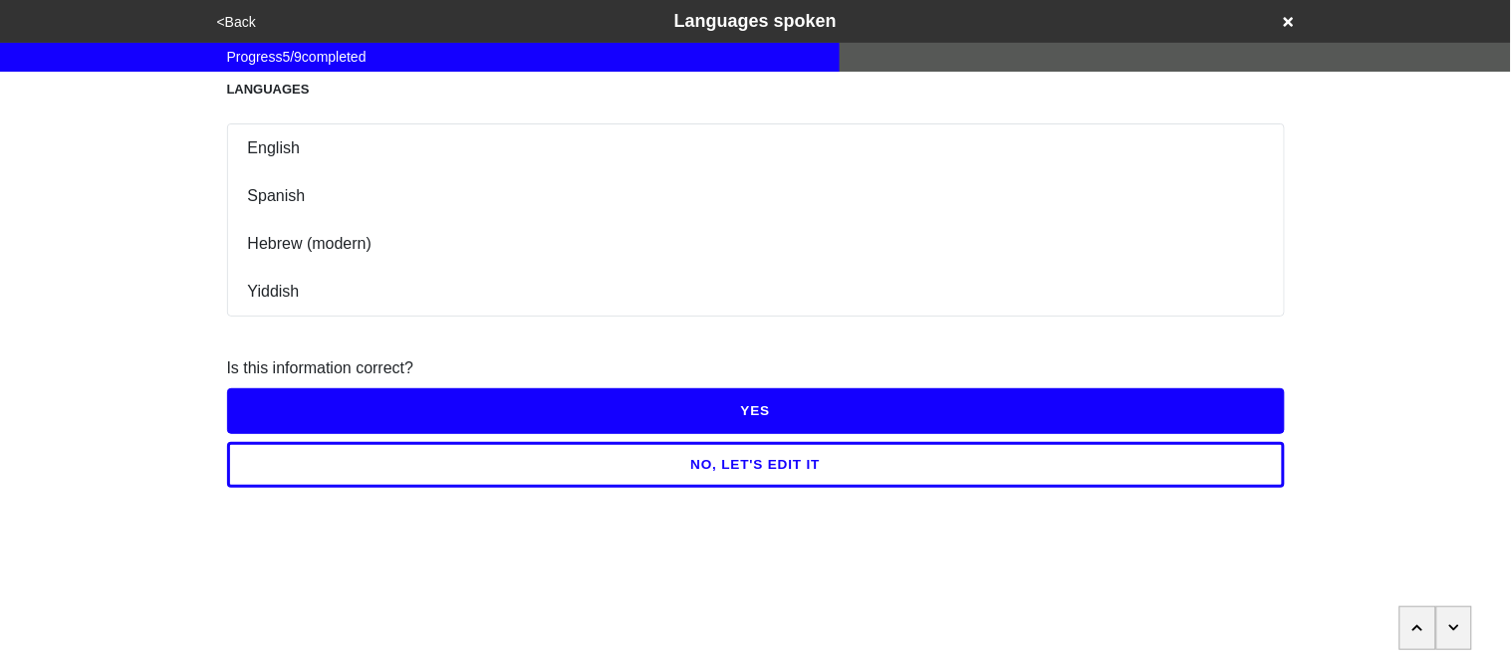
click at [305, 406] on button "YES" at bounding box center [756, 411] width 1058 height 46
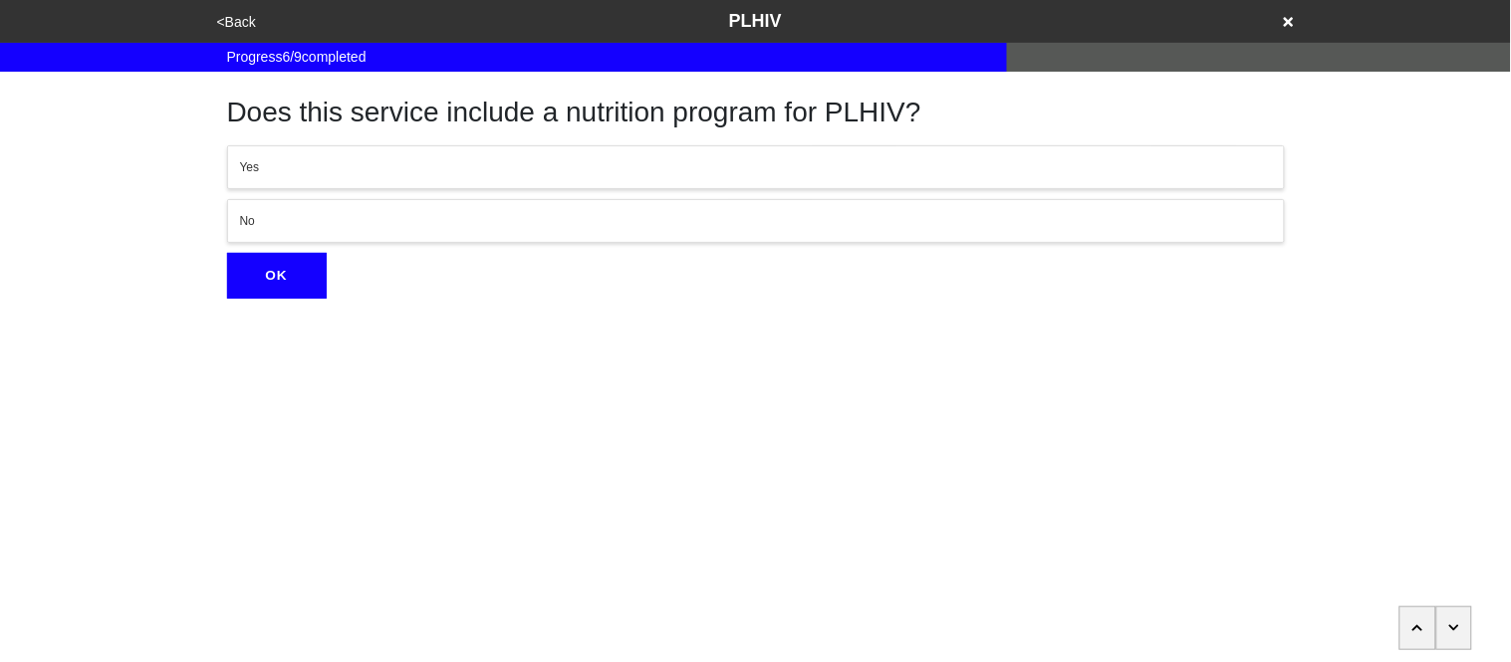
click at [334, 238] on button "No" at bounding box center [756, 221] width 1058 height 44
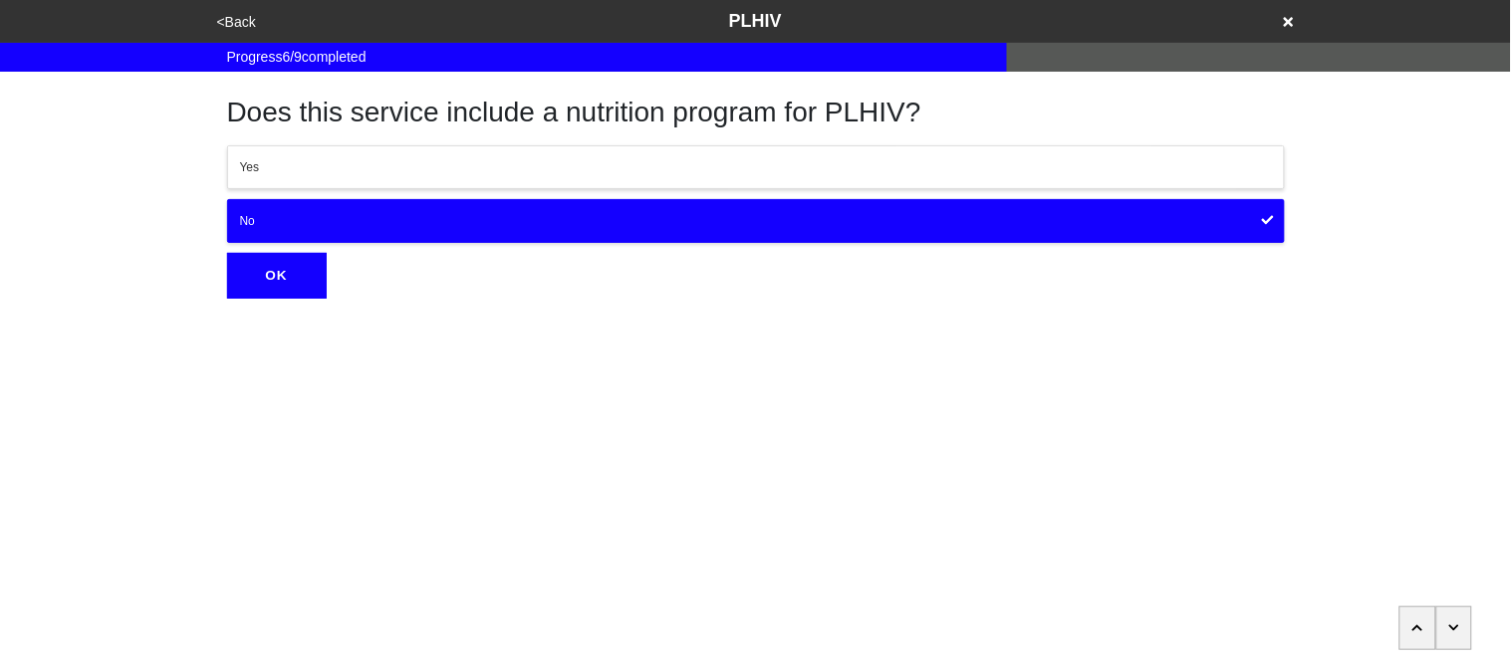
click at [281, 273] on button "OK" at bounding box center [277, 276] width 100 height 46
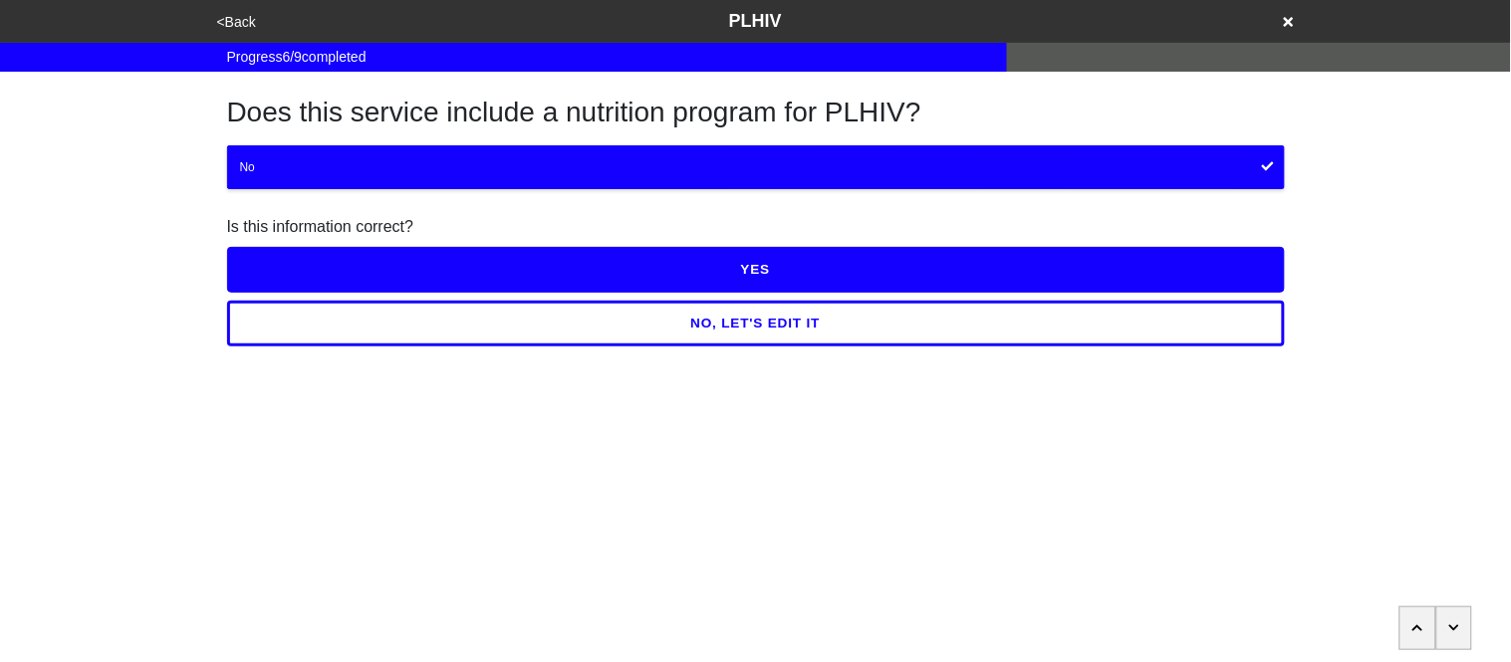
click at [283, 277] on button "YES" at bounding box center [756, 270] width 1058 height 46
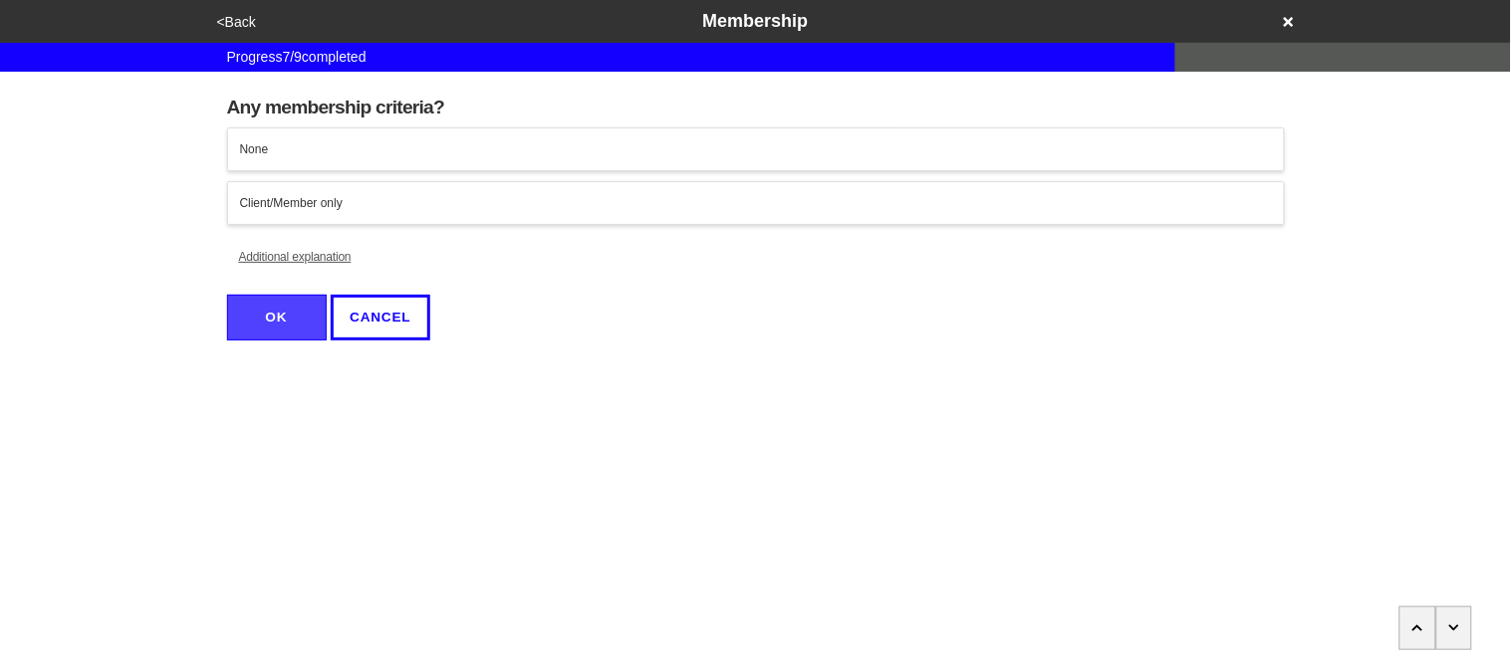
click at [330, 215] on button "Client/Member only" at bounding box center [756, 203] width 1058 height 44
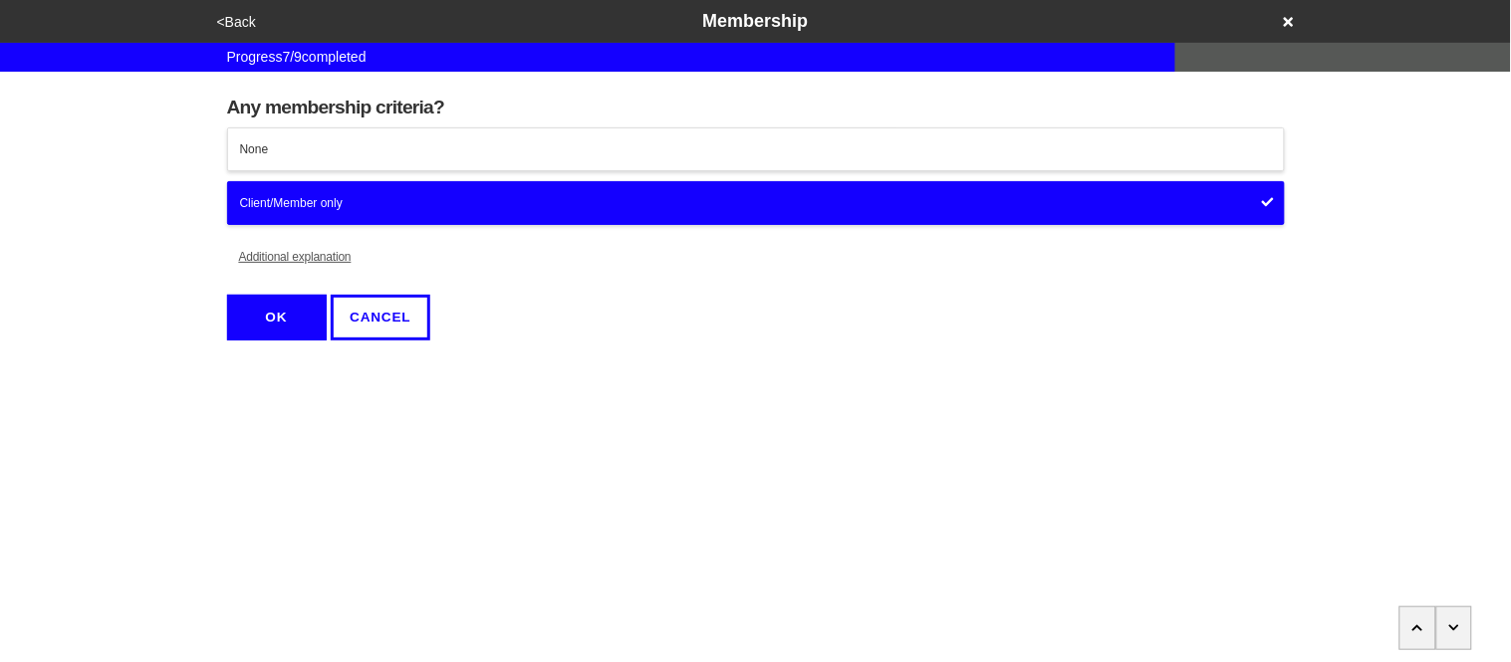
click at [313, 254] on button "Additional explanation" at bounding box center [295, 257] width 136 height 44
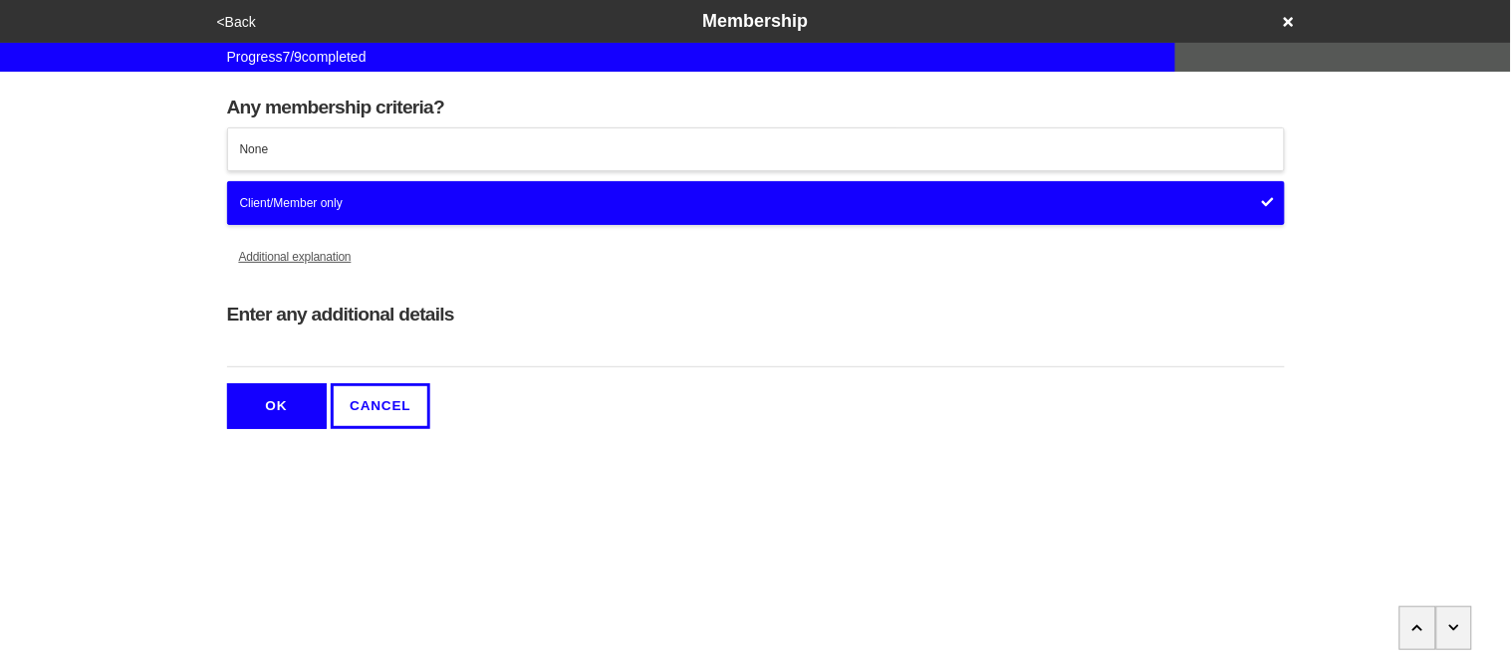
click at [323, 337] on input "Enter any additional details" at bounding box center [756, 351] width 1058 height 33
type input "Must register on the Plentiful App"
click at [305, 404] on button "OK" at bounding box center [277, 406] width 100 height 46
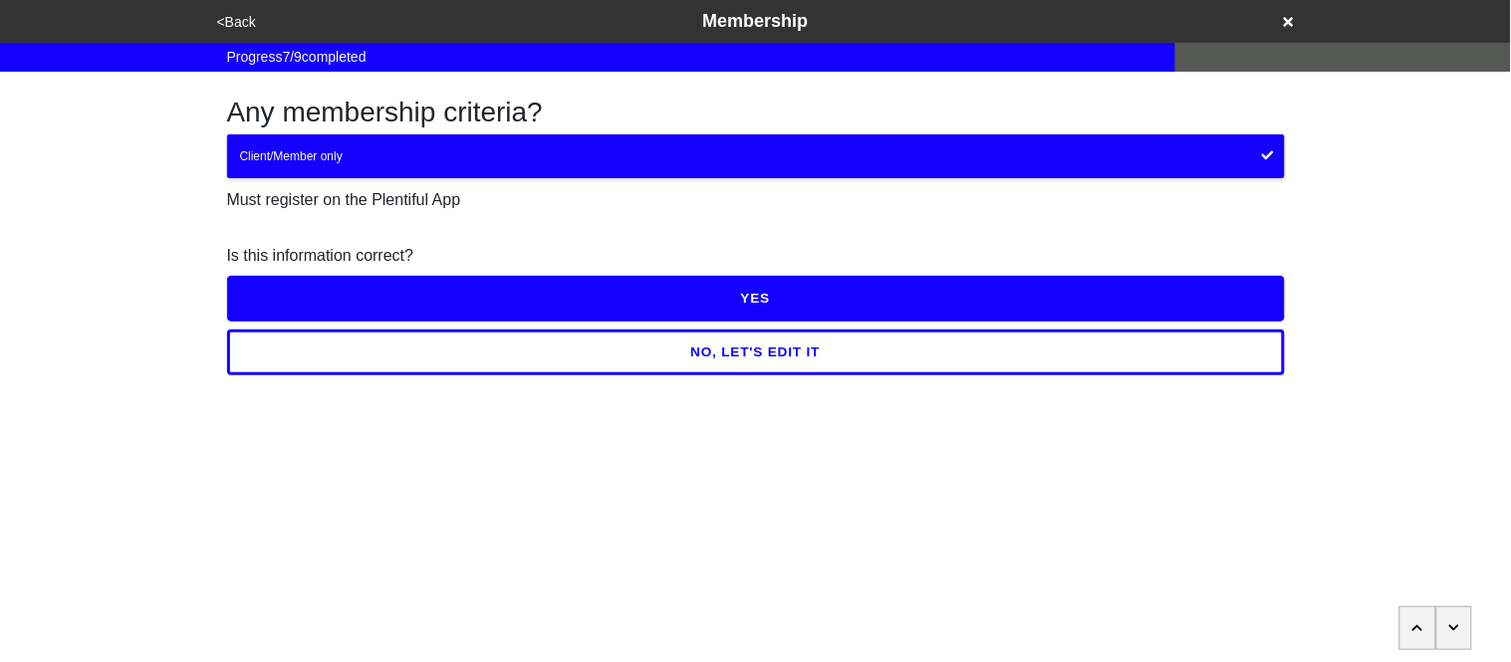
click at [304, 287] on button "YES" at bounding box center [756, 299] width 1058 height 46
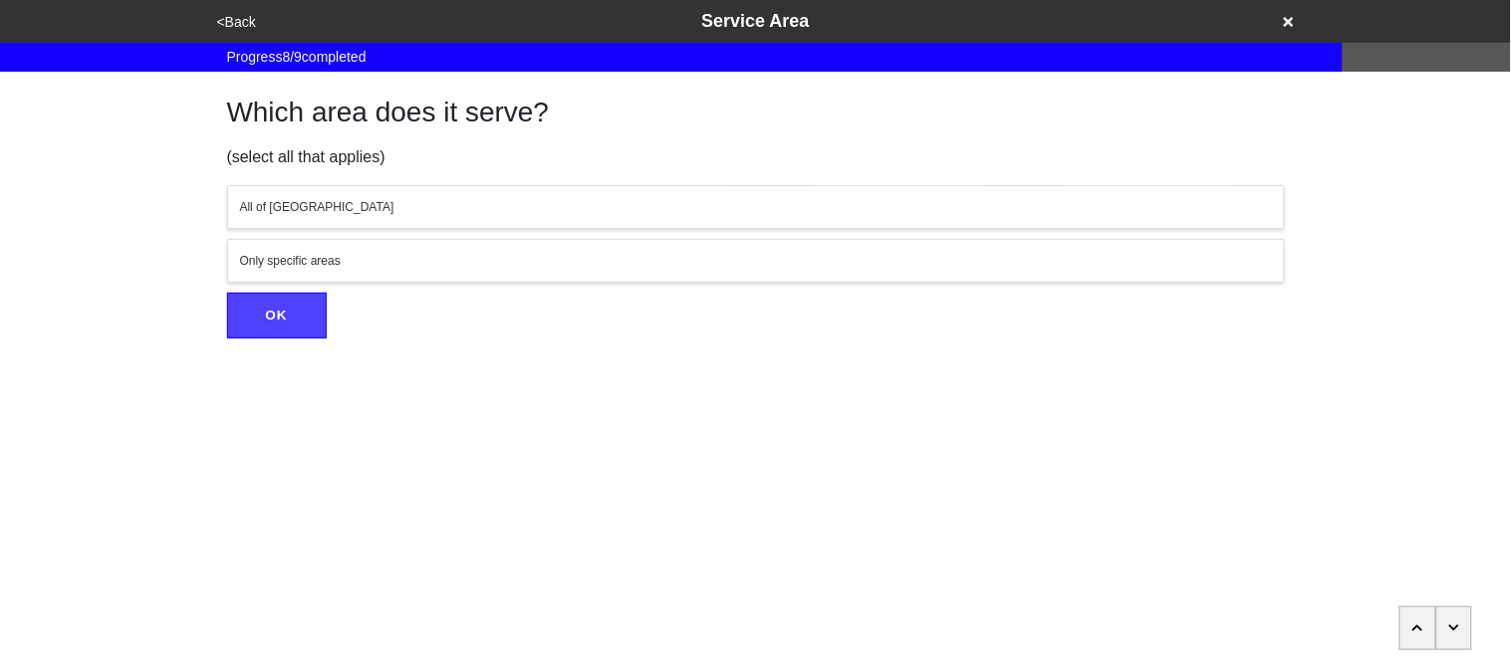
click at [302, 189] on button "All of [GEOGRAPHIC_DATA]" at bounding box center [756, 207] width 1058 height 44
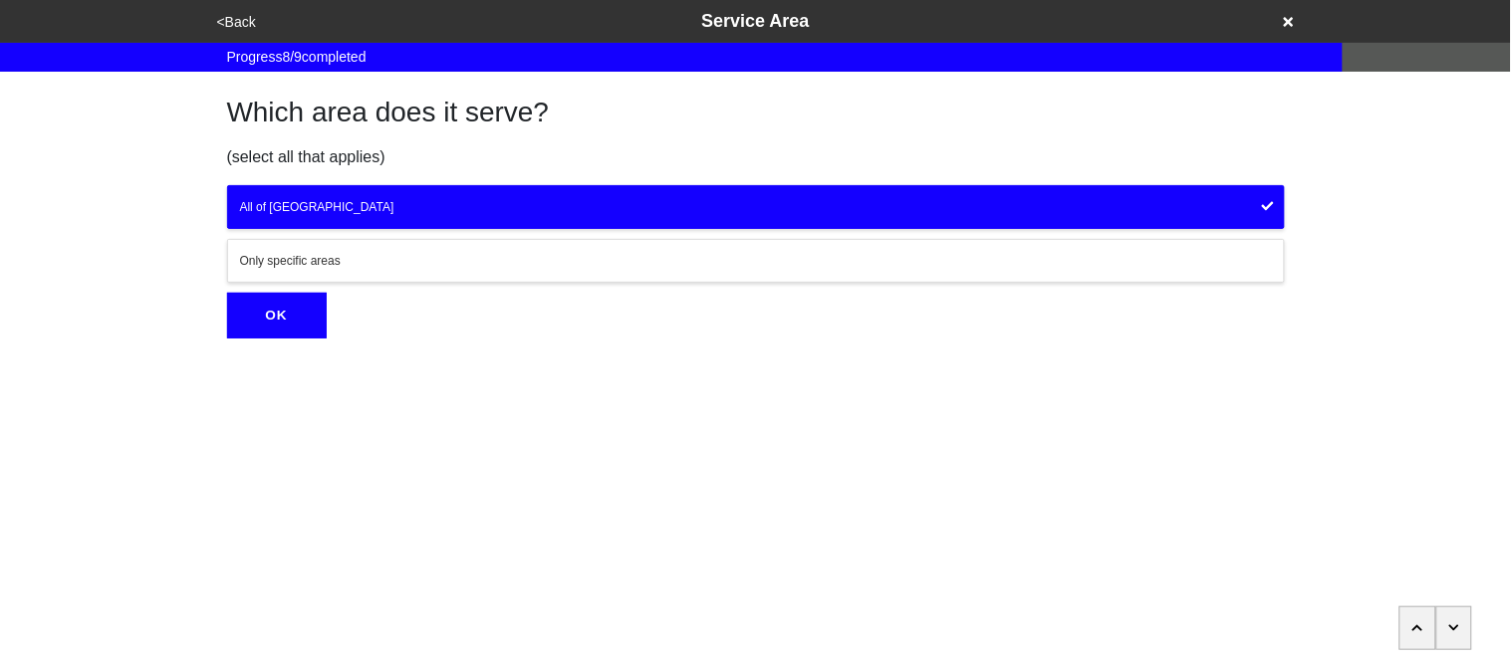
click at [279, 328] on button "OK" at bounding box center [277, 316] width 100 height 46
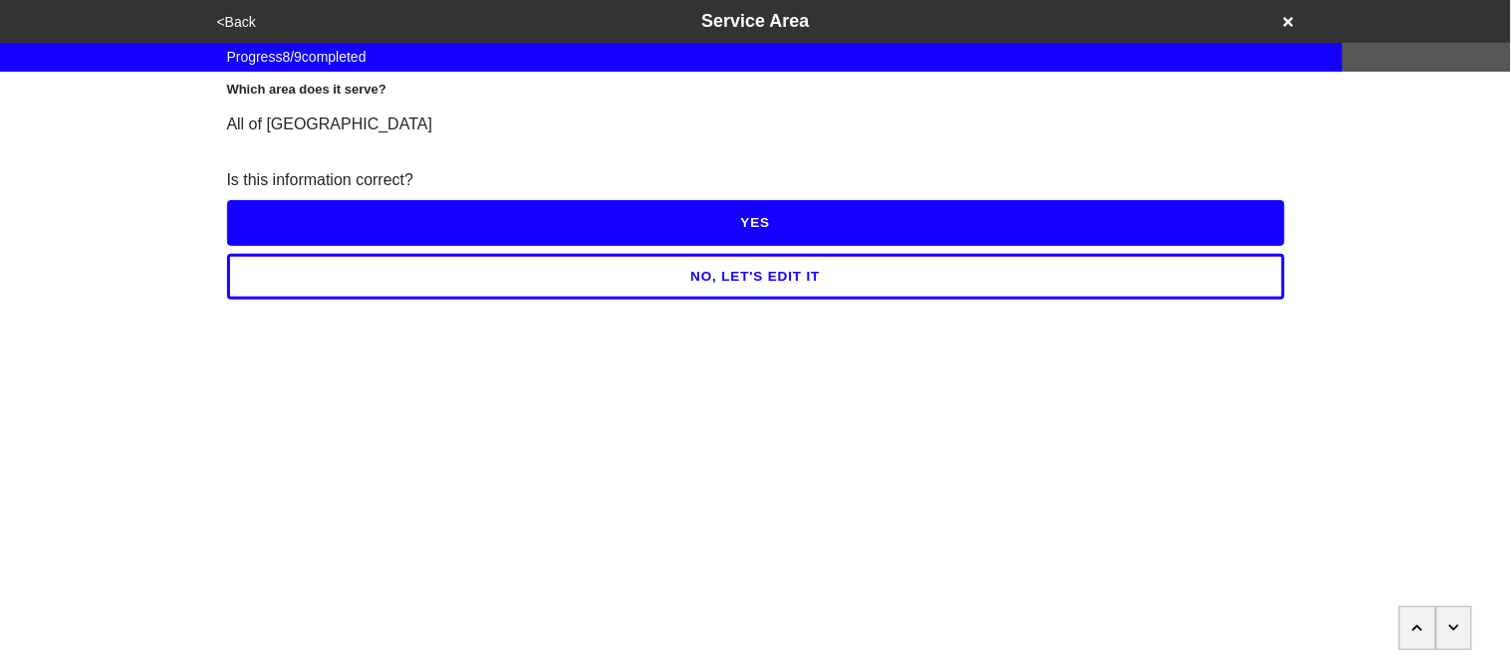
click at [302, 236] on button "YES" at bounding box center [756, 223] width 1058 height 46
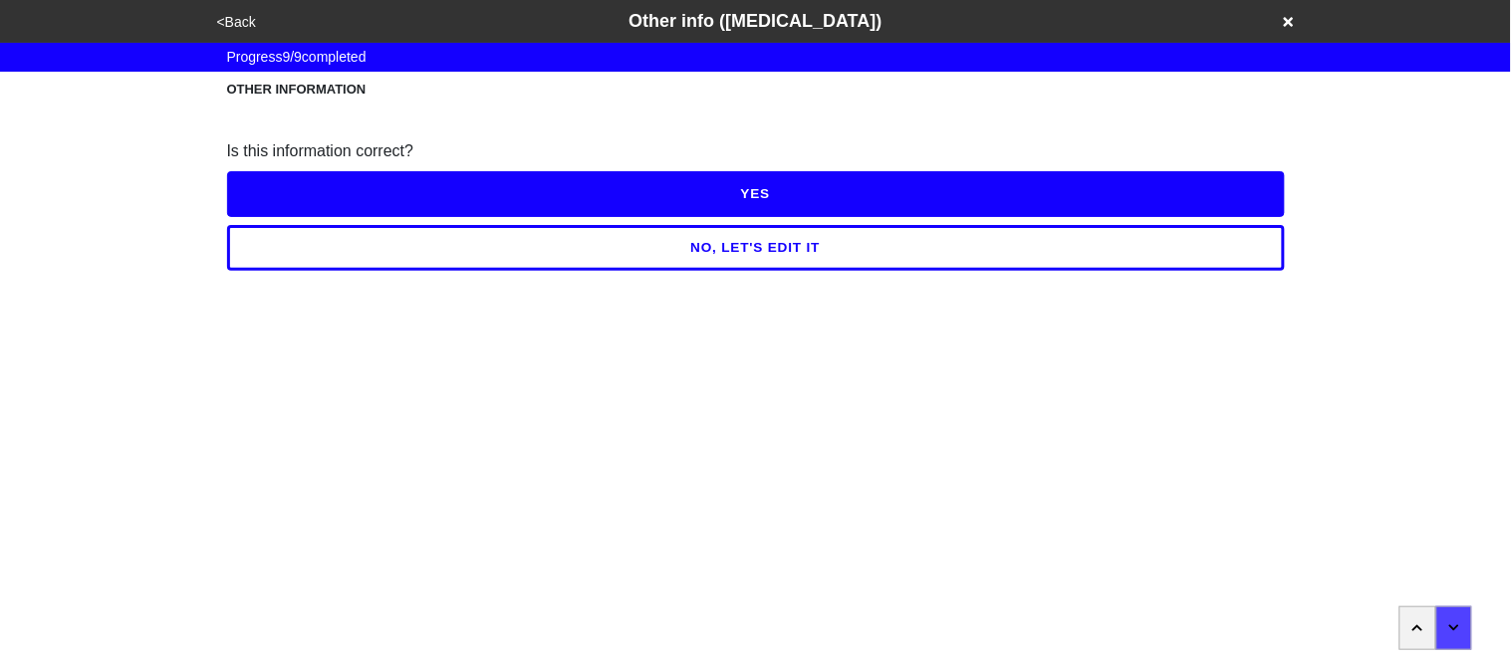
click at [308, 260] on button "NO, LET'S EDIT IT" at bounding box center [756, 248] width 1058 height 46
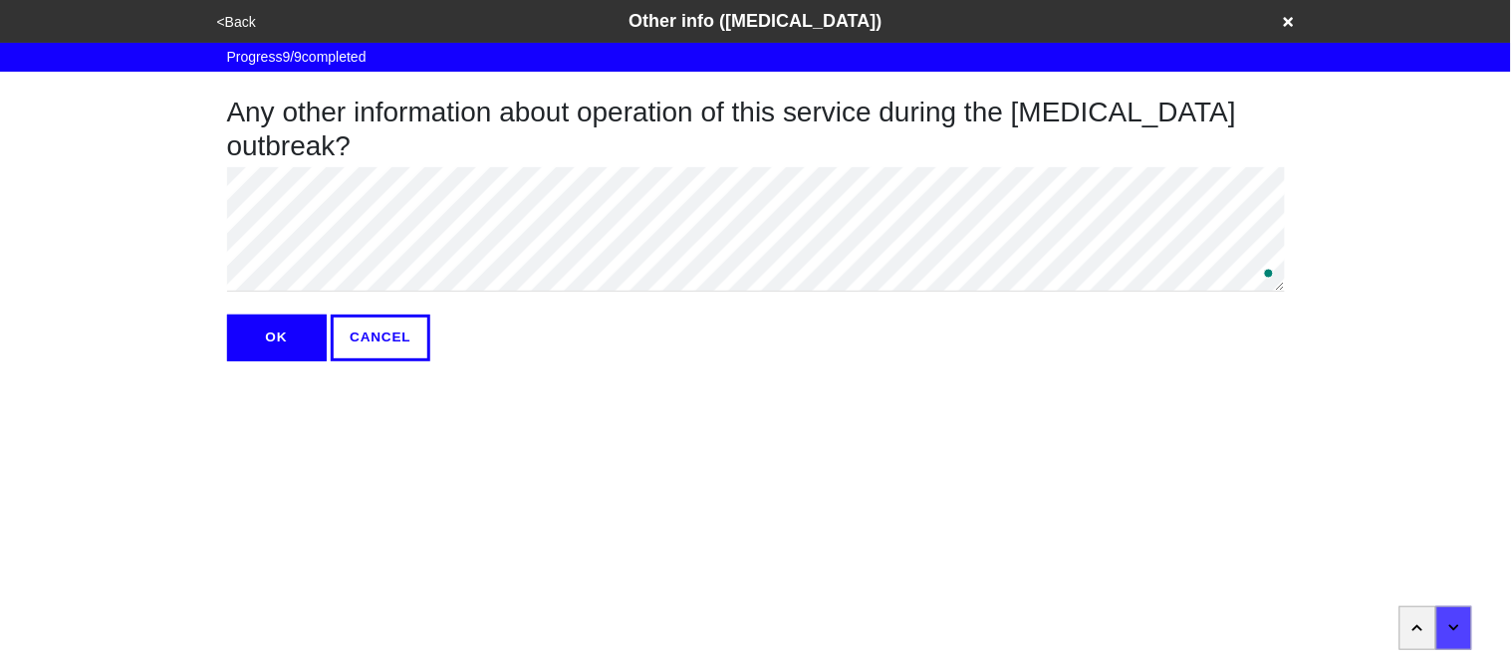
type textarea "x"
click at [281, 336] on button "OK" at bounding box center [277, 338] width 100 height 46
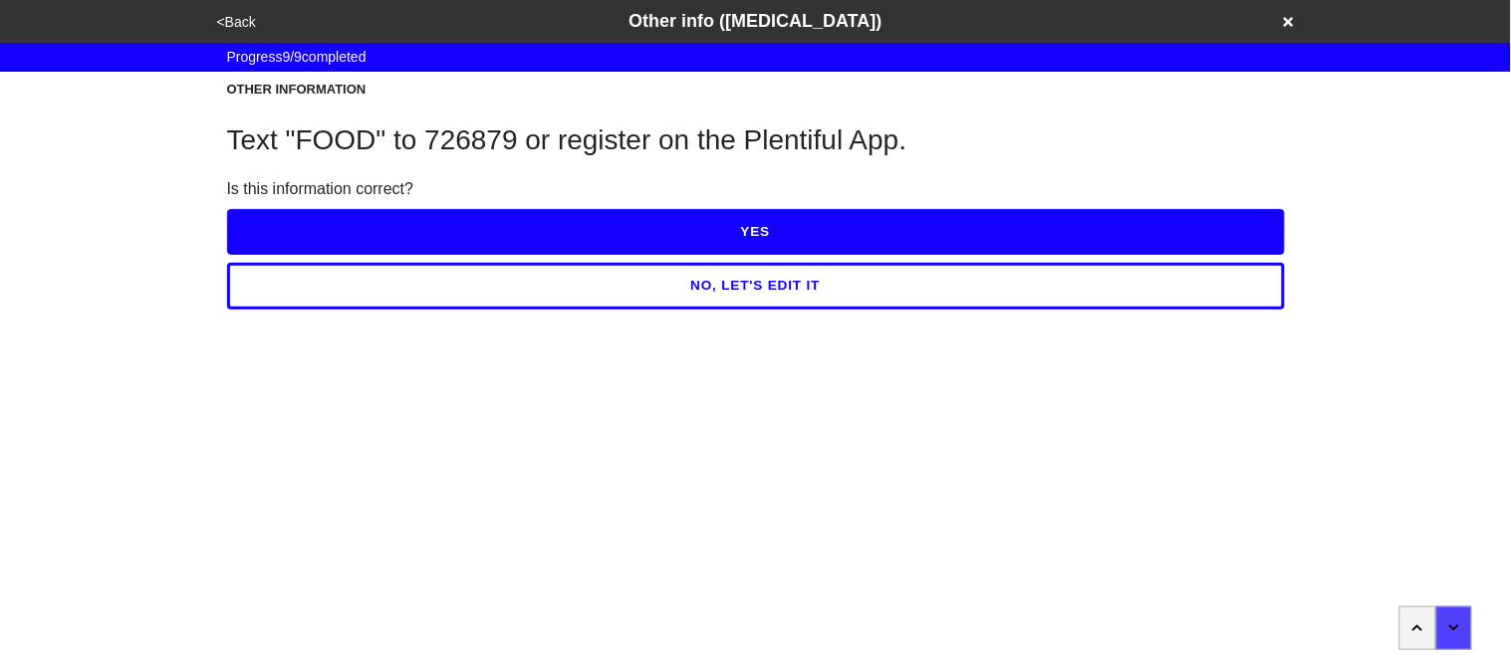
click at [314, 225] on button "YES" at bounding box center [756, 232] width 1058 height 46
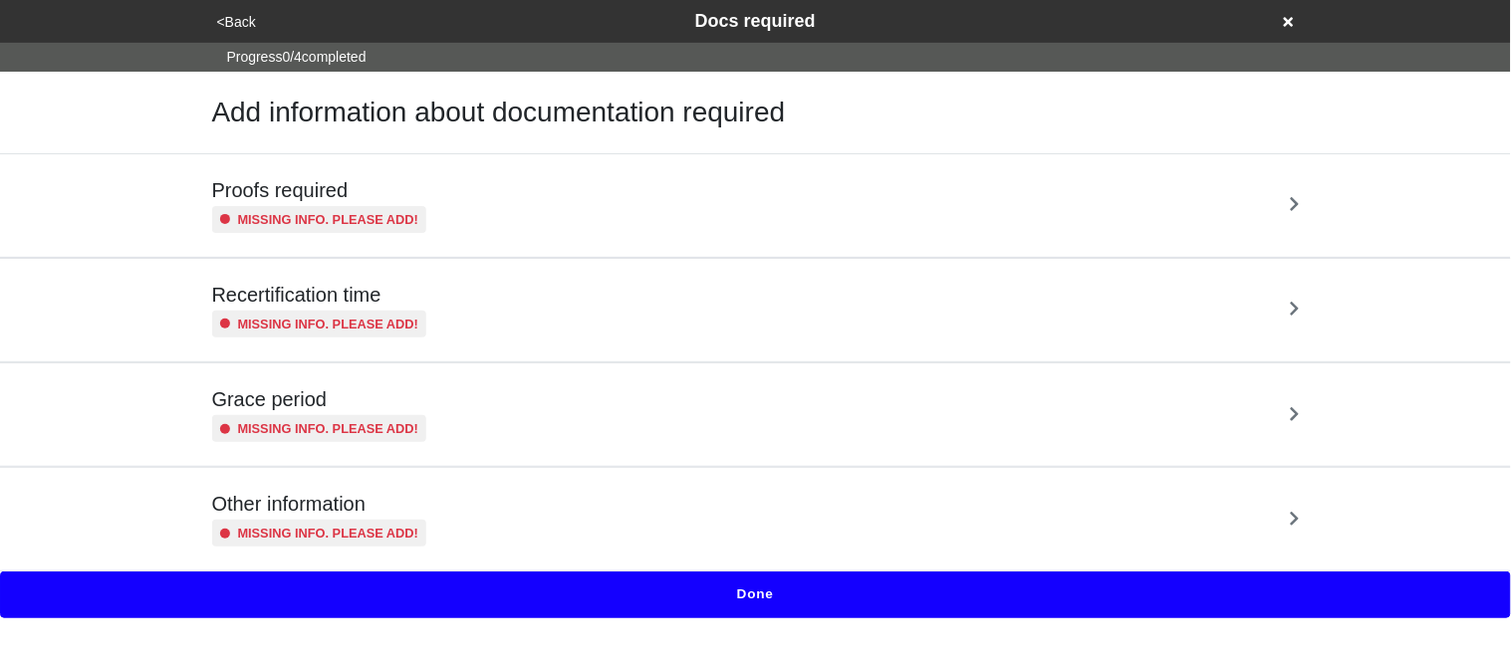
click at [314, 225] on small "Missing info. Please add!" at bounding box center [328, 219] width 181 height 19
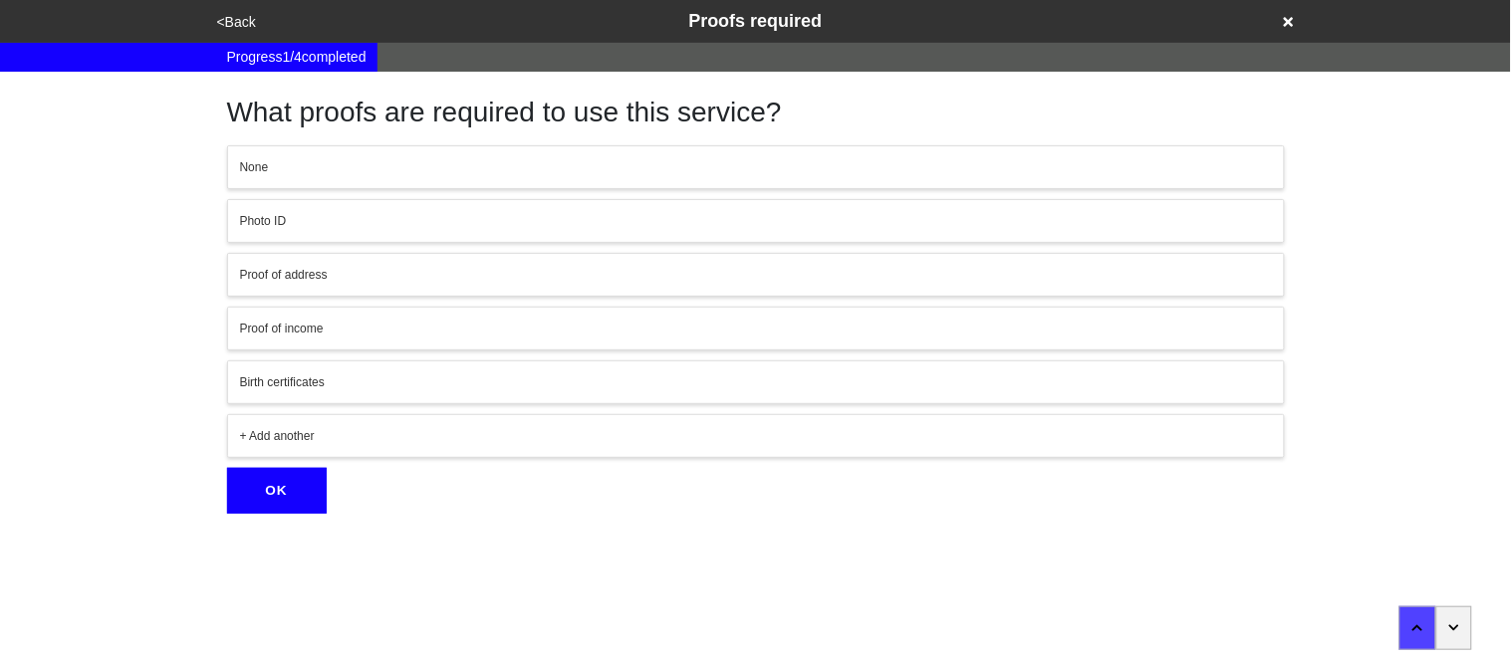
click at [302, 182] on button "None" at bounding box center [756, 167] width 1058 height 44
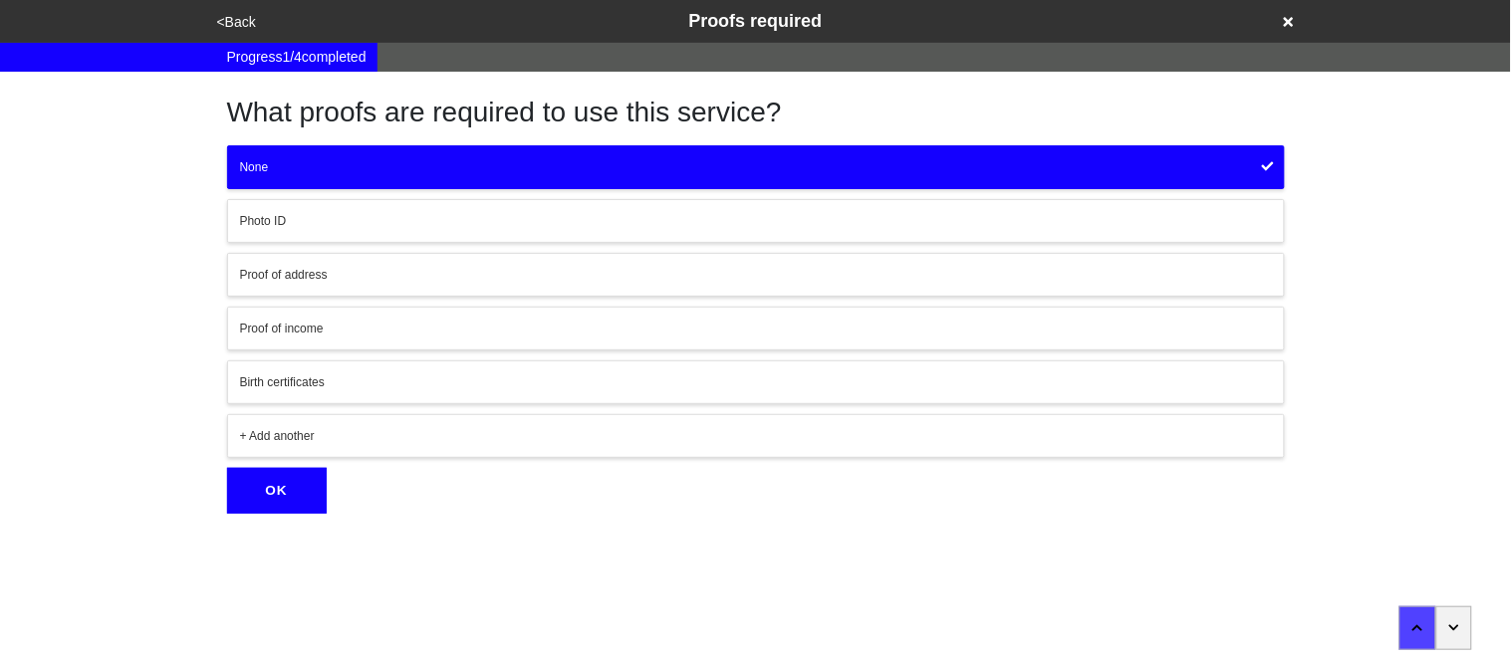
click at [306, 499] on button "OK" at bounding box center [277, 491] width 100 height 46
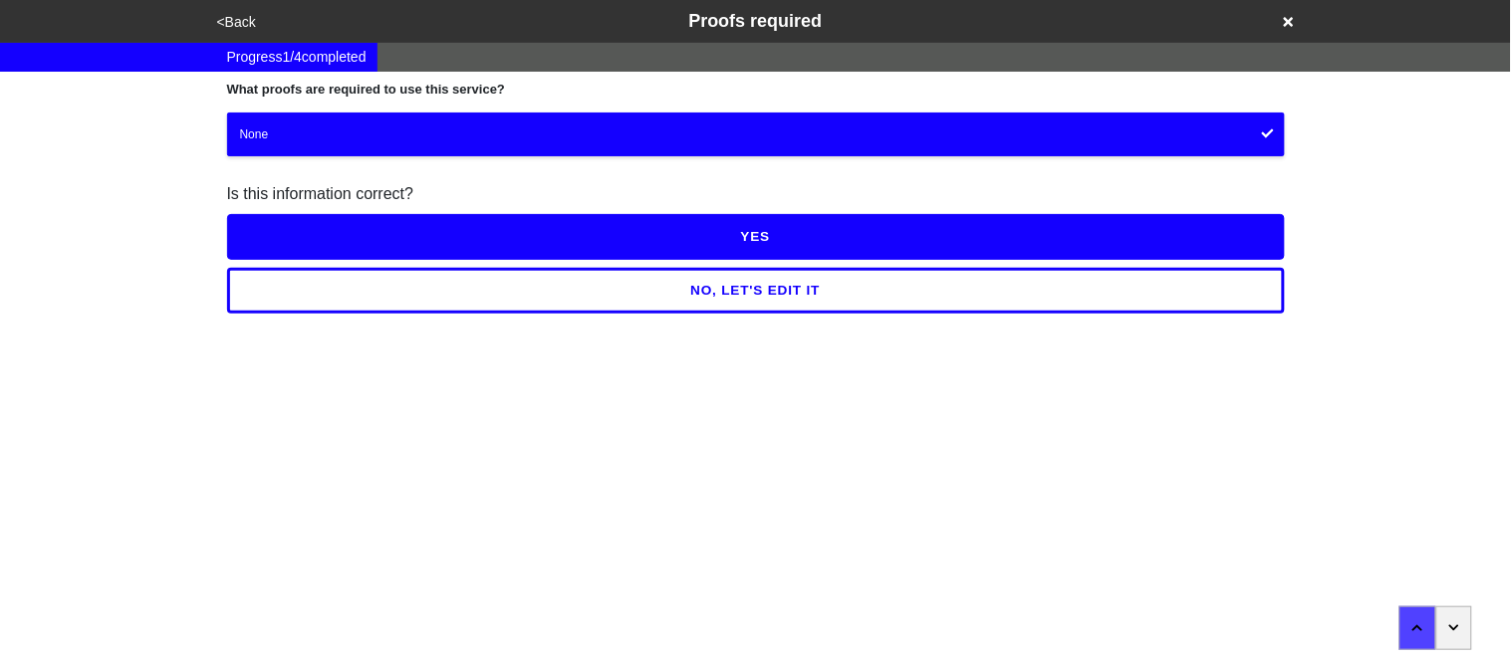
click at [294, 235] on button "YES" at bounding box center [756, 237] width 1058 height 46
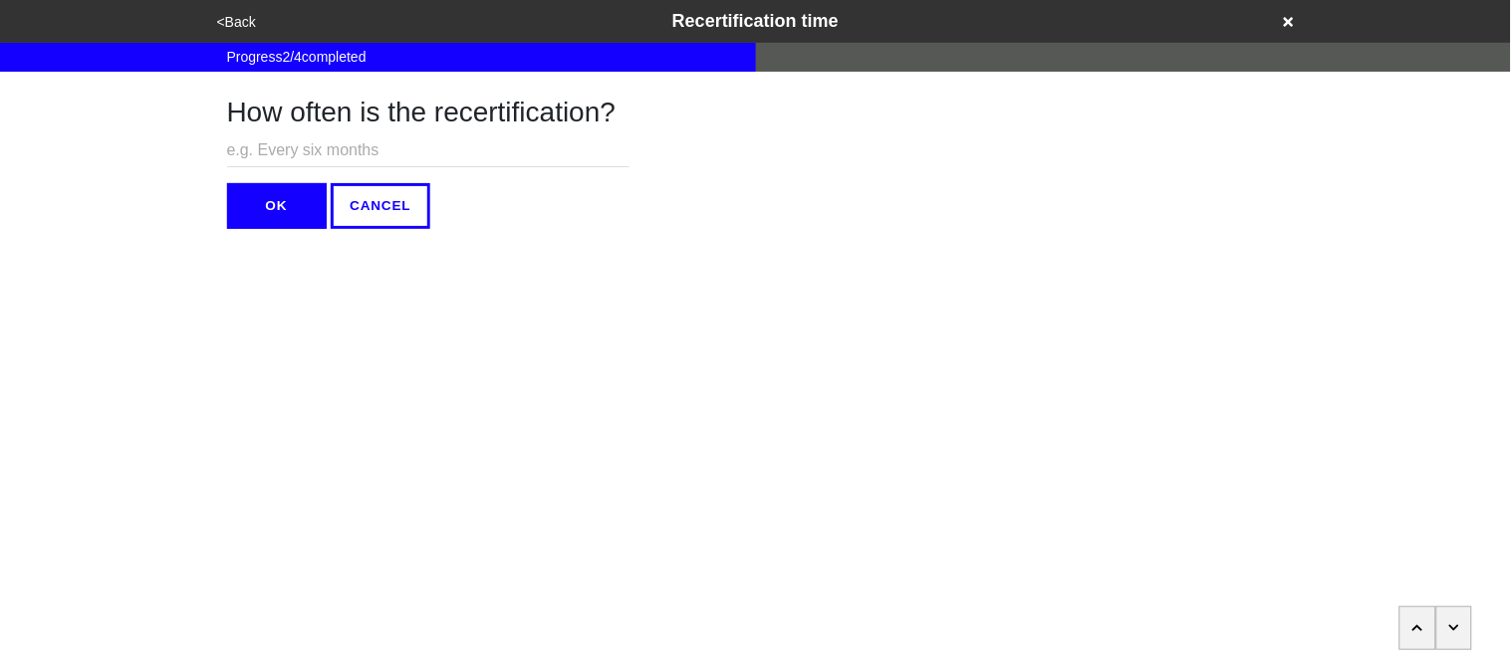
click at [276, 147] on input "text" at bounding box center [428, 150] width 402 height 33
type input "N/A"
click at [274, 190] on button "OK" at bounding box center [277, 206] width 100 height 46
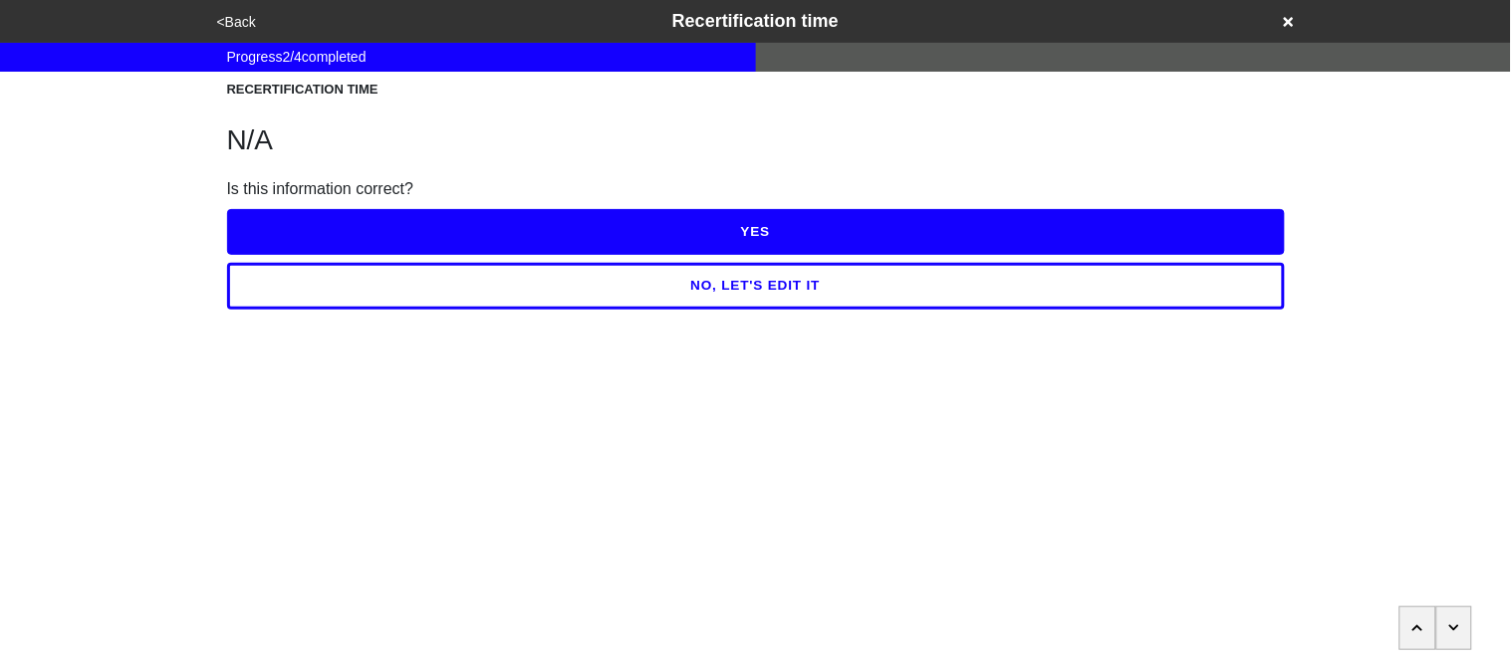
click at [284, 225] on button "YES" at bounding box center [756, 232] width 1058 height 46
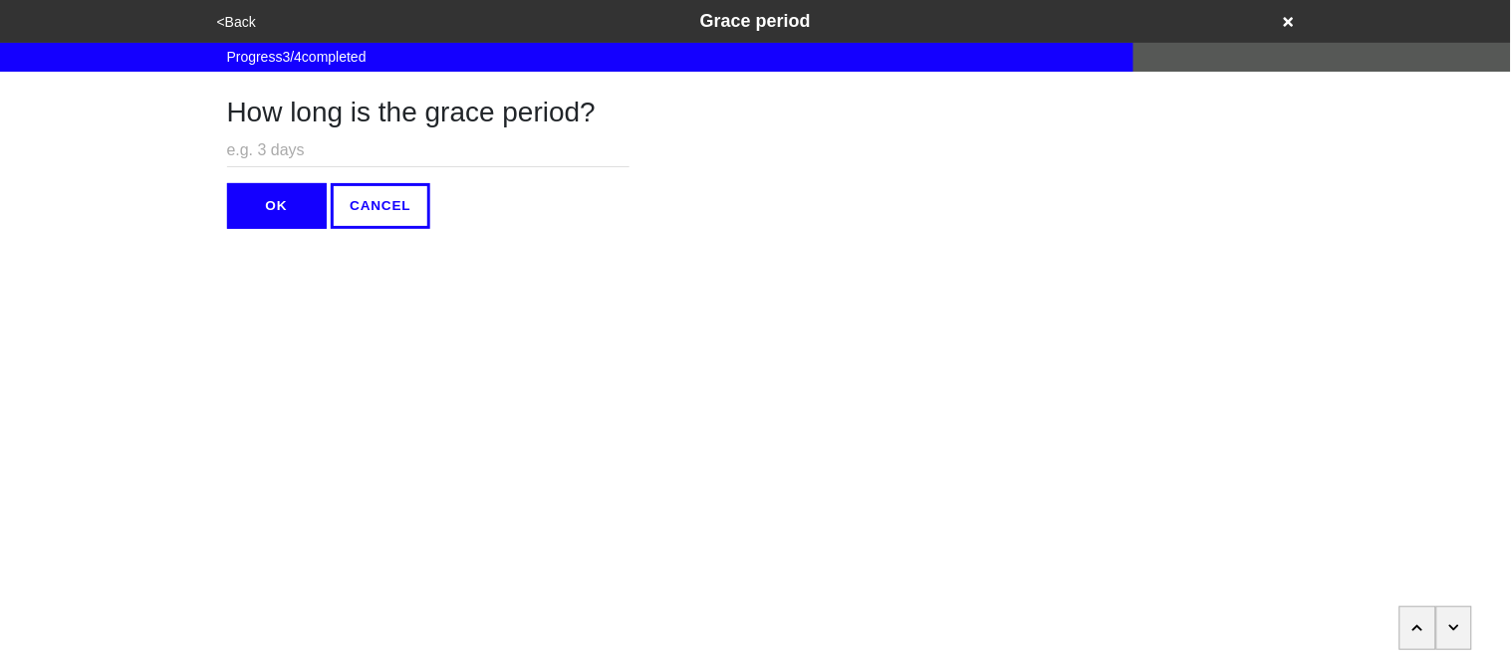
click at [275, 150] on input "text" at bounding box center [428, 150] width 402 height 33
type input "N/A"
click at [280, 195] on button "OK" at bounding box center [277, 206] width 100 height 46
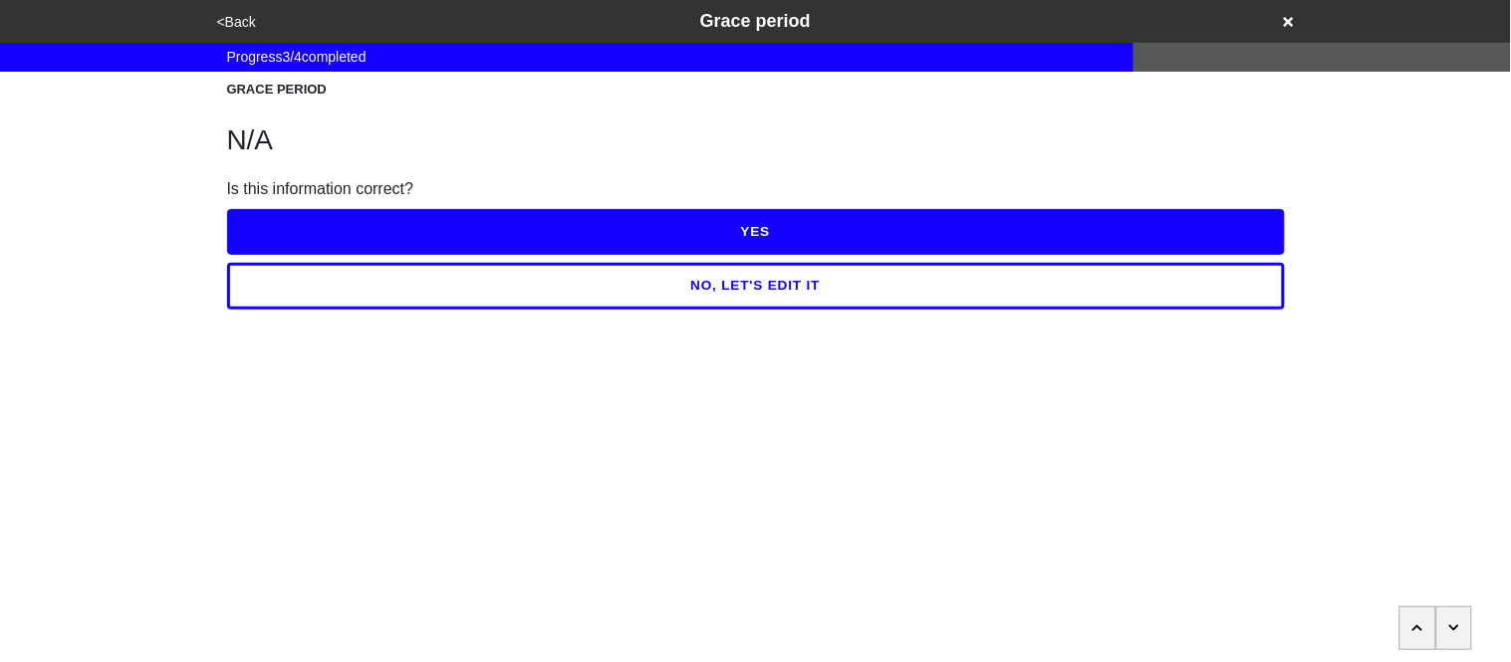
click at [283, 230] on button "YES" at bounding box center [756, 232] width 1058 height 46
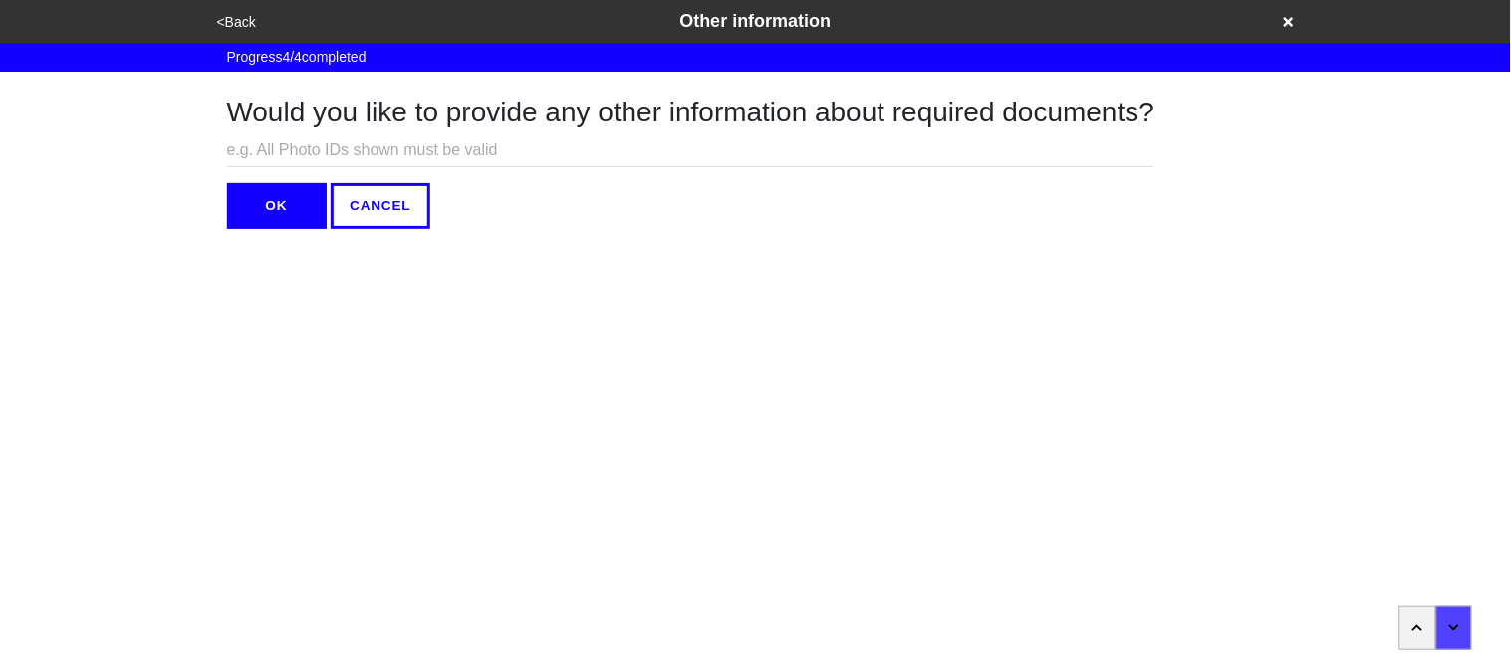
click at [266, 153] on input "text" at bounding box center [691, 150] width 928 height 33
type input "N/A"
click at [269, 207] on button "OK" at bounding box center [277, 206] width 100 height 46
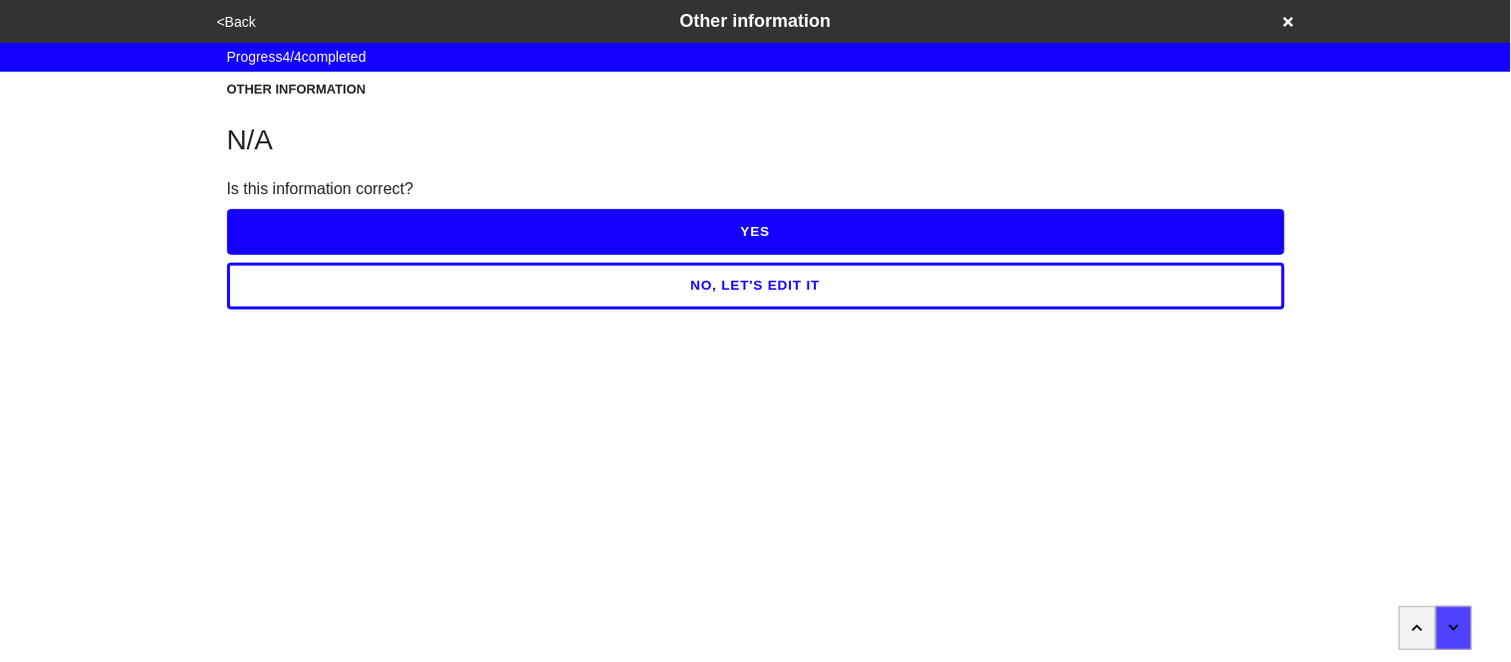
click at [269, 226] on button "YES" at bounding box center [756, 232] width 1058 height 46
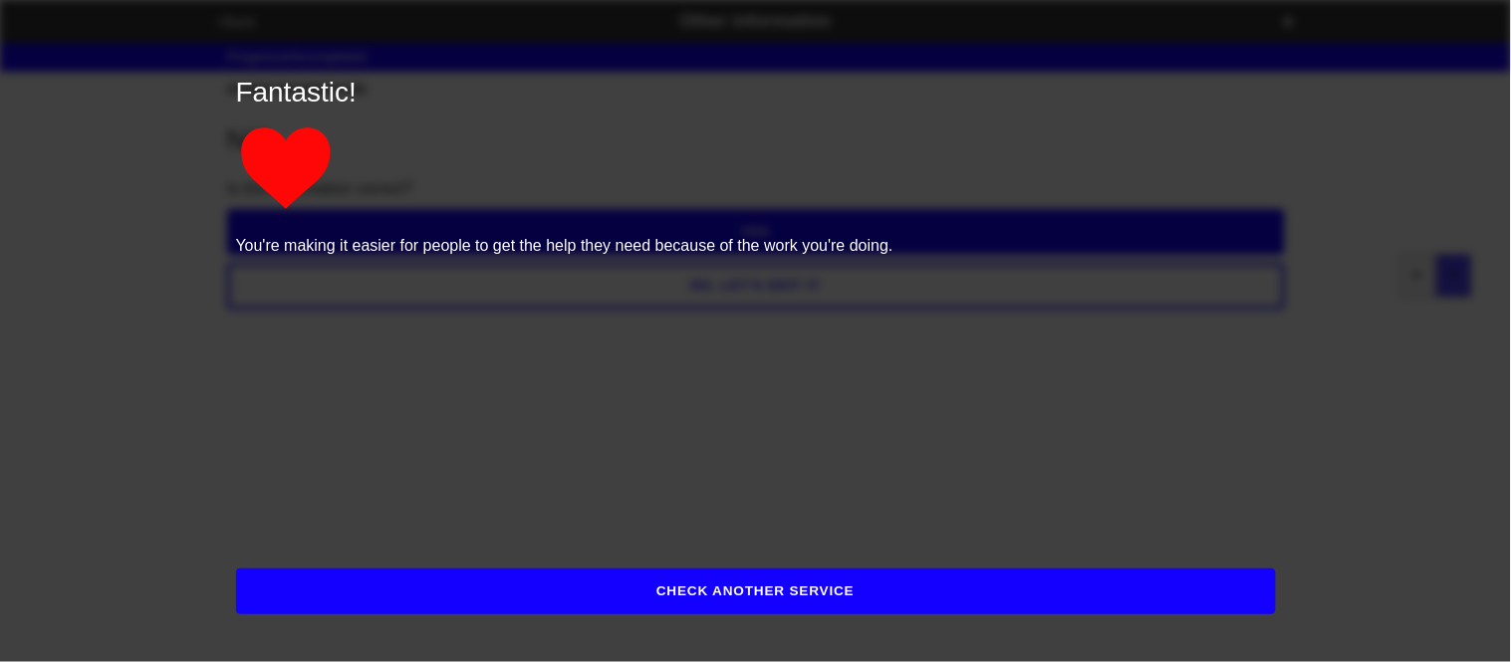
click at [338, 586] on button "CHECK ANOTHER SERVICE" at bounding box center [756, 592] width 1040 height 46
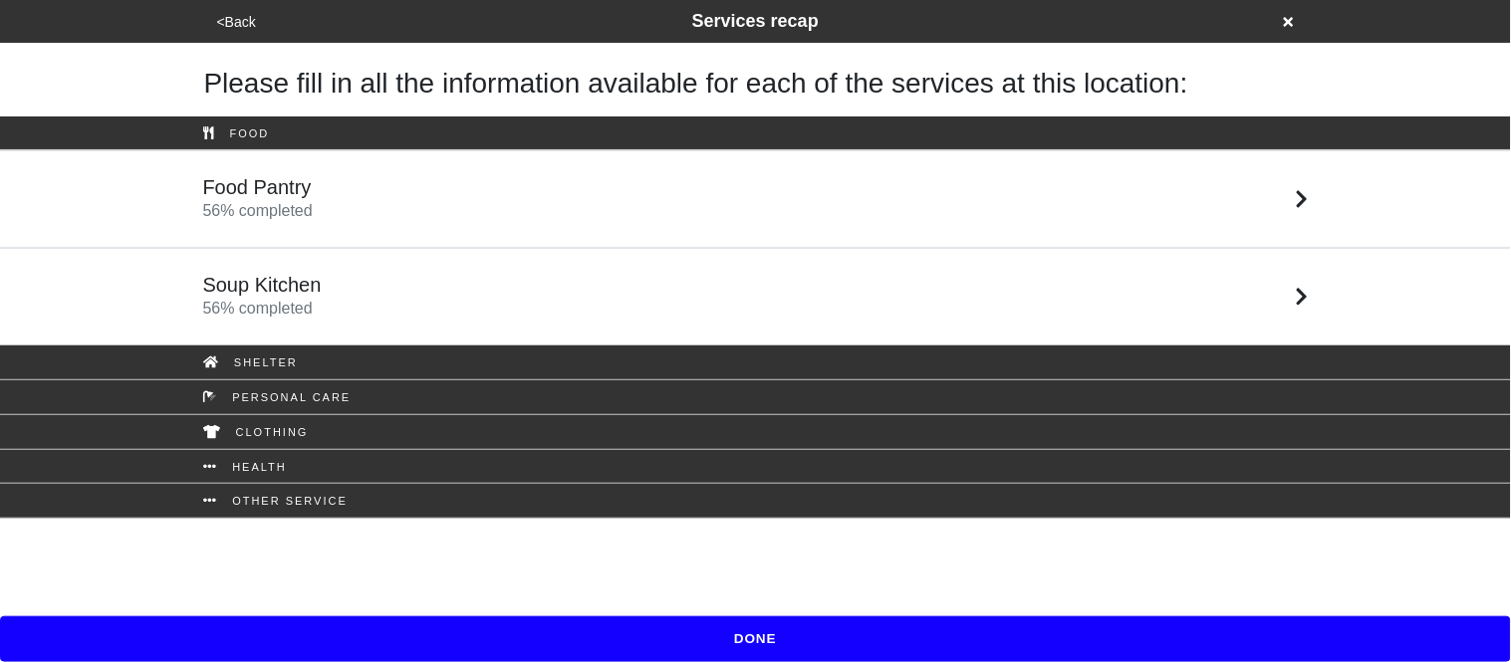
click at [422, 645] on button "DONE" at bounding box center [755, 639] width 1511 height 46
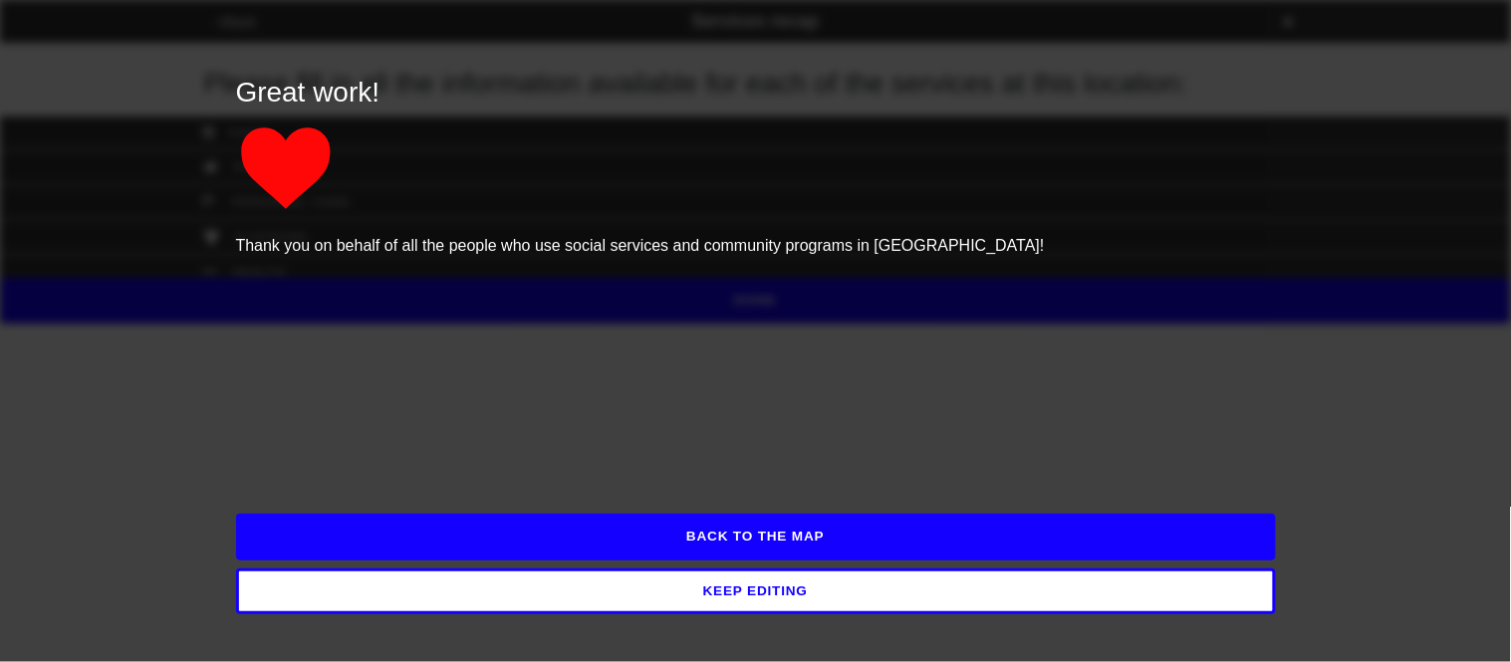
click at [387, 543] on button "BACK TO THE MAP" at bounding box center [756, 537] width 1040 height 46
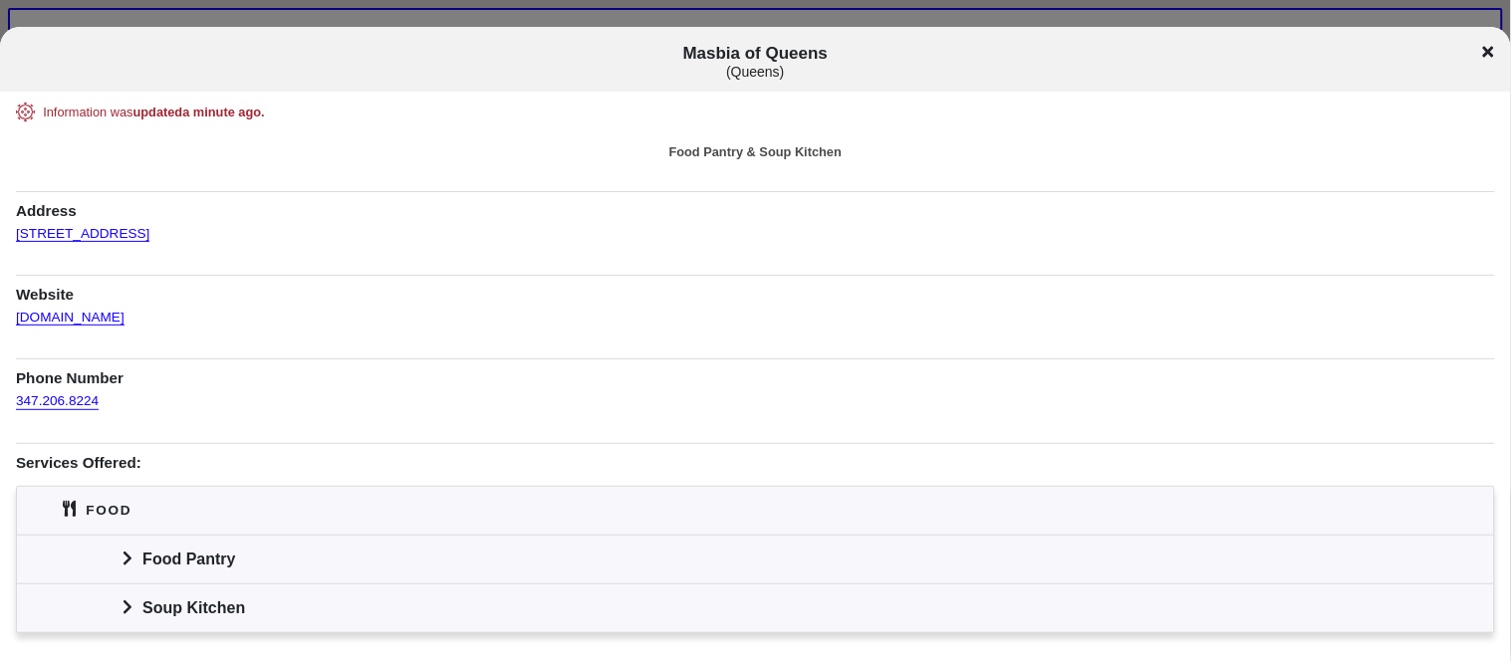
scroll to position [131, 0]
